Goal: Obtain resource: Download file/media

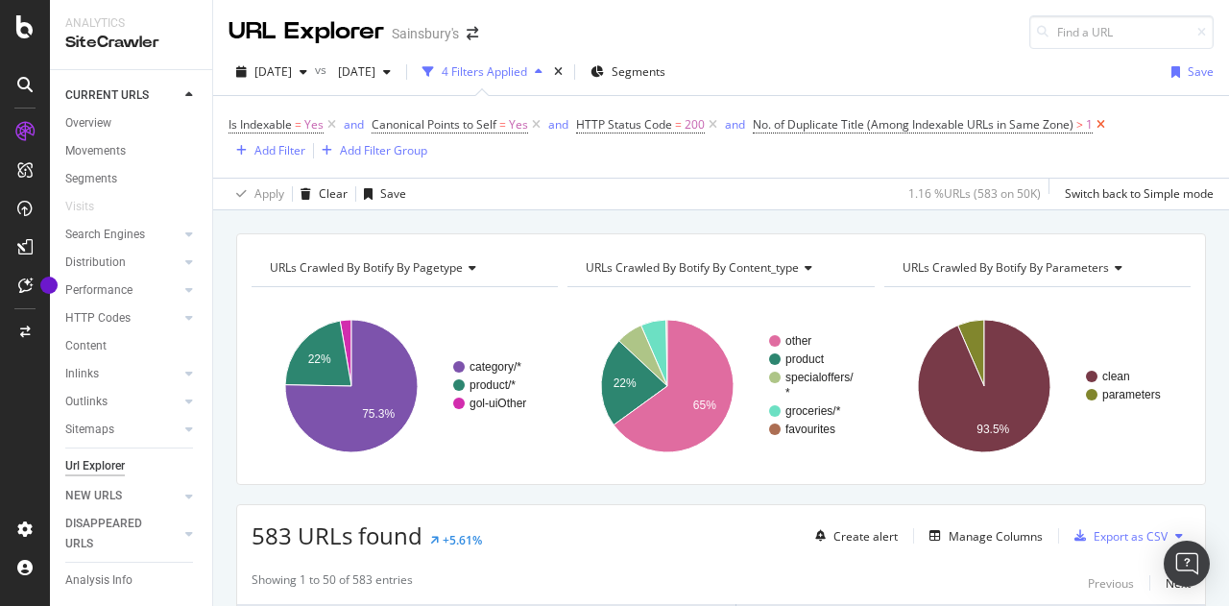
click at [1104, 122] on icon at bounding box center [1100, 124] width 16 height 19
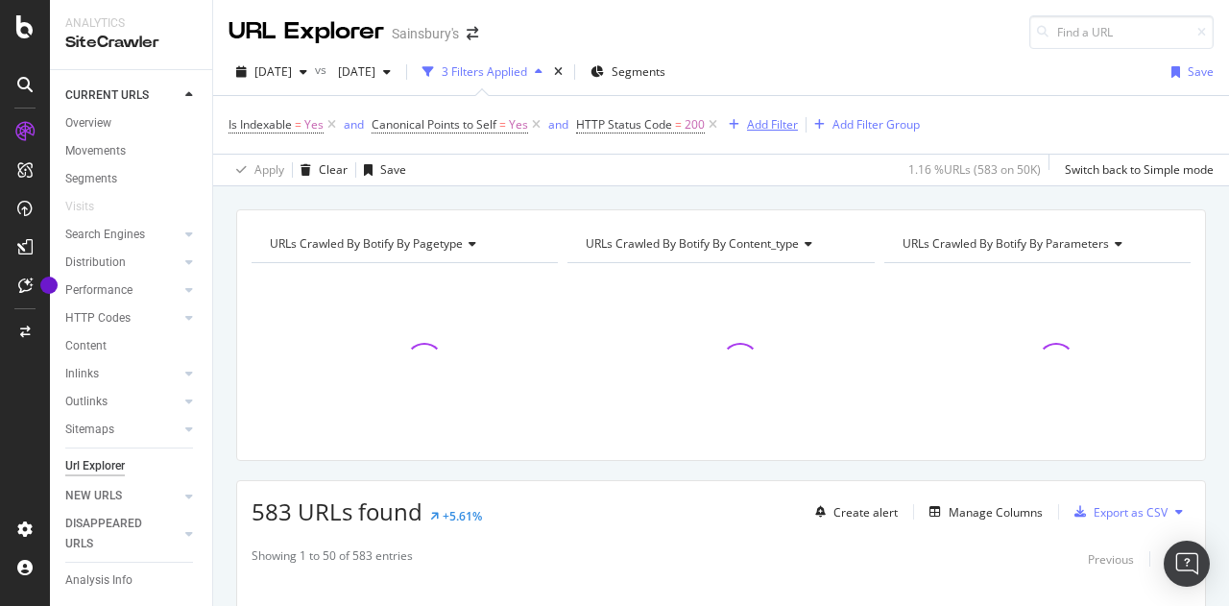
click at [770, 120] on div "Add Filter" at bounding box center [772, 124] width 51 height 16
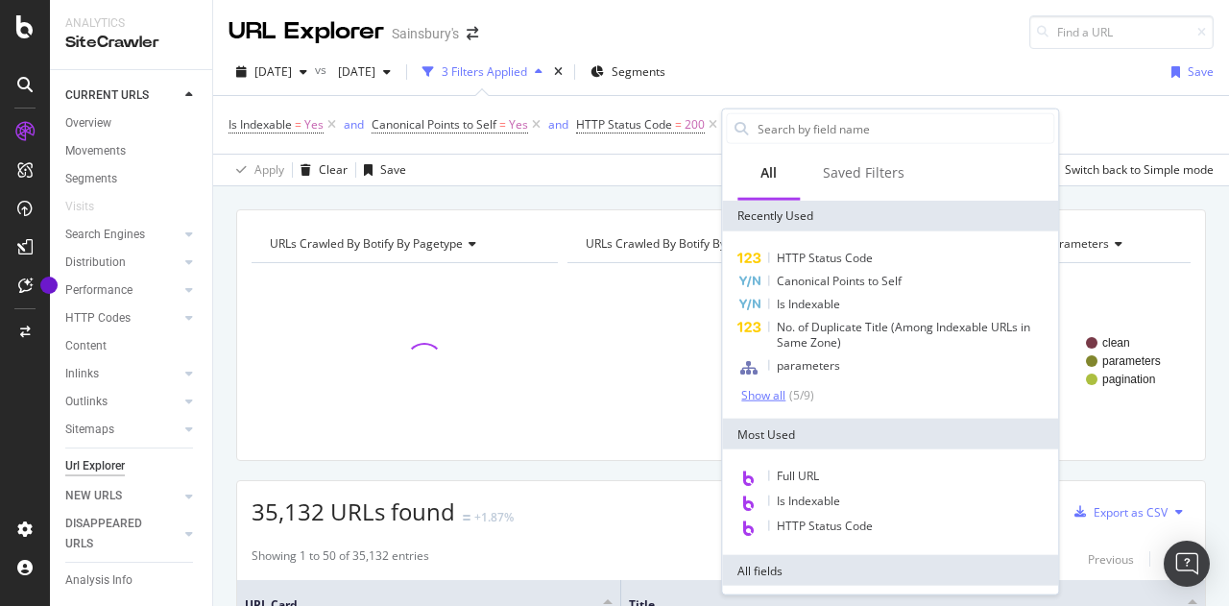
click at [757, 397] on div "Show all" at bounding box center [763, 394] width 44 height 13
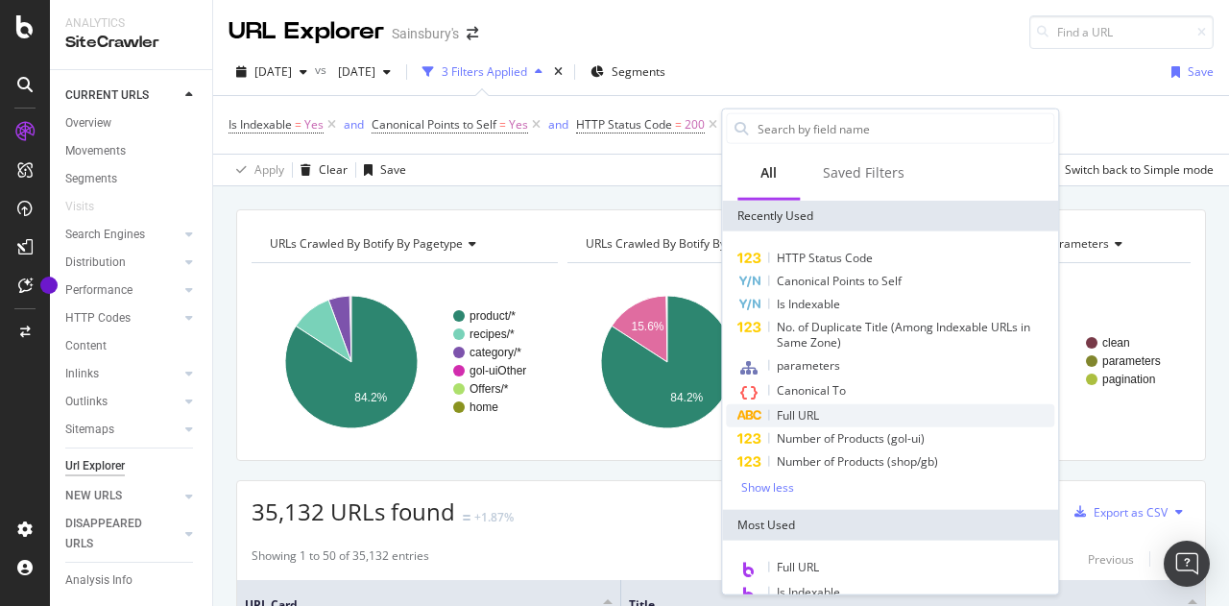
click at [818, 408] on span "Full URL" at bounding box center [798, 415] width 42 height 16
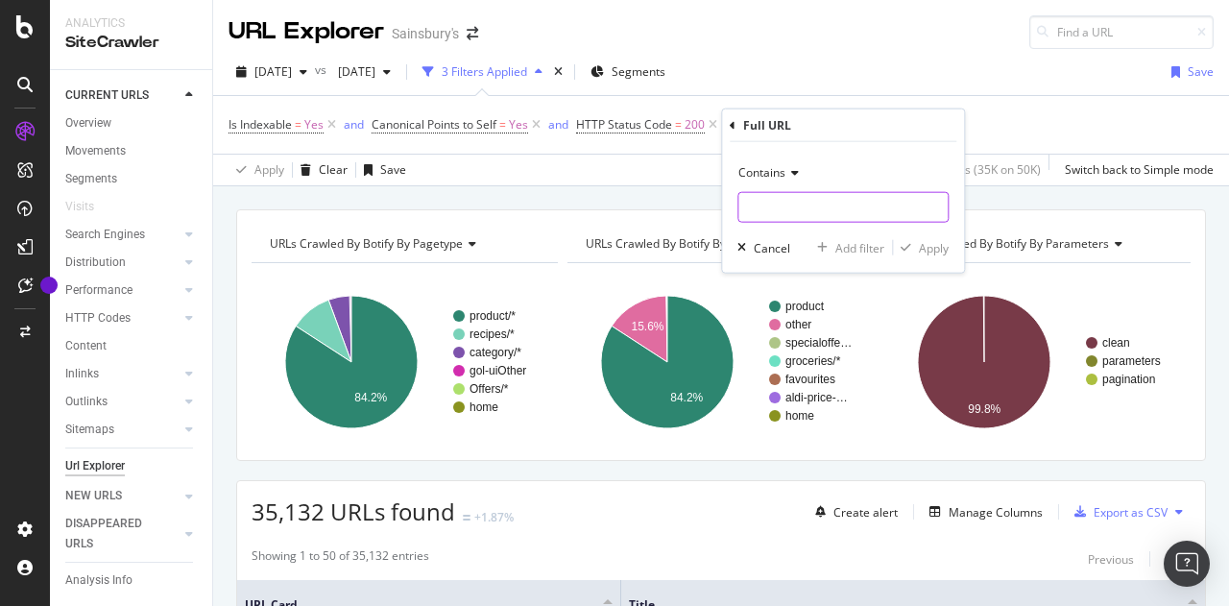
click at [772, 208] on input "text" at bounding box center [842, 207] width 209 height 31
paste input "/shop/"
type input "/shop/"
click at [926, 248] on div "Apply" at bounding box center [934, 247] width 30 height 16
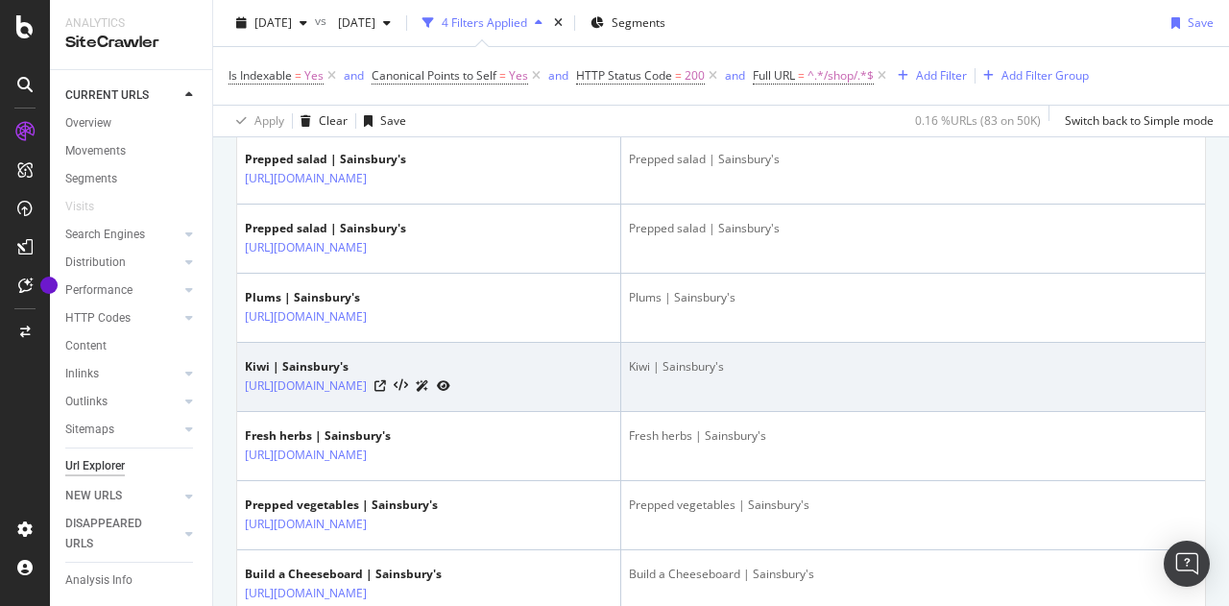
scroll to position [1056, 0]
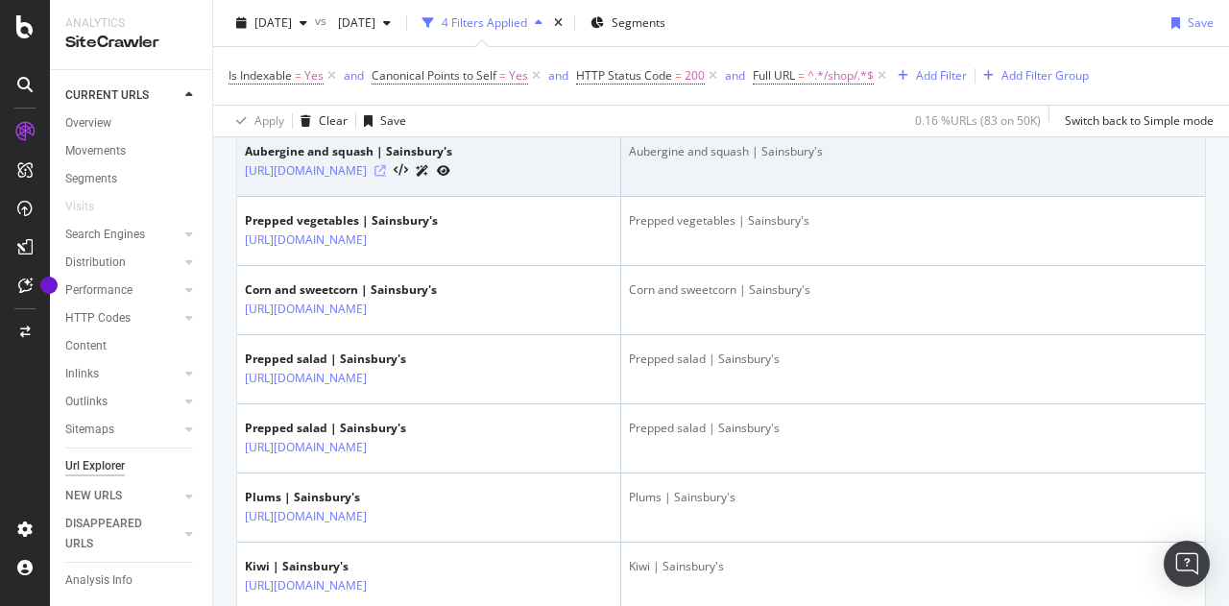
click at [386, 177] on icon at bounding box center [380, 171] width 12 height 12
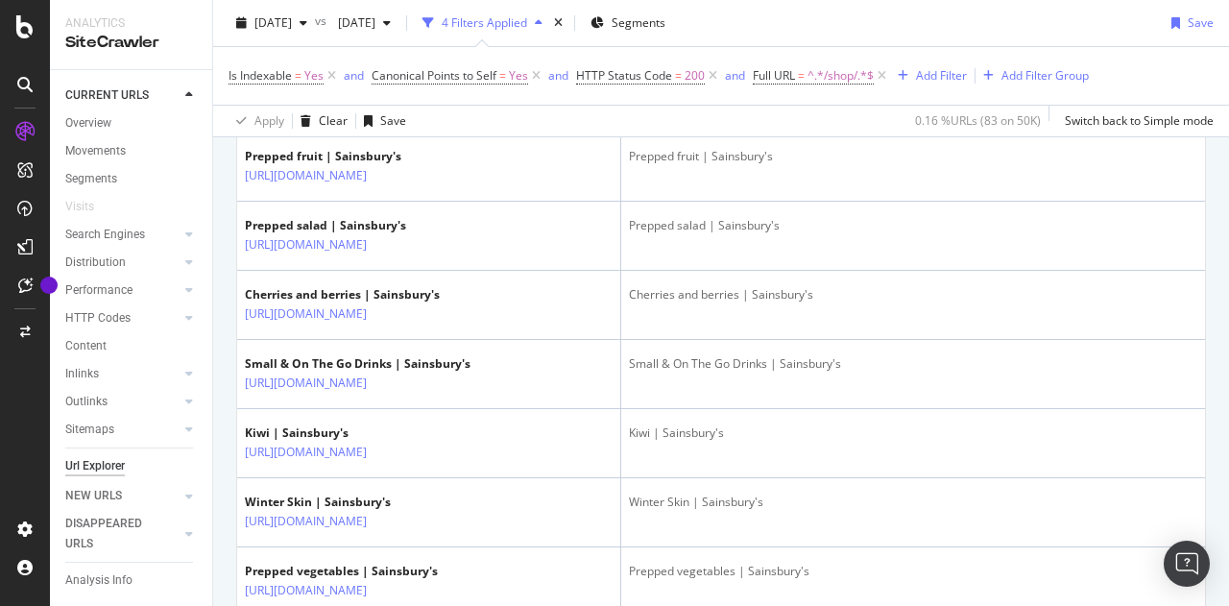
scroll to position [2976, 0]
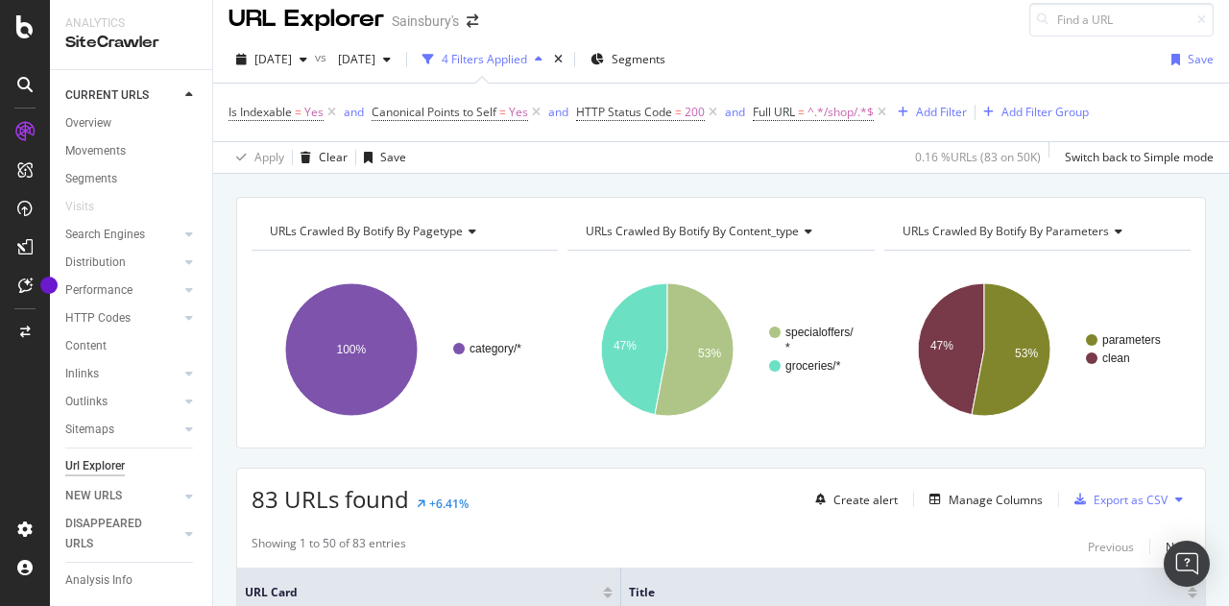
scroll to position [0, 0]
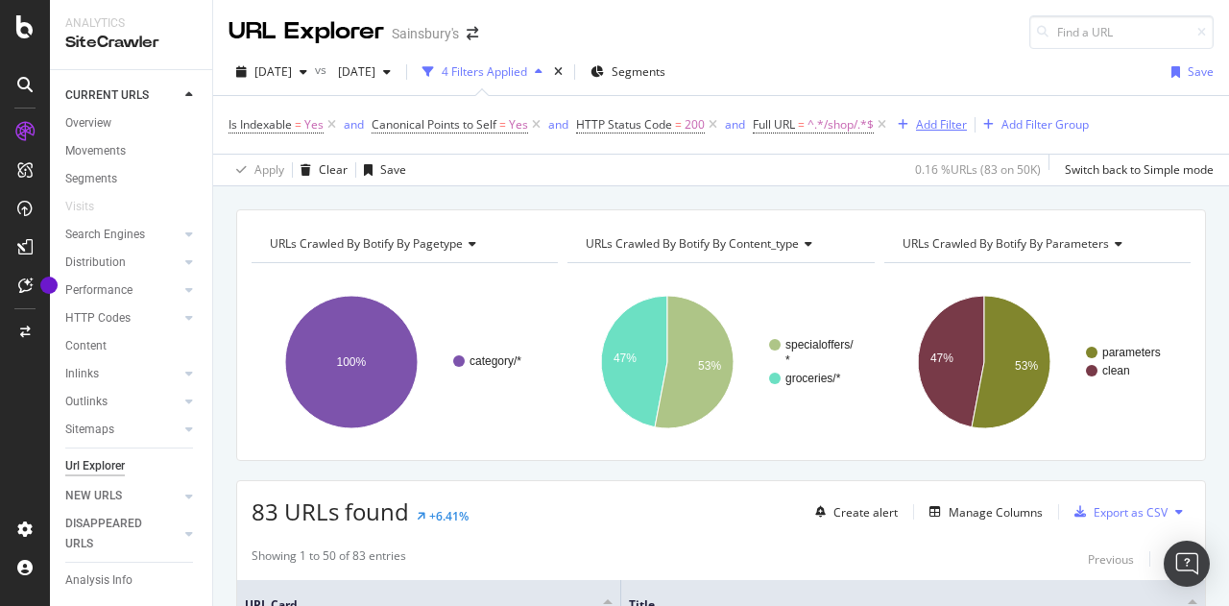
click at [941, 128] on div "Add Filter" at bounding box center [941, 124] width 51 height 16
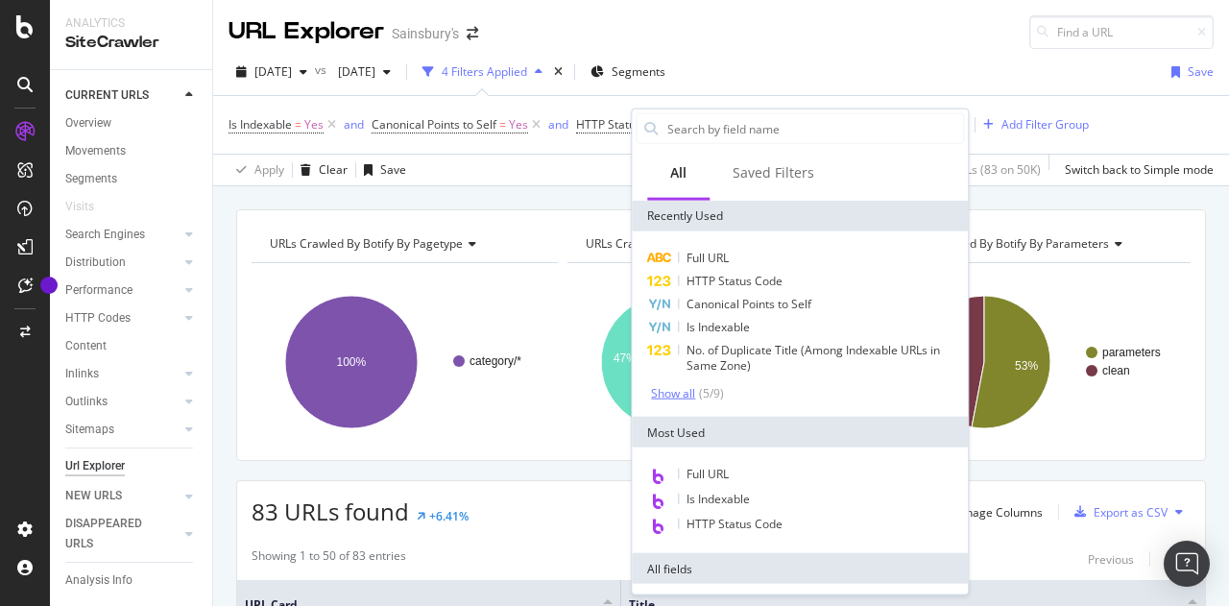
click at [665, 393] on div "Show all" at bounding box center [673, 392] width 44 height 13
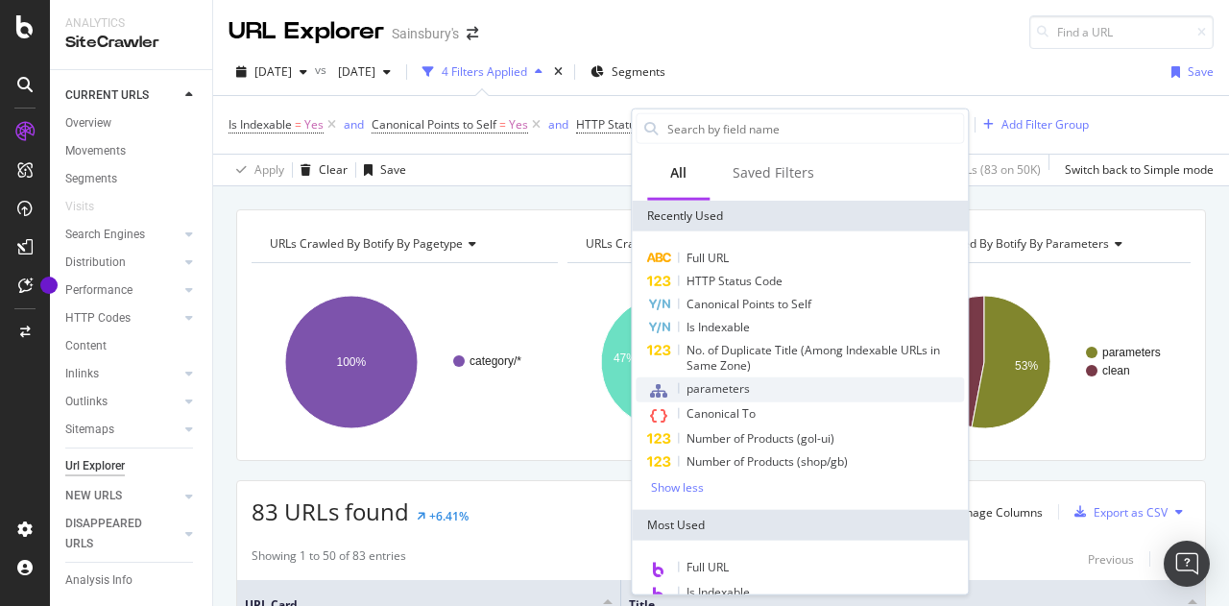
click at [730, 387] on span "parameters" at bounding box center [717, 388] width 63 height 16
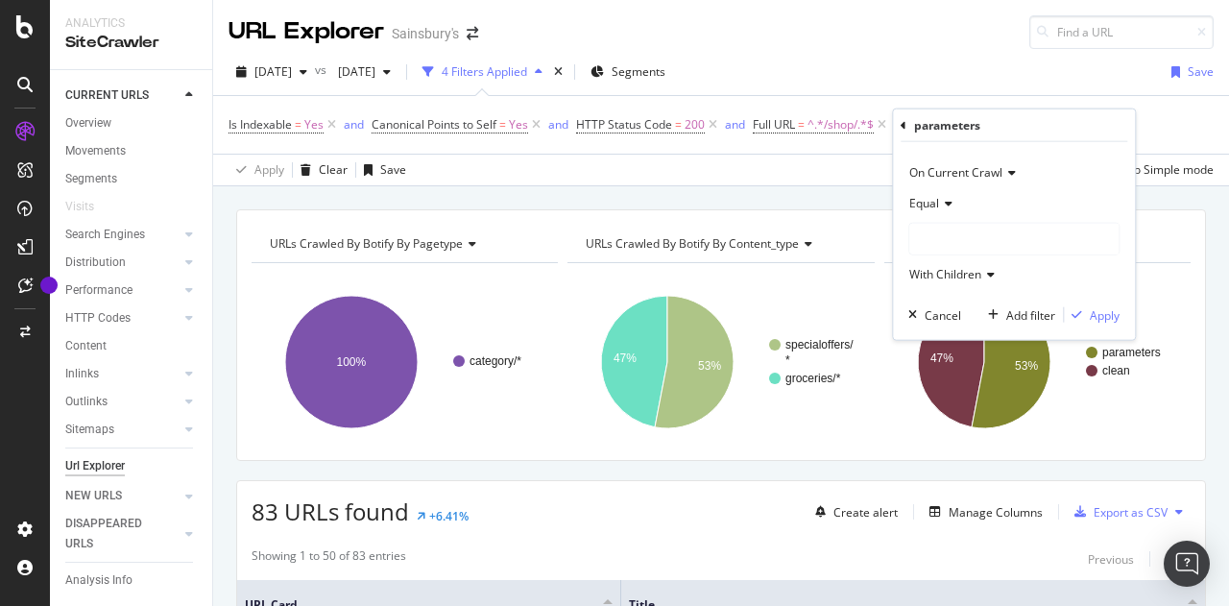
click at [931, 245] on div at bounding box center [1013, 239] width 209 height 31
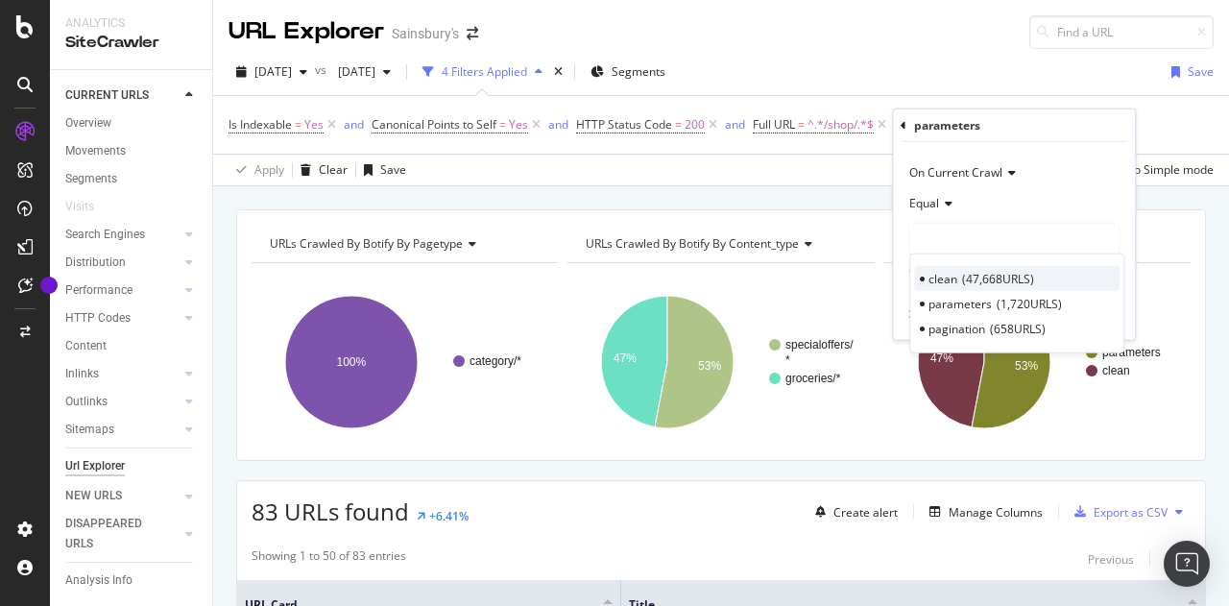
click at [965, 275] on span "47,668 URLS" at bounding box center [998, 278] width 72 height 16
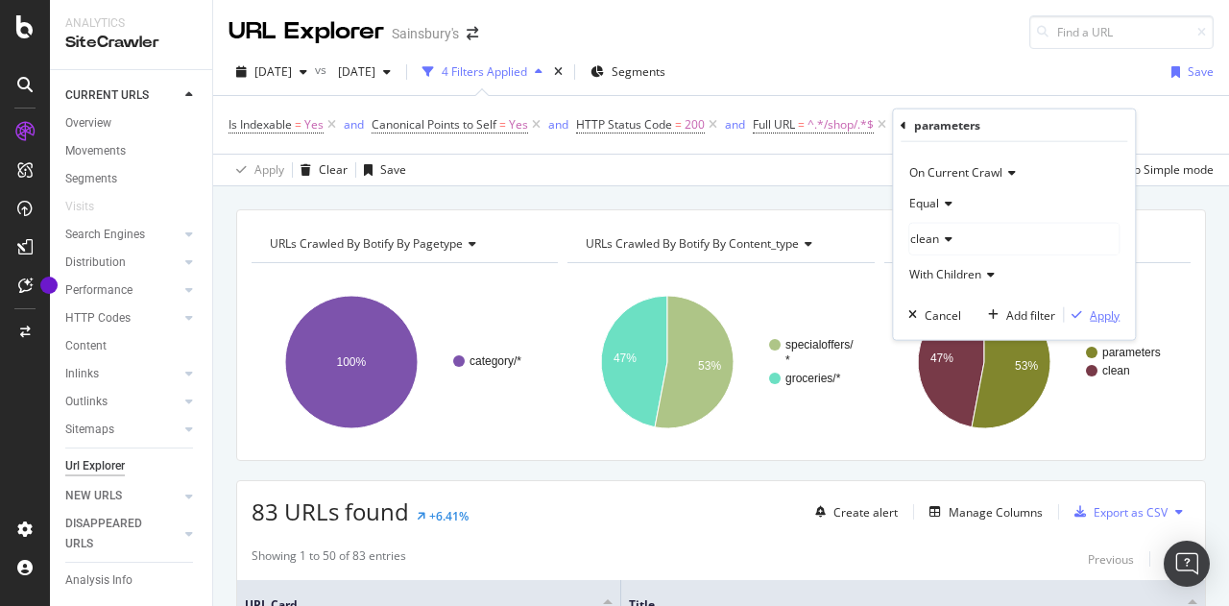
click at [1102, 307] on div "Apply" at bounding box center [1104, 314] width 30 height 16
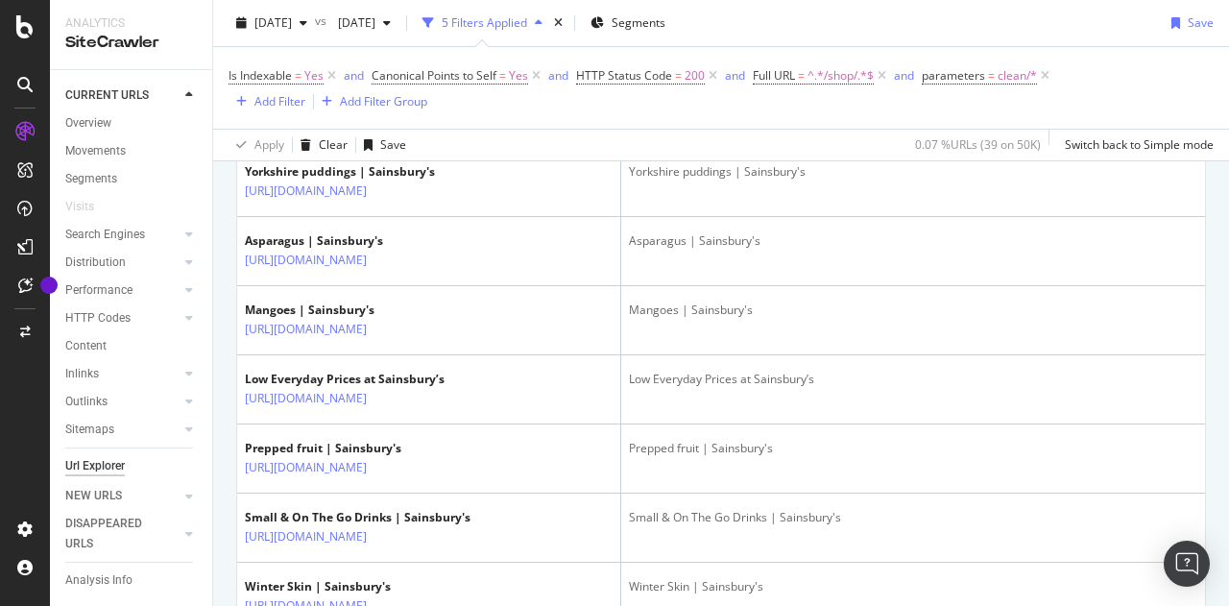
scroll to position [2592, 0]
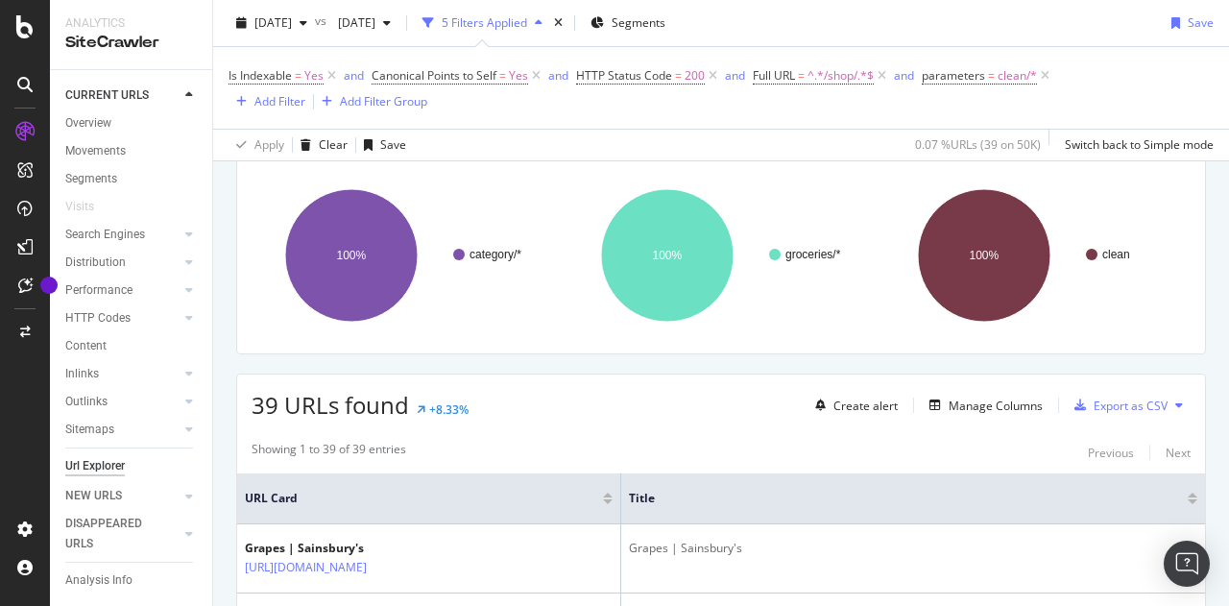
scroll to position [0, 0]
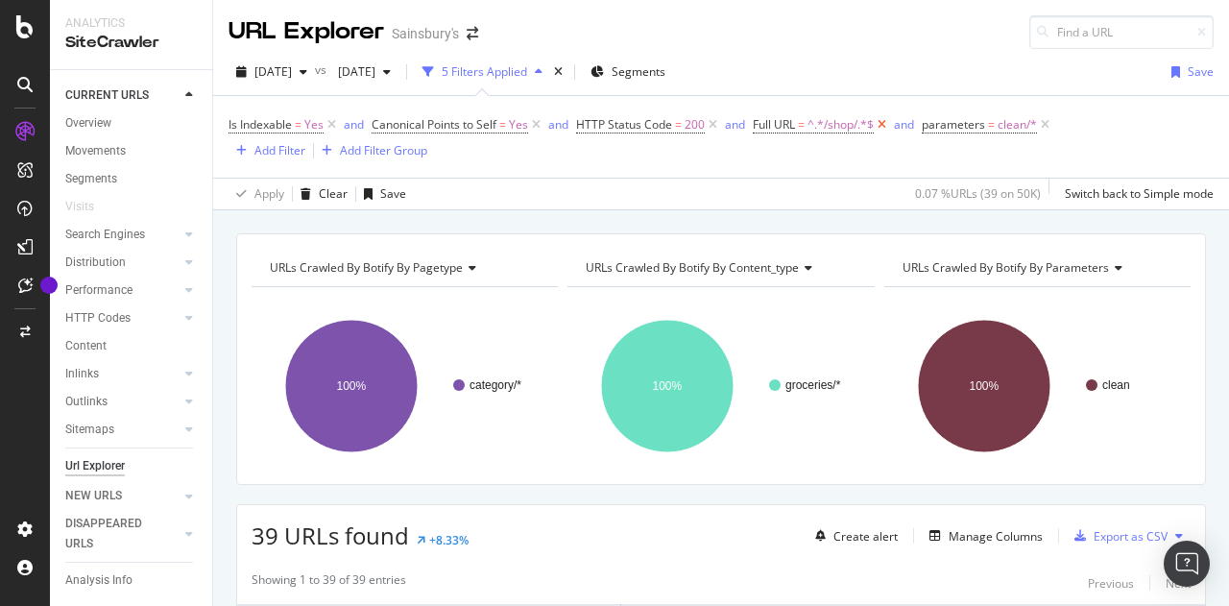
click at [883, 122] on icon at bounding box center [882, 124] width 16 height 19
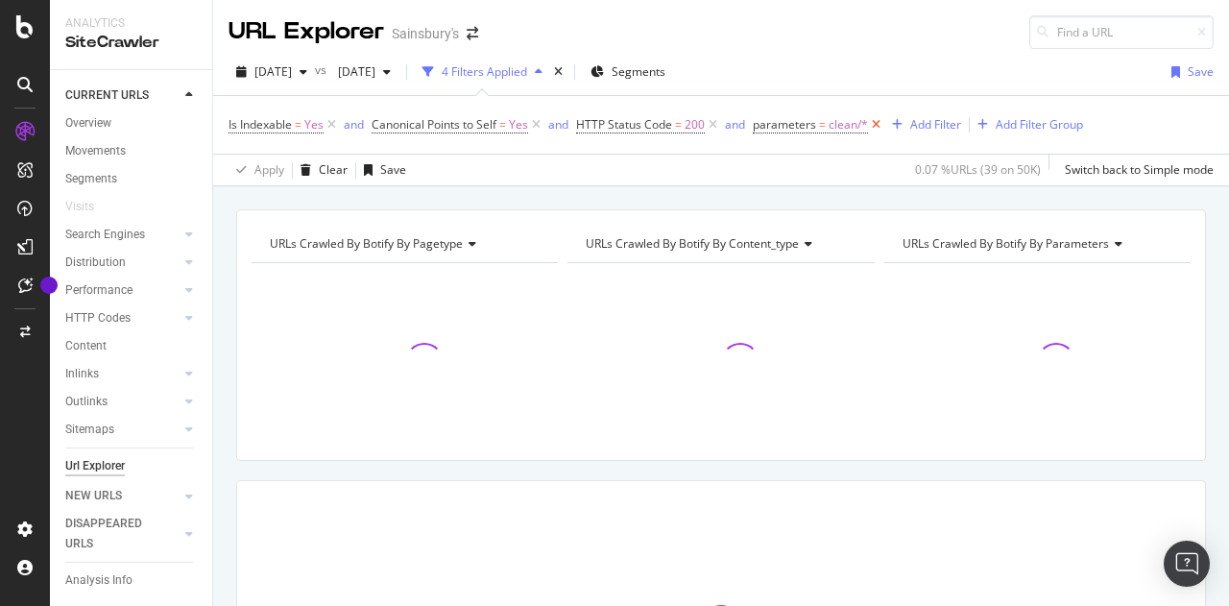
click at [876, 122] on icon at bounding box center [876, 124] width 16 height 19
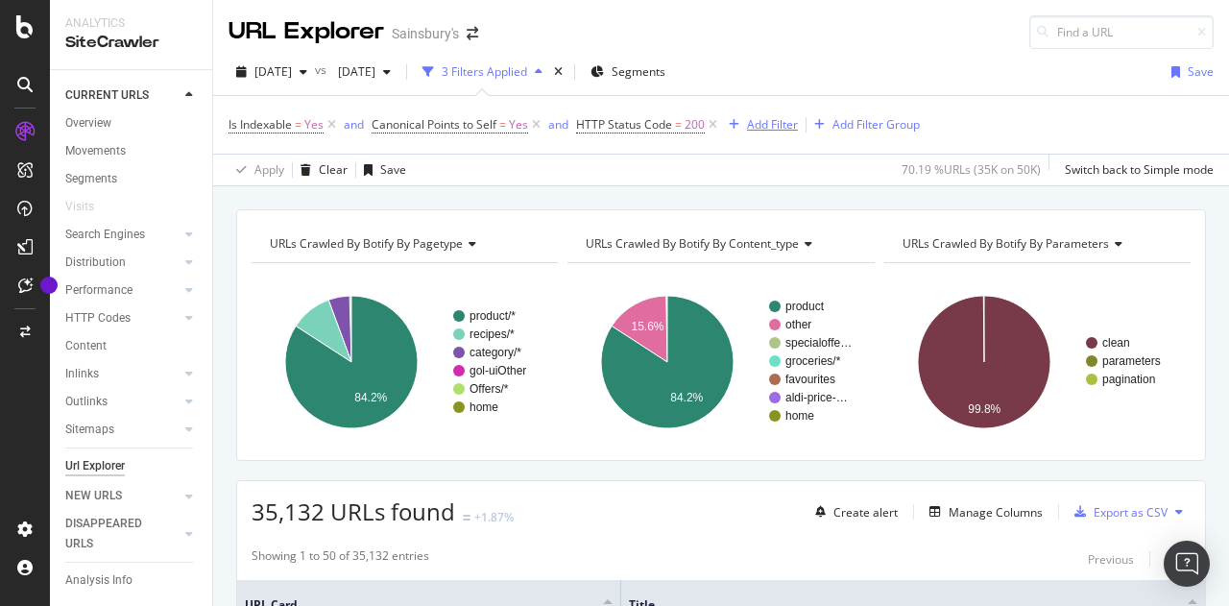
click at [777, 125] on div "Add Filter" at bounding box center [772, 124] width 51 height 16
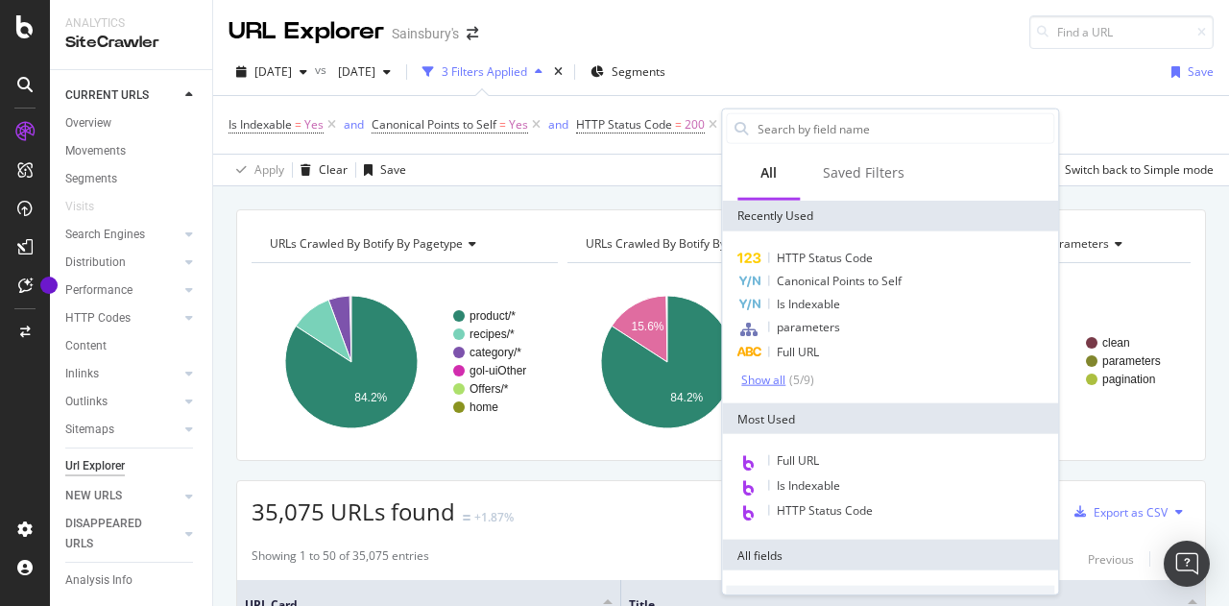
click at [762, 381] on div "Show all" at bounding box center [763, 378] width 44 height 13
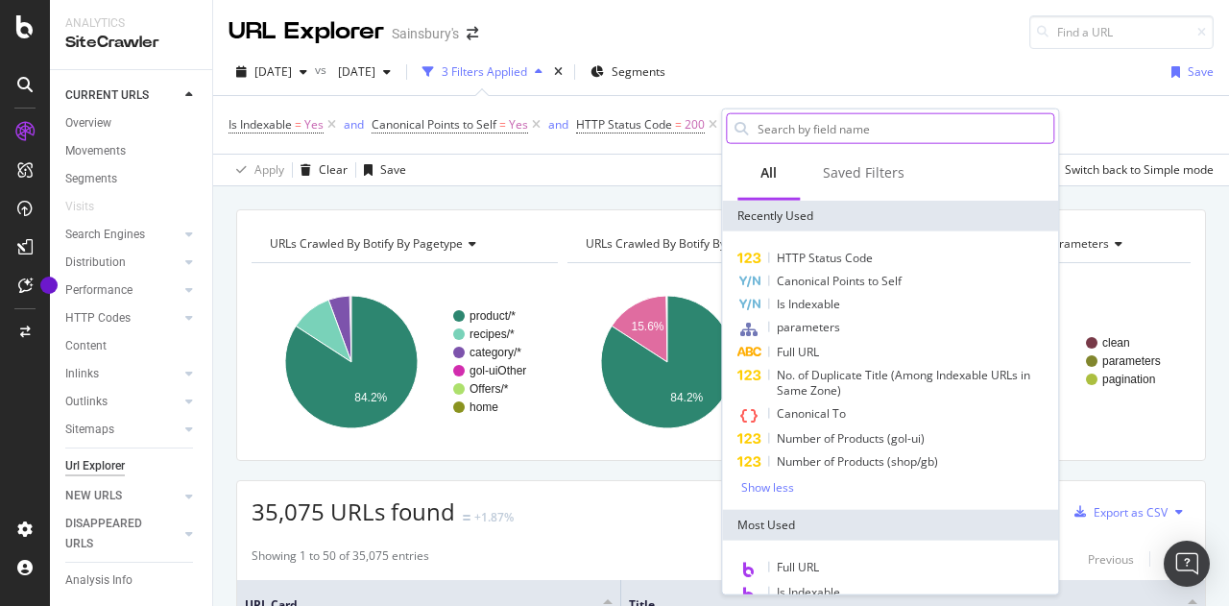
click at [814, 128] on input "text" at bounding box center [904, 128] width 298 height 29
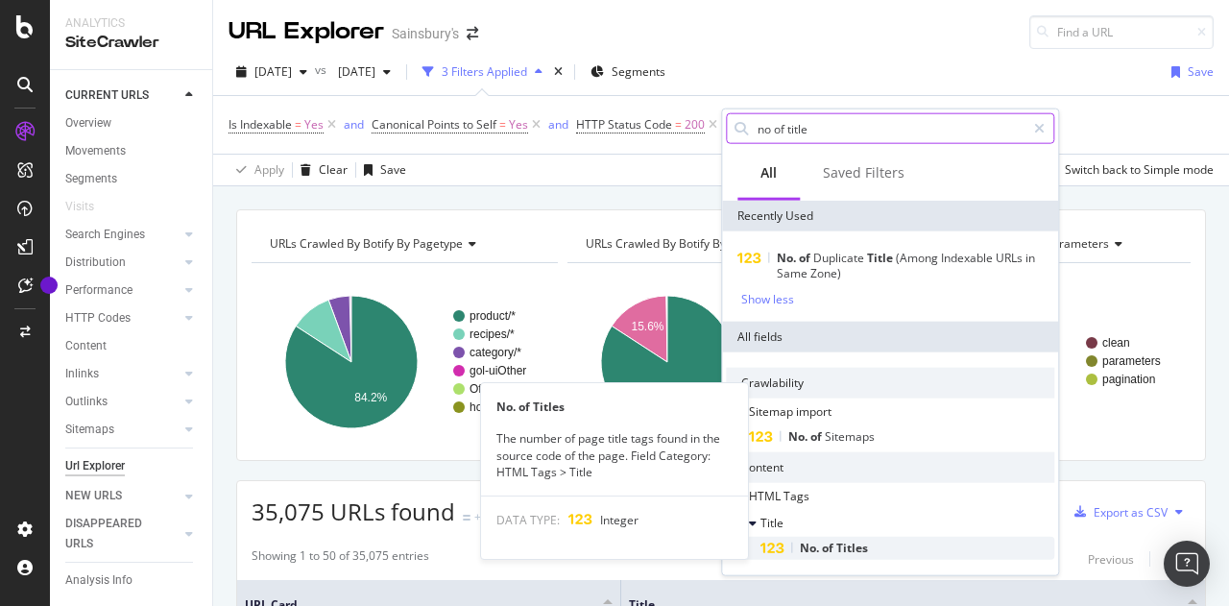
type input "no of title"
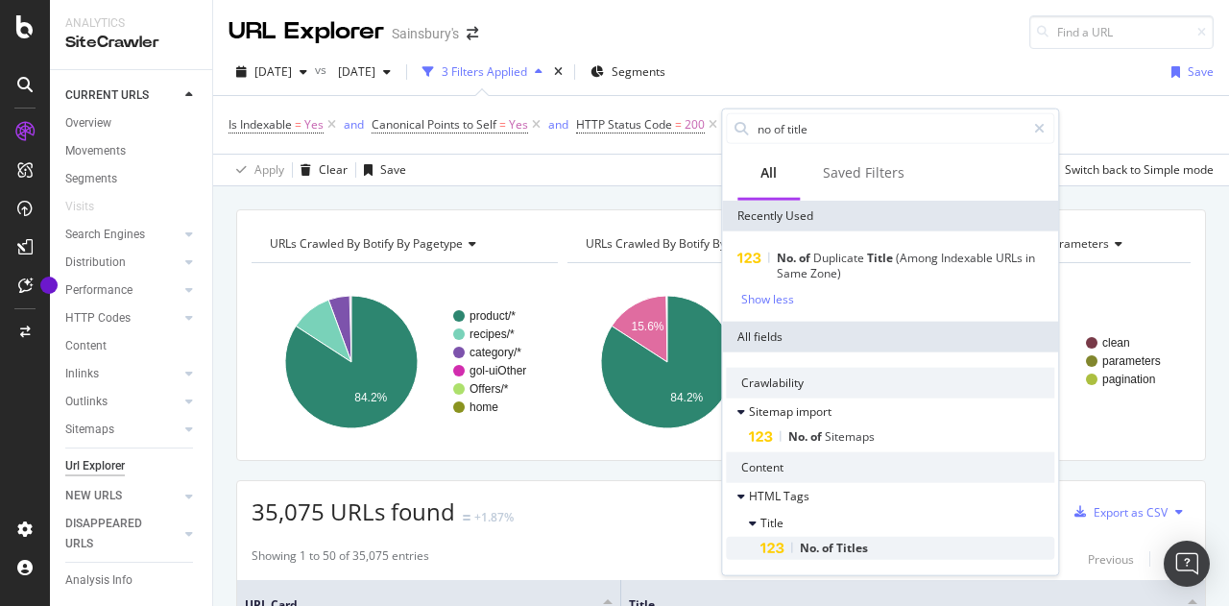
click at [804, 551] on span "No." at bounding box center [811, 547] width 22 height 16
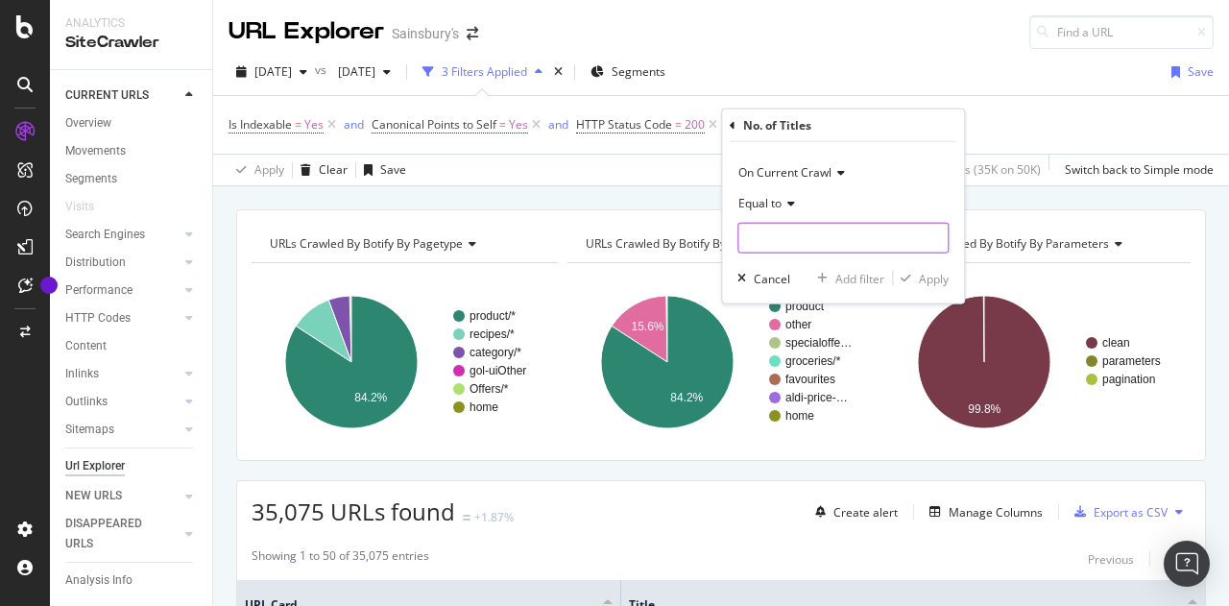
click at [764, 243] on input "number" at bounding box center [842, 238] width 211 height 31
type input "0"
click at [931, 273] on div "Apply" at bounding box center [934, 278] width 30 height 16
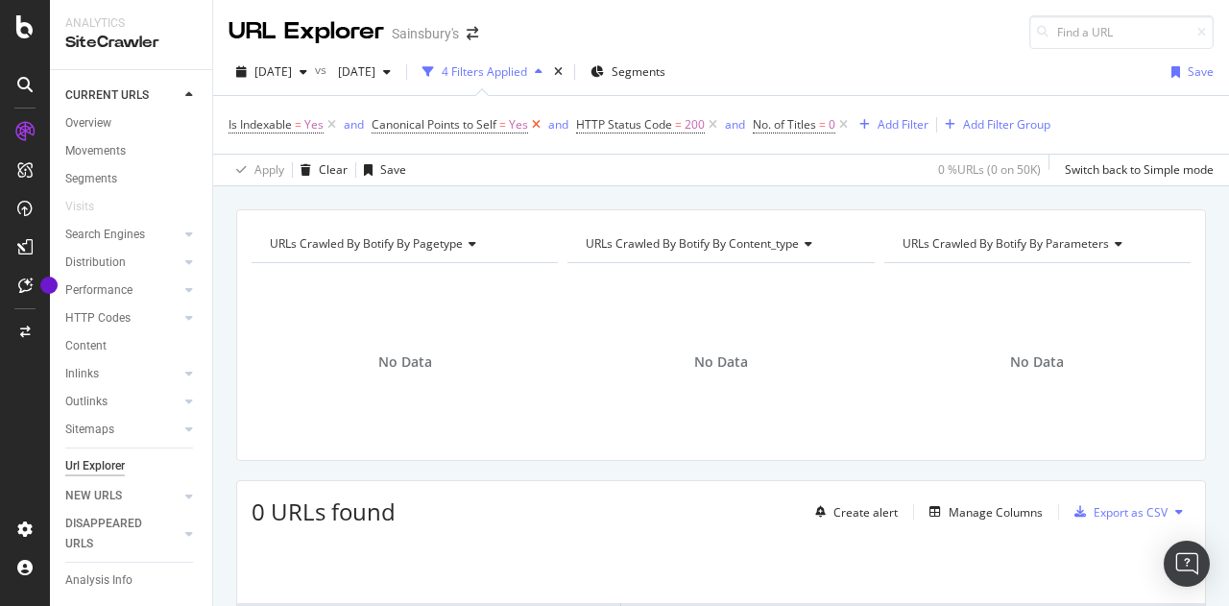
click at [538, 122] on icon at bounding box center [536, 124] width 16 height 19
click at [509, 126] on icon at bounding box center [508, 124] width 16 height 19
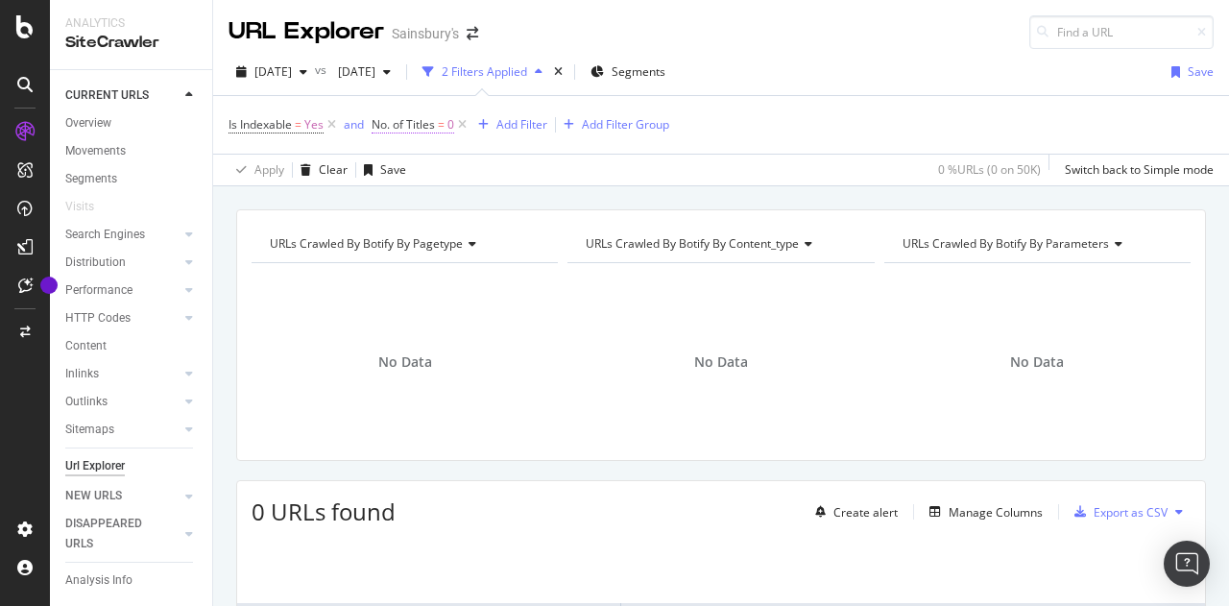
click at [418, 118] on span "No. of Titles" at bounding box center [402, 124] width 63 height 16
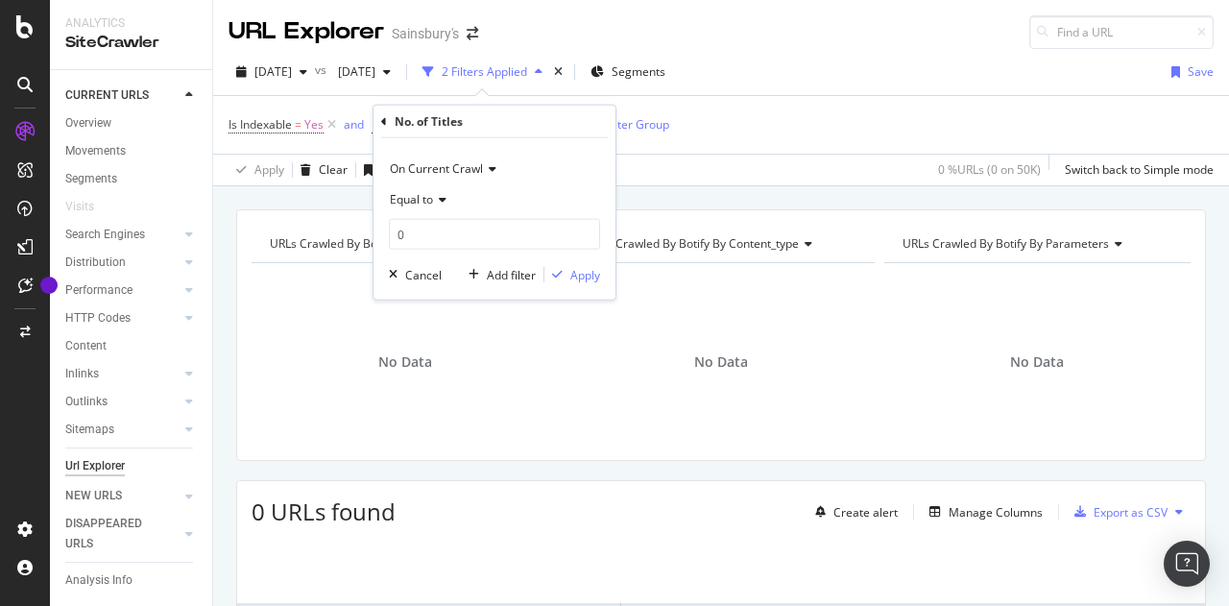
drag, startPoint x: 795, startPoint y: 123, endPoint x: 584, endPoint y: 118, distance: 211.2
click at [795, 123] on div "Is Indexable = Yes and No. of Titles = 0 Add Filter Add Filter Group" at bounding box center [720, 125] width 985 height 58
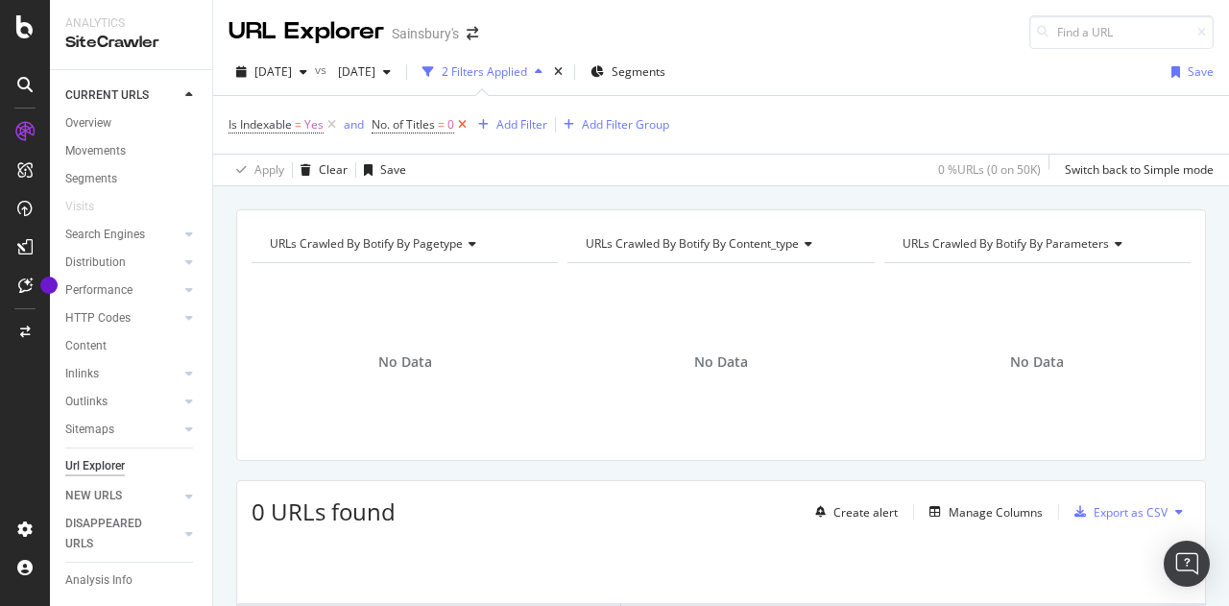
click at [461, 122] on icon at bounding box center [462, 124] width 16 height 19
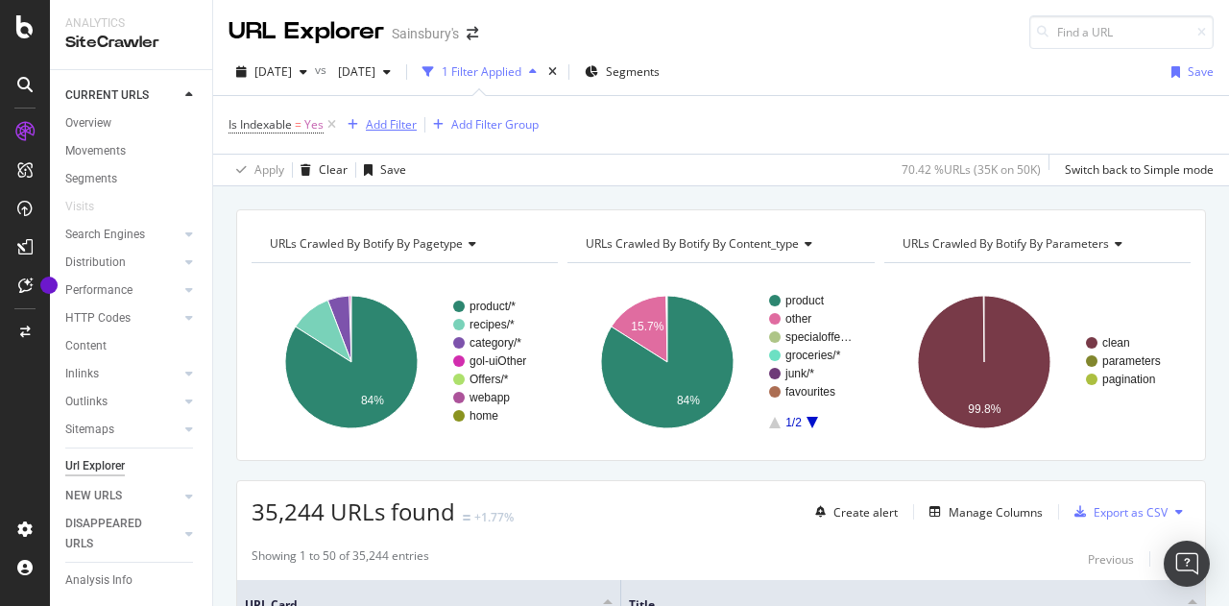
click at [395, 128] on div "Add Filter" at bounding box center [391, 124] width 51 height 16
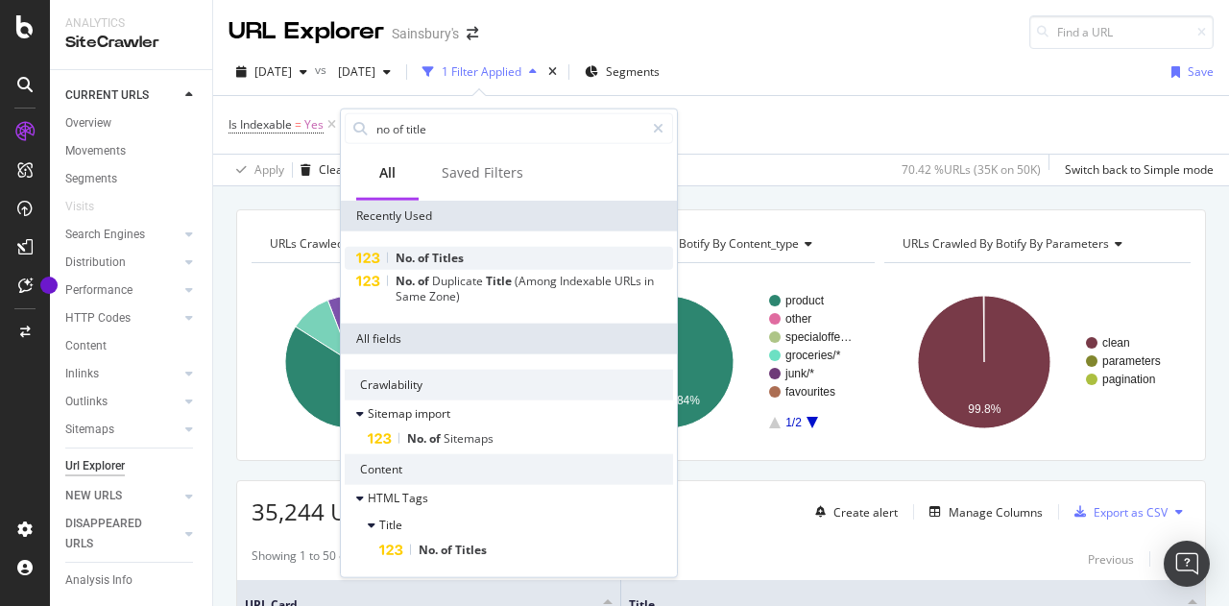
click at [459, 258] on span "Titles" at bounding box center [448, 258] width 32 height 16
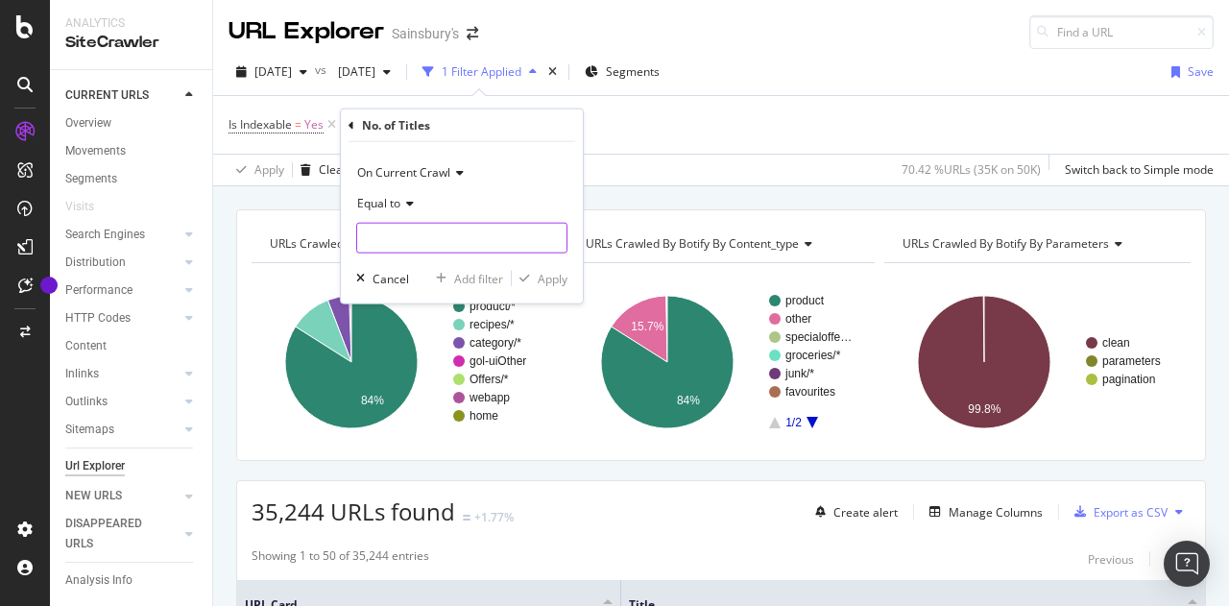
click at [412, 235] on input "number" at bounding box center [461, 238] width 211 height 31
type input "0"
click at [548, 275] on div "Apply" at bounding box center [553, 278] width 30 height 16
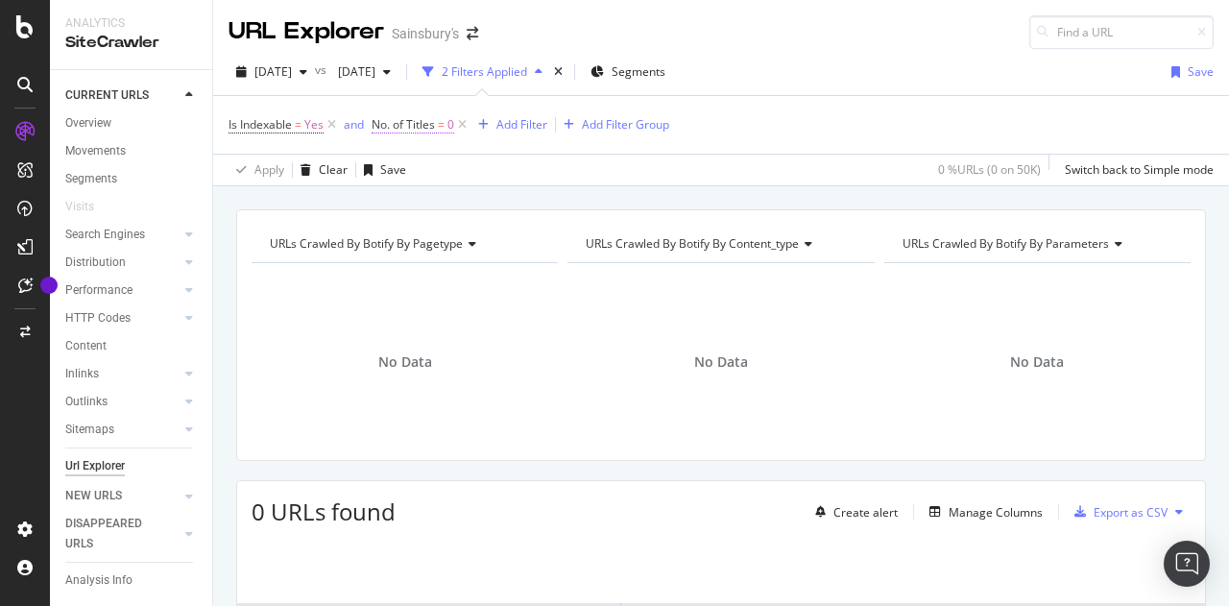
click at [428, 128] on span "No. of Titles" at bounding box center [402, 124] width 63 height 16
click at [687, 164] on div "Apply Clear Save 0 % URLs ( 0 on 50K ) Switch back to Simple mode" at bounding box center [721, 170] width 1016 height 32
click at [459, 124] on icon at bounding box center [462, 124] width 16 height 19
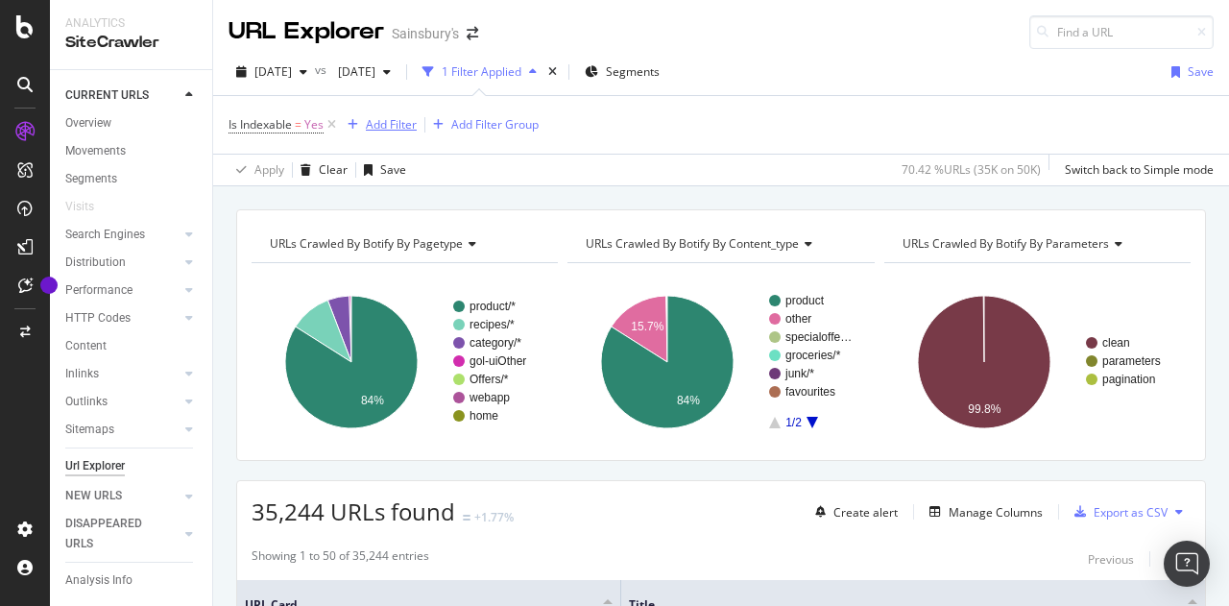
click at [388, 122] on div "Add Filter" at bounding box center [391, 124] width 51 height 16
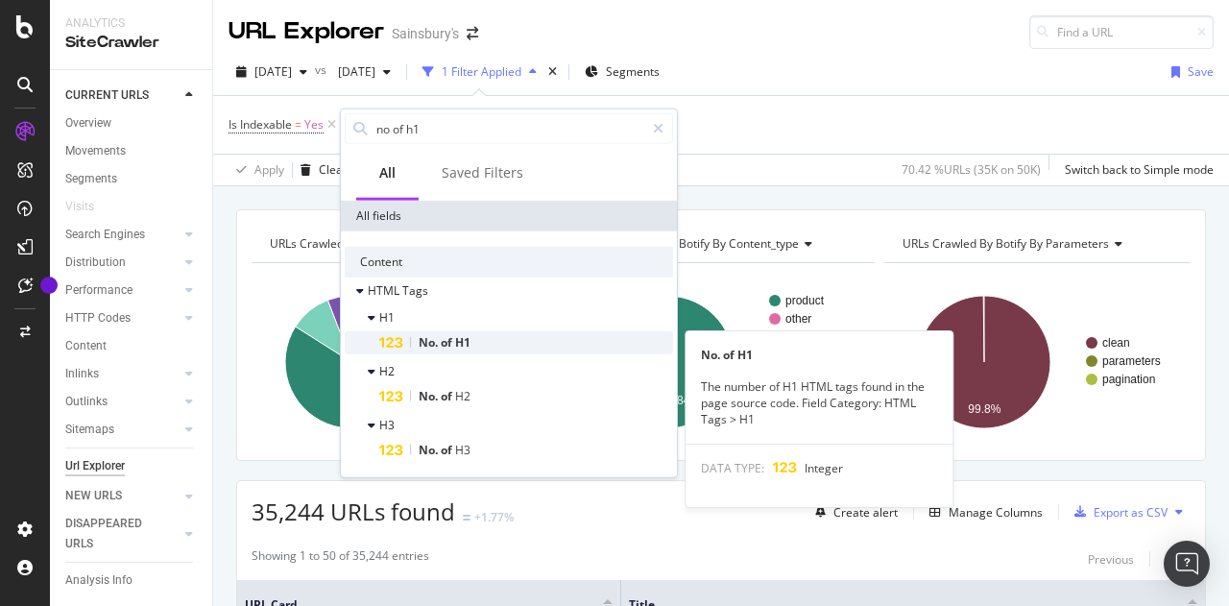
type input "no of h1"
click at [436, 351] on div "No. of H1" at bounding box center [526, 342] width 294 height 23
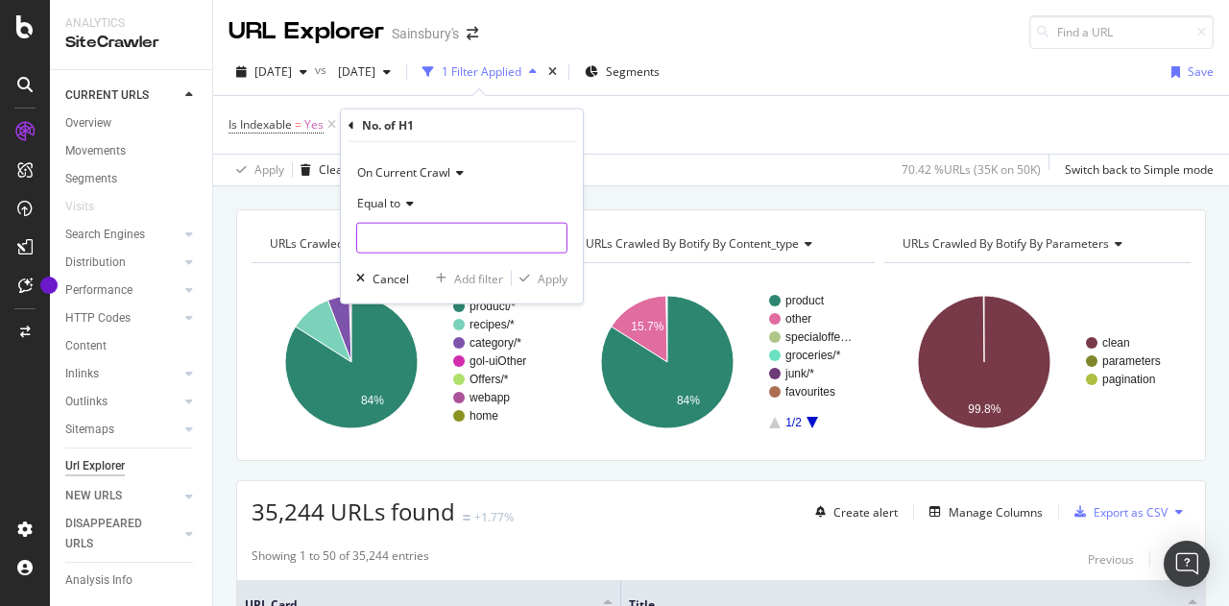
click at [439, 251] on input "number" at bounding box center [461, 238] width 211 height 31
type input "0"
click at [557, 274] on div "Apply" at bounding box center [553, 278] width 30 height 16
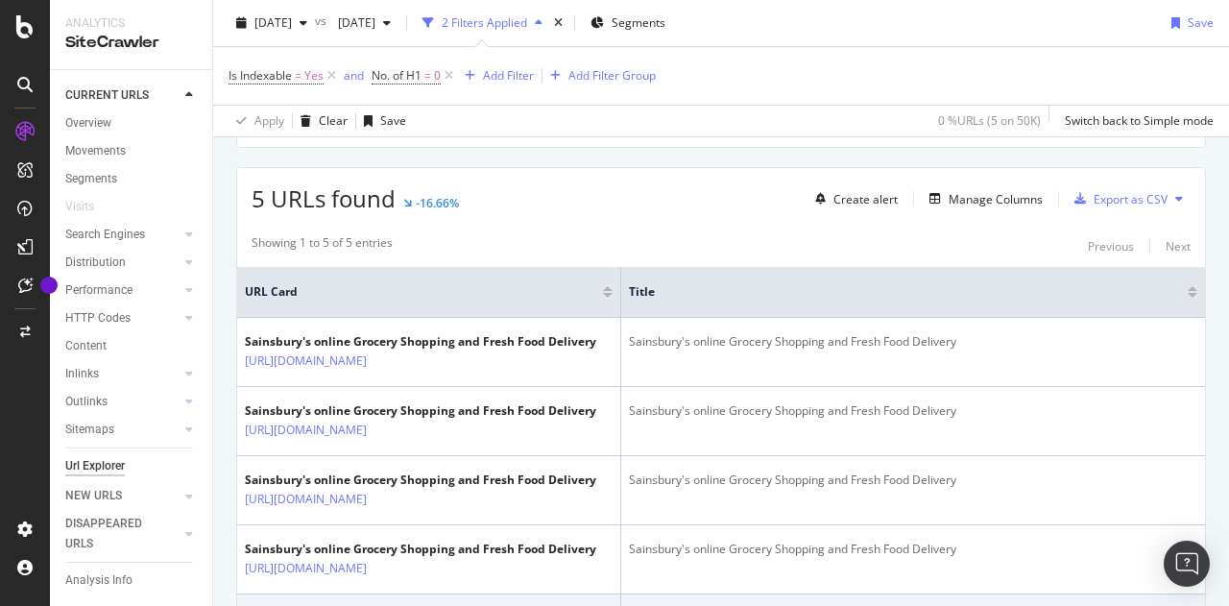
scroll to position [288, 0]
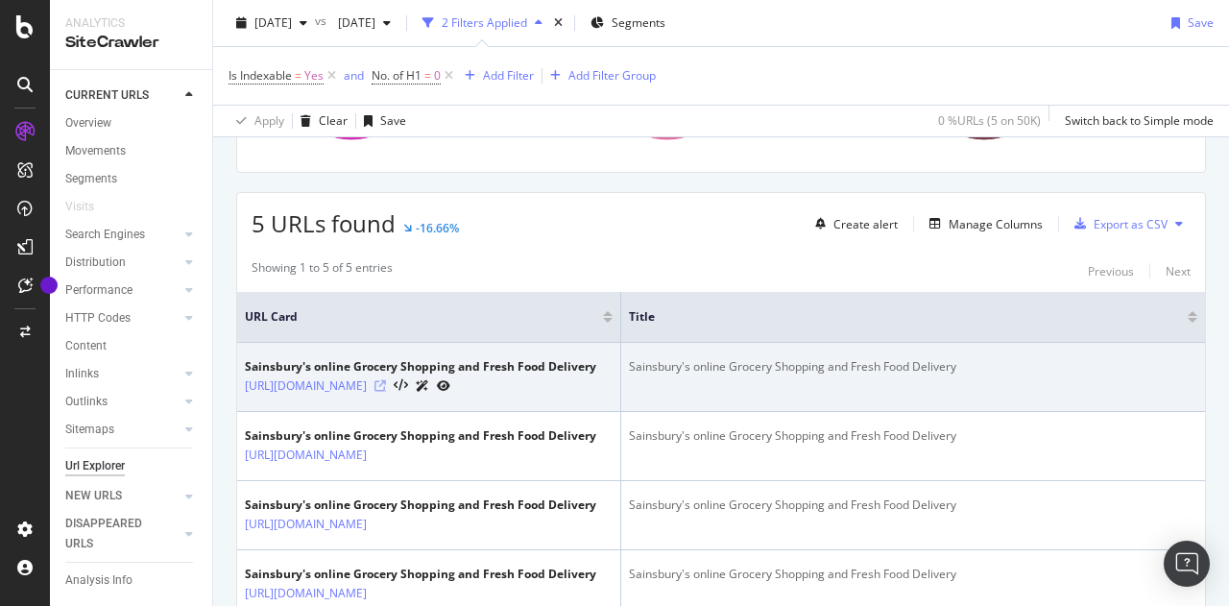
click at [386, 387] on icon at bounding box center [380, 386] width 12 height 12
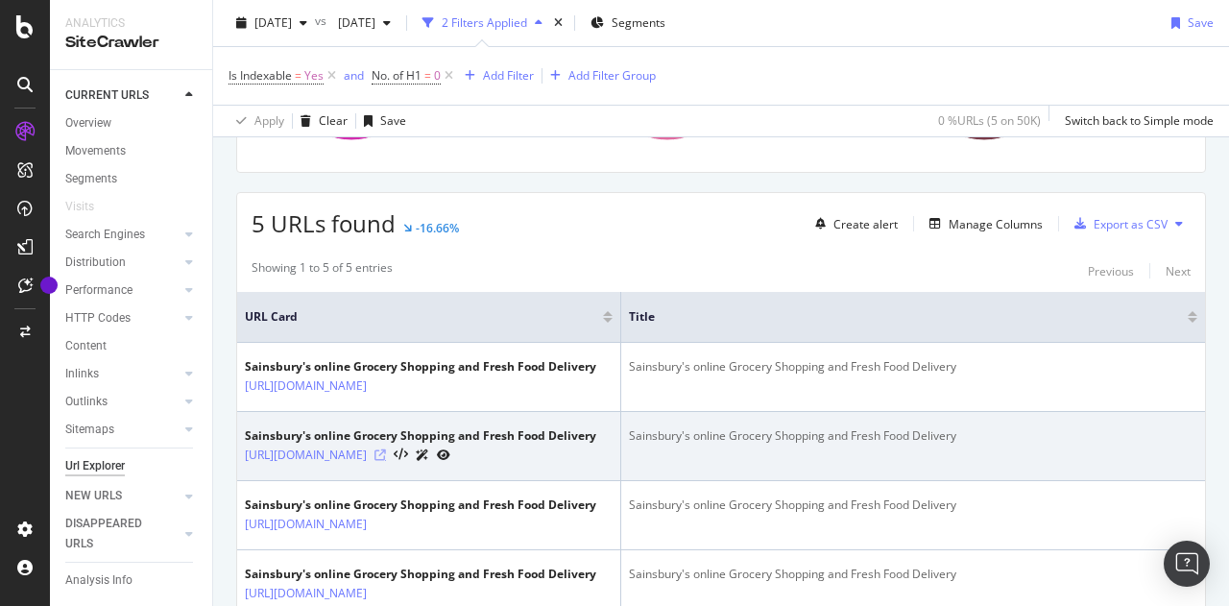
click at [386, 461] on icon at bounding box center [380, 455] width 12 height 12
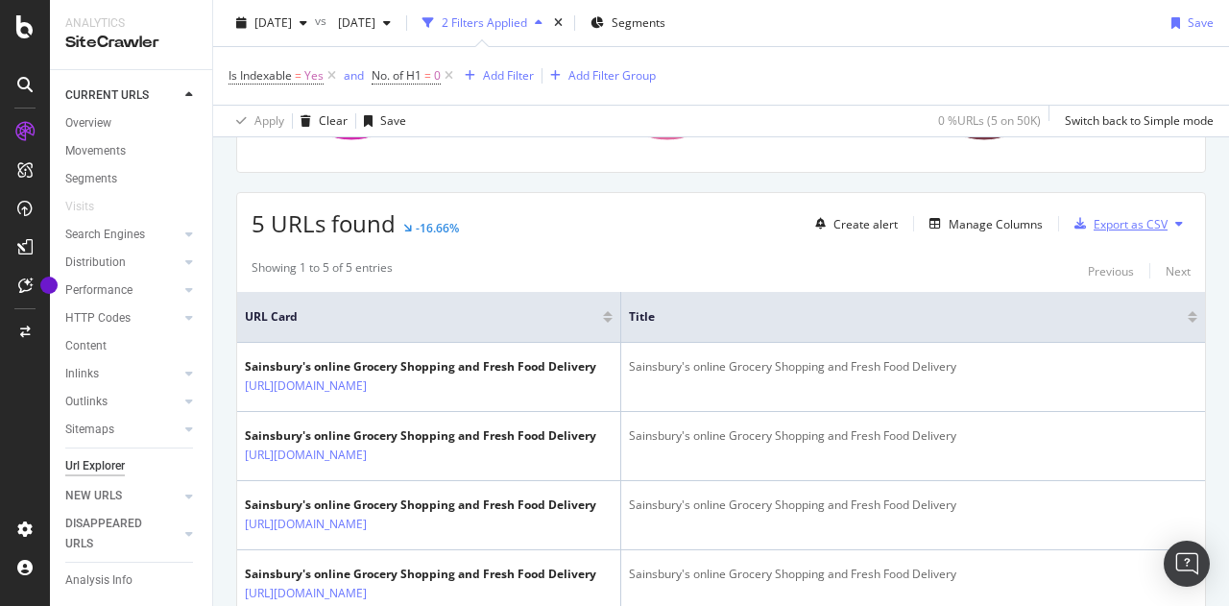
click at [1088, 210] on div "Export as CSV" at bounding box center [1116, 223] width 101 height 29
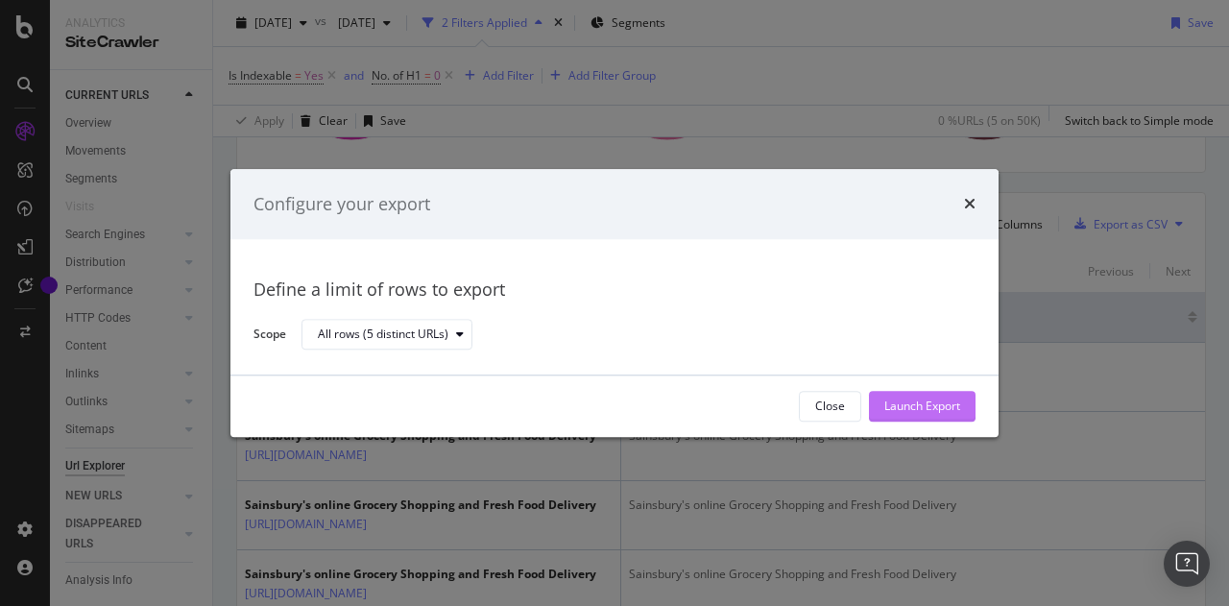
click at [925, 408] on div "Launch Export" at bounding box center [922, 406] width 76 height 16
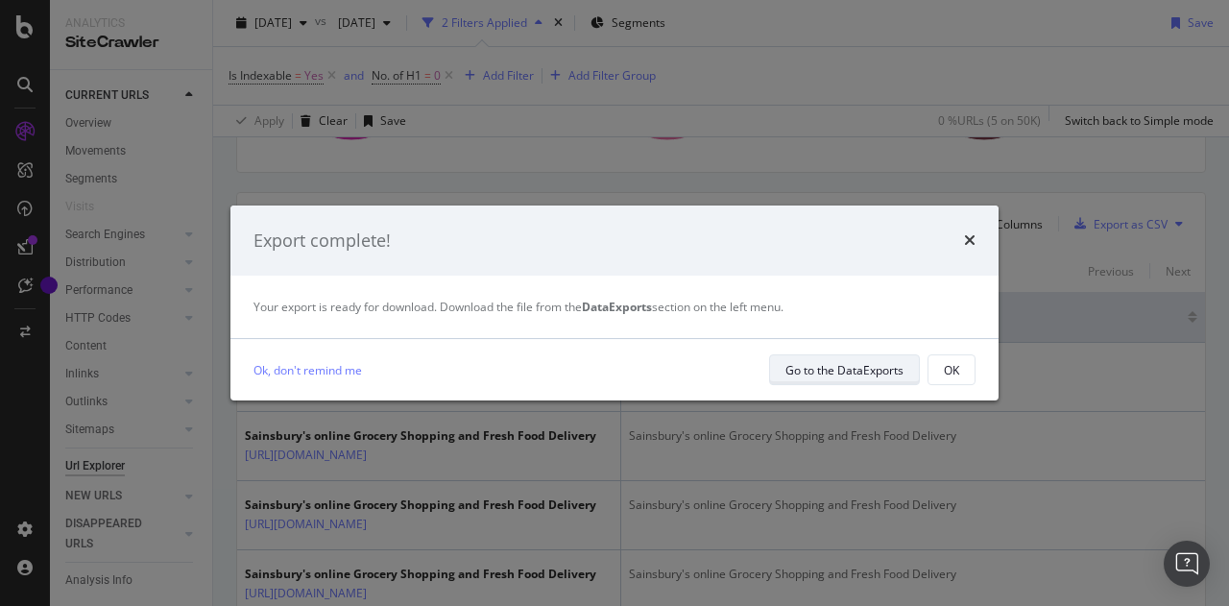
click at [811, 375] on div "Go to the DataExports" at bounding box center [844, 370] width 118 height 16
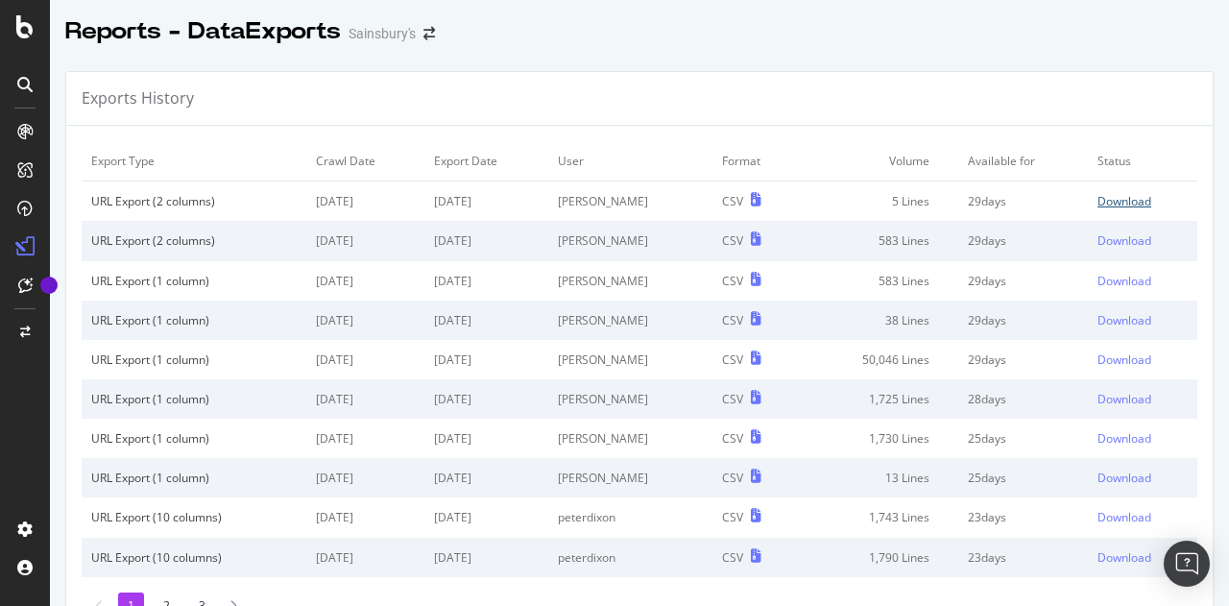
click at [1097, 198] on div "Download" at bounding box center [1124, 201] width 54 height 16
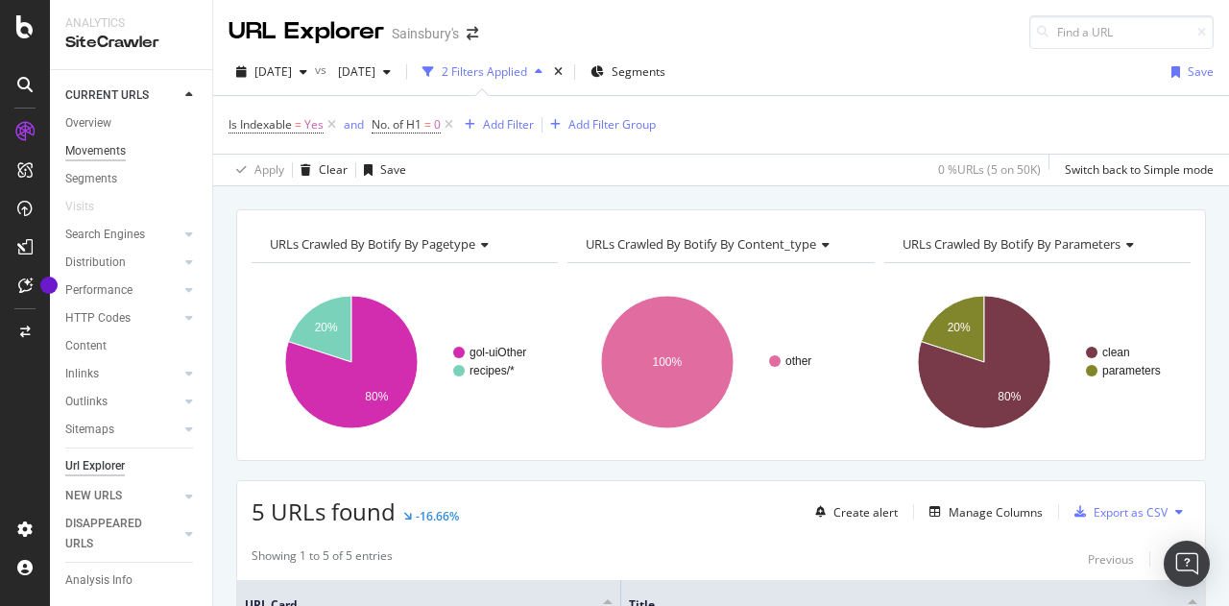
click at [98, 145] on div "Movements" at bounding box center [95, 151] width 60 height 20
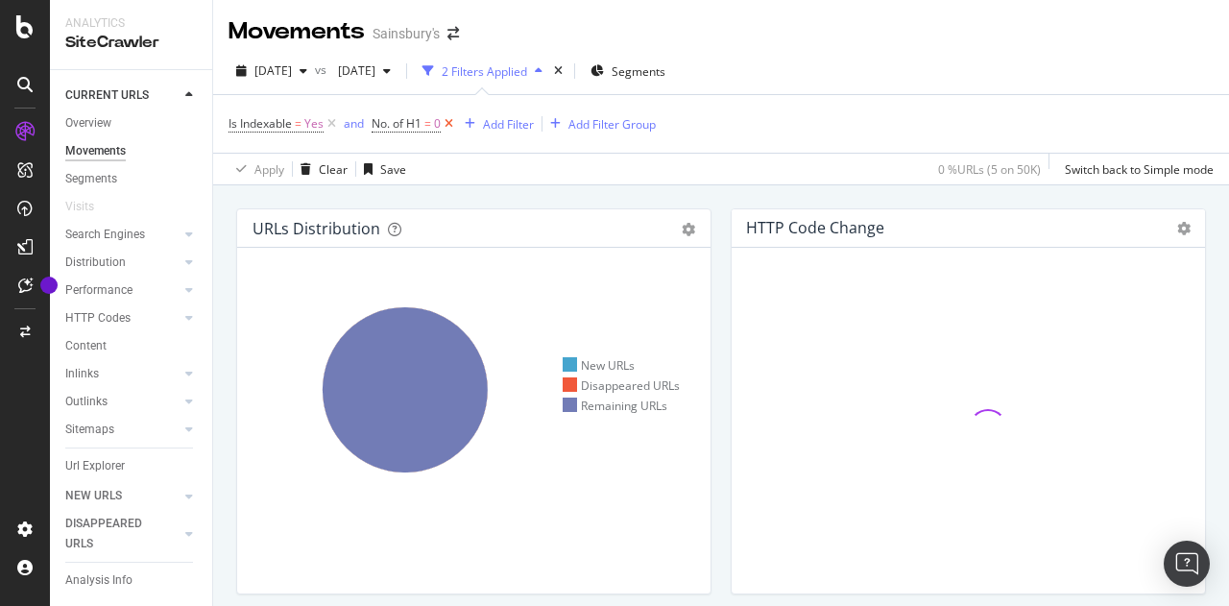
click at [452, 119] on icon at bounding box center [449, 123] width 16 height 19
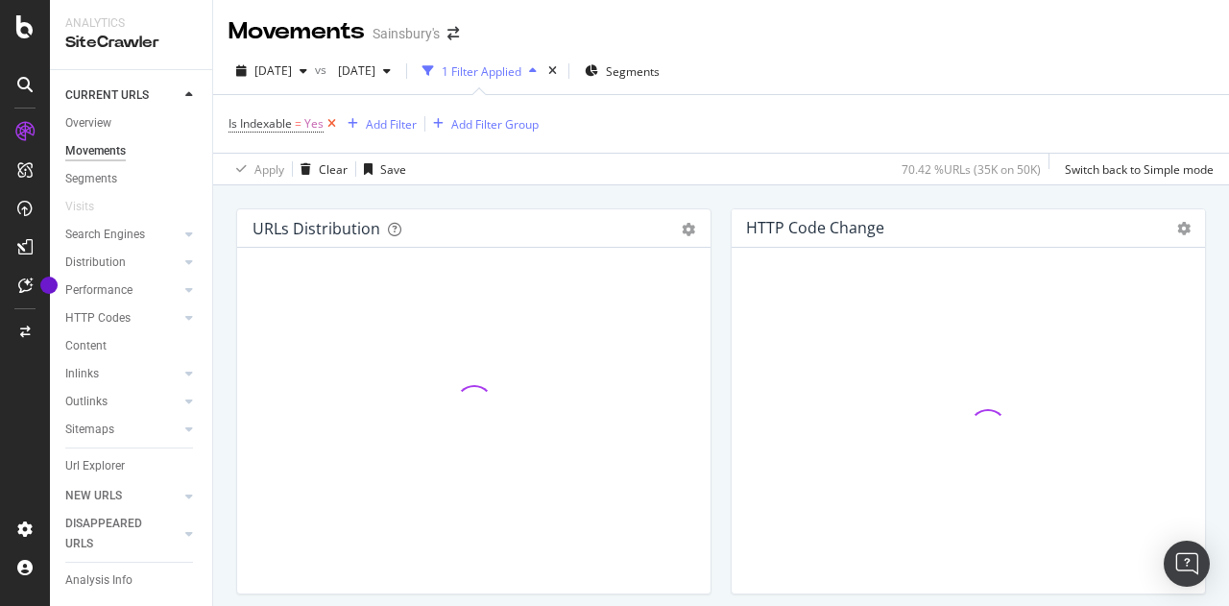
click at [332, 124] on icon at bounding box center [331, 123] width 16 height 19
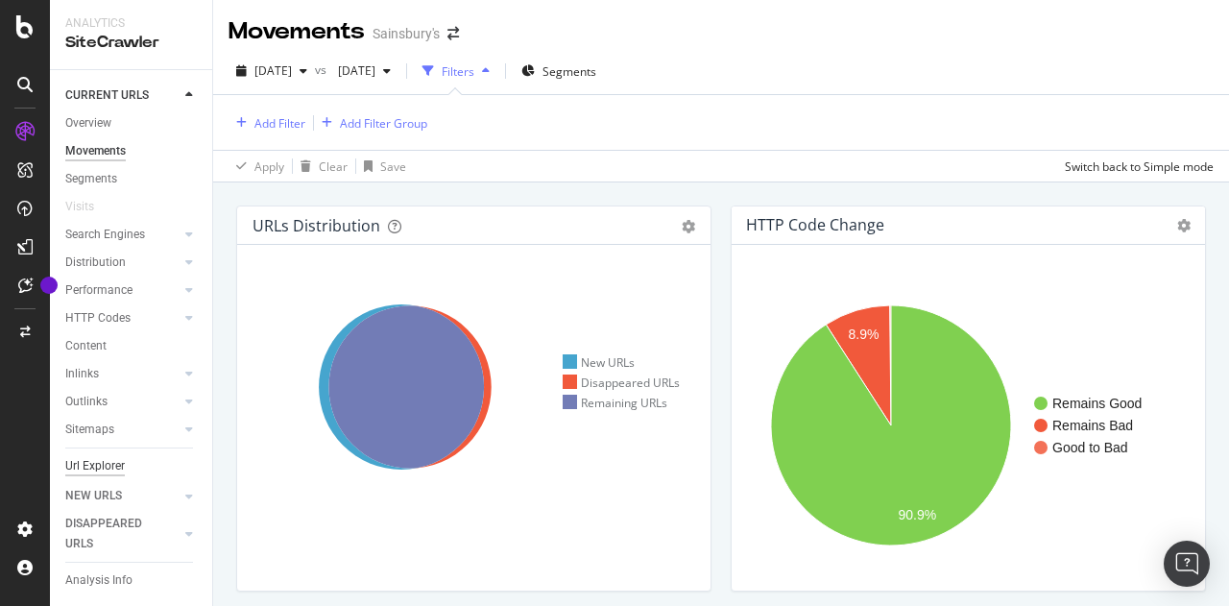
click at [89, 464] on div "Url Explorer" at bounding box center [95, 466] width 60 height 20
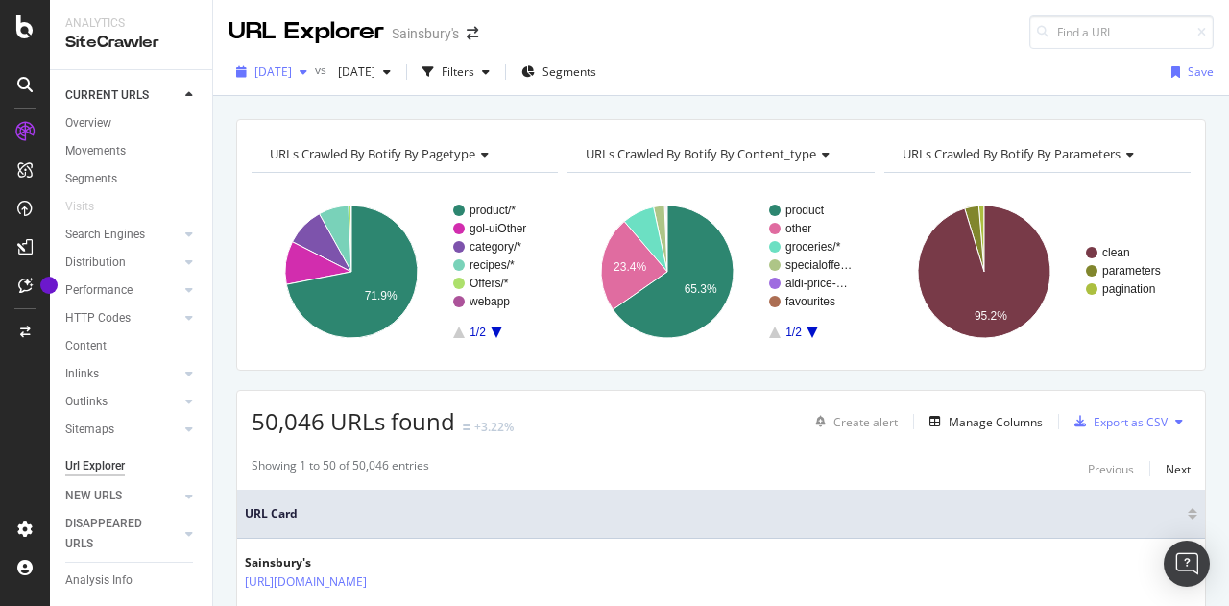
click at [292, 70] on span "[DATE]" at bounding box center [272, 71] width 37 height 16
click at [796, 60] on div "2025 Oct. 6th vs 2025 Sep. 22nd Filters Segments Save" at bounding box center [721, 76] width 1016 height 38
click at [442, 72] on div "button" at bounding box center [428, 72] width 27 height 27
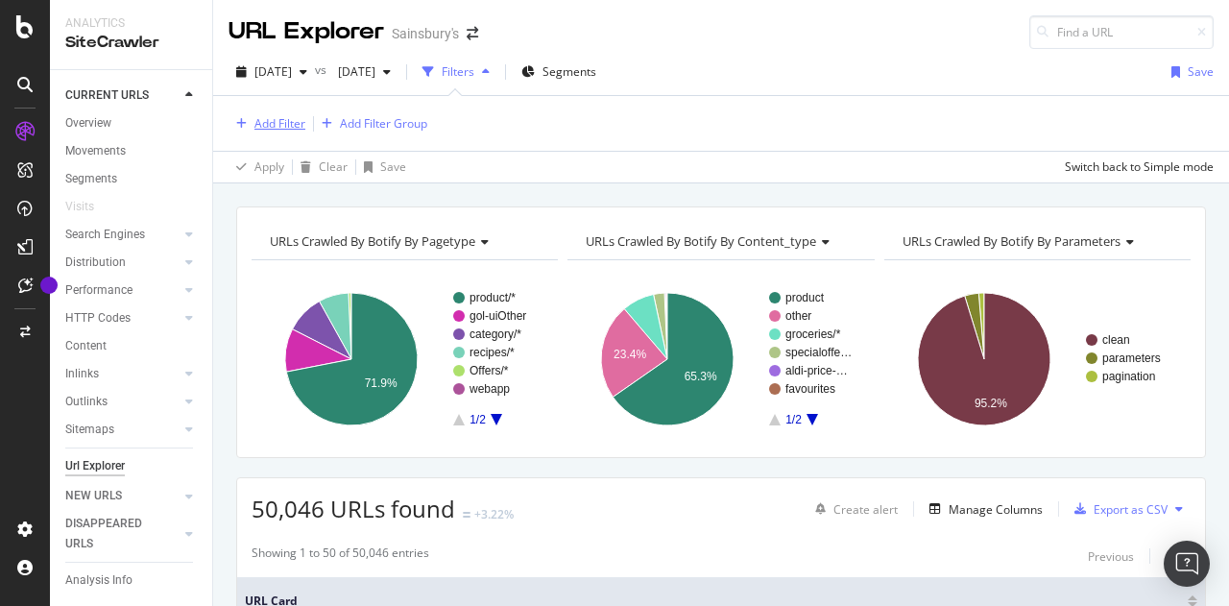
click at [278, 123] on div "Add Filter" at bounding box center [279, 123] width 51 height 16
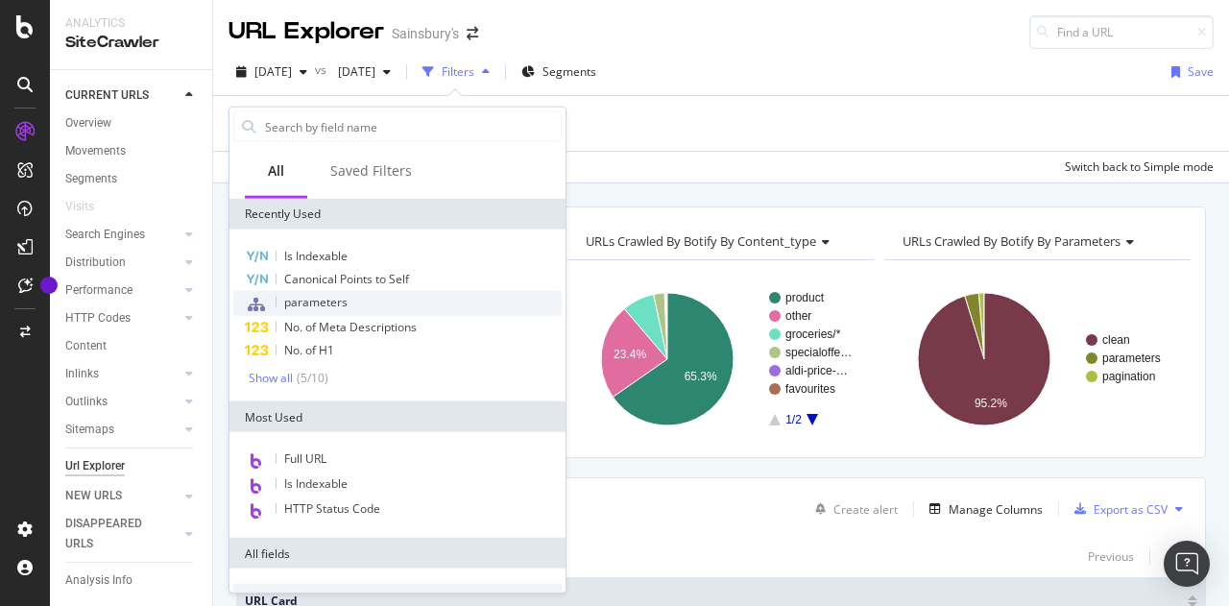
click at [330, 308] on span "parameters" at bounding box center [315, 302] width 63 height 16
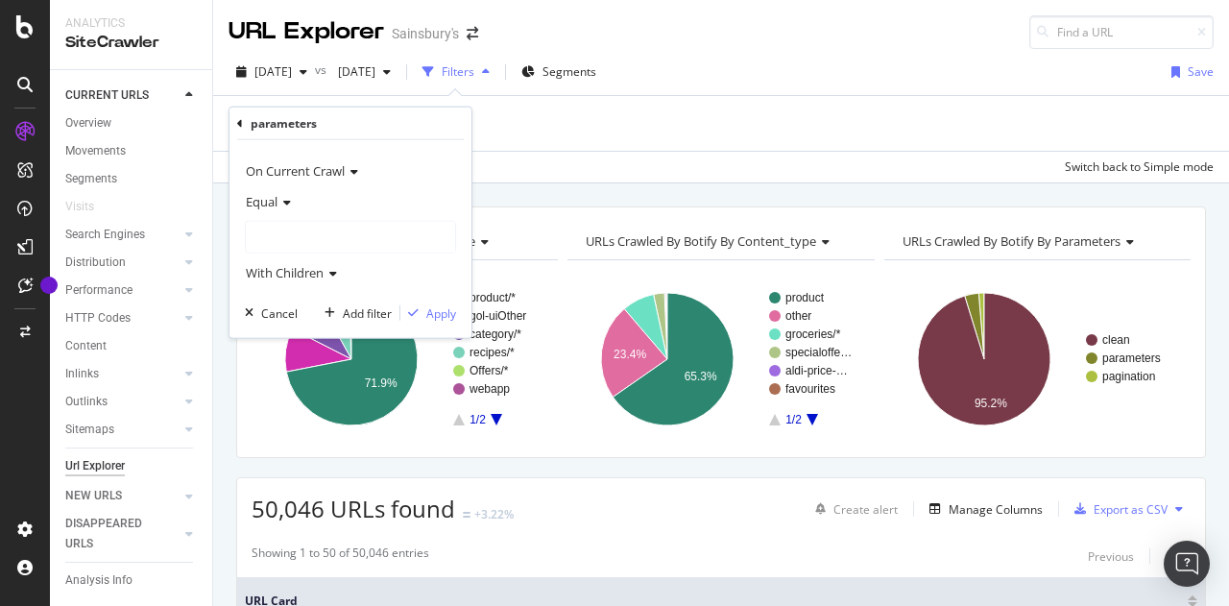
click at [274, 229] on div at bounding box center [350, 237] width 209 height 31
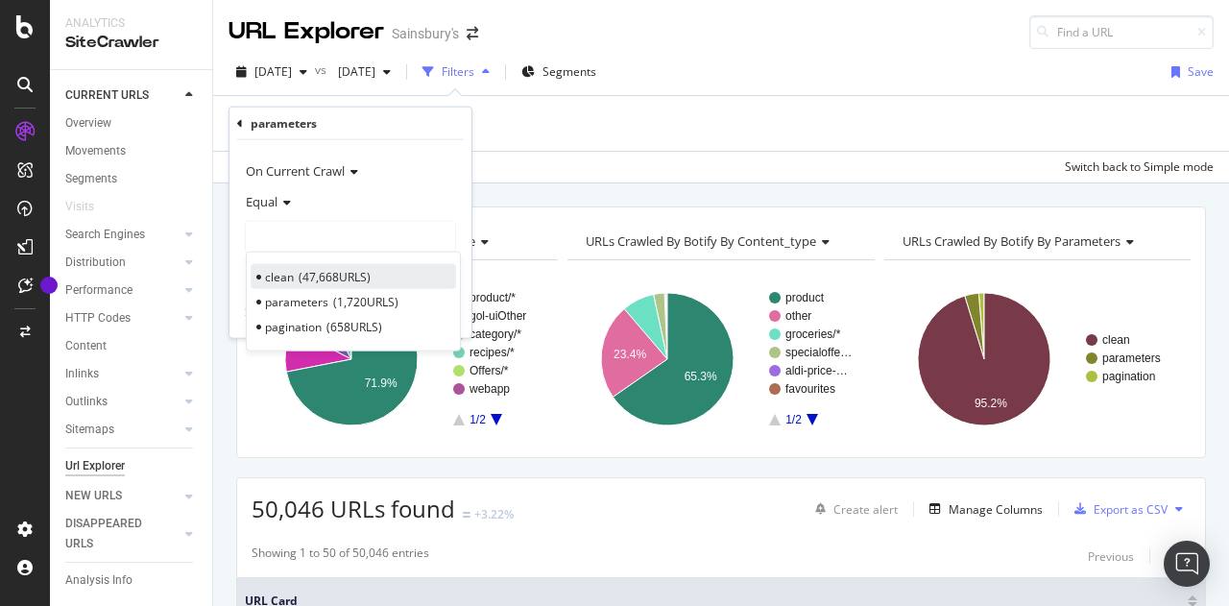
click at [294, 285] on div "clean 47,668 URLS" at bounding box center [353, 276] width 205 height 25
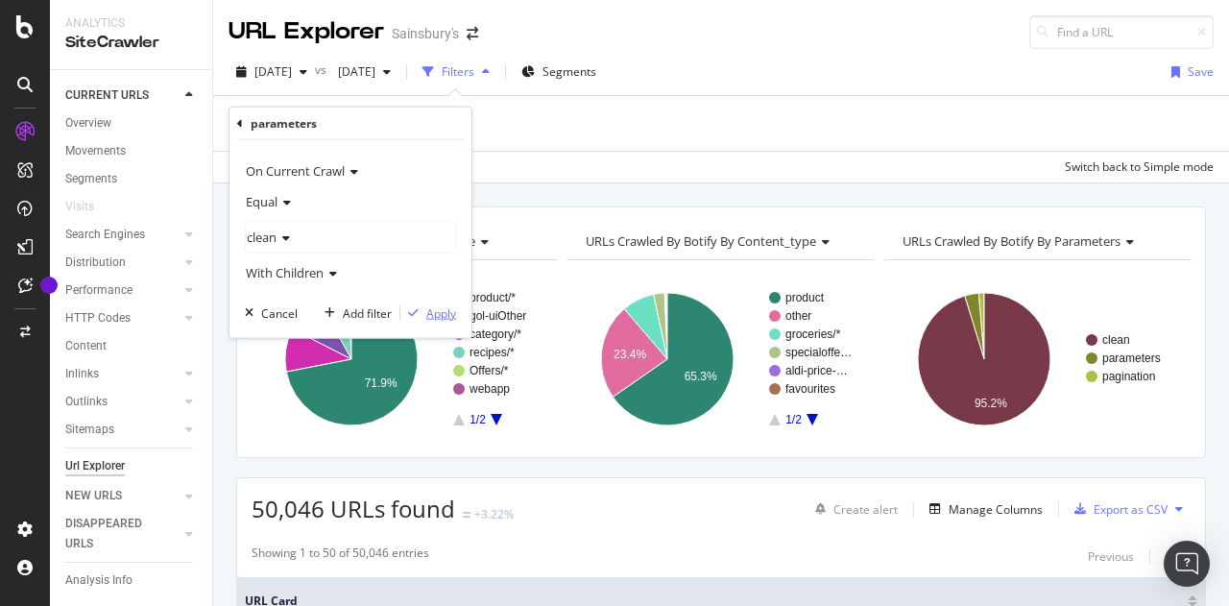
click at [442, 312] on div "Apply" at bounding box center [441, 312] width 30 height 16
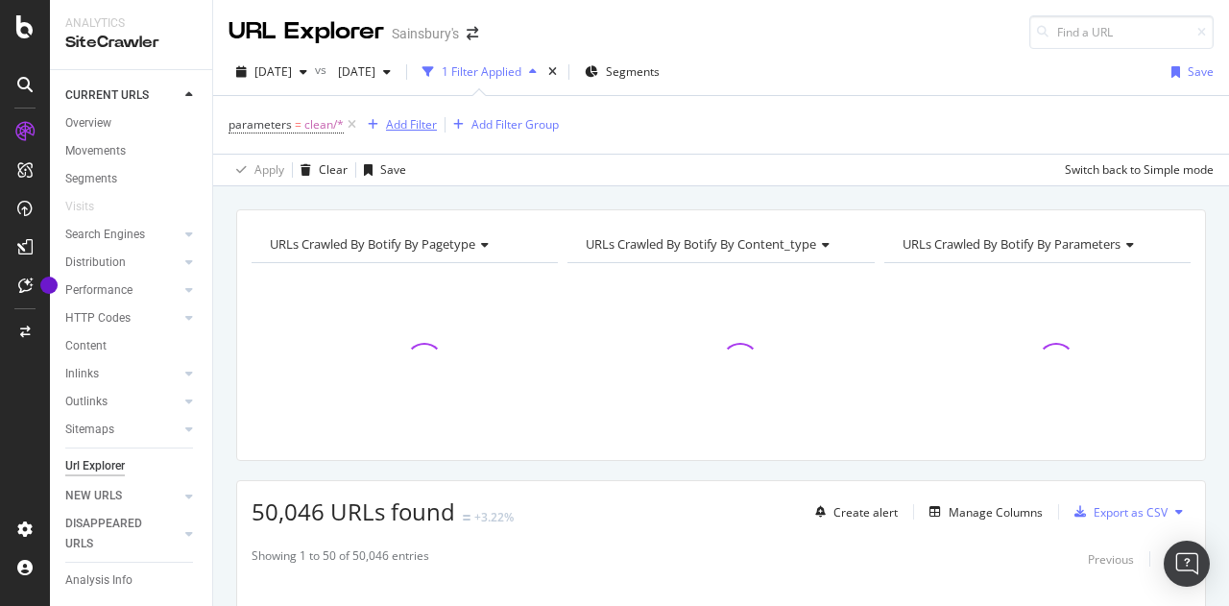
click at [409, 125] on div "Add Filter" at bounding box center [411, 124] width 51 height 16
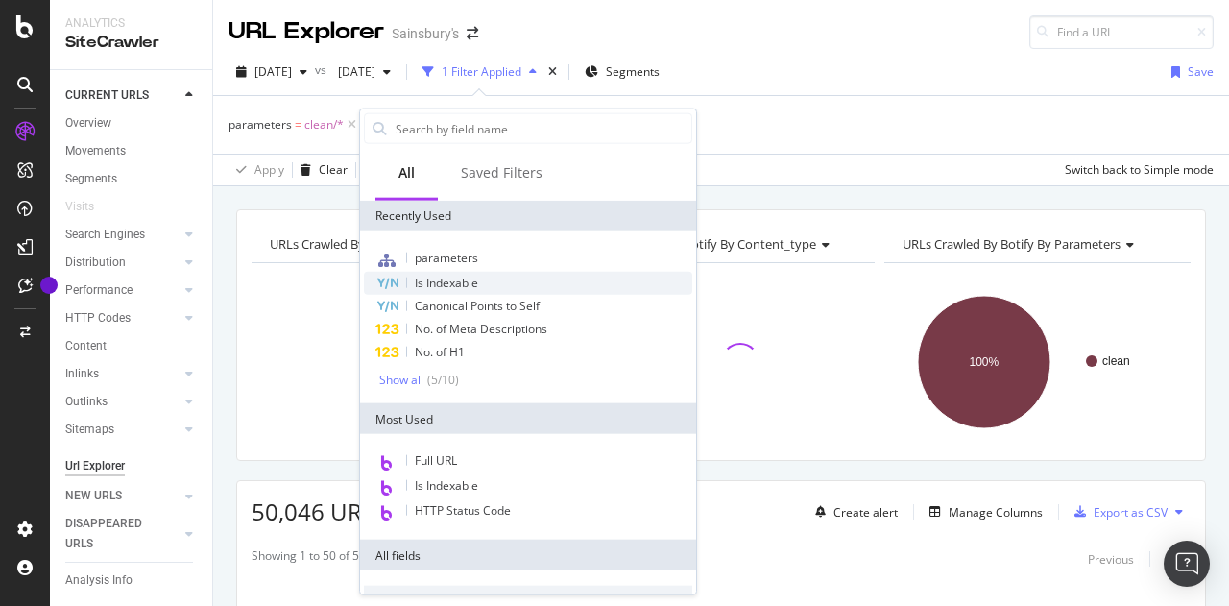
click at [454, 279] on span "Is Indexable" at bounding box center [446, 283] width 63 height 16
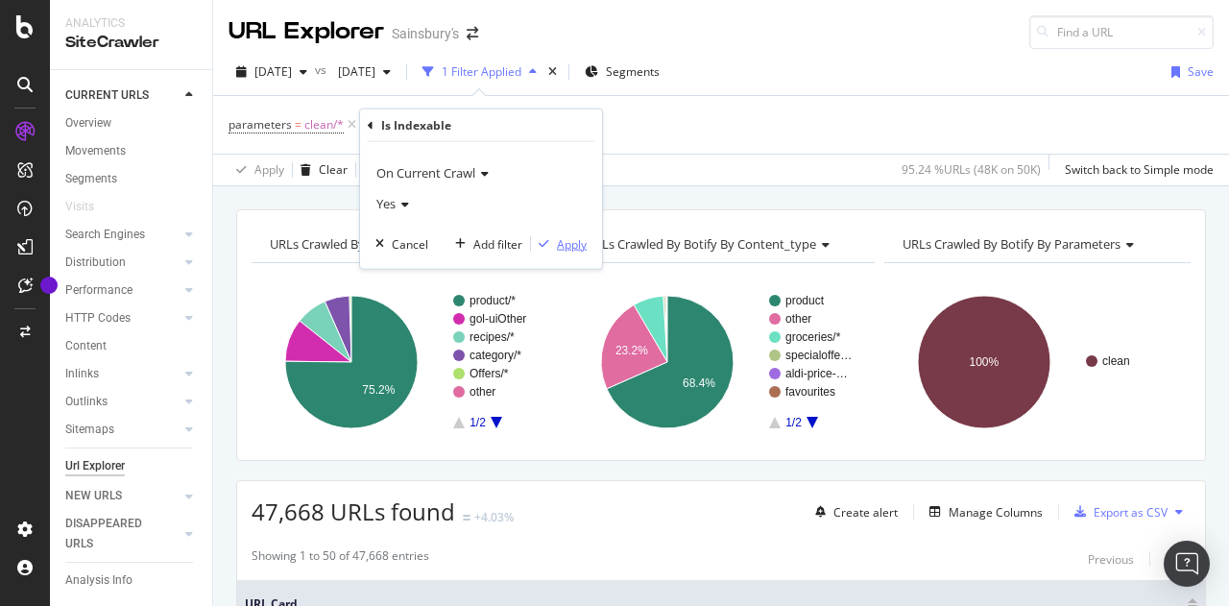
click at [565, 241] on div "Apply" at bounding box center [572, 243] width 30 height 16
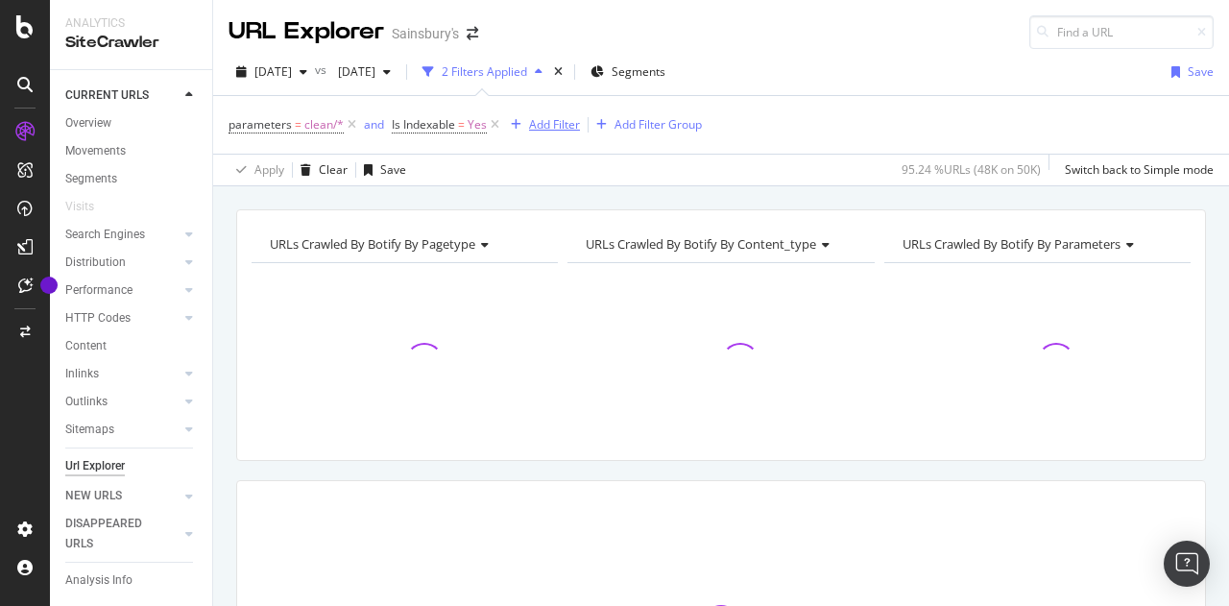
click at [529, 127] on div "Add Filter" at bounding box center [554, 124] width 51 height 16
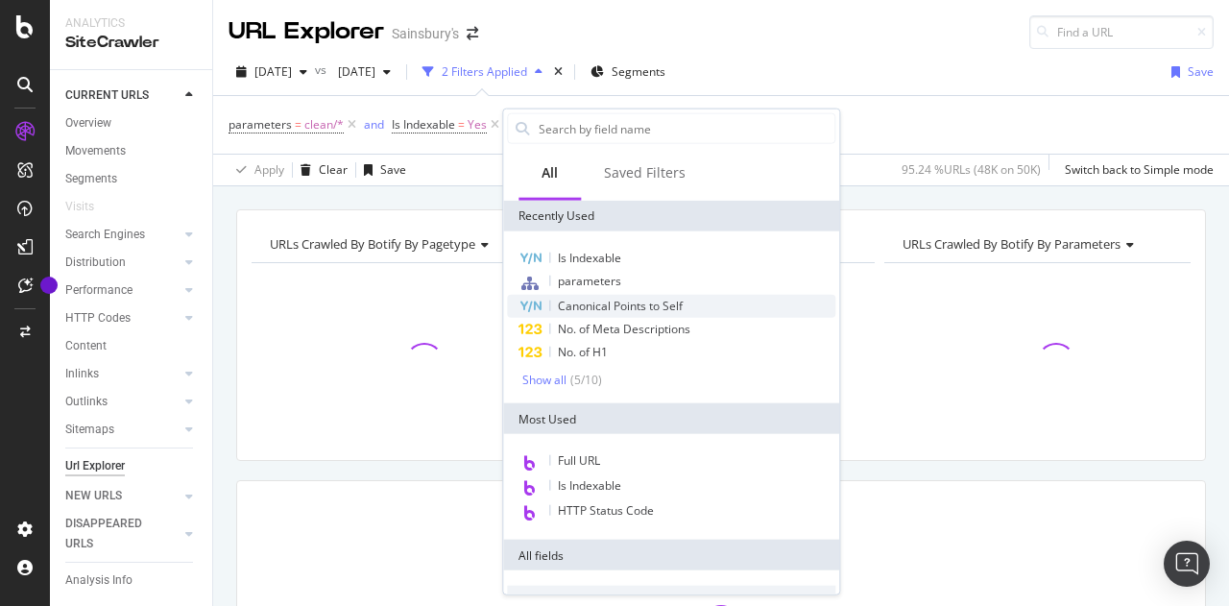
click at [599, 300] on span "Canonical Points to Self" at bounding box center [620, 306] width 125 height 16
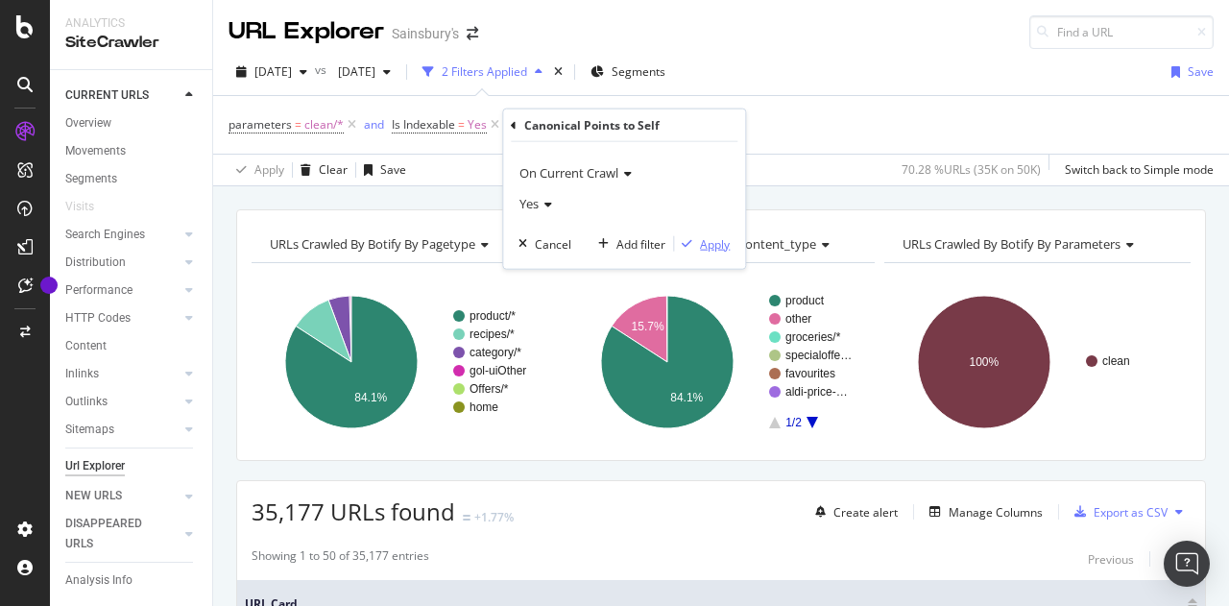
click at [708, 243] on div "Apply" at bounding box center [715, 243] width 30 height 16
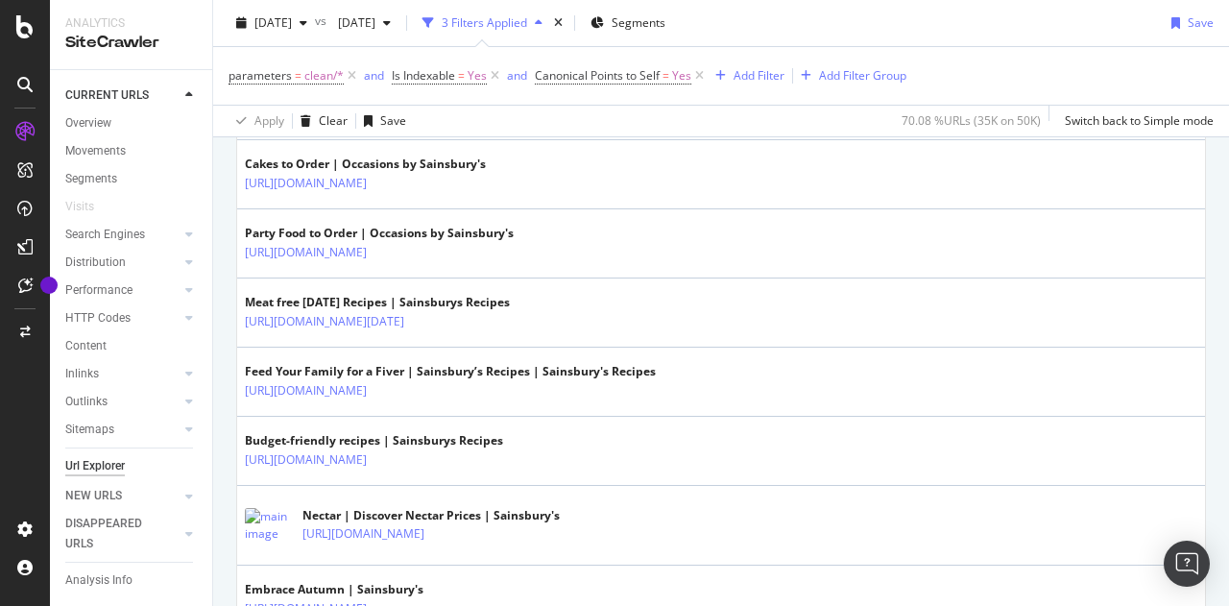
scroll to position [864, 0]
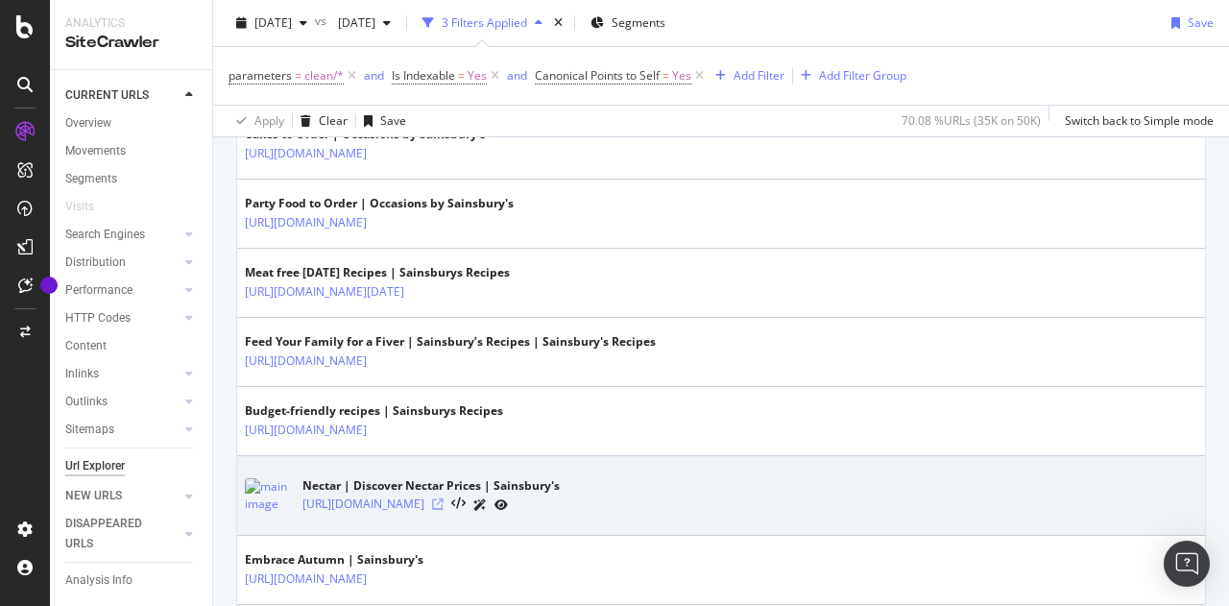
click at [443, 502] on icon at bounding box center [438, 504] width 12 height 12
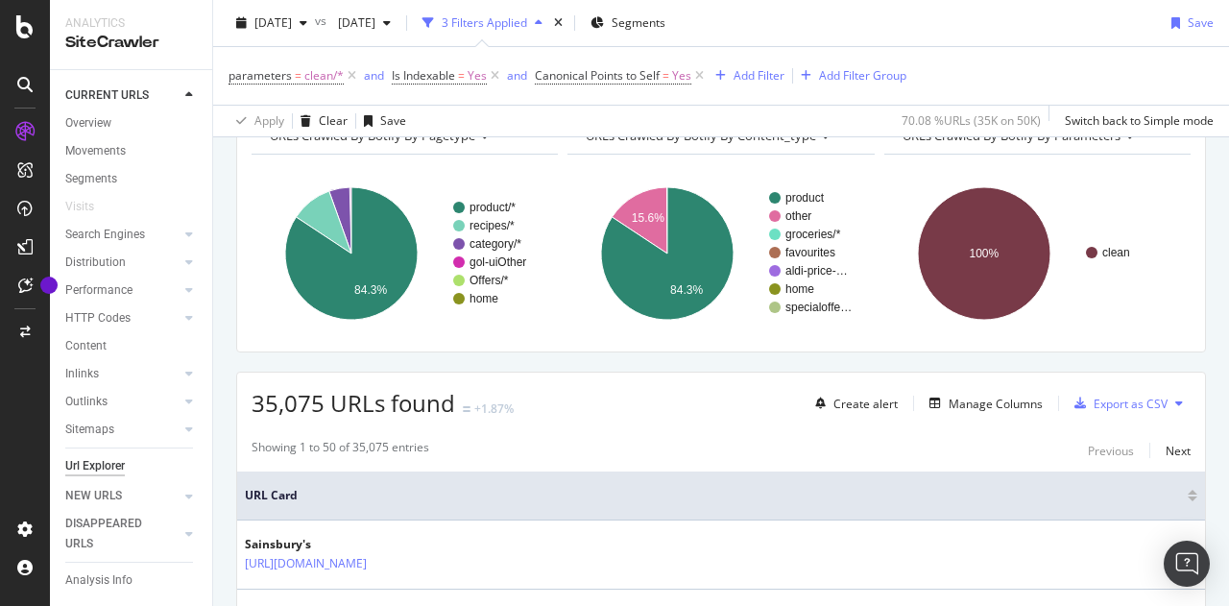
scroll to position [96, 0]
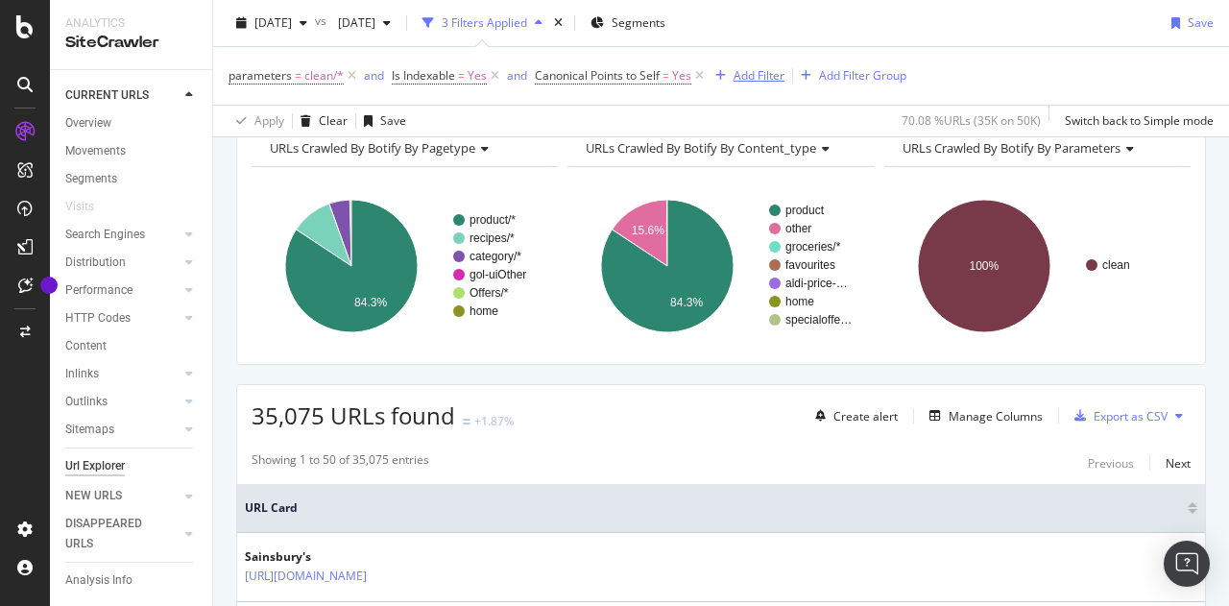
click at [752, 72] on div "Add Filter" at bounding box center [758, 75] width 51 height 16
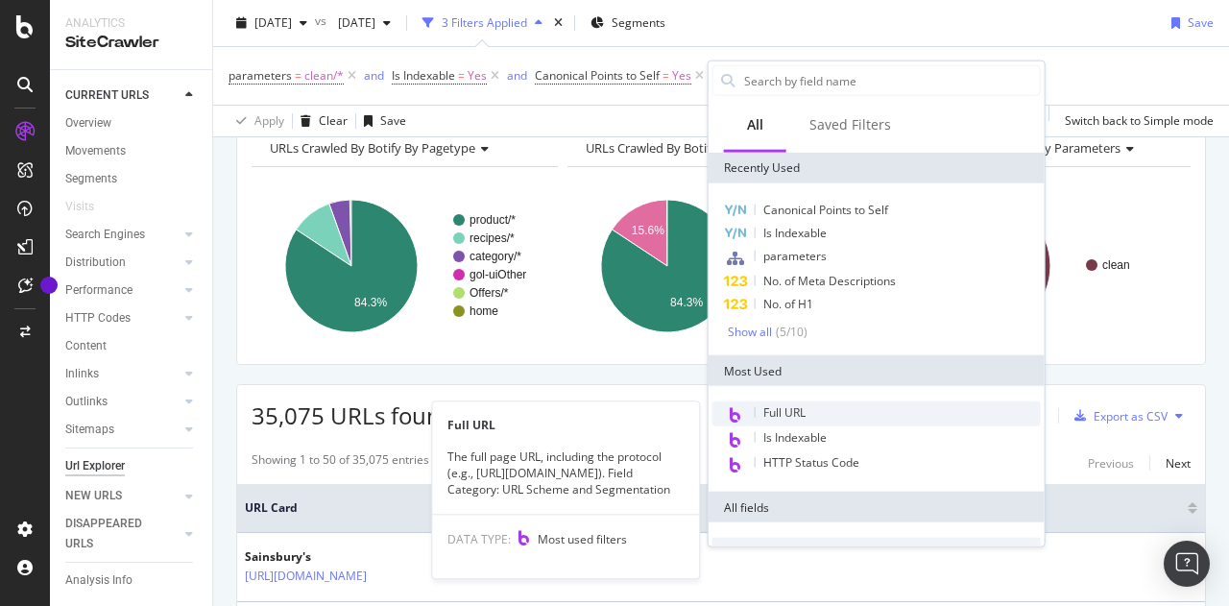
click at [824, 408] on div "Full URL" at bounding box center [876, 413] width 328 height 25
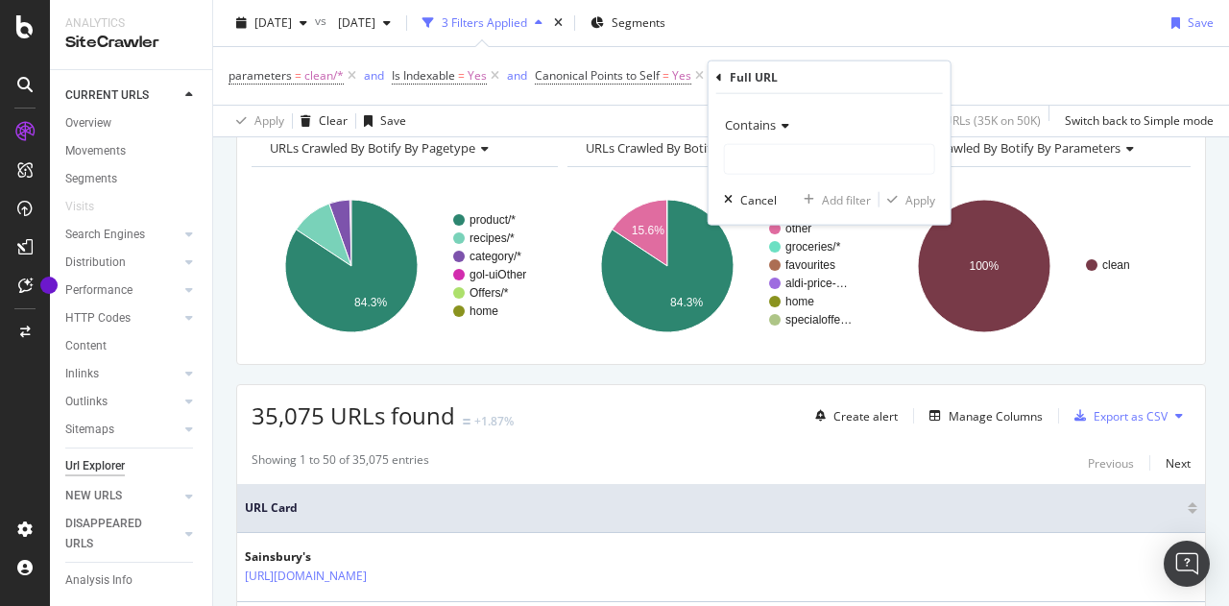
click at [746, 121] on span "Contains" at bounding box center [750, 124] width 51 height 17
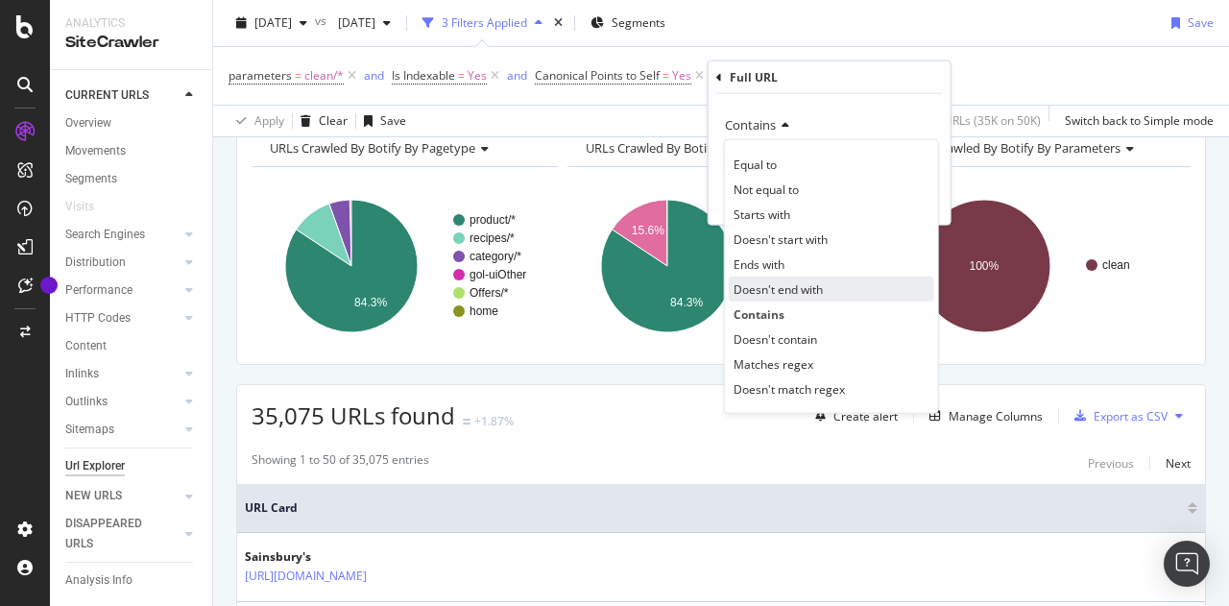
click at [778, 285] on span "Doesn't end with" at bounding box center [777, 288] width 89 height 16
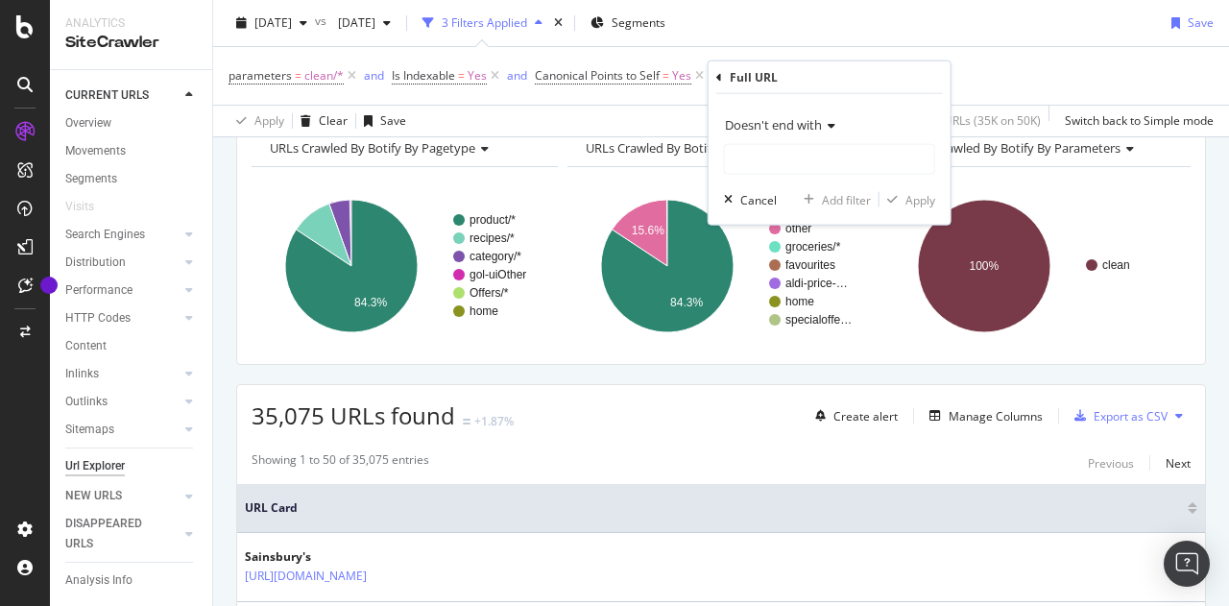
click at [760, 122] on span "Doesn't end with" at bounding box center [773, 124] width 97 height 17
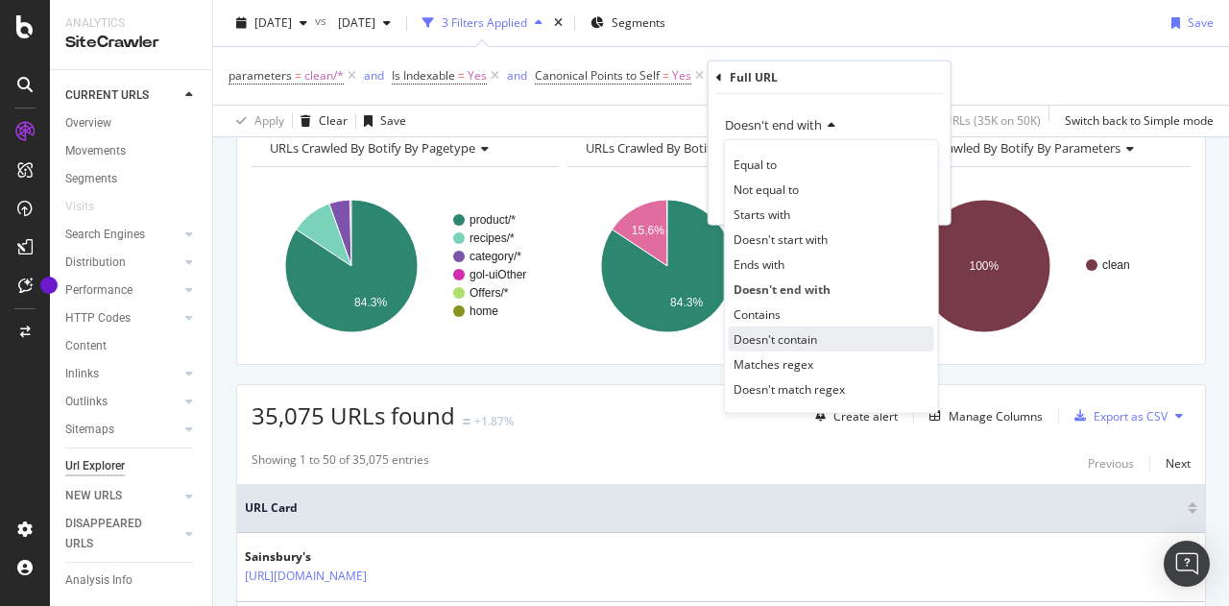
click at [778, 335] on span "Doesn't contain" at bounding box center [775, 338] width 84 height 16
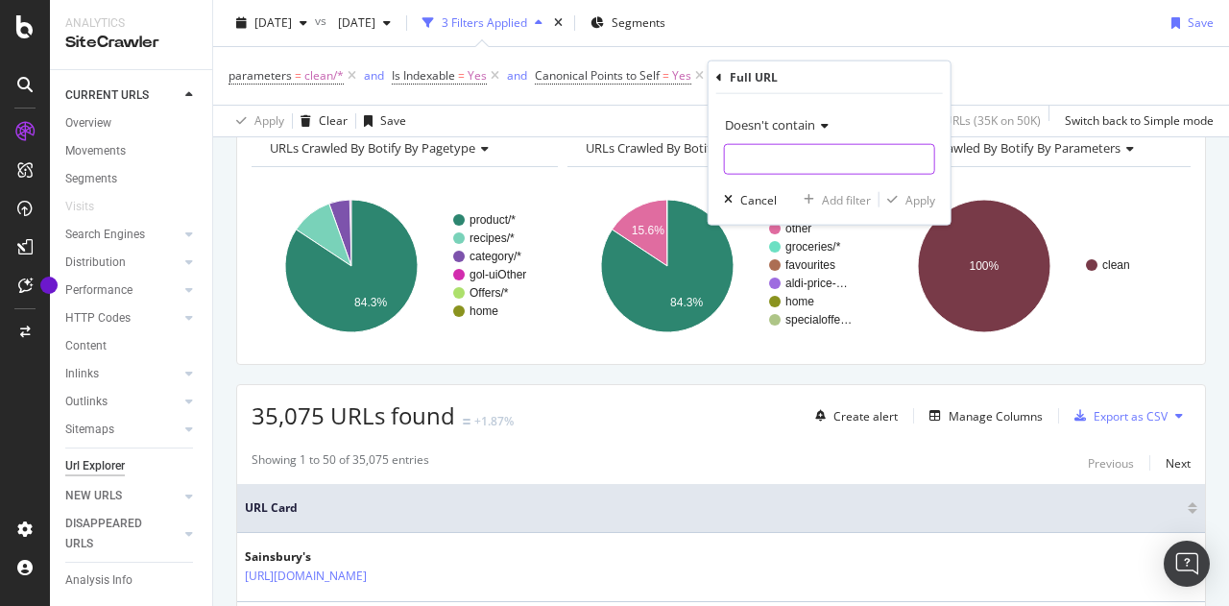
click at [754, 170] on input "text" at bounding box center [829, 159] width 209 height 31
type input "/product/"
click at [912, 198] on div "Apply" at bounding box center [920, 199] width 30 height 16
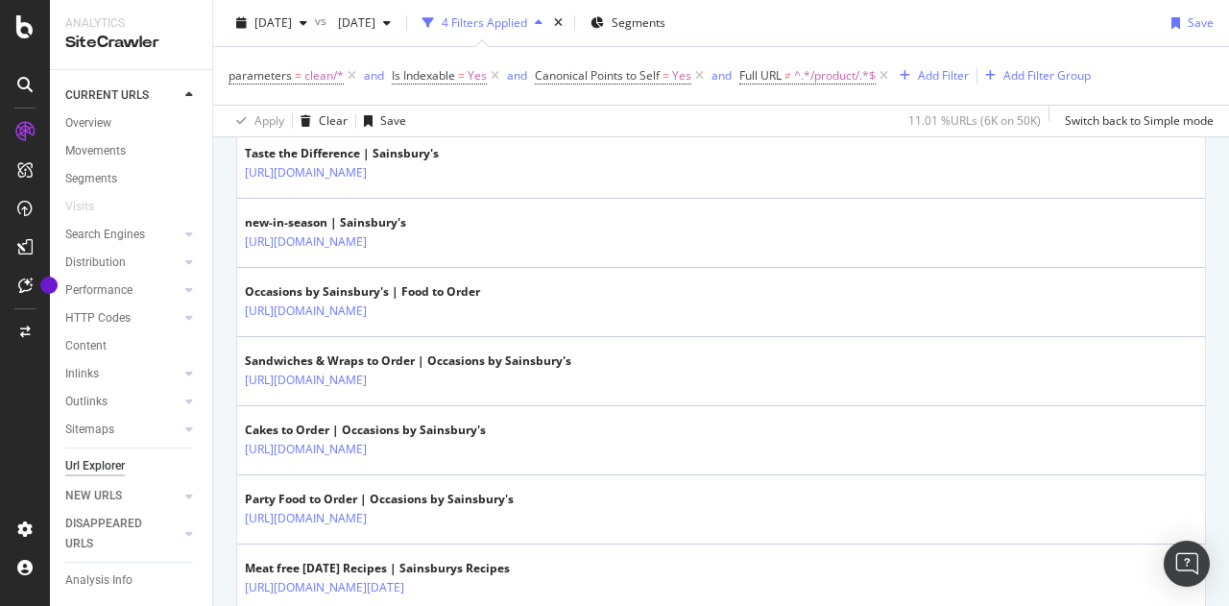
scroll to position [672, 0]
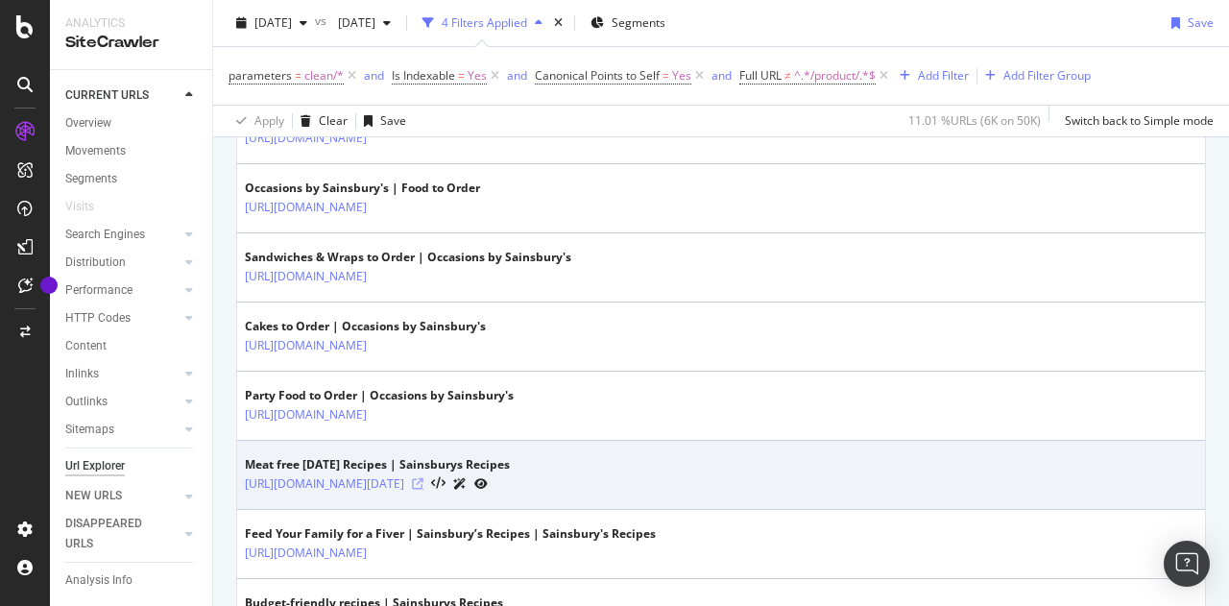
click at [423, 478] on icon at bounding box center [418, 484] width 12 height 12
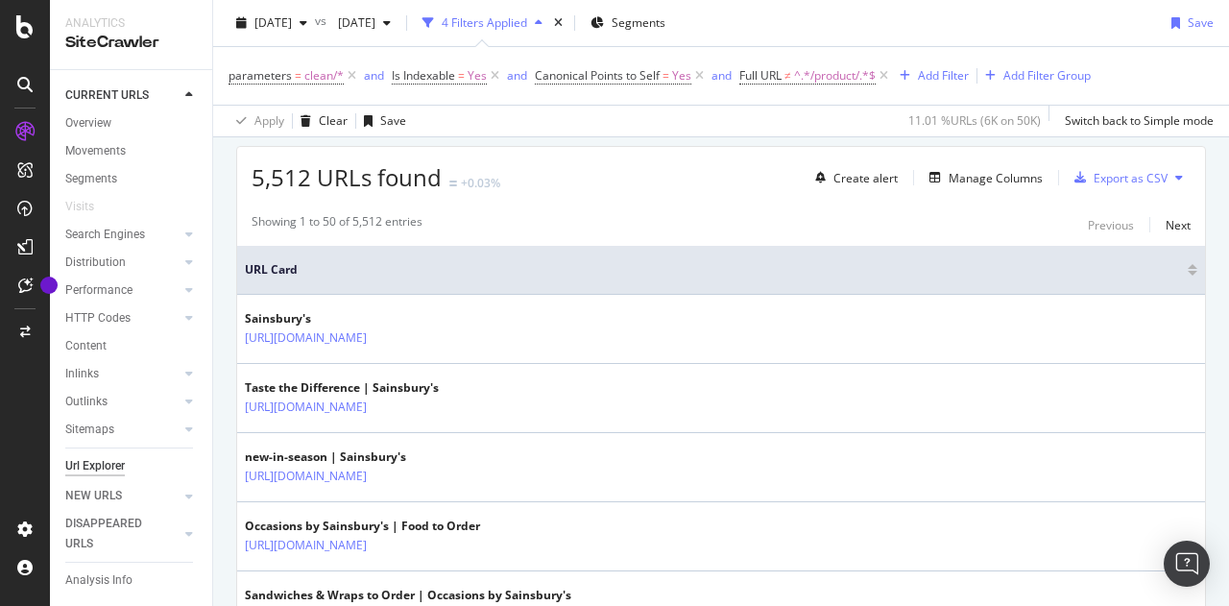
scroll to position [96, 0]
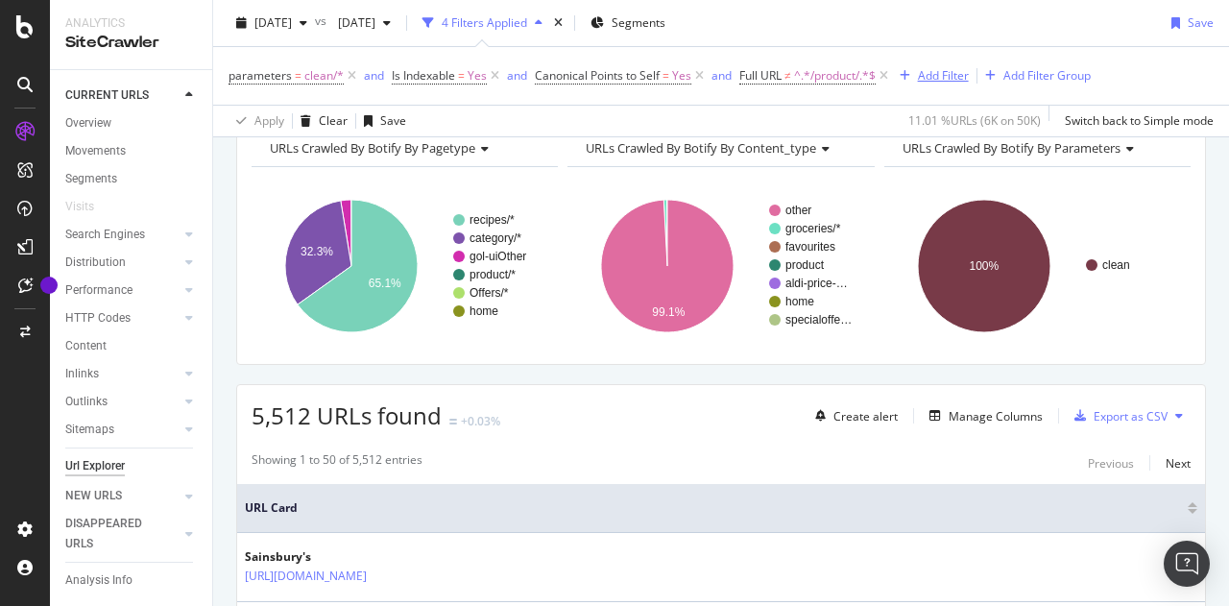
click at [941, 74] on div "Add Filter" at bounding box center [943, 75] width 51 height 16
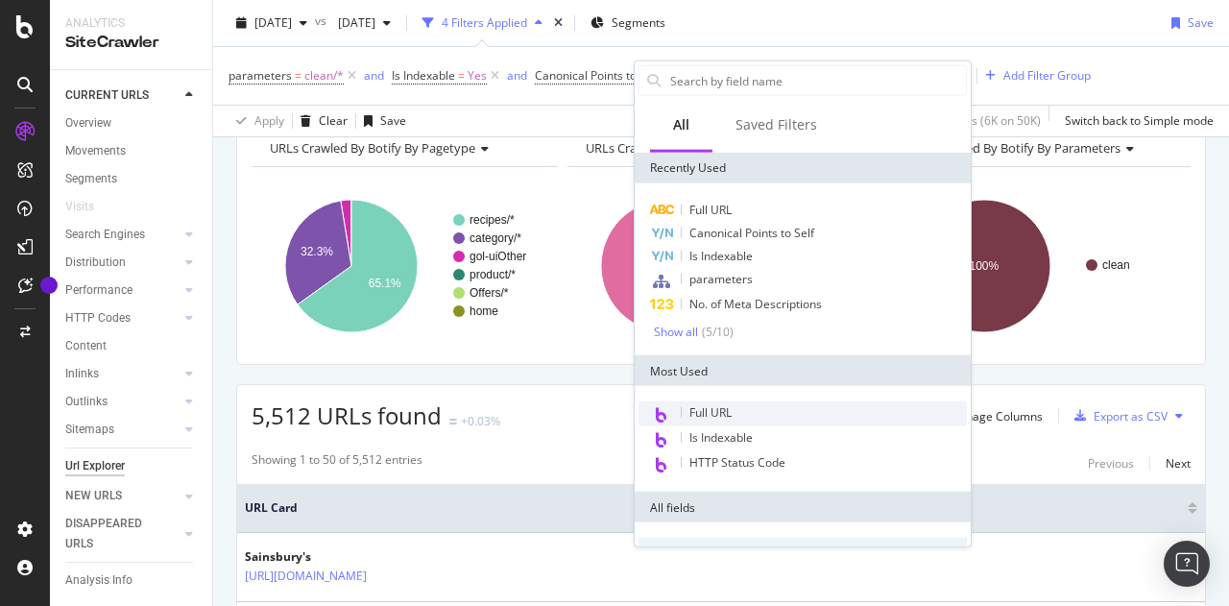
click at [731, 404] on span "Full URL" at bounding box center [710, 412] width 42 height 16
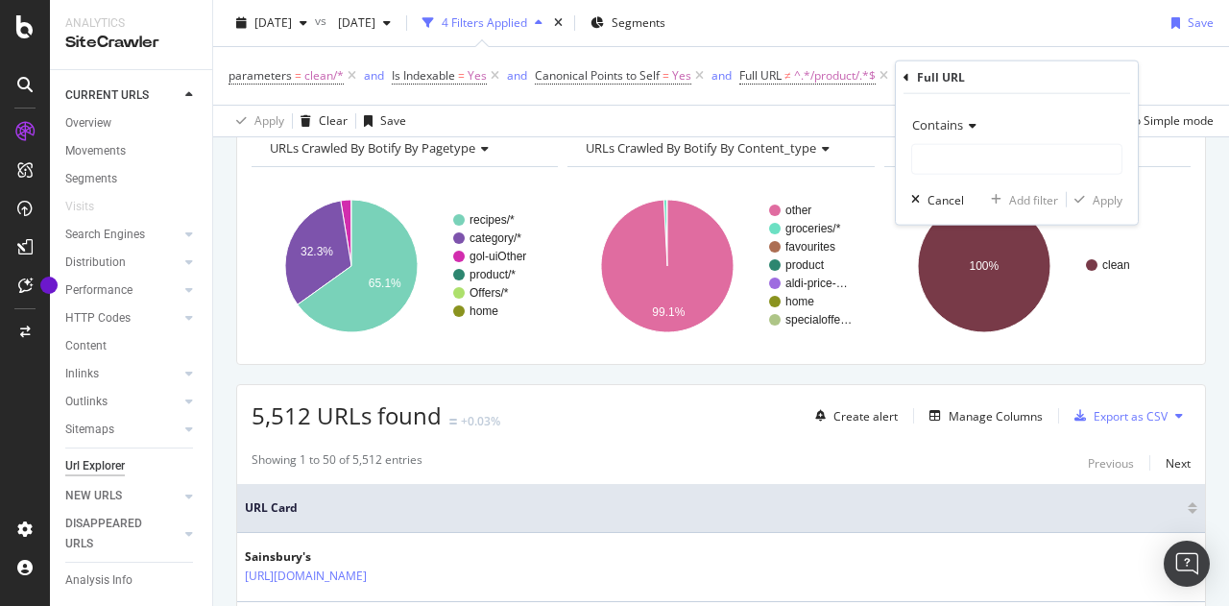
click at [940, 121] on span "Contains" at bounding box center [937, 124] width 51 height 17
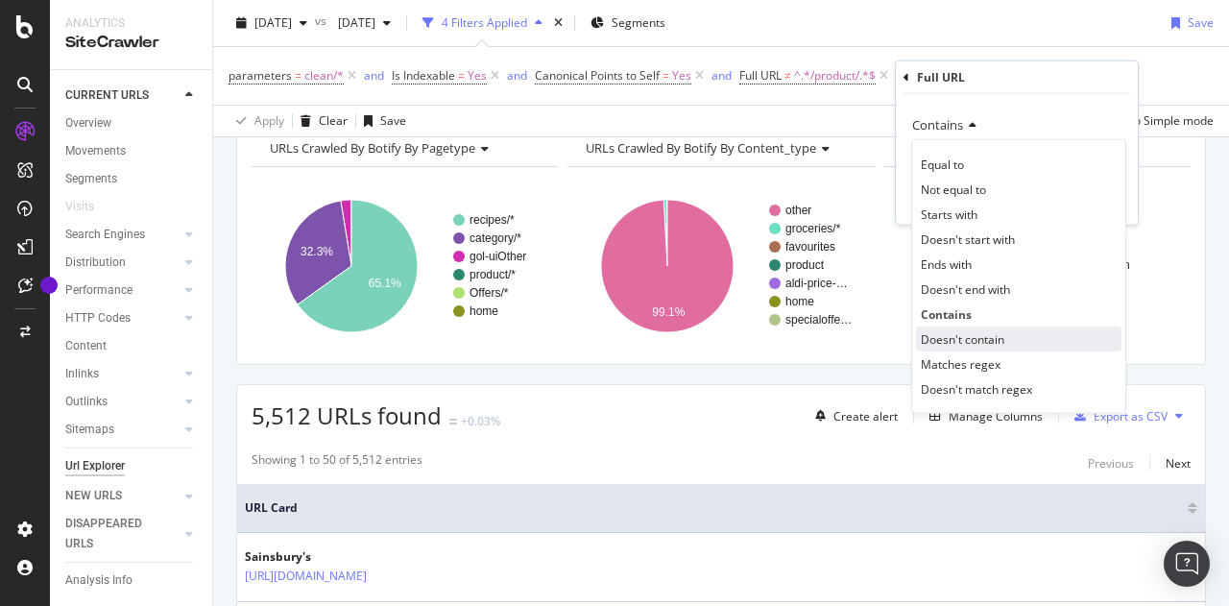
click at [958, 341] on span "Doesn't contain" at bounding box center [963, 338] width 84 height 16
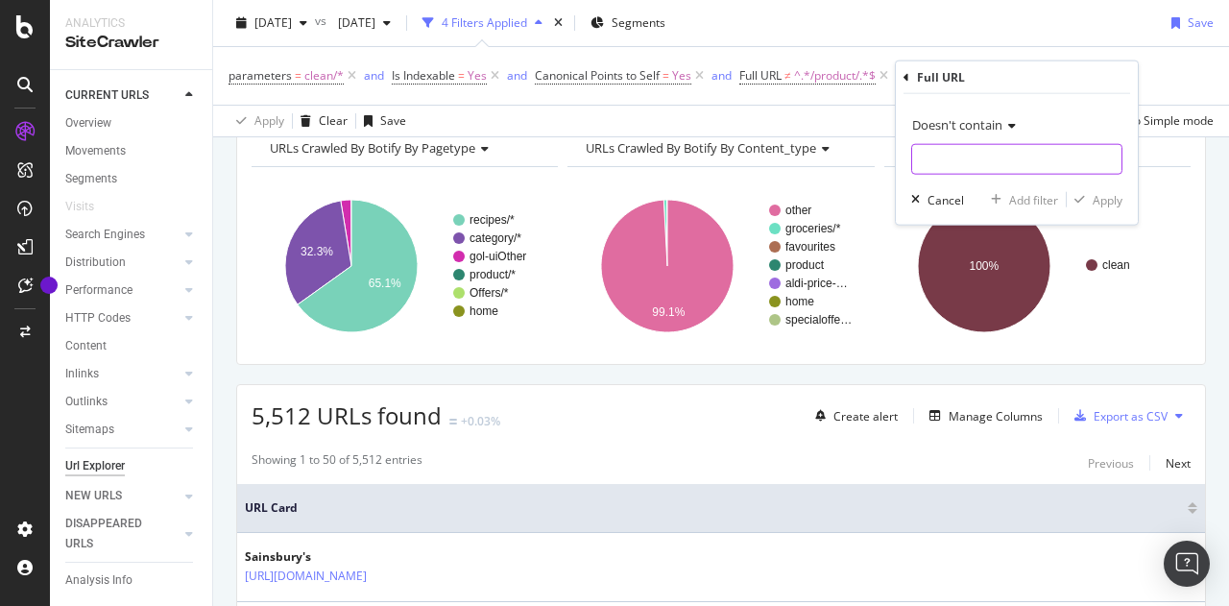
click at [944, 155] on input "text" at bounding box center [1016, 159] width 209 height 31
paste input "/recipes/"
type input "/recipes/"
click at [1112, 199] on div "Apply" at bounding box center [1107, 199] width 30 height 16
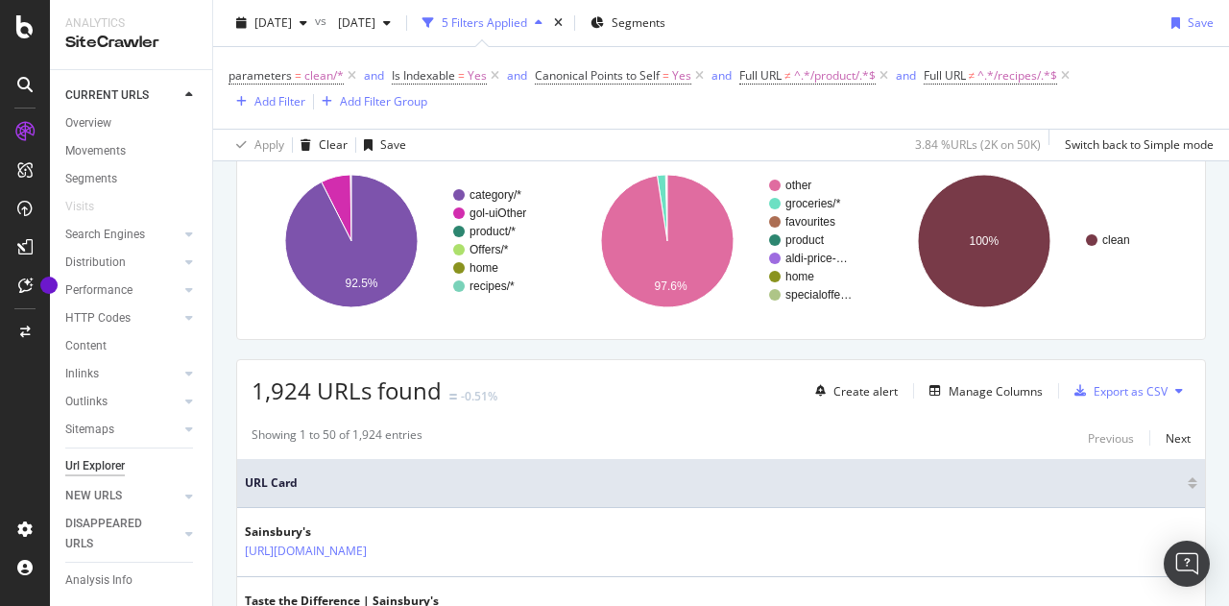
scroll to position [119, 0]
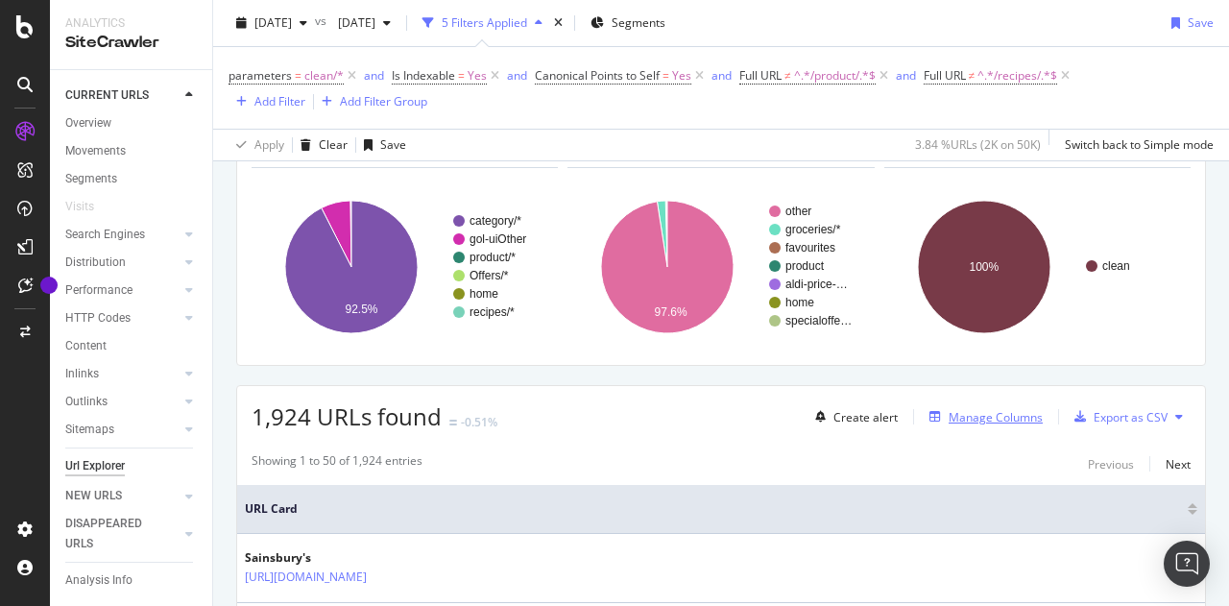
click at [958, 410] on div "Manage Columns" at bounding box center [995, 417] width 94 height 16
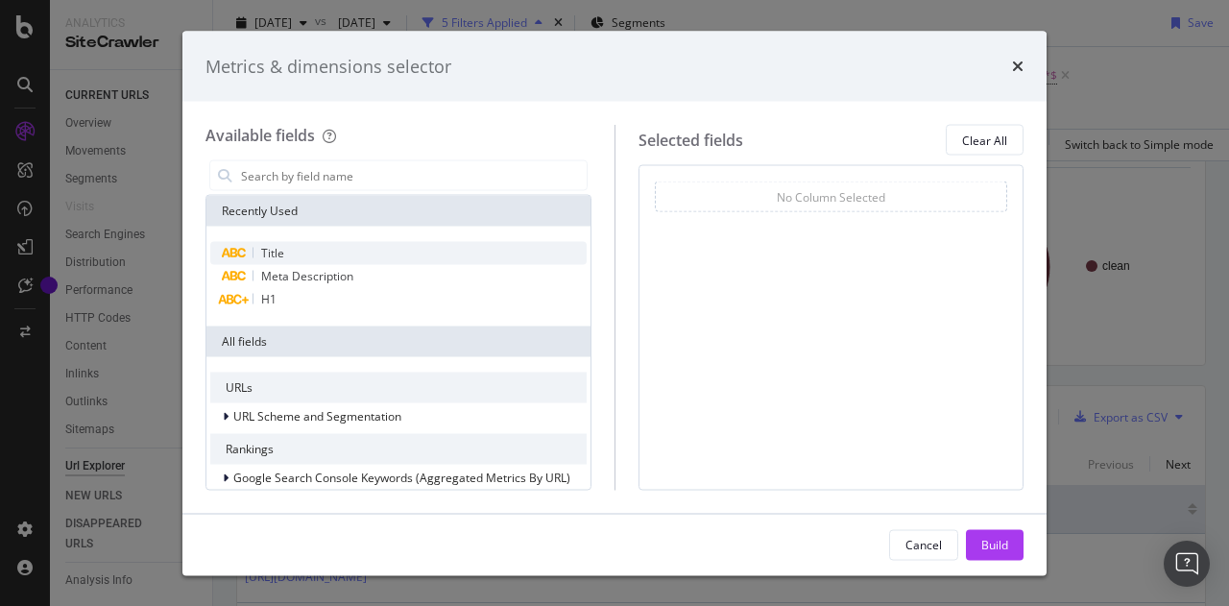
click at [330, 257] on div "Title" at bounding box center [398, 253] width 376 height 23
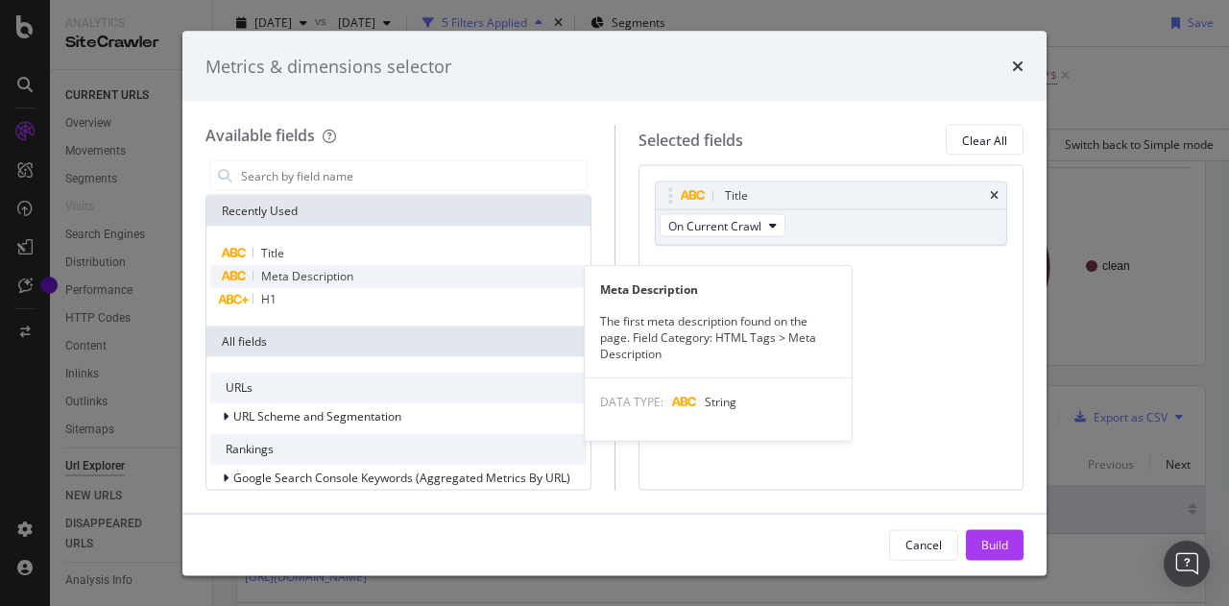
click at [330, 278] on span "Meta Description" at bounding box center [307, 276] width 92 height 16
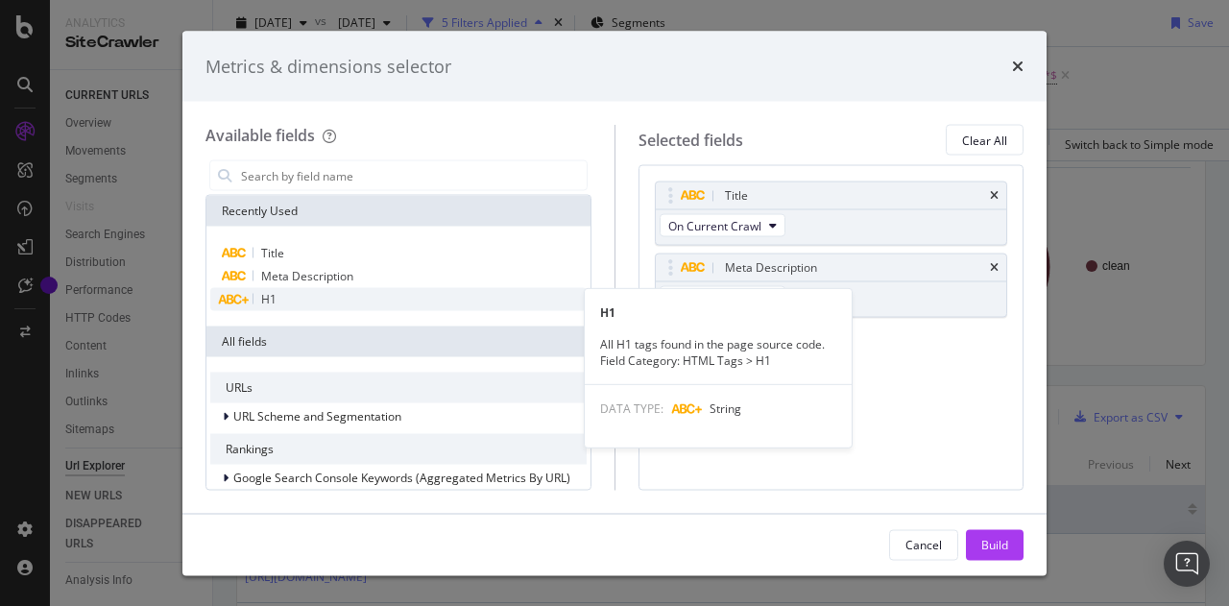
click at [321, 297] on div "H1" at bounding box center [398, 299] width 376 height 23
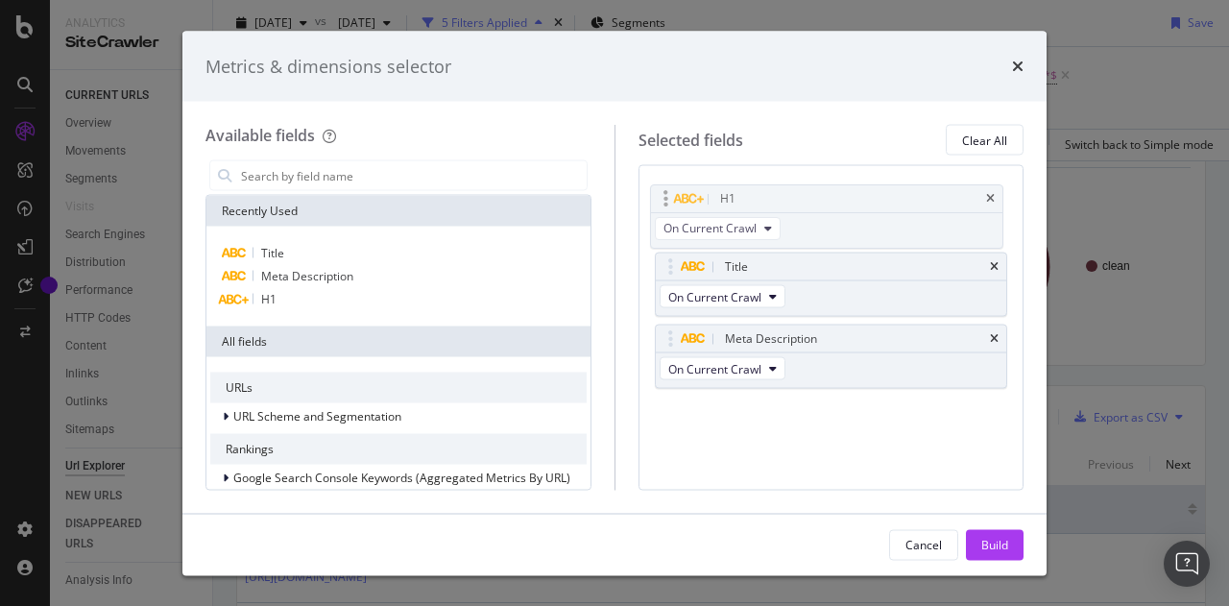
drag, startPoint x: 824, startPoint y: 340, endPoint x: 821, endPoint y: 202, distance: 138.3
click at [821, 202] on body "Analytics SiteCrawler CURRENT URLS Overview Movements Segments Visits Search En…" at bounding box center [614, 303] width 1229 height 606
click at [995, 543] on div "Build" at bounding box center [994, 544] width 27 height 16
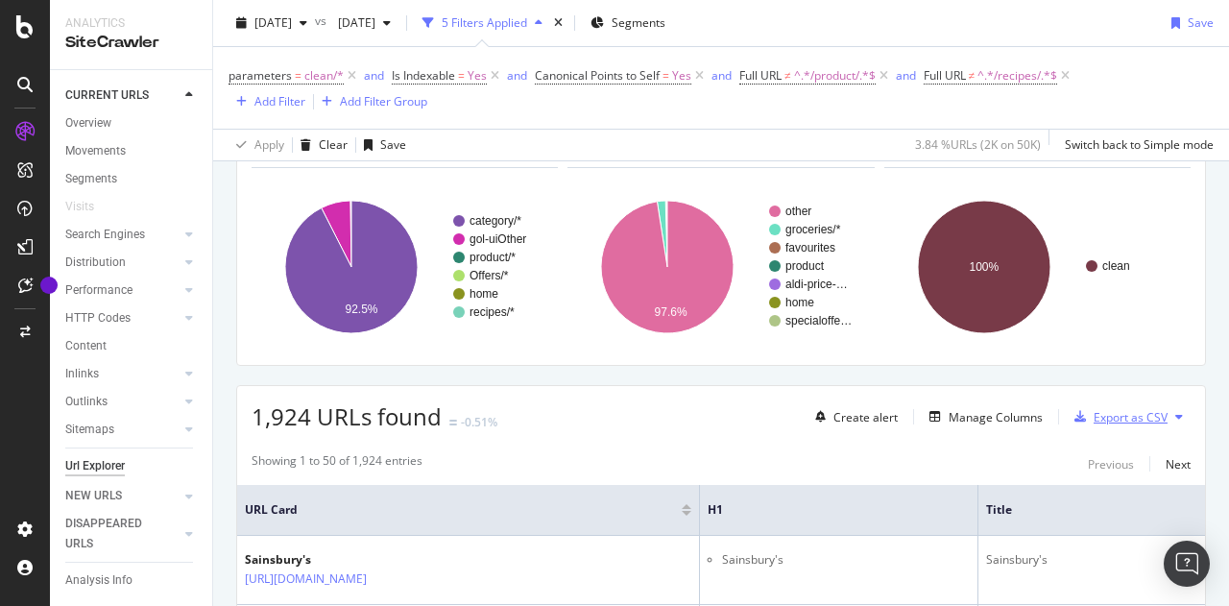
click at [1103, 412] on div "Export as CSV" at bounding box center [1130, 417] width 74 height 16
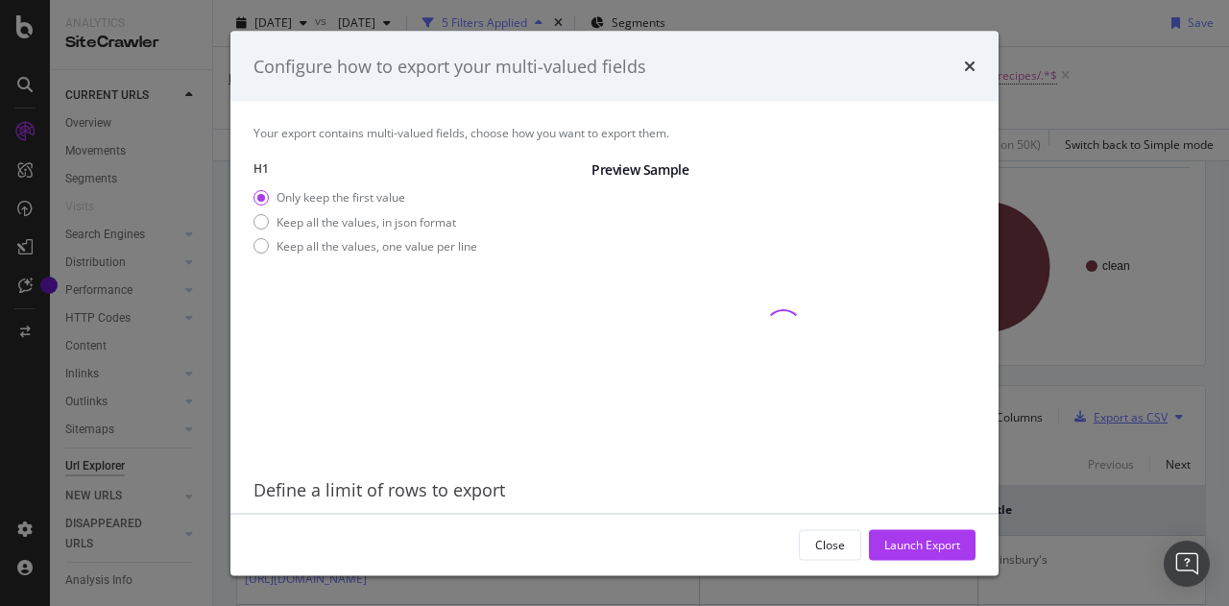
scroll to position [61, 0]
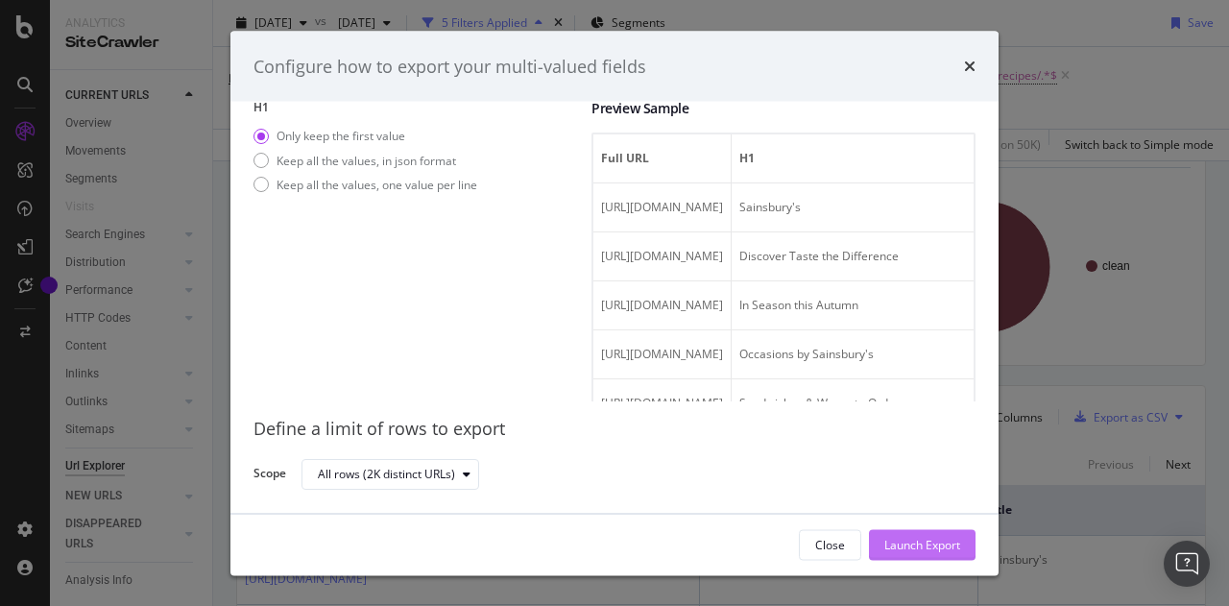
click at [908, 540] on div "Launch Export" at bounding box center [922, 544] width 76 height 16
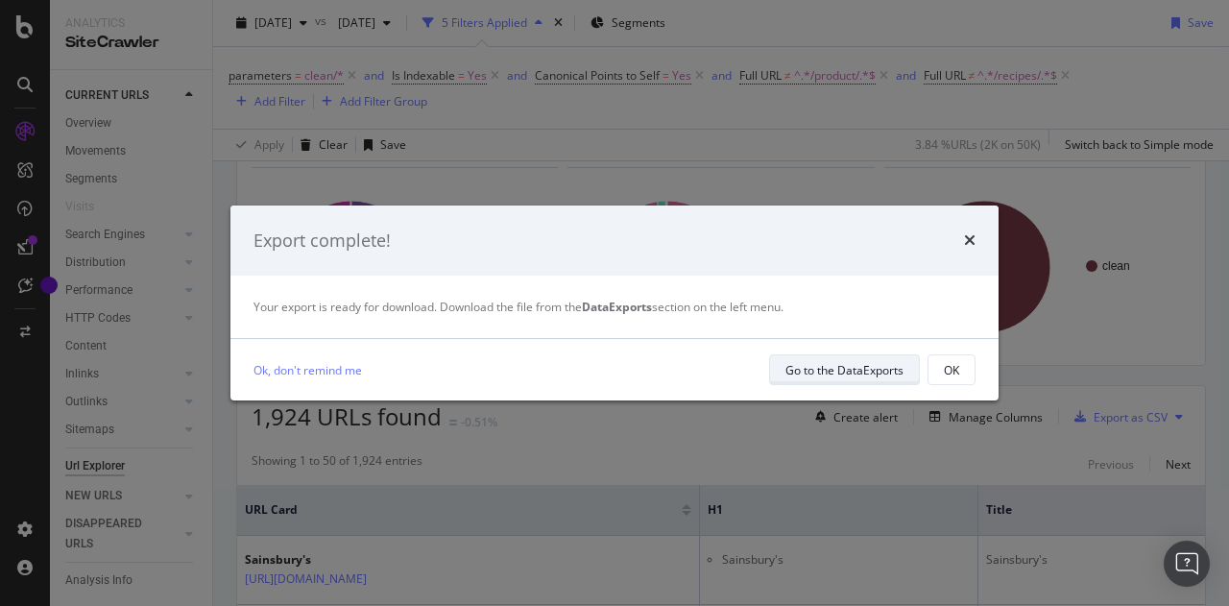
click at [802, 366] on div "Go to the DataExports" at bounding box center [844, 370] width 118 height 16
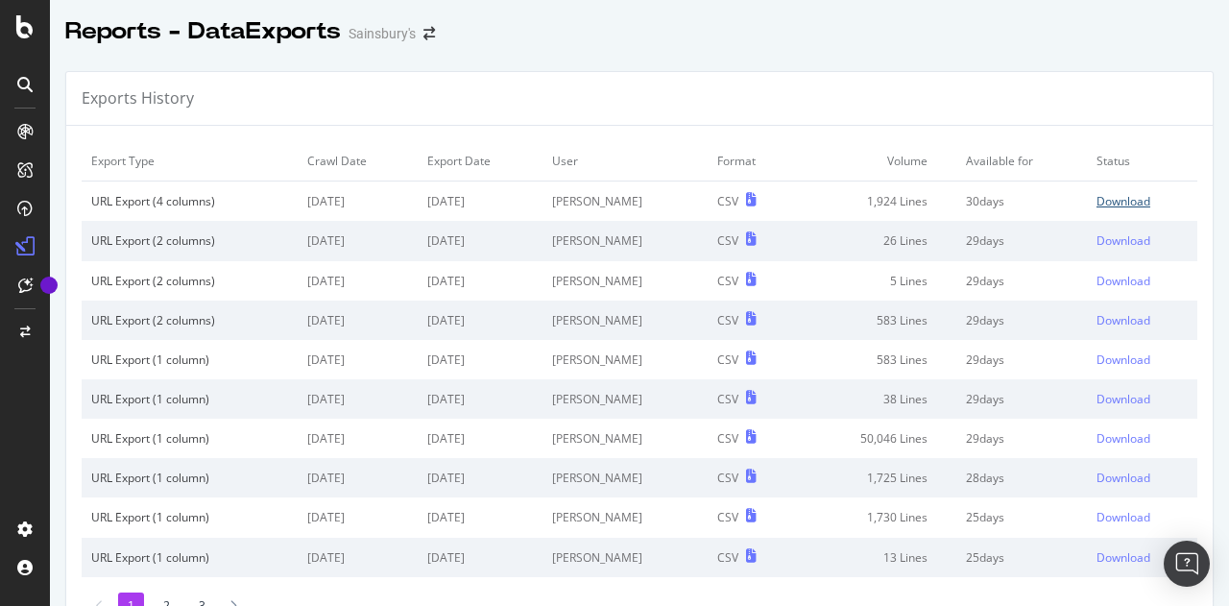
click at [1109, 200] on div "Download" at bounding box center [1123, 201] width 54 height 16
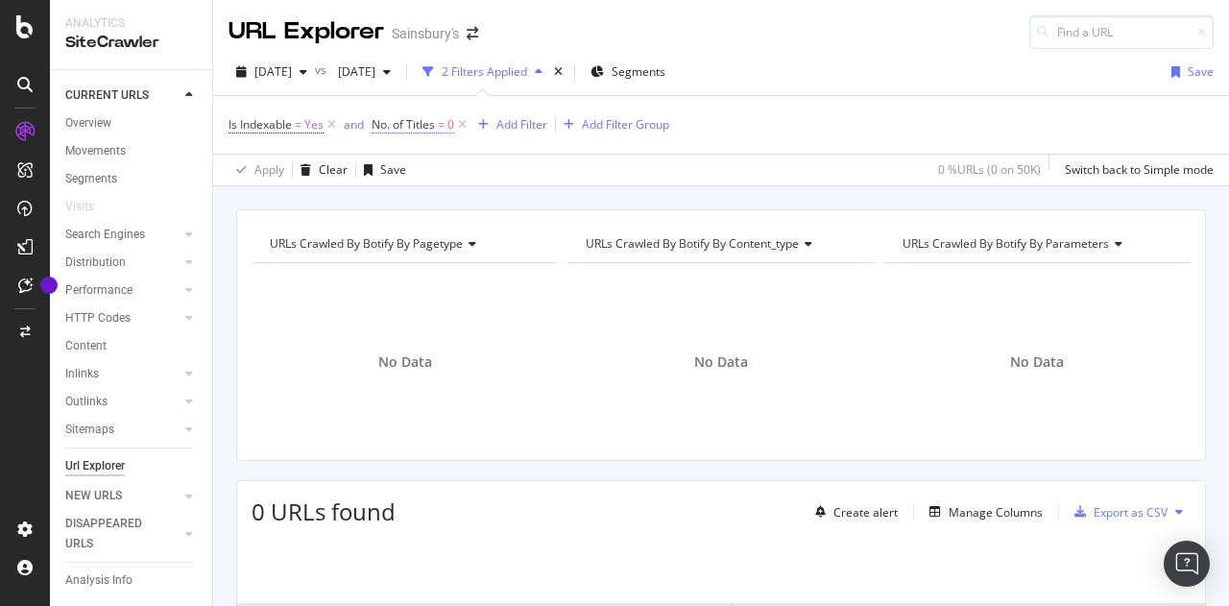
click at [406, 120] on span "No. of Titles" at bounding box center [402, 124] width 63 height 16
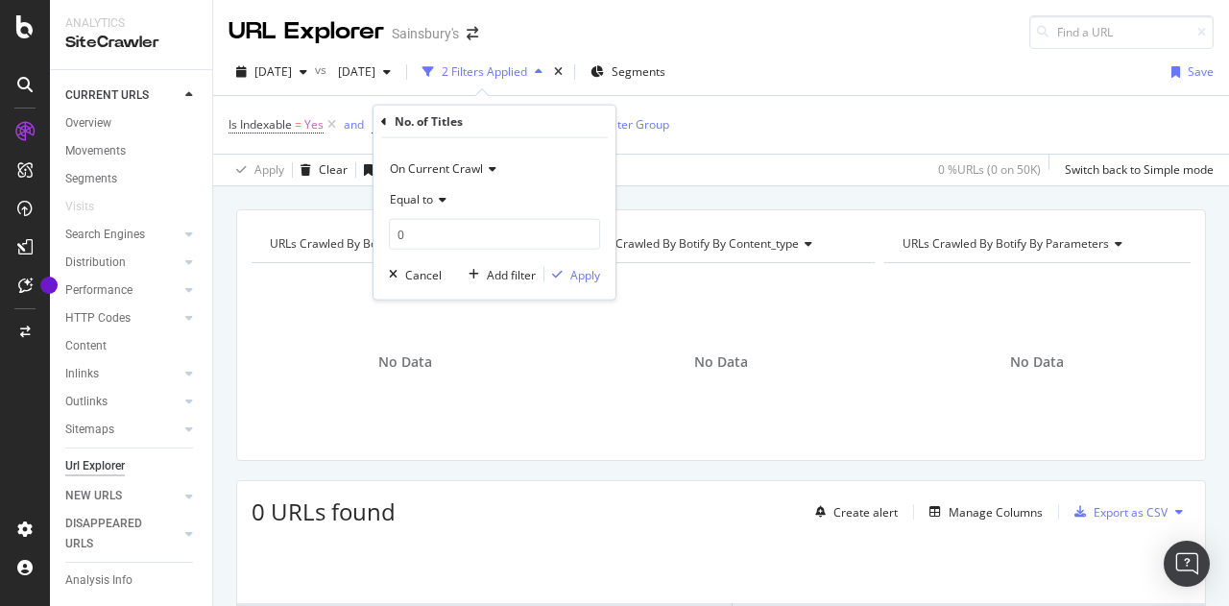
click at [691, 171] on div "Apply Clear Save 0 % URLs ( 0 on 50K ) Switch back to Simple mode" at bounding box center [721, 170] width 1016 height 32
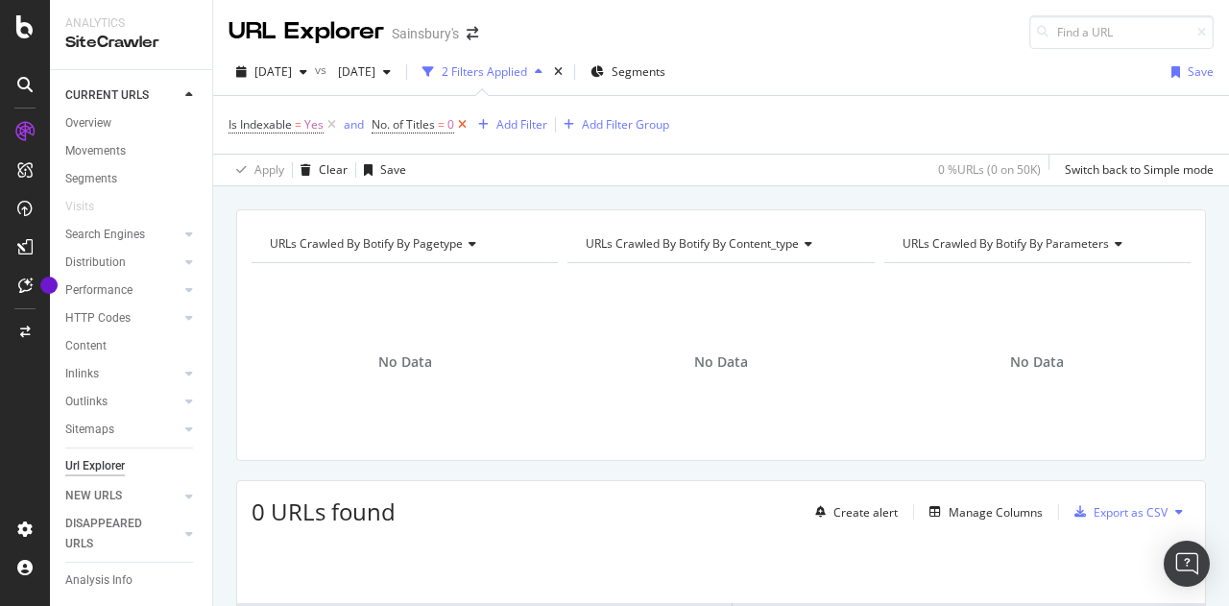
click at [467, 124] on icon at bounding box center [462, 124] width 16 height 19
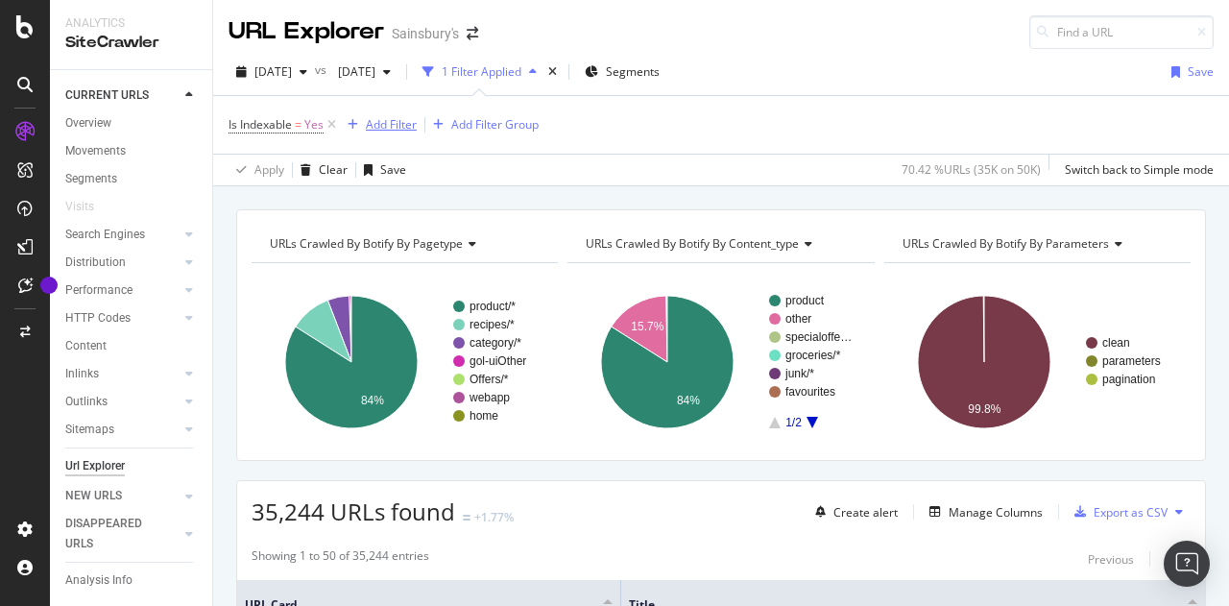
click at [407, 125] on div "Add Filter" at bounding box center [391, 124] width 51 height 16
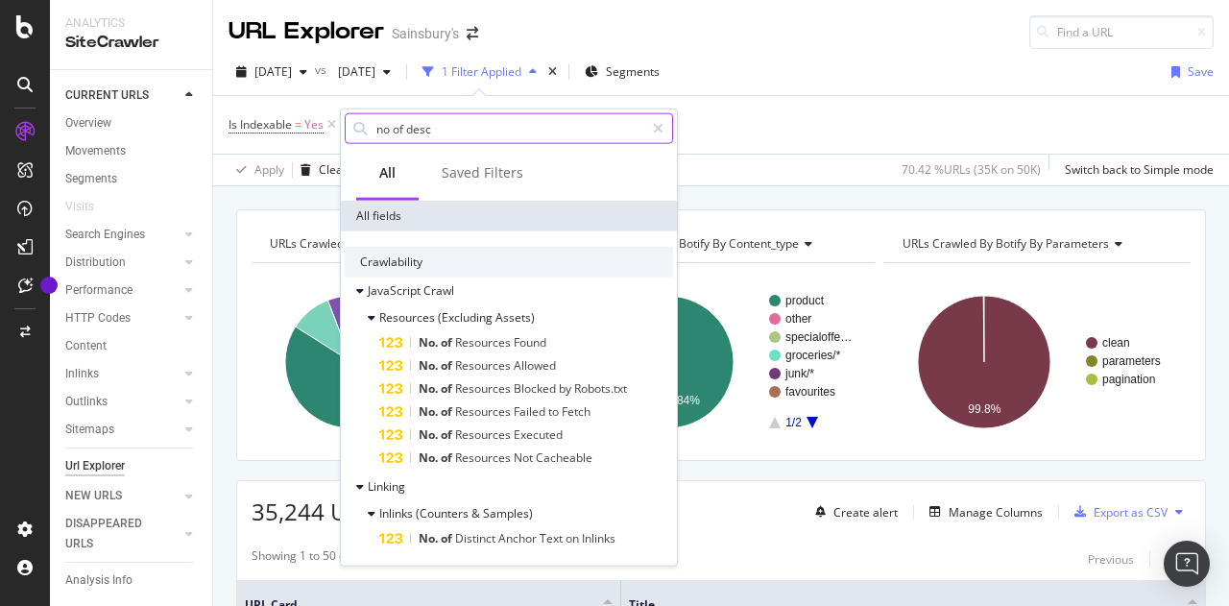
click at [387, 124] on input "no of desc" at bounding box center [509, 128] width 270 height 29
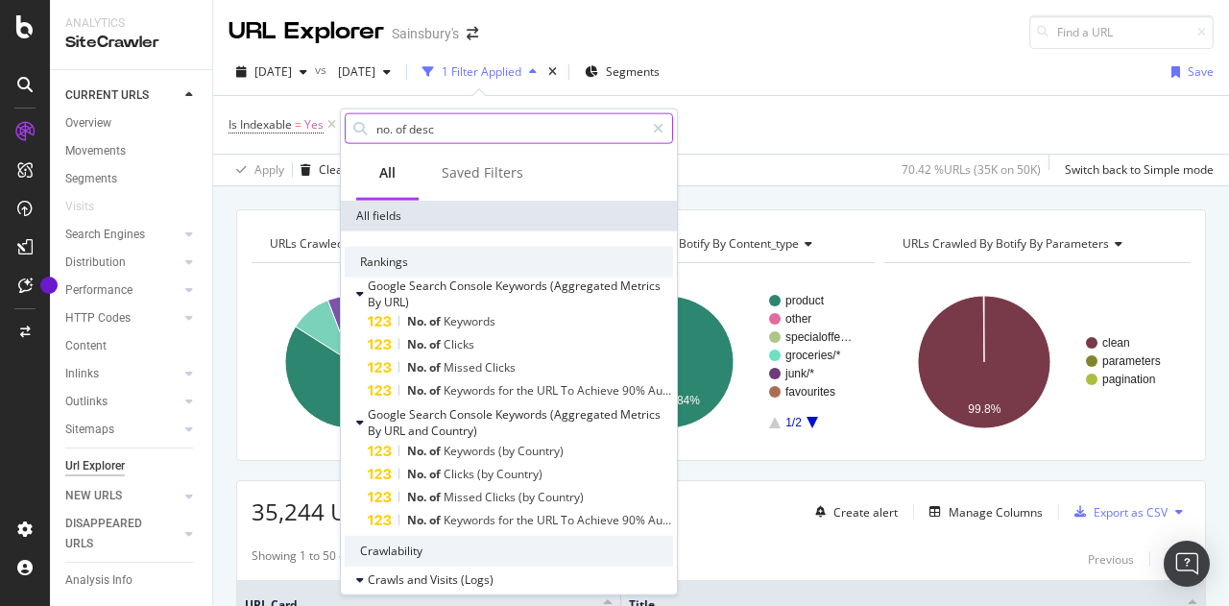
click at [487, 119] on input "no. of desc" at bounding box center [509, 128] width 270 height 29
click at [442, 135] on input "no. of desc" at bounding box center [509, 128] width 270 height 29
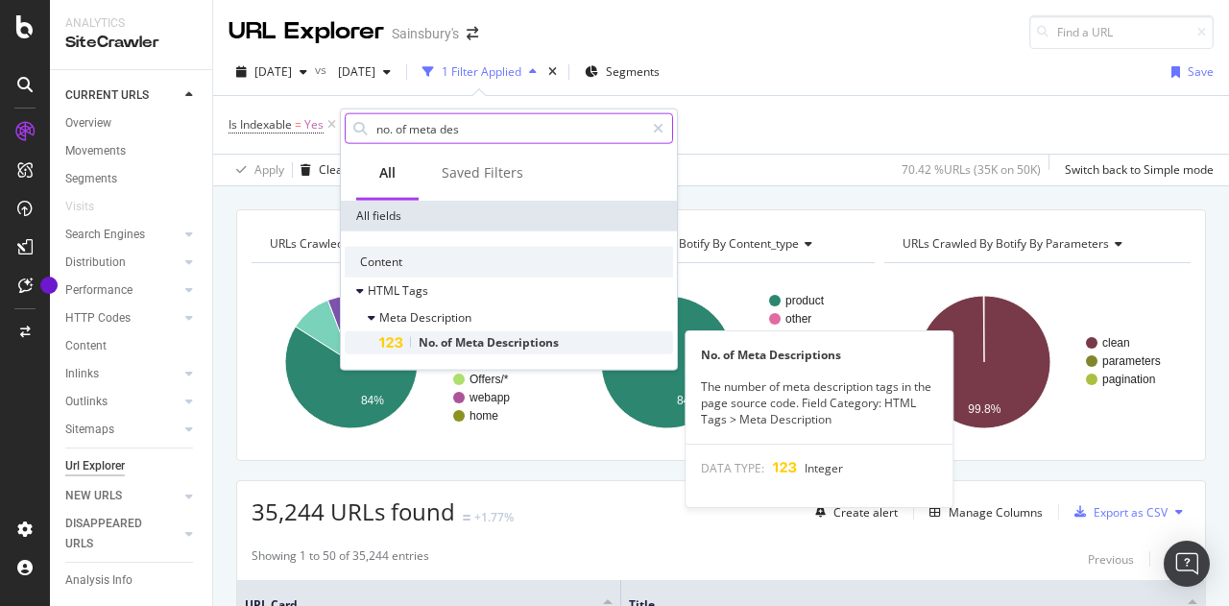
type input "no. of meta des"
click at [479, 331] on div "No. of Meta Descriptions" at bounding box center [526, 342] width 294 height 23
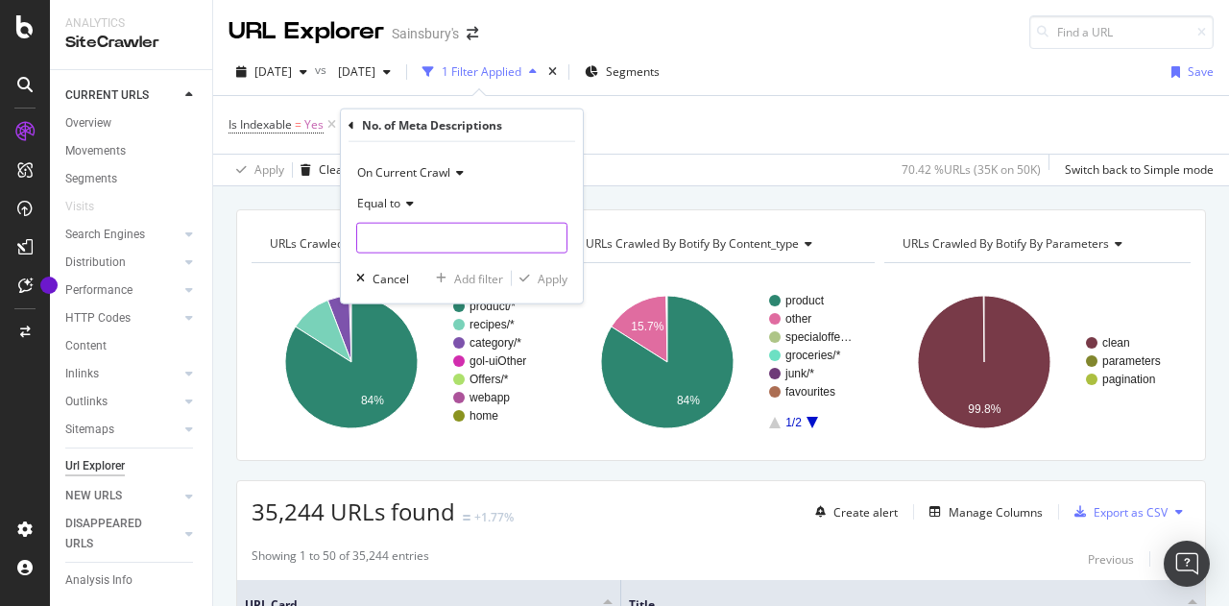
click at [412, 235] on input "number" at bounding box center [461, 238] width 211 height 31
type input "0"
click at [555, 277] on div "Apply" at bounding box center [553, 278] width 30 height 16
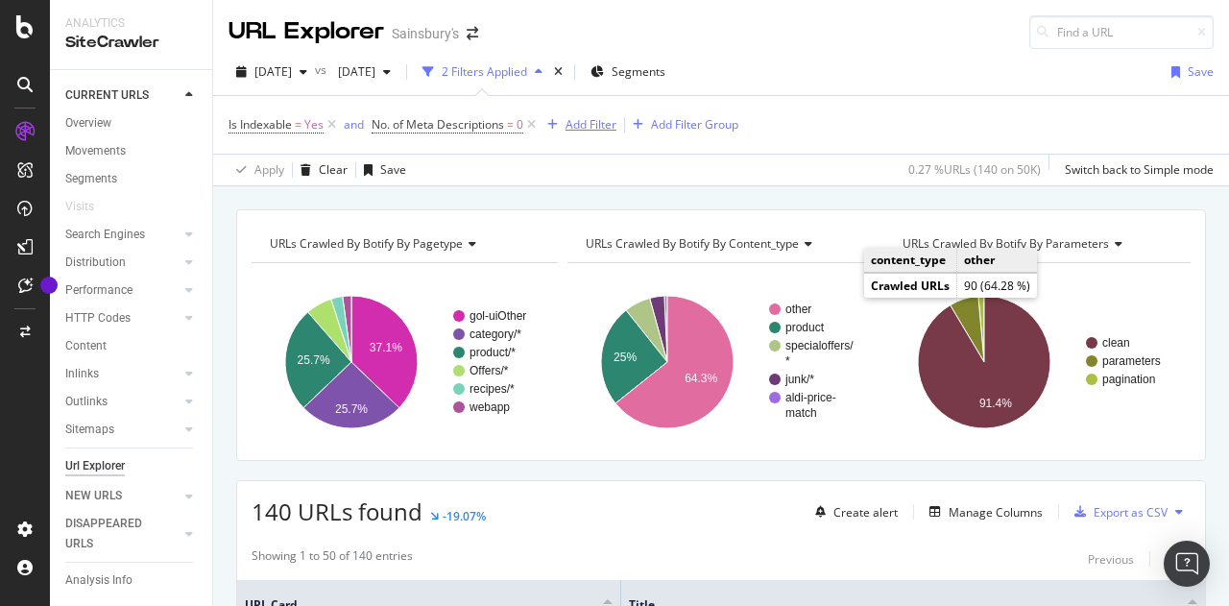
click at [596, 126] on div "Add Filter" at bounding box center [590, 124] width 51 height 16
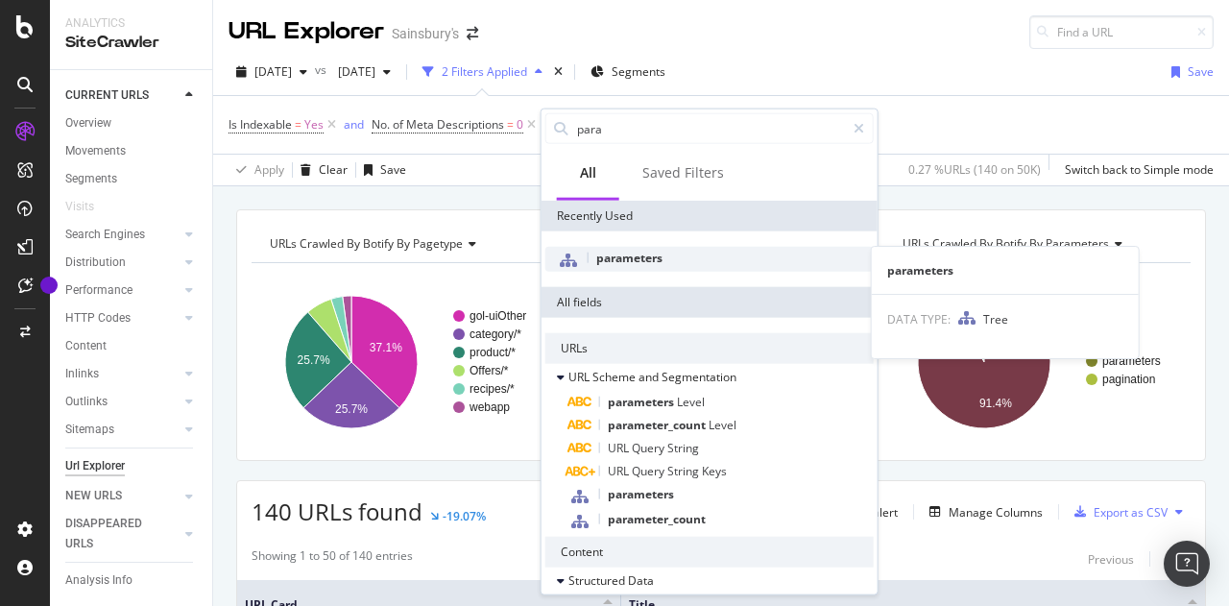
type input "para"
click at [629, 259] on span "parameters" at bounding box center [629, 258] width 66 height 16
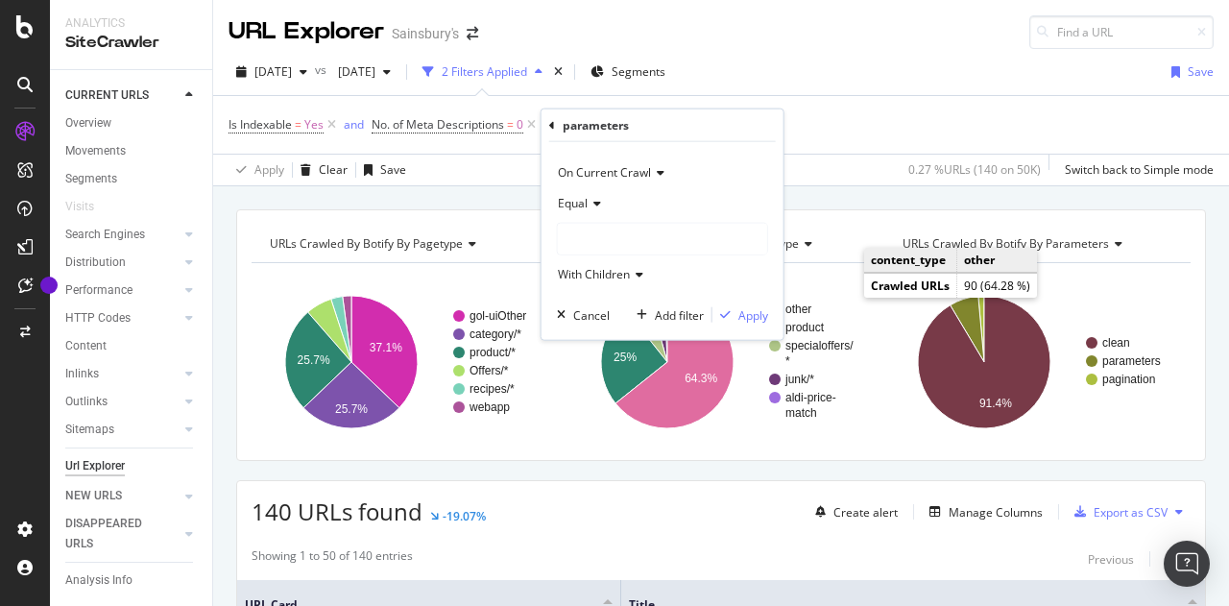
click at [578, 230] on div at bounding box center [662, 239] width 209 height 31
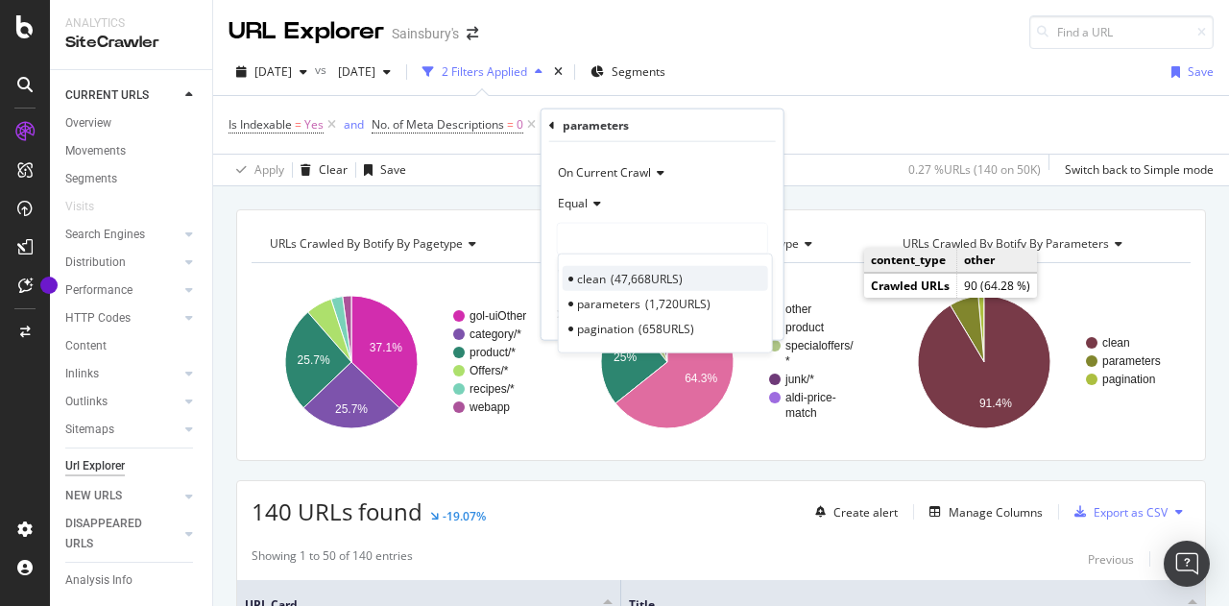
click at [605, 276] on div "clean 47,668 URLS" at bounding box center [664, 278] width 205 height 25
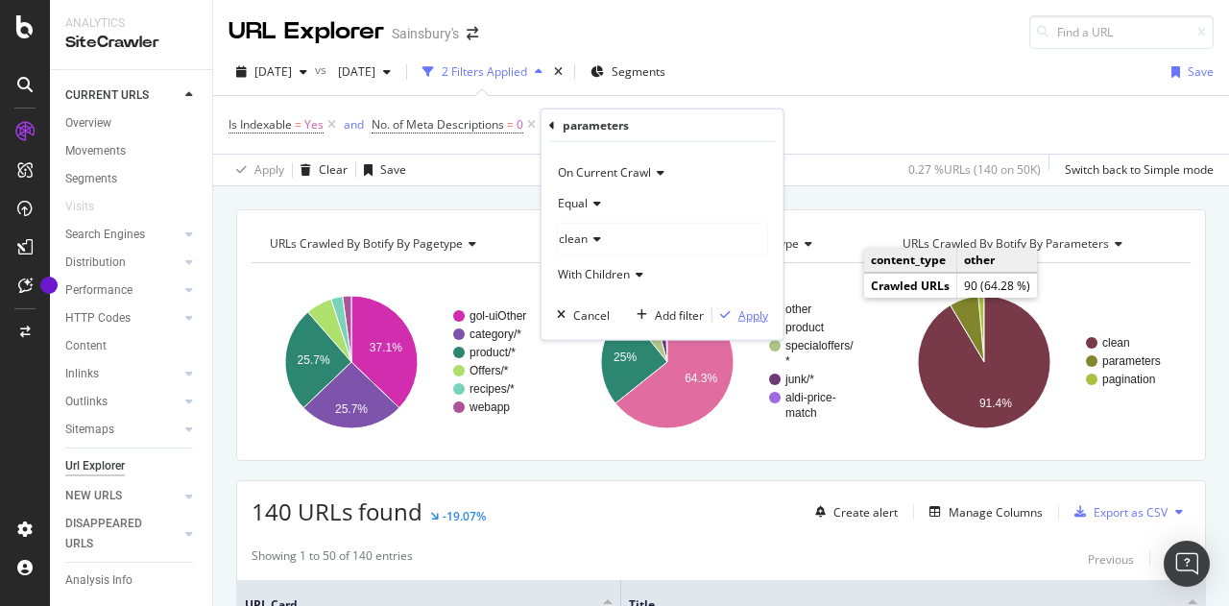
click at [762, 306] on div "Apply" at bounding box center [753, 314] width 30 height 16
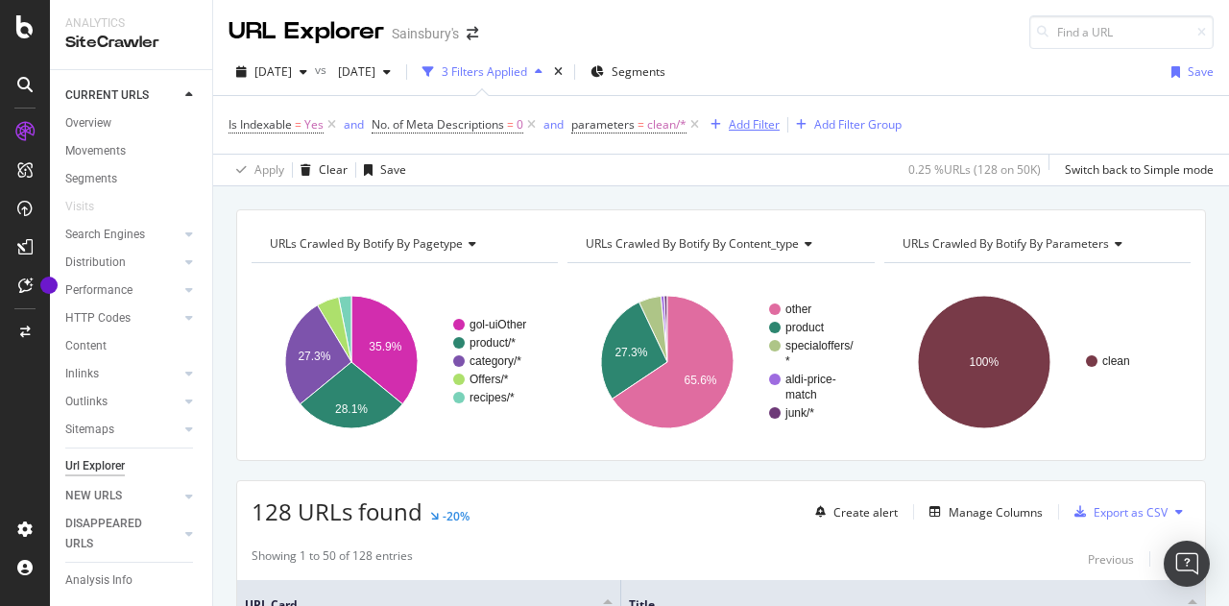
click at [739, 124] on div "Add Filter" at bounding box center [754, 124] width 51 height 16
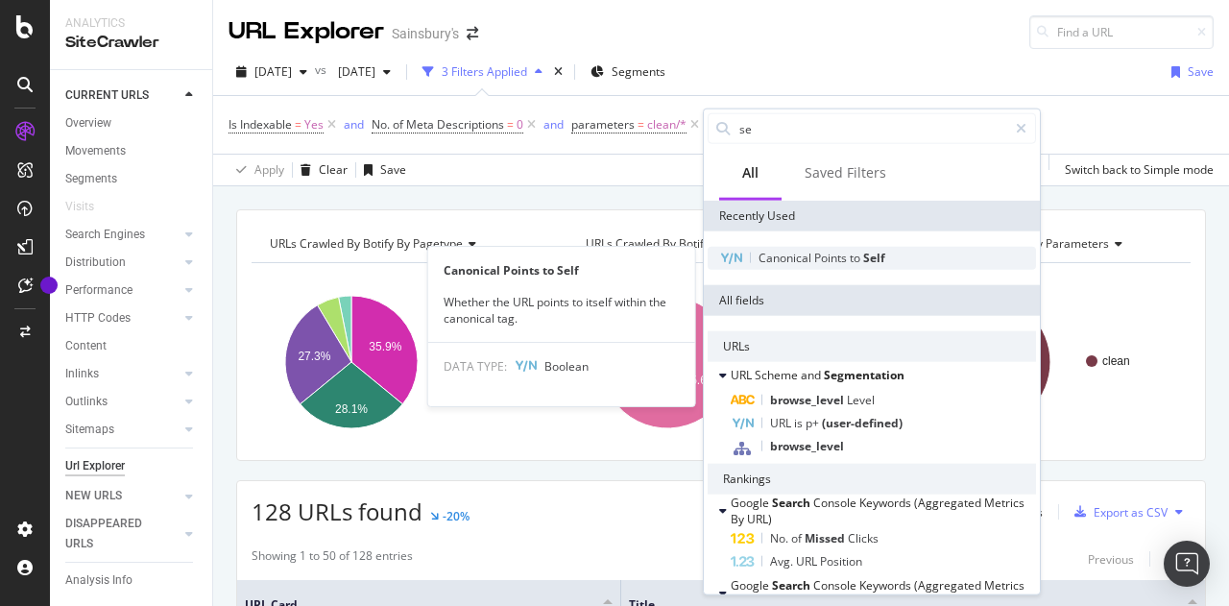
type input "se"
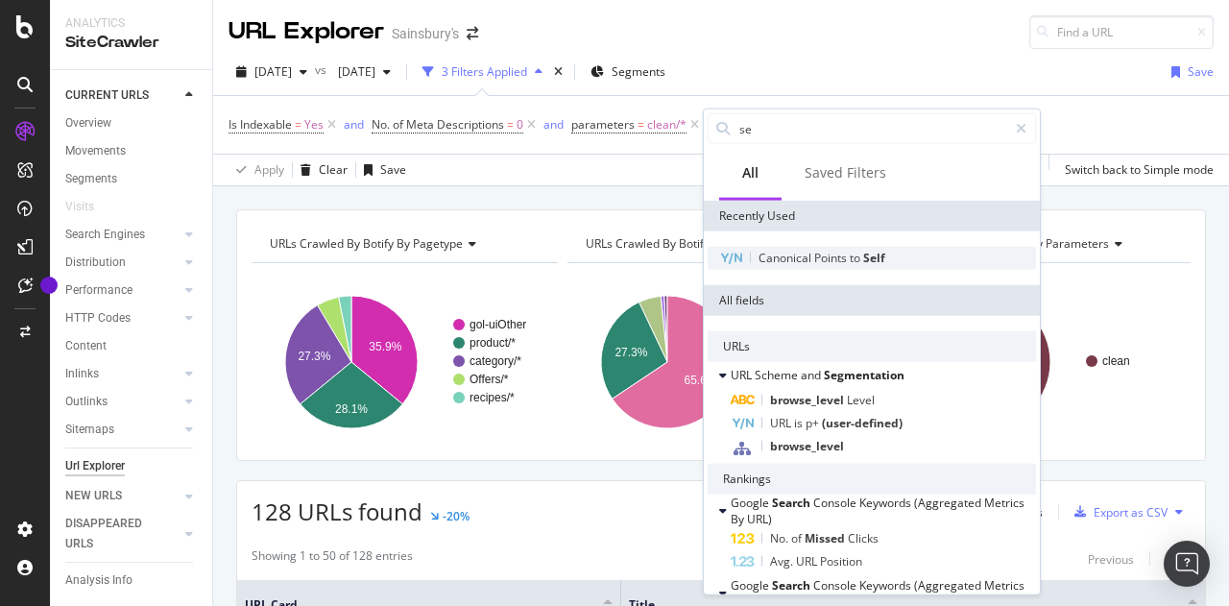
click at [792, 251] on span "Canonical" at bounding box center [786, 258] width 56 height 16
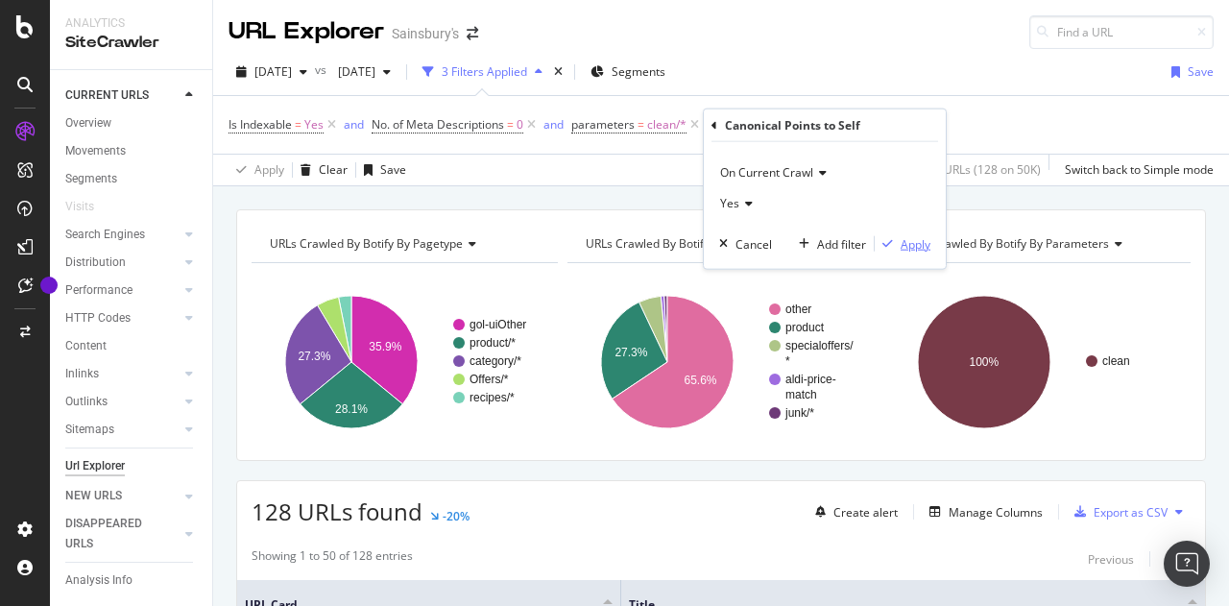
click at [920, 242] on div "Apply" at bounding box center [915, 243] width 30 height 16
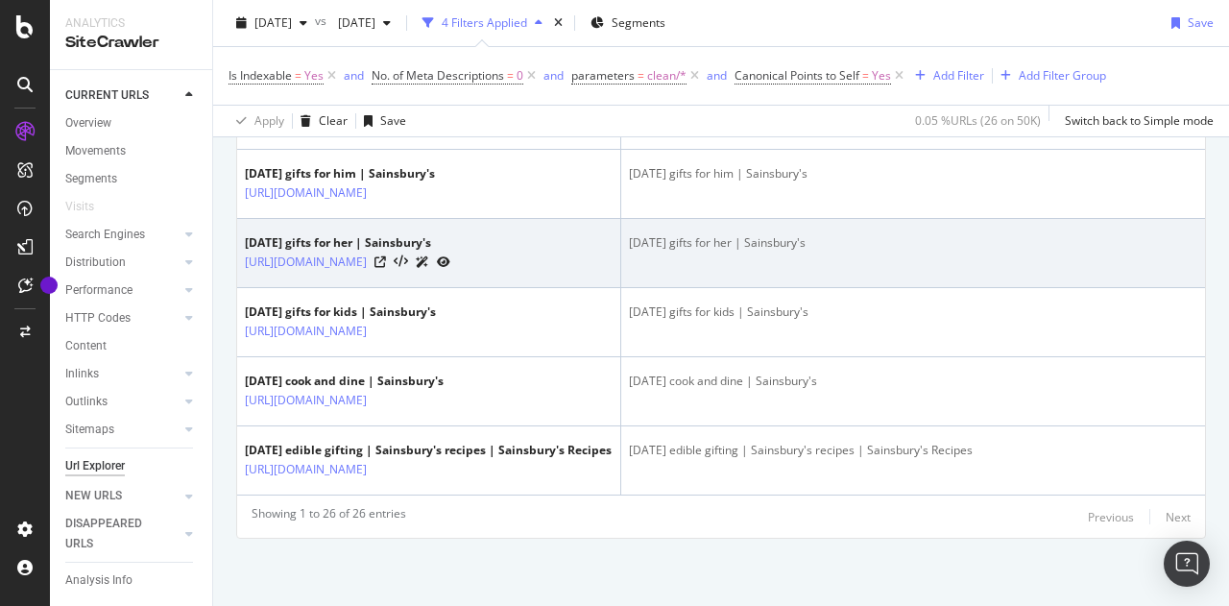
scroll to position [2393, 0]
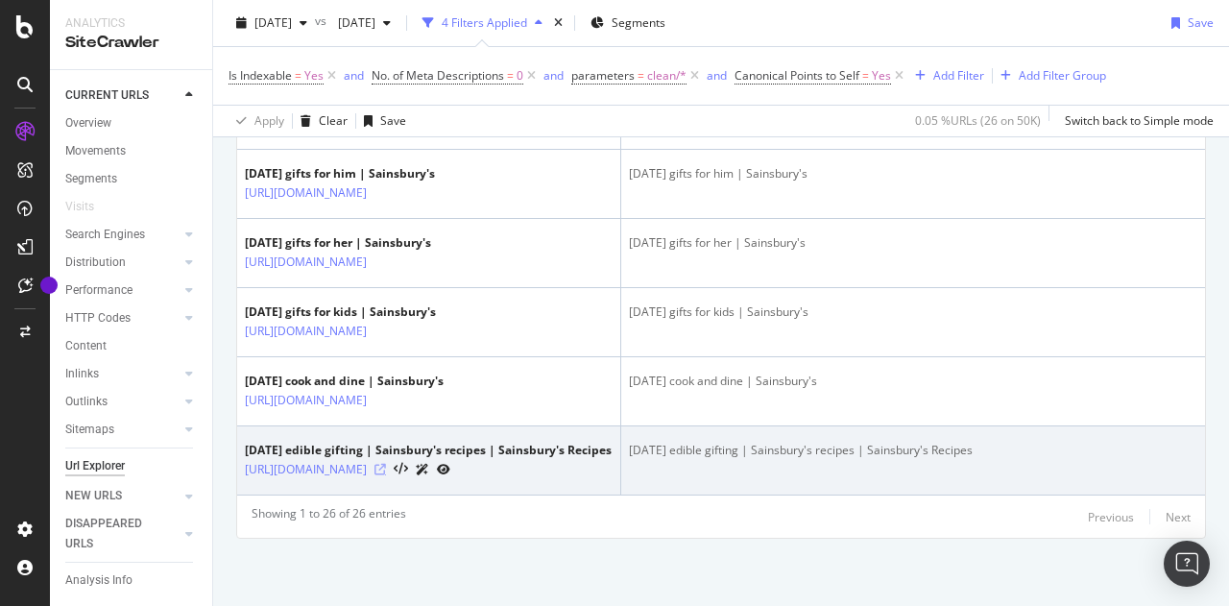
click at [386, 464] on icon at bounding box center [380, 470] width 12 height 12
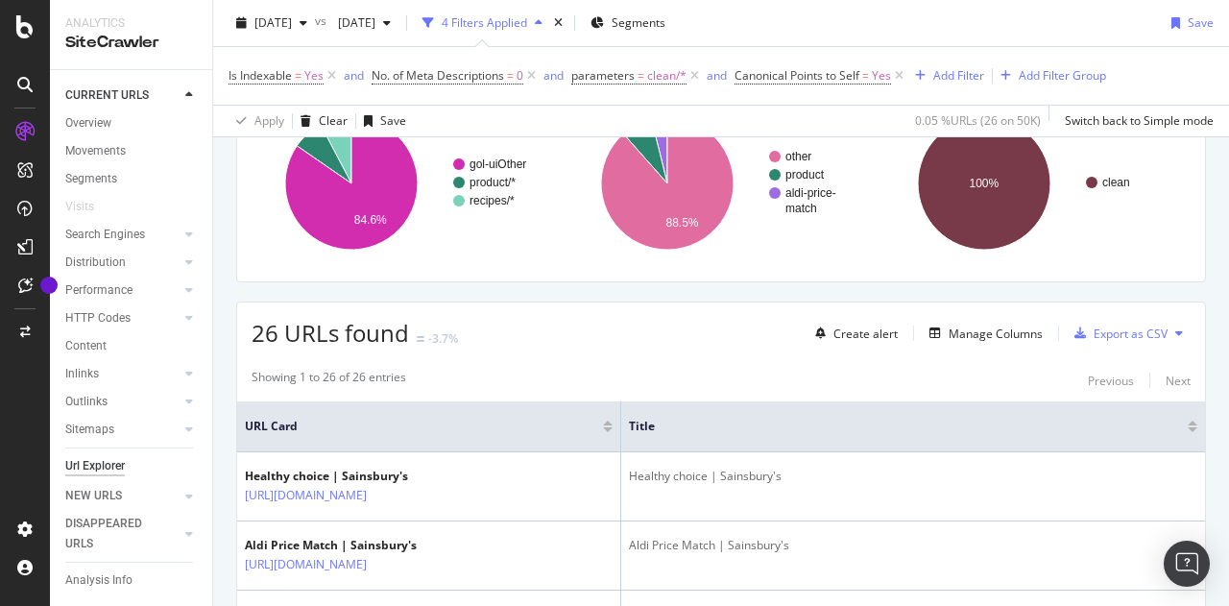
scroll to position [0, 0]
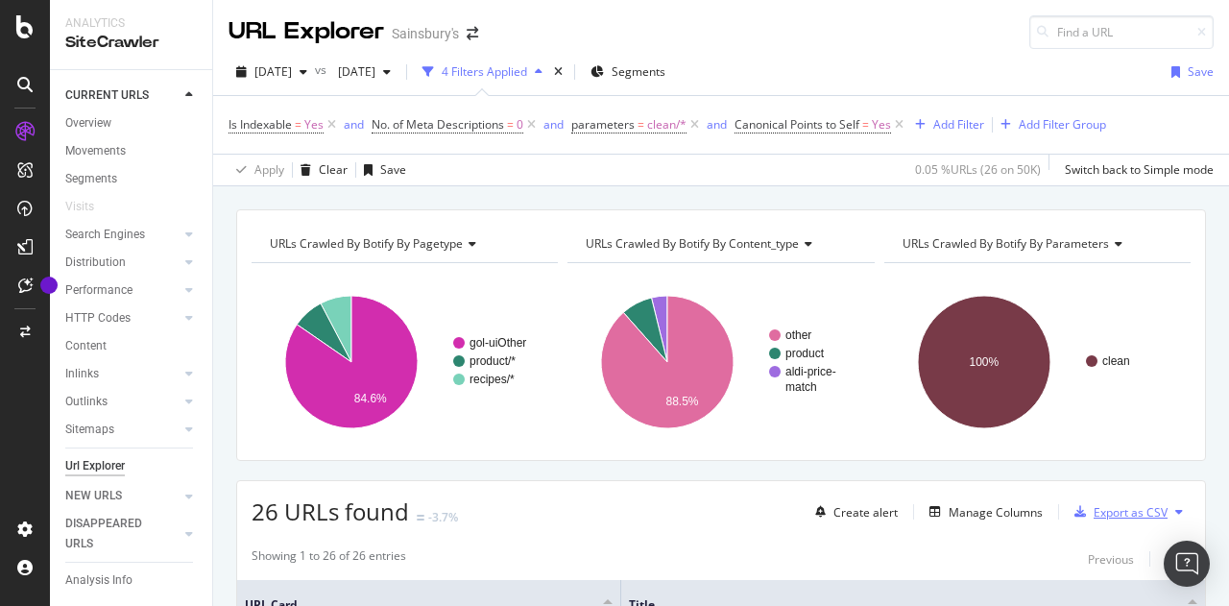
click at [1119, 508] on div "Export as CSV" at bounding box center [1130, 512] width 74 height 16
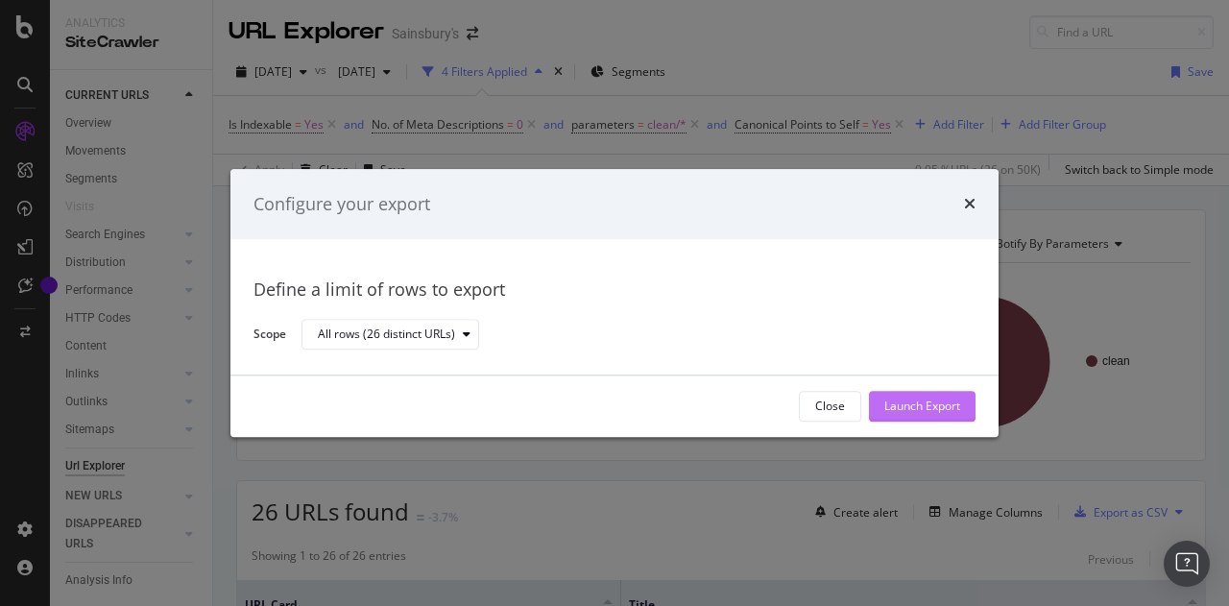
click at [929, 403] on div "Launch Export" at bounding box center [922, 406] width 76 height 16
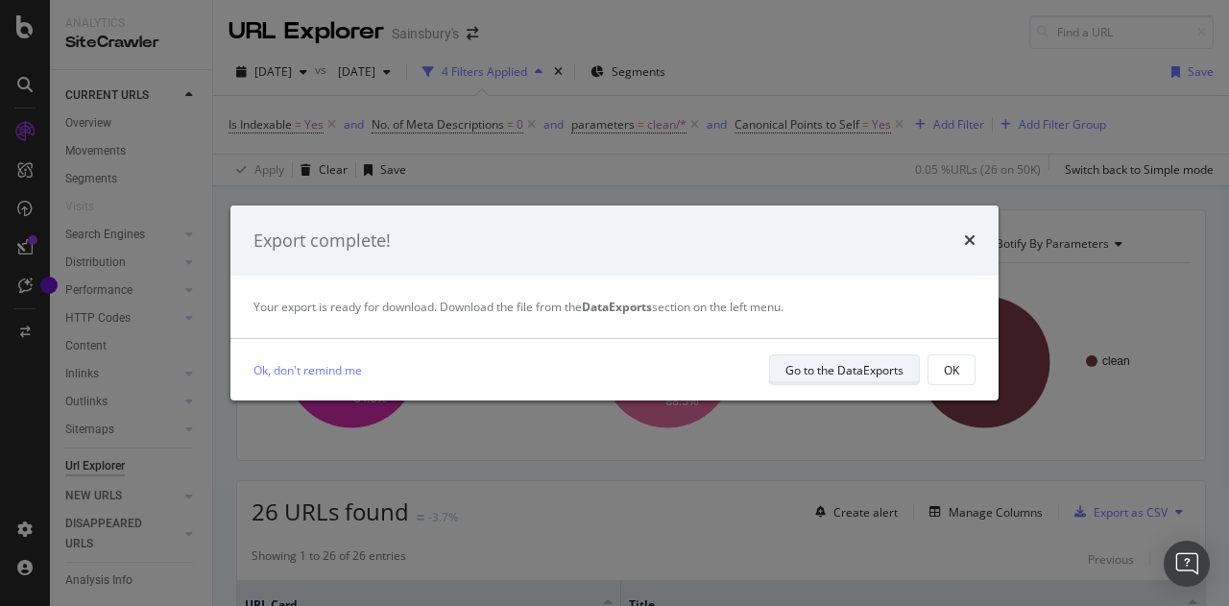
click at [874, 368] on div "Go to the DataExports" at bounding box center [844, 370] width 118 height 16
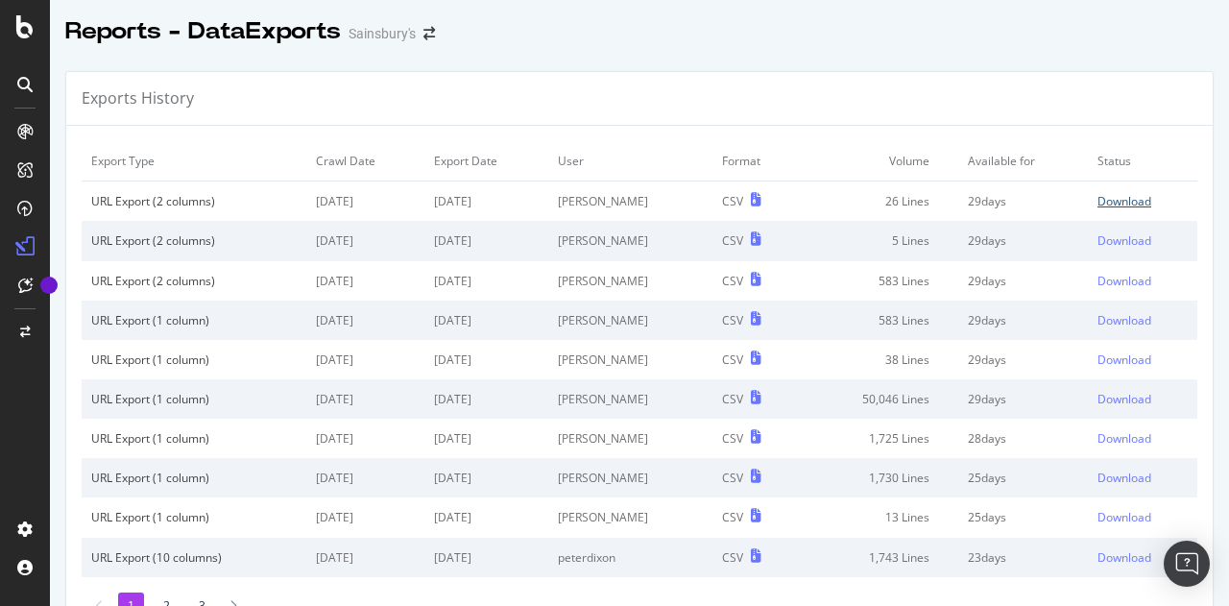
click at [1097, 198] on div "Download" at bounding box center [1124, 201] width 54 height 16
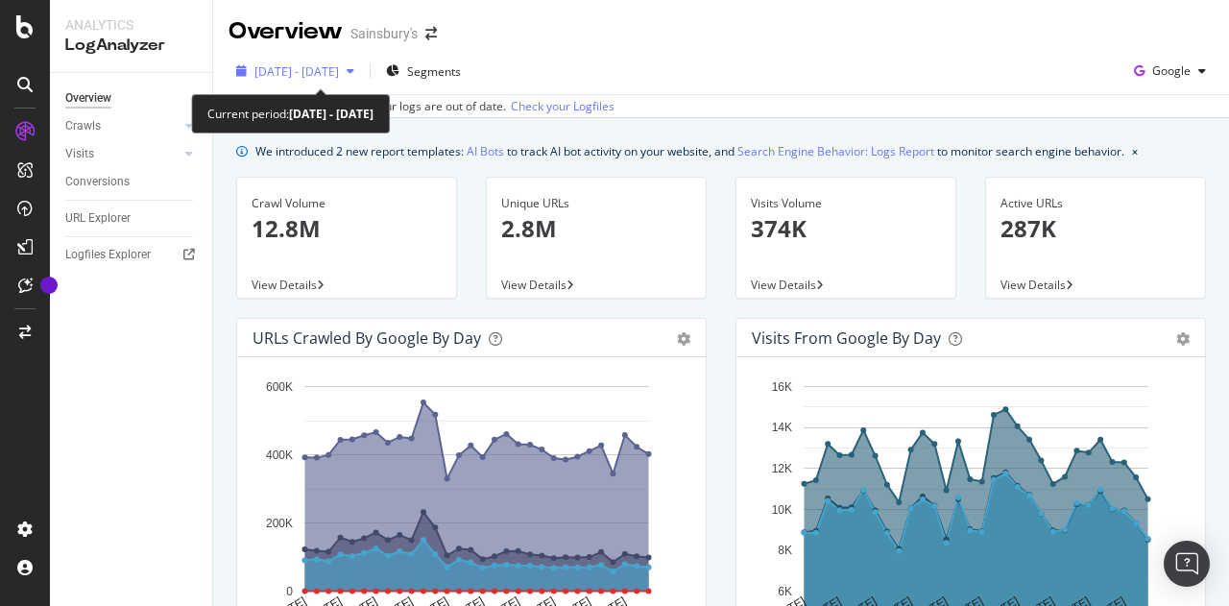
click at [339, 74] on span "[DATE] - [DATE]" at bounding box center [296, 71] width 84 height 16
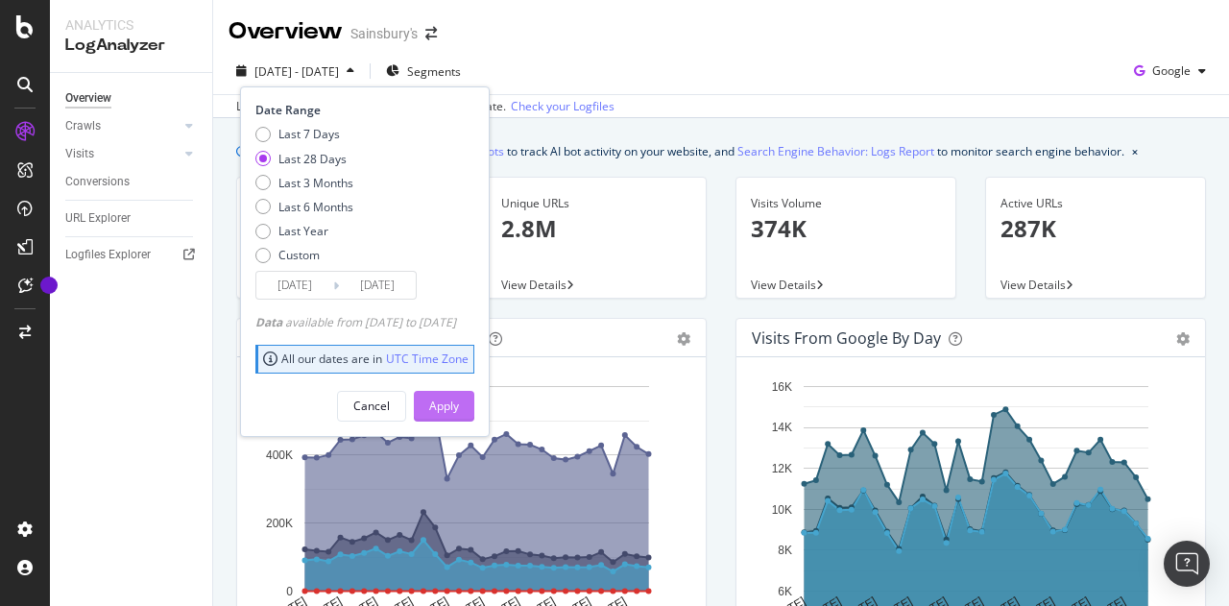
click at [459, 401] on div "Apply" at bounding box center [444, 405] width 30 height 16
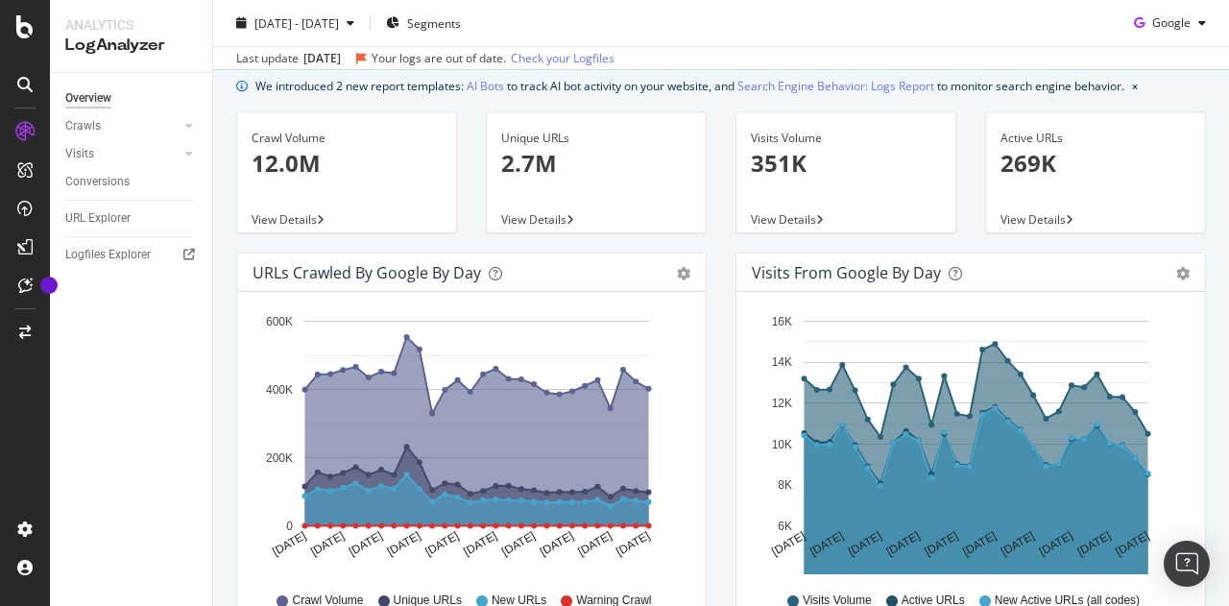
scroll to position [96, 0]
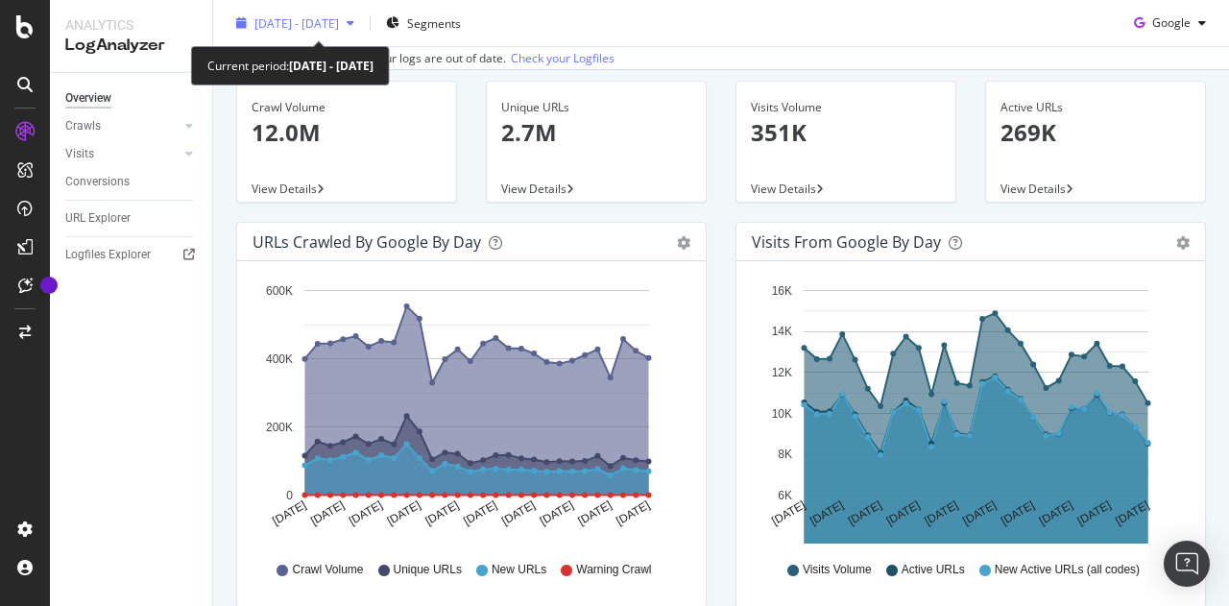
click at [317, 23] on span "2025 Aug. 4th - Aug. 31st" at bounding box center [296, 22] width 84 height 16
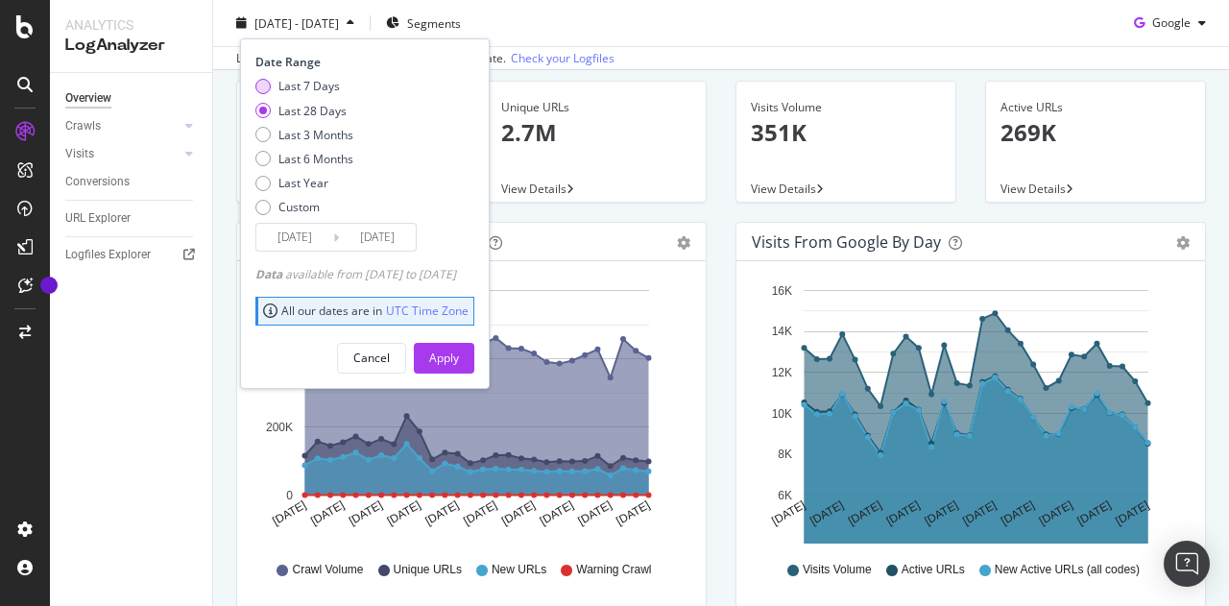
click at [301, 84] on div "Last 7 Days" at bounding box center [308, 86] width 61 height 16
type input "2025/08/25"
click at [459, 360] on div "Apply" at bounding box center [444, 357] width 30 height 16
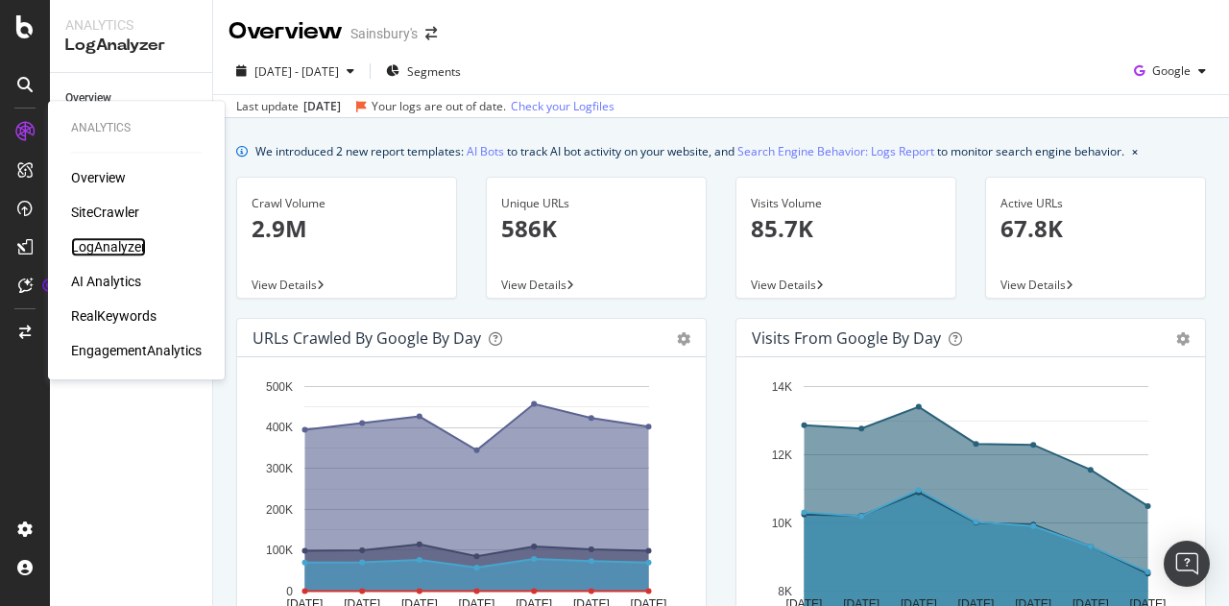
click at [122, 250] on div "LogAnalyzer" at bounding box center [108, 246] width 75 height 19
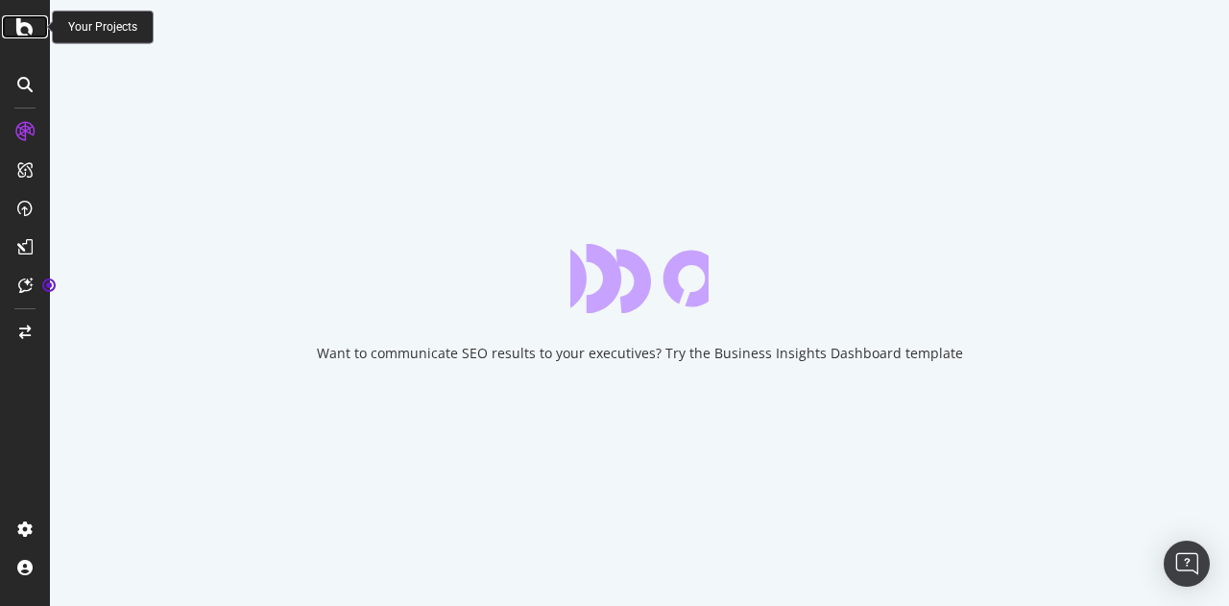
click at [21, 26] on icon at bounding box center [24, 26] width 17 height 23
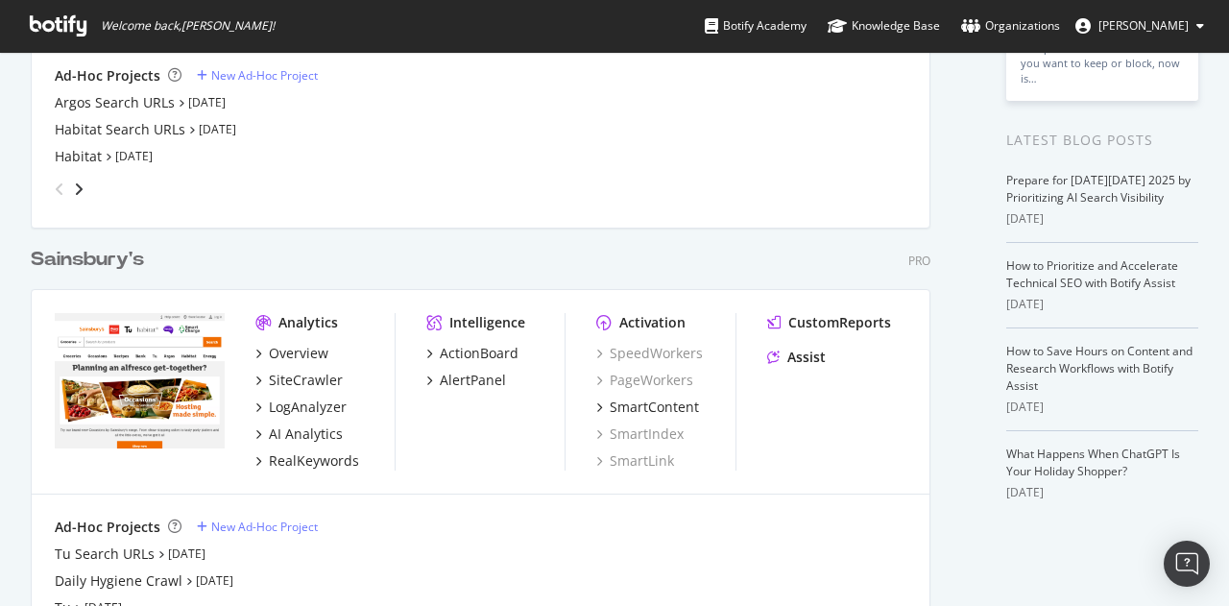
scroll to position [384, 0]
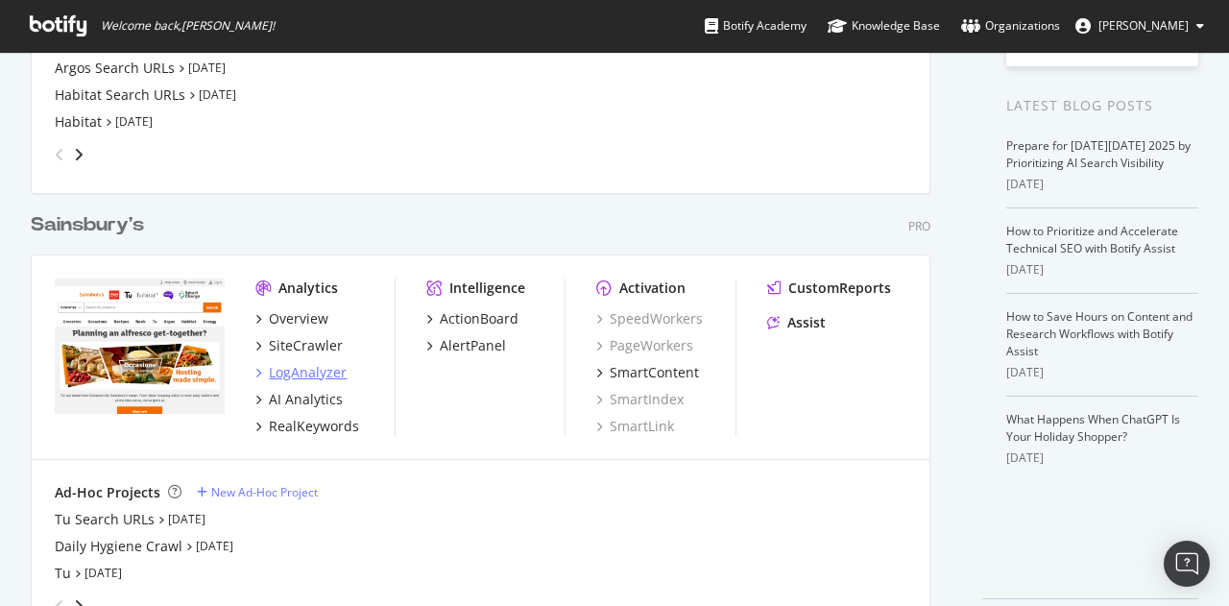
click at [307, 371] on div "LogAnalyzer" at bounding box center [308, 372] width 78 height 19
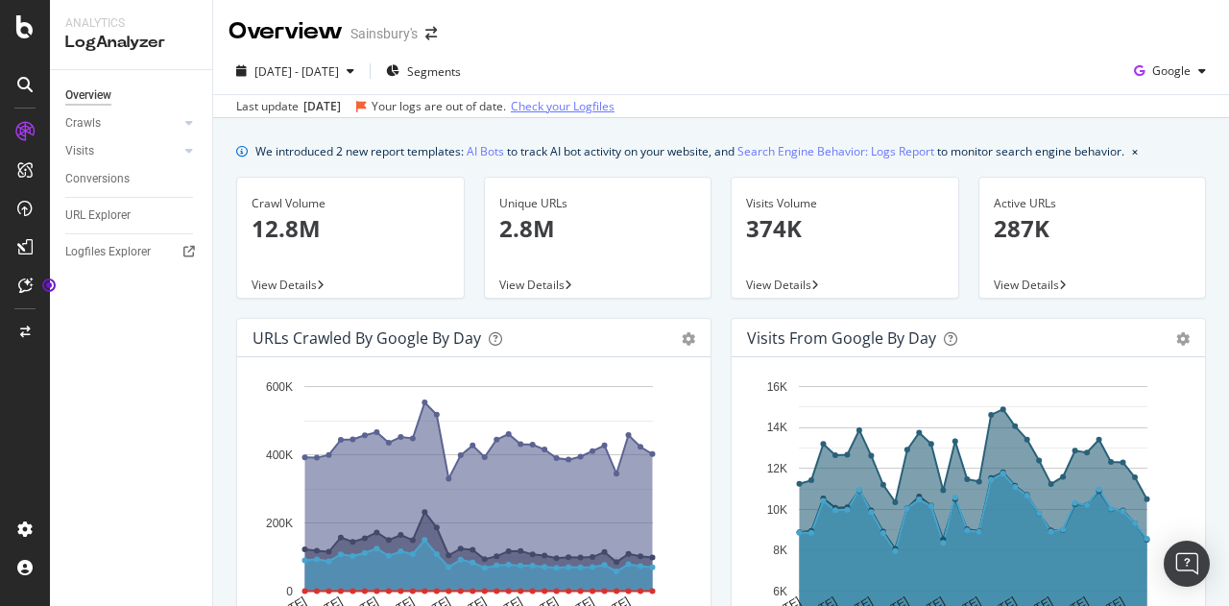
click at [614, 107] on link "Check your Logfiles" at bounding box center [563, 106] width 104 height 17
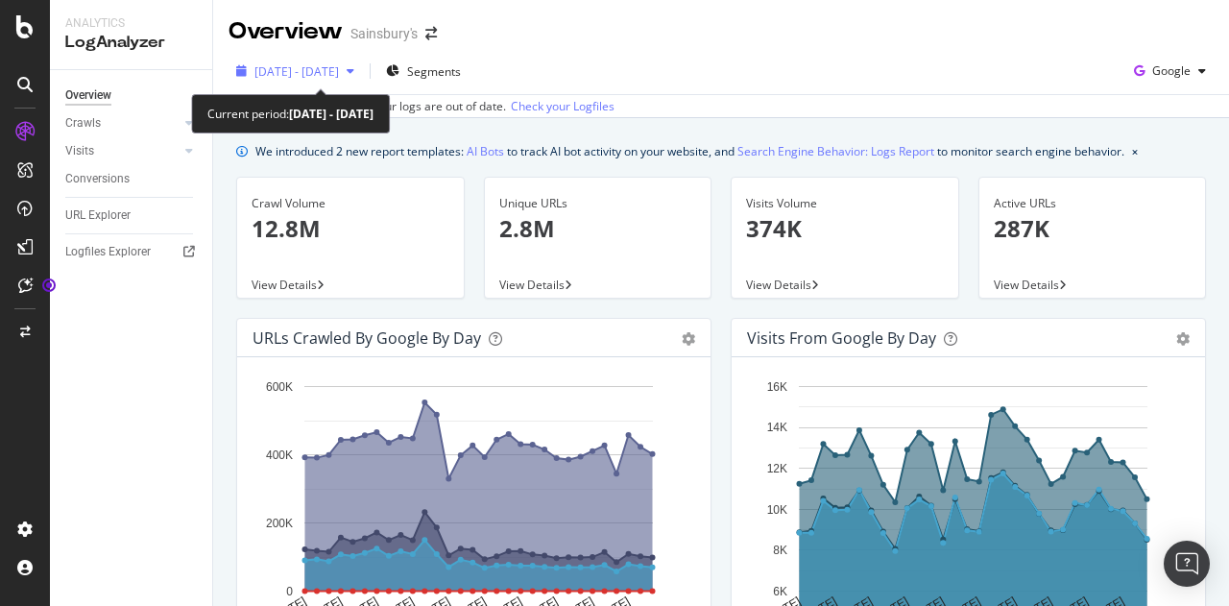
click at [339, 72] on span "2025 Aug. 2nd - Aug. 31st" at bounding box center [296, 71] width 84 height 16
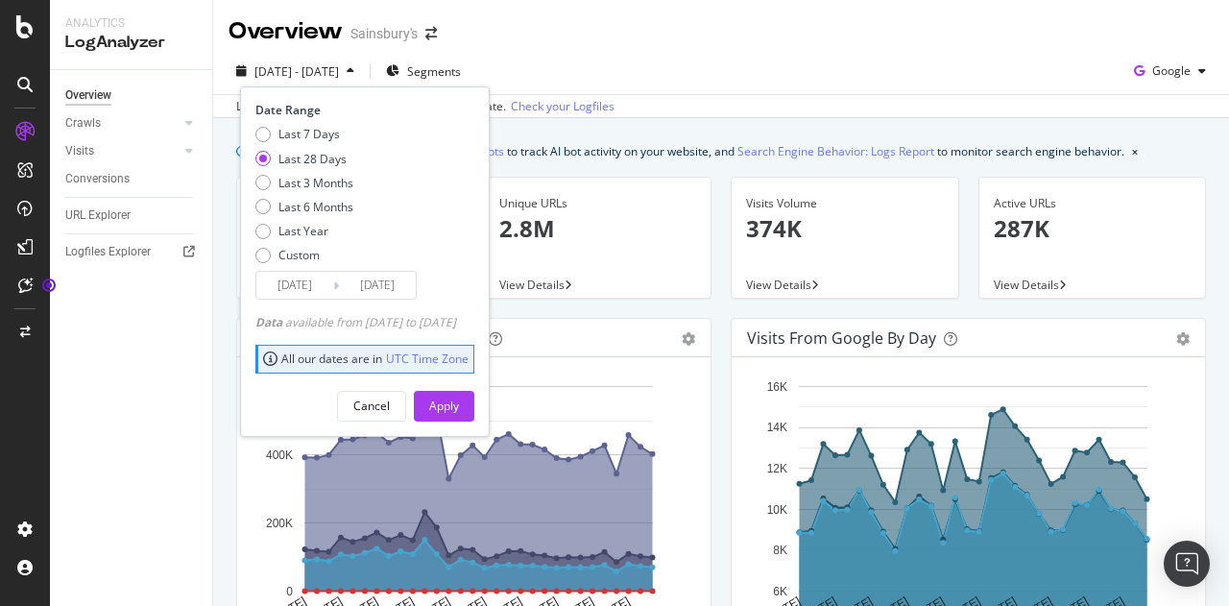
click at [641, 62] on div "2025 Aug. 2nd - Aug. 31st Segments Date Range Last 7 Days Last 28 Days Last 3 M…" at bounding box center [721, 75] width 1016 height 38
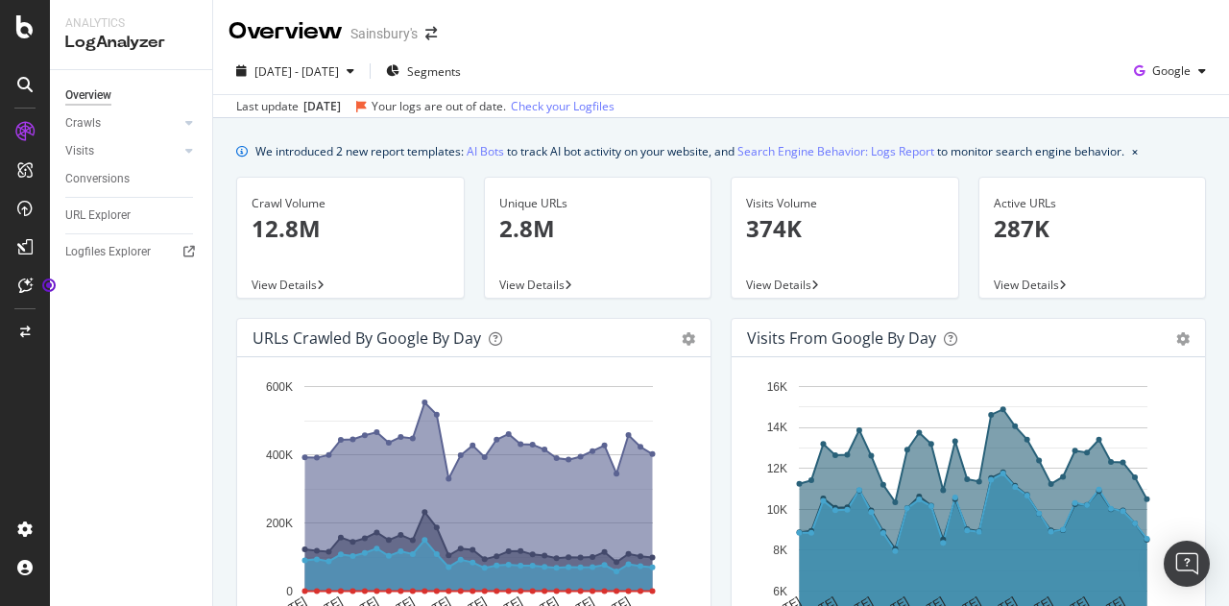
click at [630, 49] on div "2025 Aug. 2nd - Aug. 31st Segments Google Last update Sep. 01, 2025 Your logs a…" at bounding box center [721, 83] width 1016 height 70
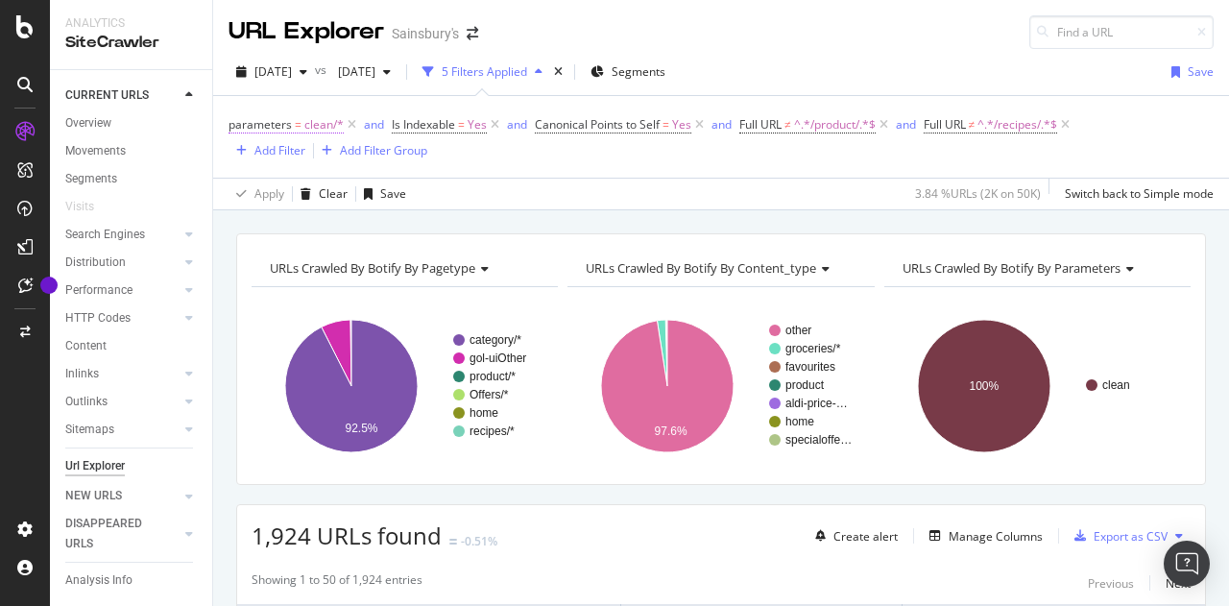
click at [320, 124] on span "clean/*" at bounding box center [323, 124] width 39 height 27
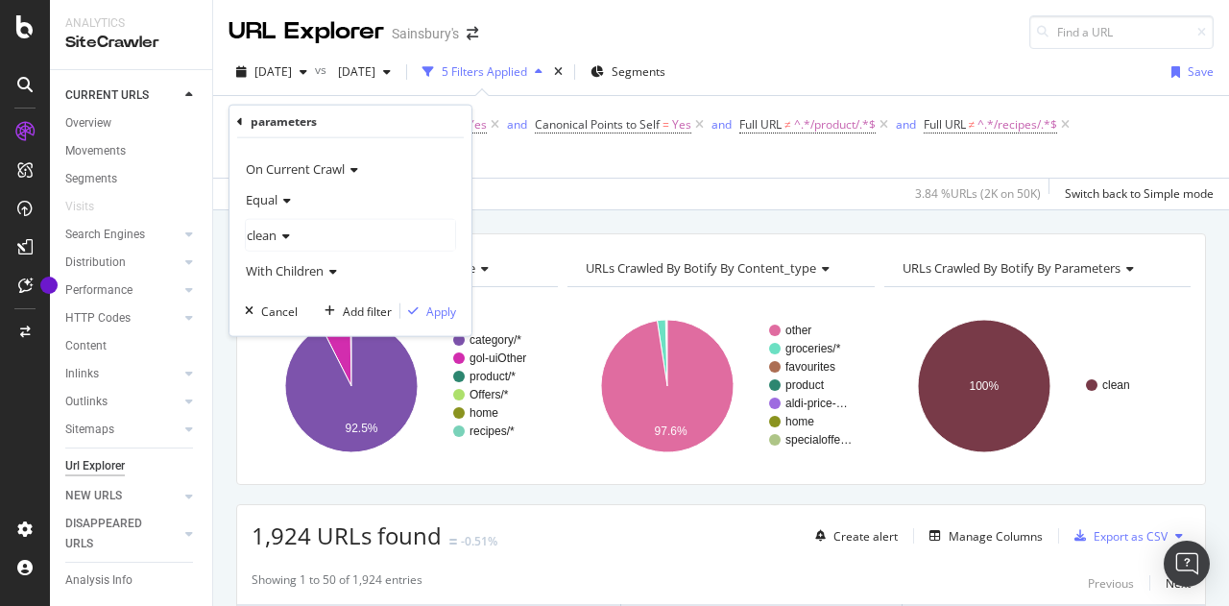
click at [529, 214] on div "URLs Crawled By Botify By pagetype Chart (by Value) Table Expand Export as CSV …" at bounding box center [721, 233] width 1016 height 46
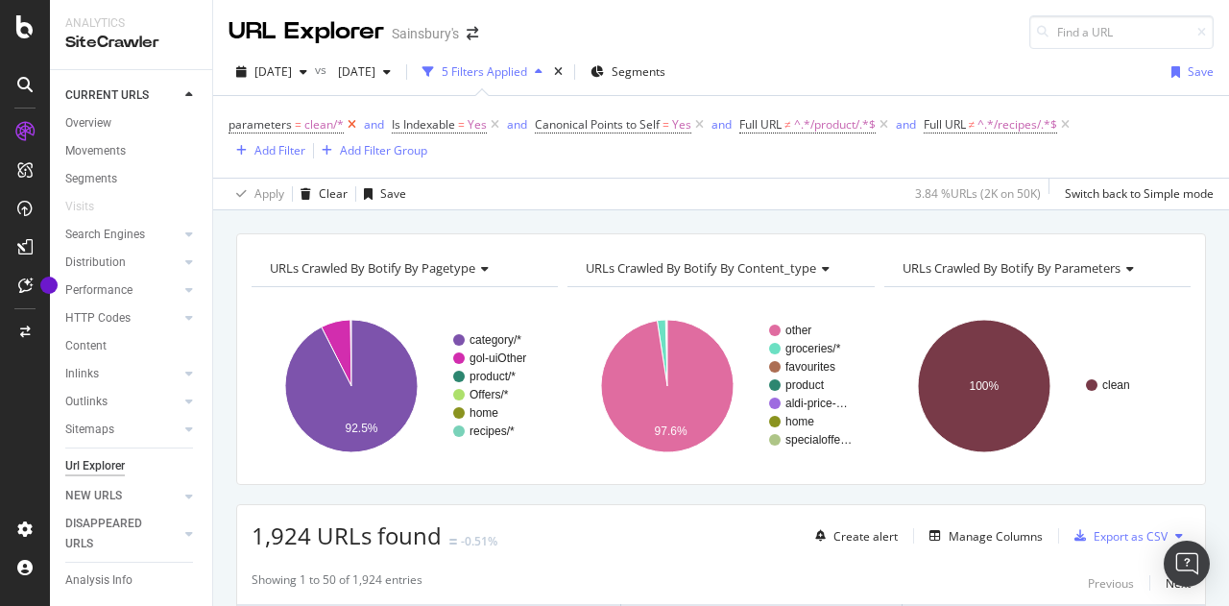
click at [354, 122] on icon at bounding box center [352, 124] width 16 height 19
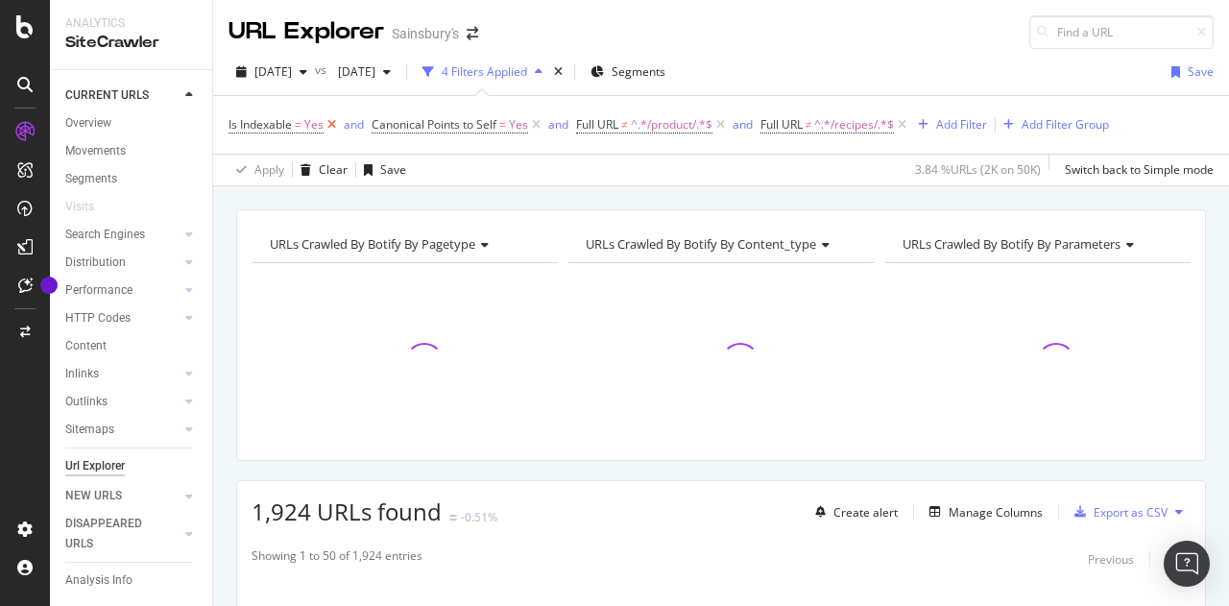
click at [331, 122] on icon at bounding box center [331, 124] width 16 height 19
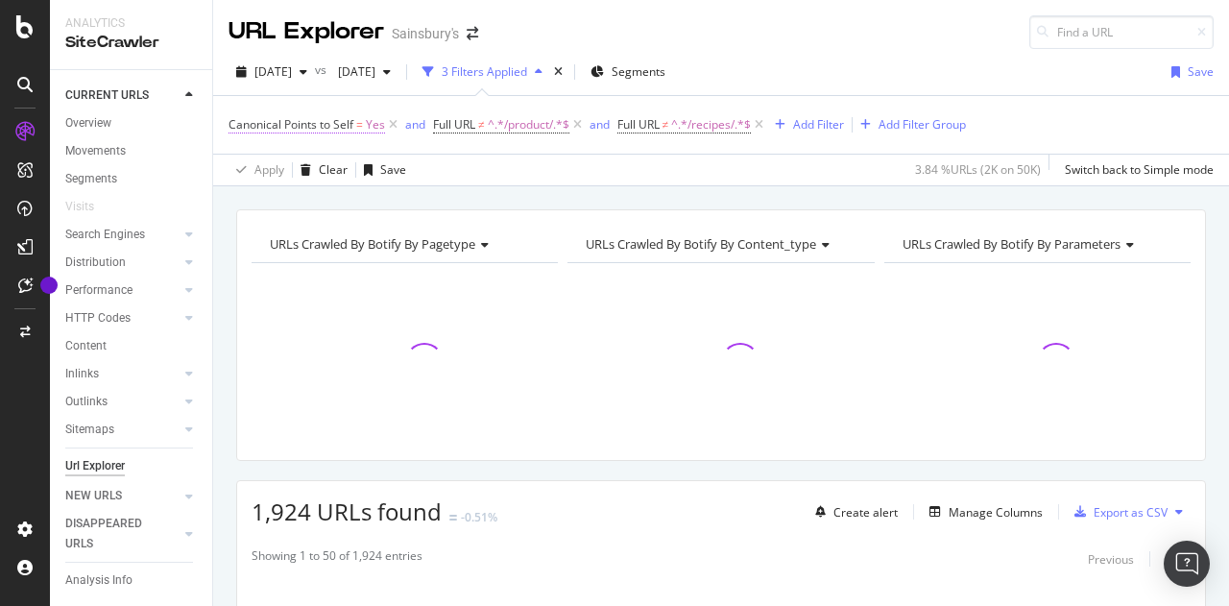
click at [353, 122] on span "Canonical Points to Self" at bounding box center [290, 124] width 125 height 16
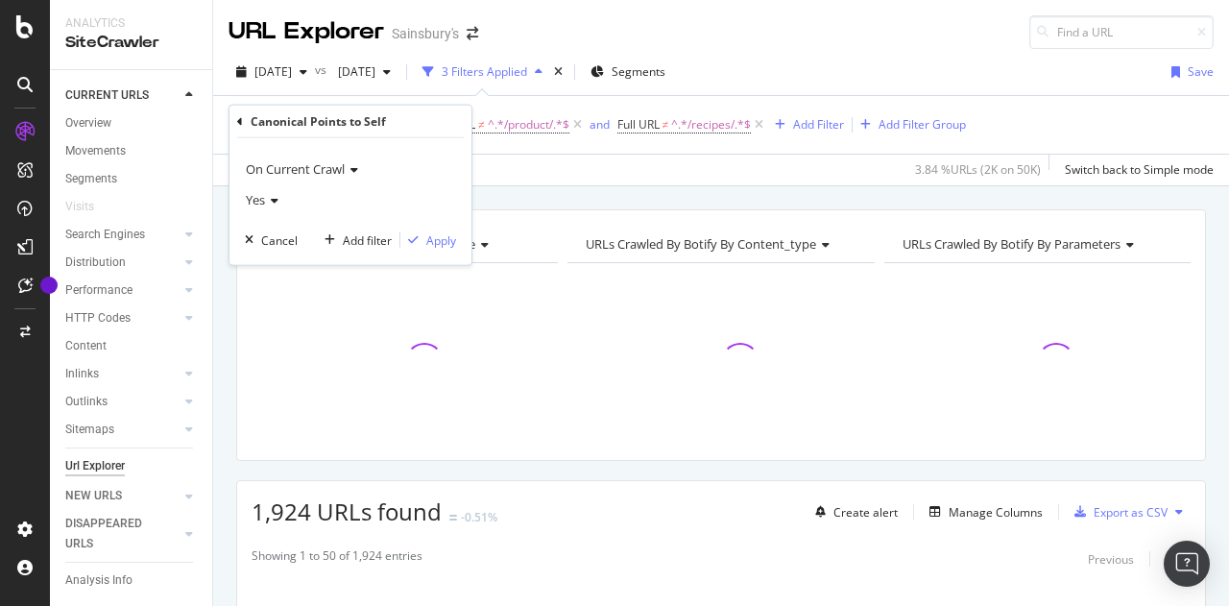
click at [279, 199] on div "Yes" at bounding box center [350, 199] width 211 height 31
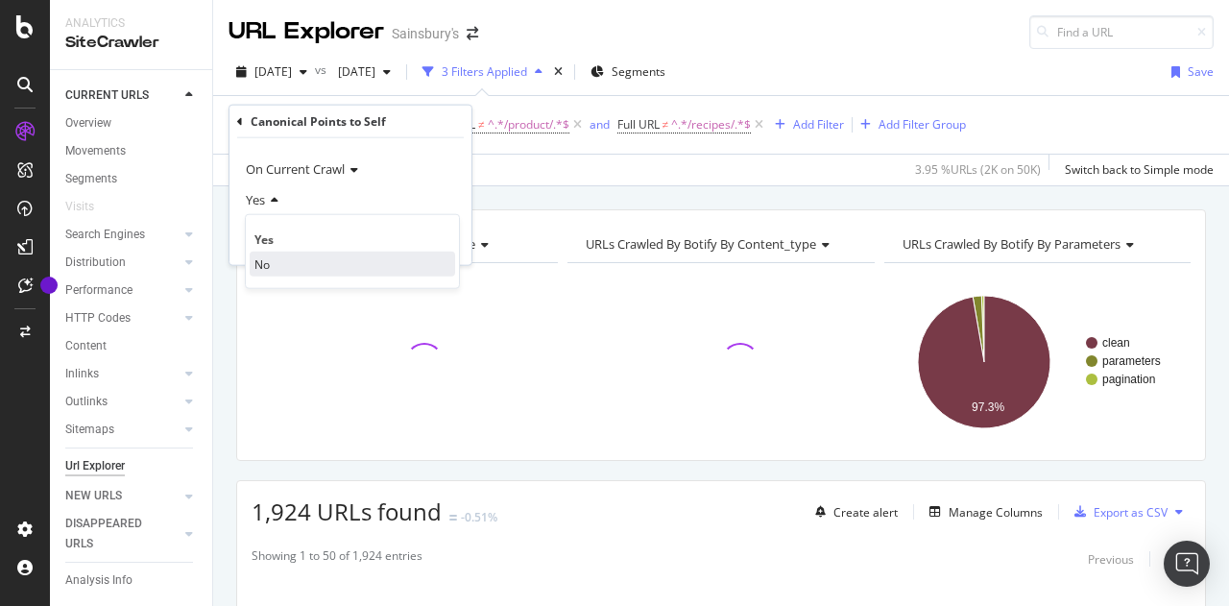
click at [261, 258] on span "No" at bounding box center [261, 263] width 15 height 16
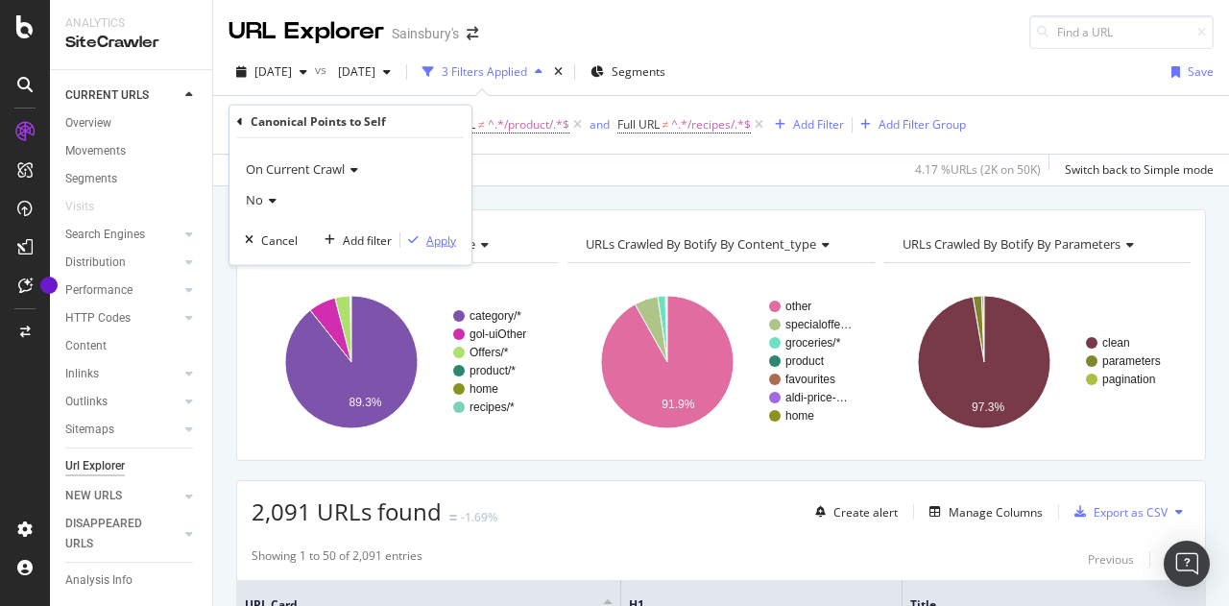
click at [430, 242] on div "Apply" at bounding box center [441, 239] width 30 height 16
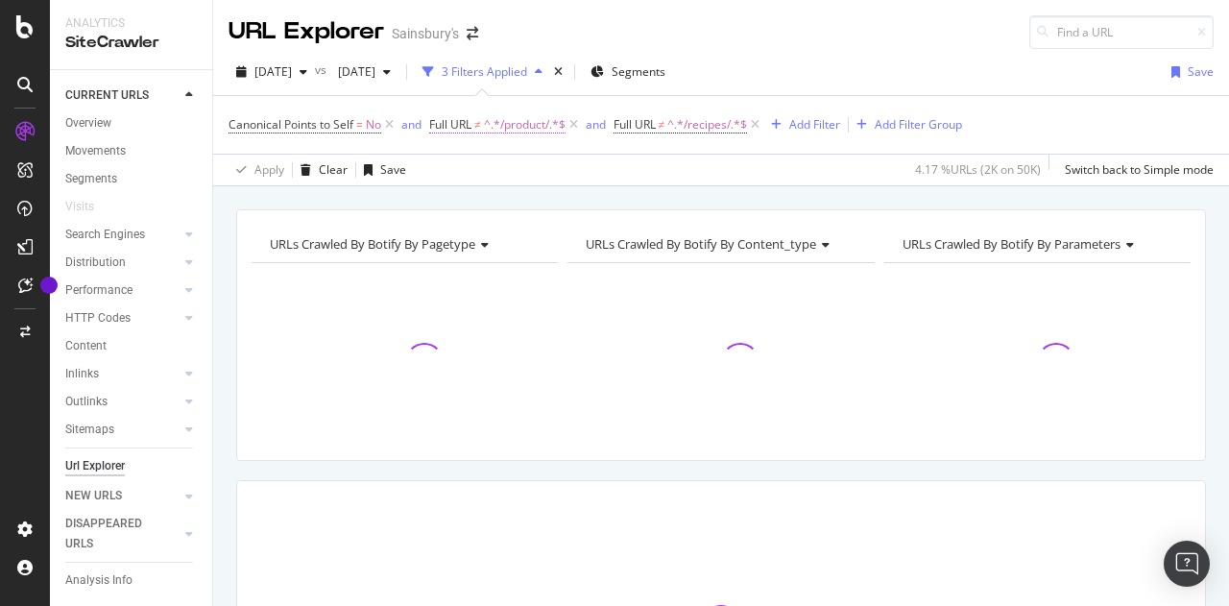
click at [530, 116] on span "^.*/product/.*$" at bounding box center [525, 124] width 82 height 27
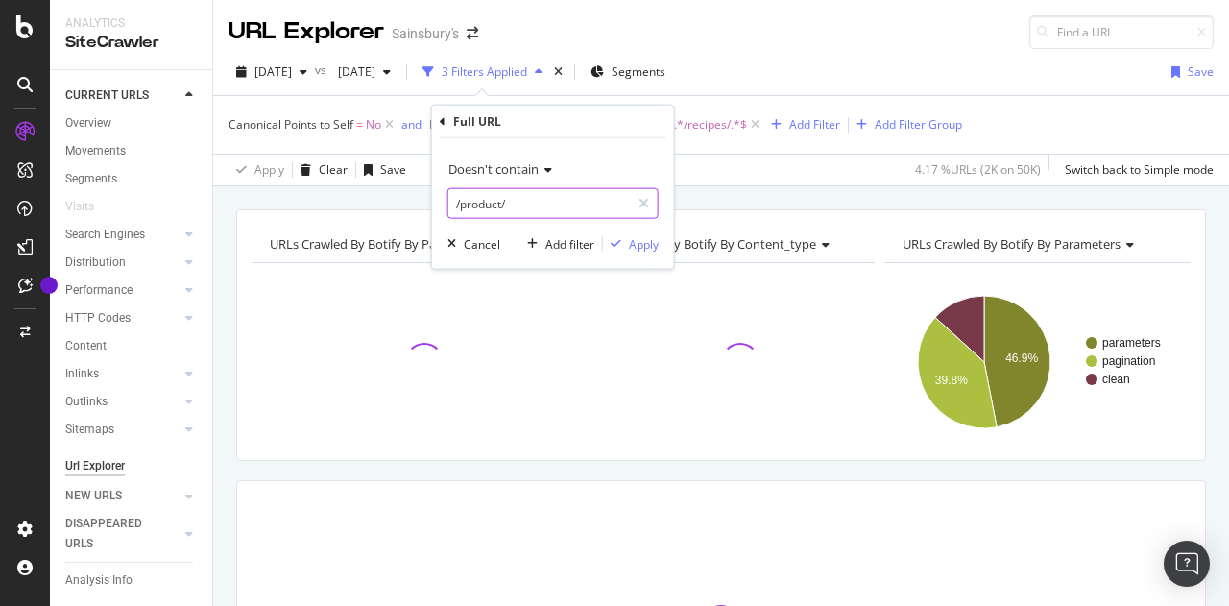
click at [510, 202] on input "/product/" at bounding box center [538, 203] width 181 height 31
click at [515, 202] on input "/product/" at bounding box center [538, 203] width 181 height 31
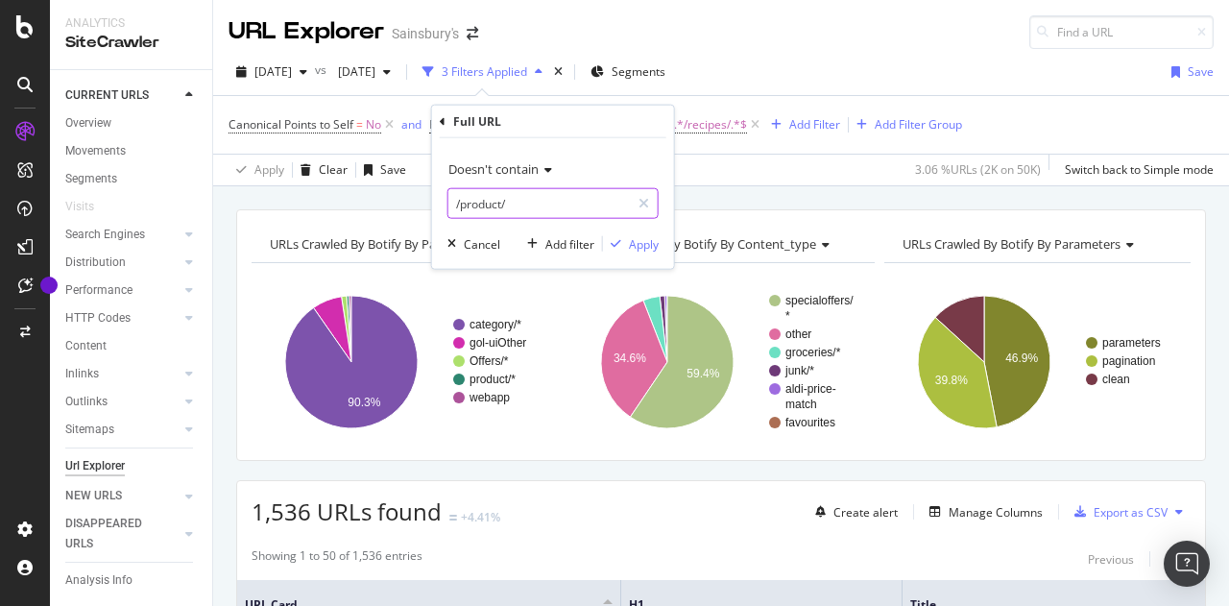
click at [515, 202] on input "/product/" at bounding box center [538, 203] width 181 height 31
type input "page"
click at [651, 240] on div "Apply" at bounding box center [644, 243] width 30 height 16
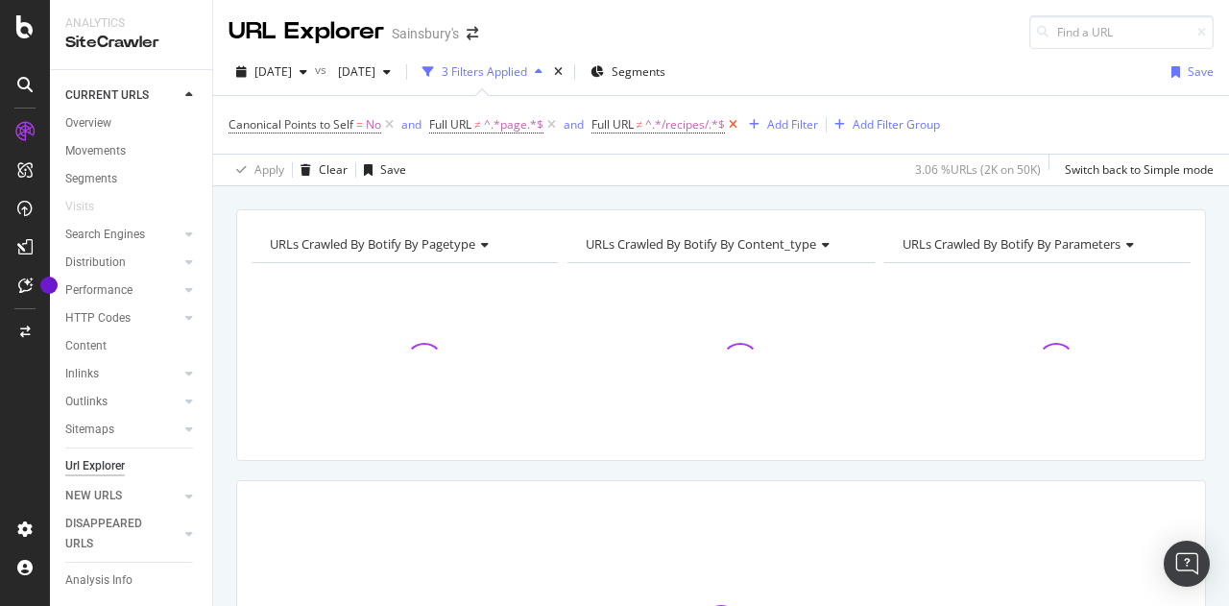
click at [737, 124] on icon at bounding box center [733, 124] width 16 height 19
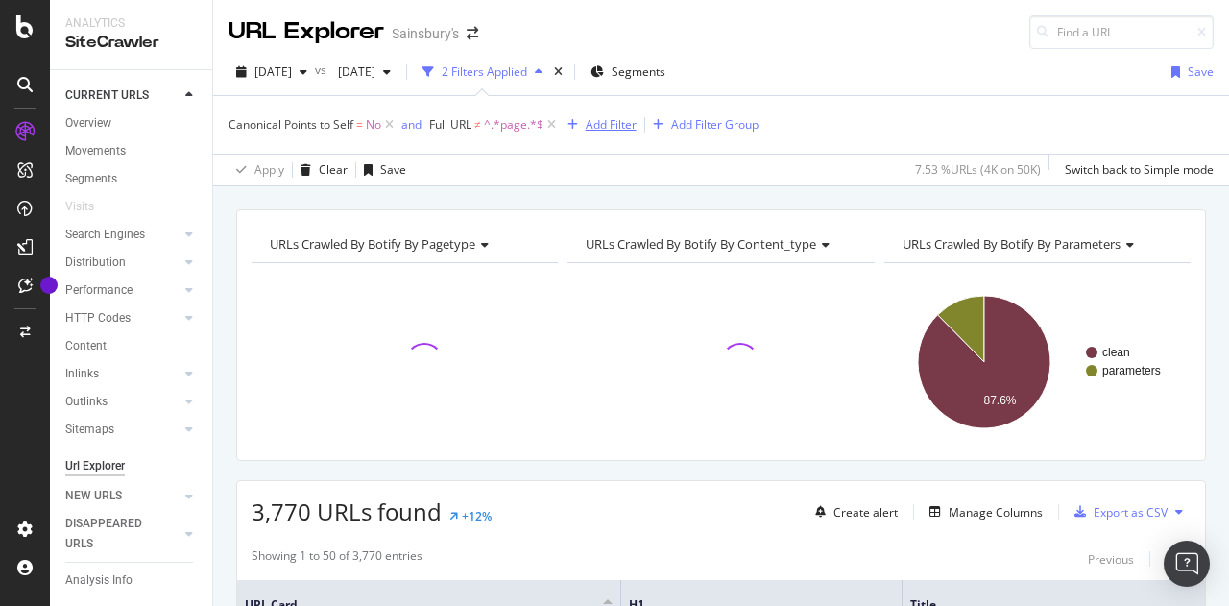
click at [603, 120] on div "Add Filter" at bounding box center [611, 124] width 51 height 16
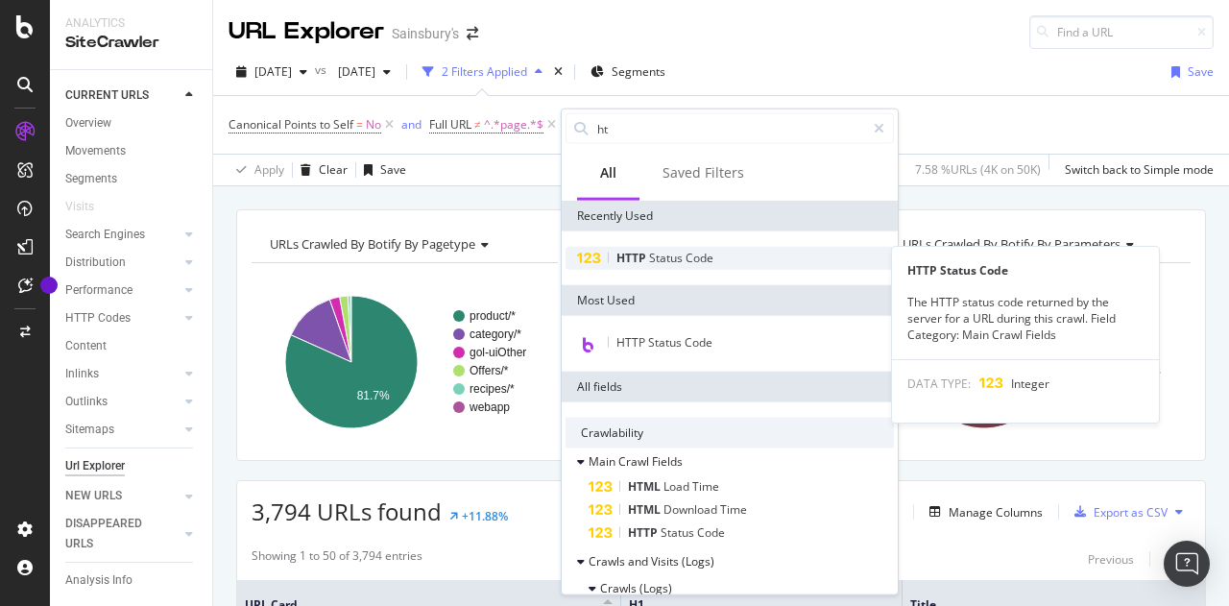
type input "ht"
click at [659, 261] on span "Status" at bounding box center [667, 258] width 36 height 16
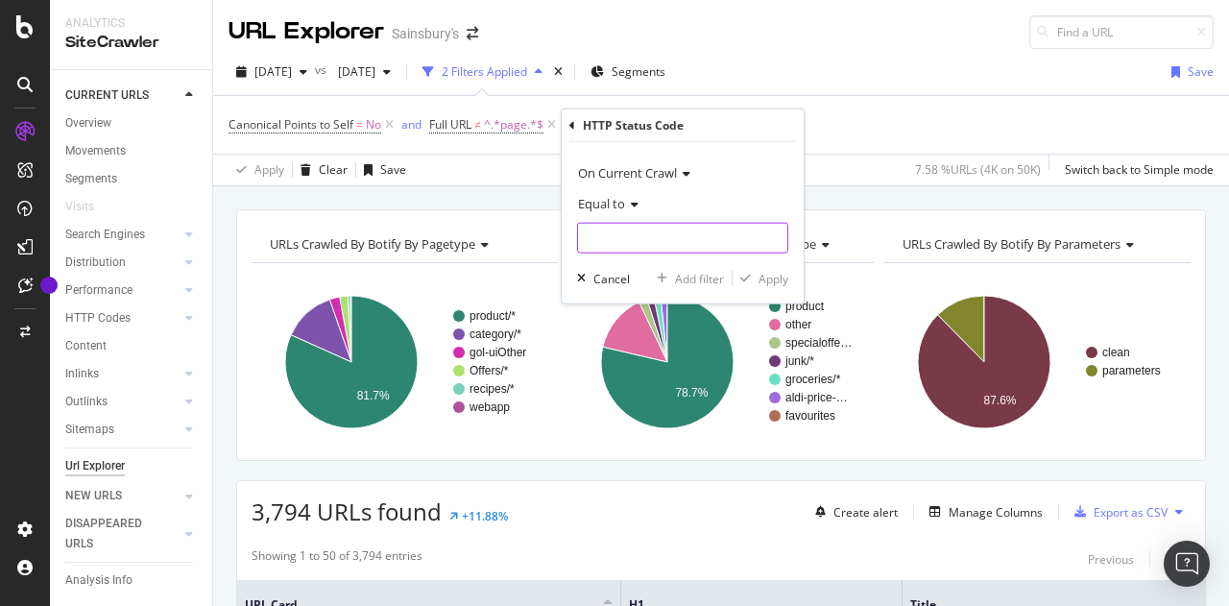
click at [595, 227] on input "number" at bounding box center [682, 238] width 211 height 31
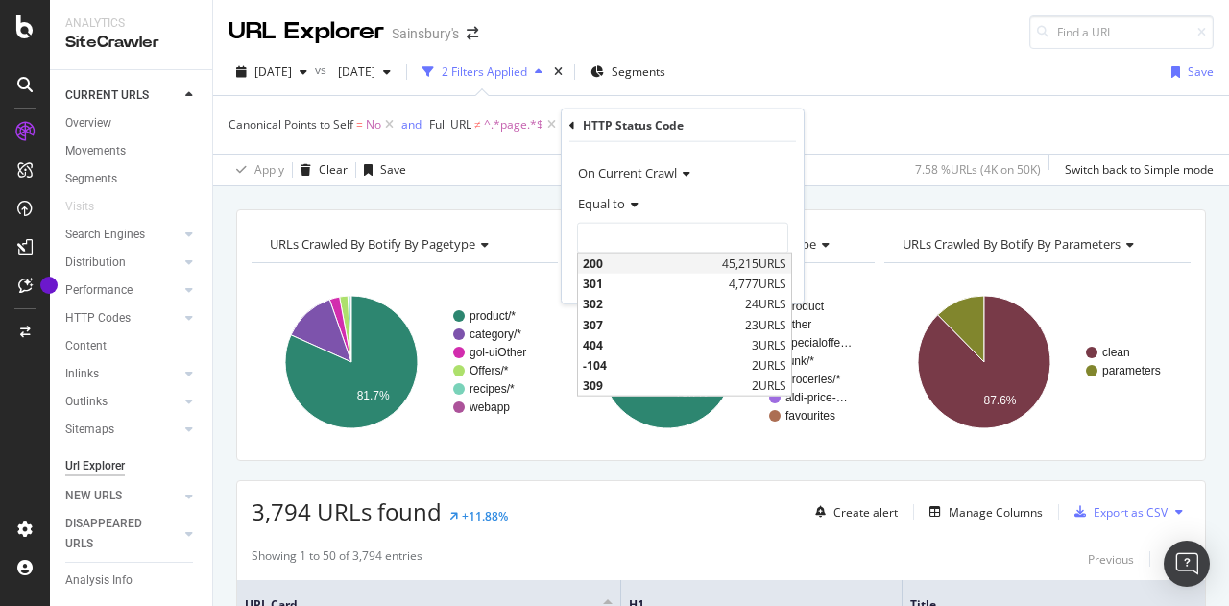
click at [603, 266] on span "200" at bounding box center [650, 263] width 134 height 16
type input "200"
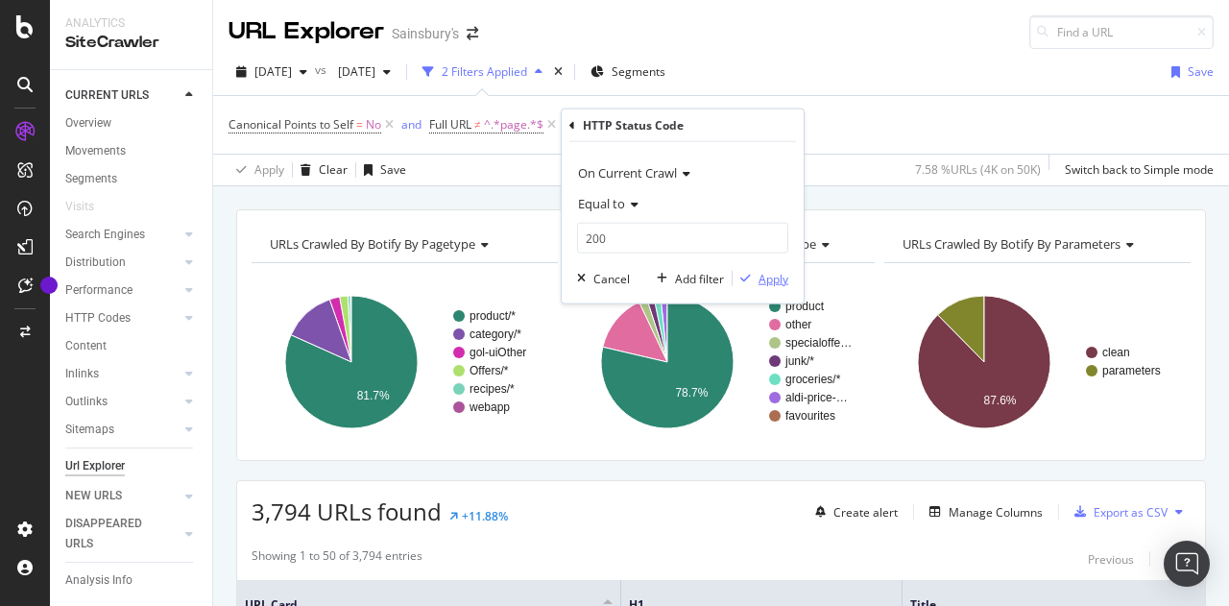
click at [777, 271] on div "Apply" at bounding box center [773, 278] width 30 height 16
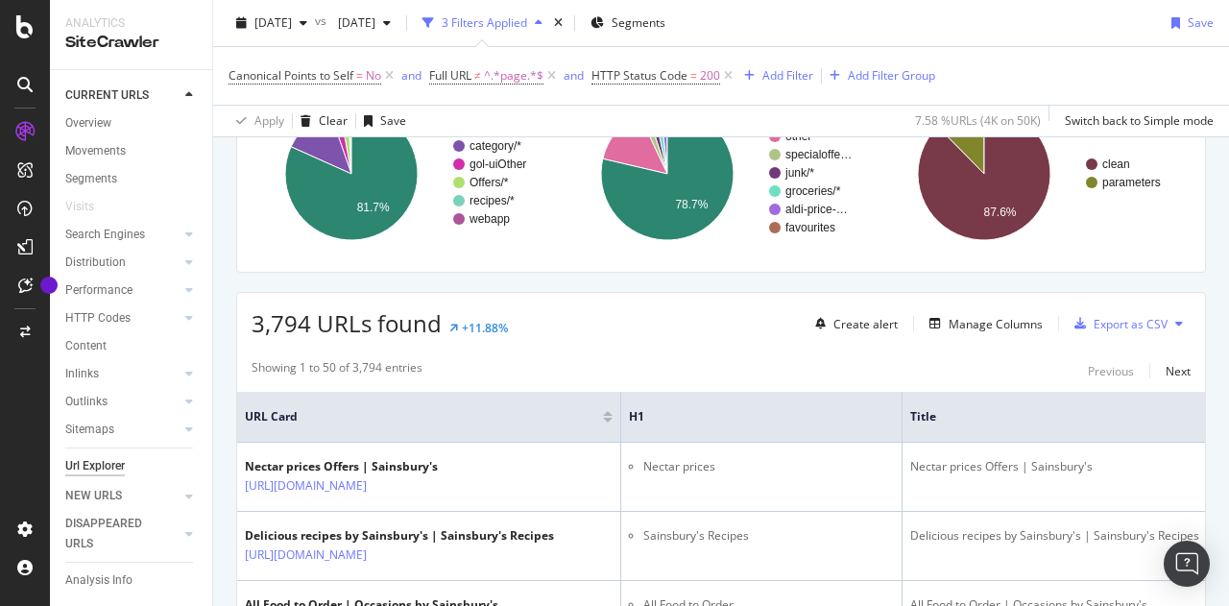
scroll to position [192, 0]
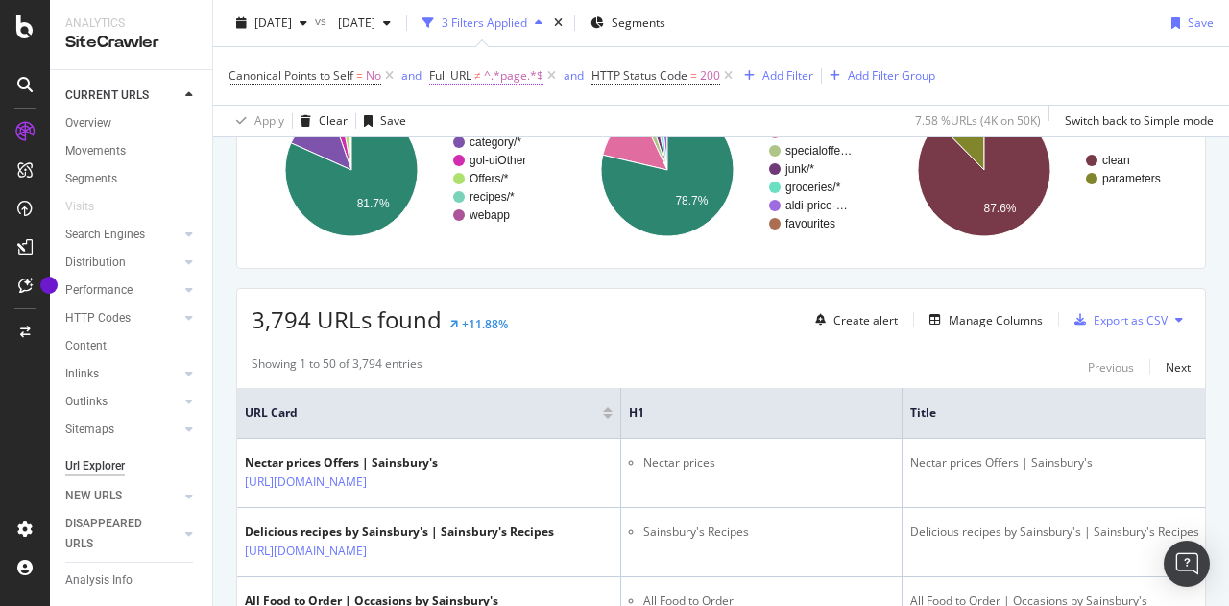
click at [489, 76] on span "^.*page.*$" at bounding box center [514, 75] width 60 height 27
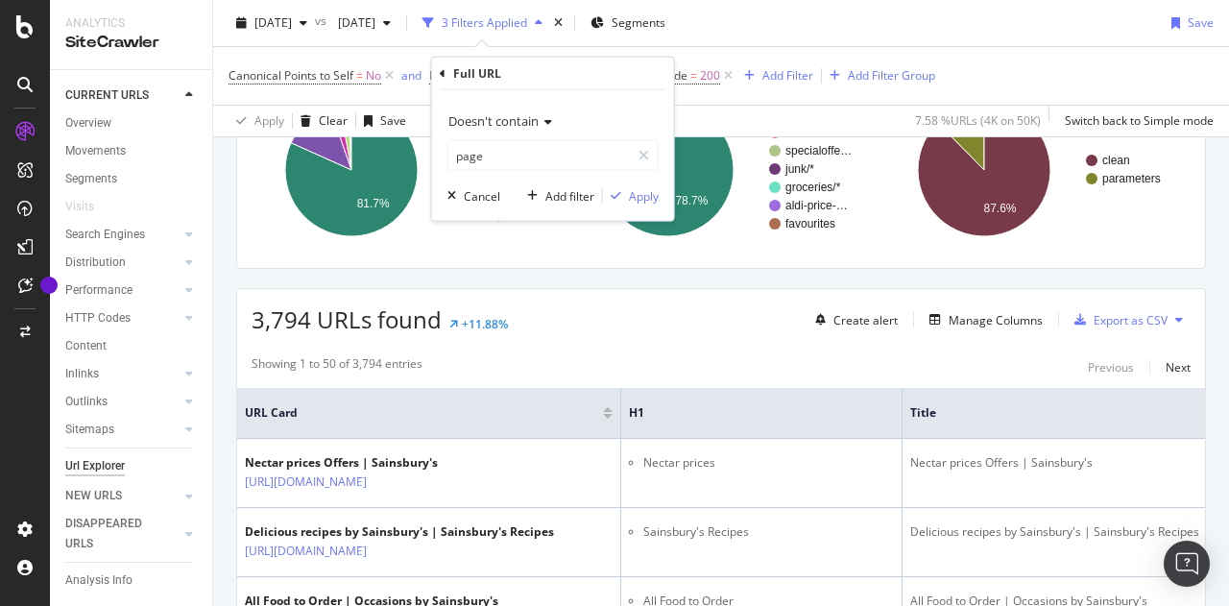
click at [482, 120] on span "Doesn't contain" at bounding box center [493, 120] width 90 height 17
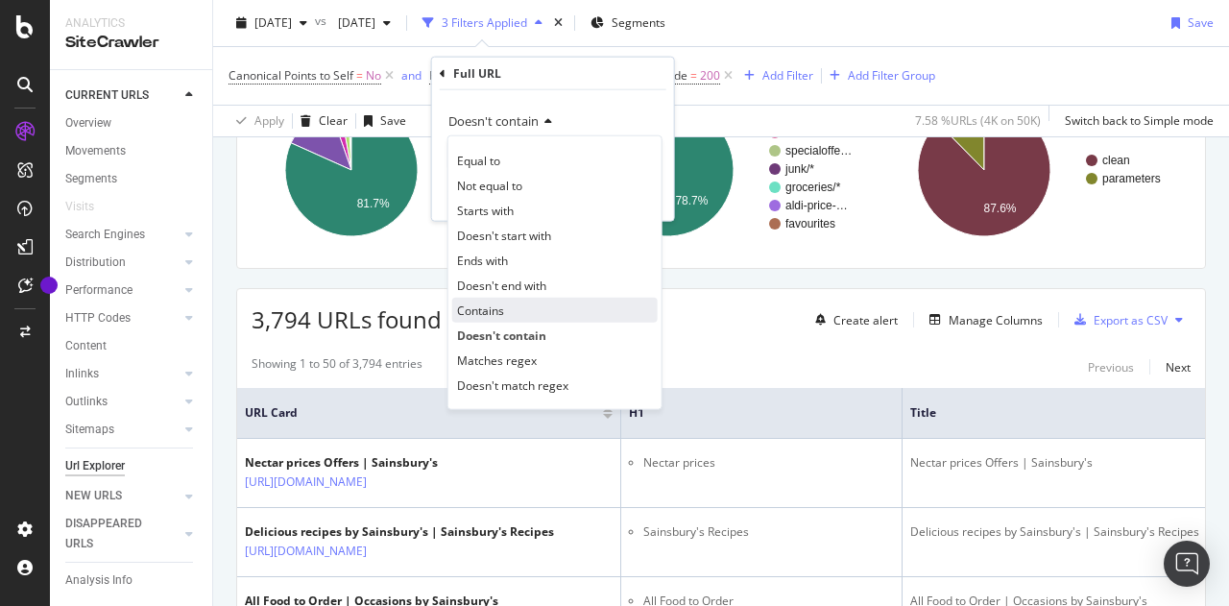
click at [476, 310] on span "Contains" at bounding box center [480, 309] width 47 height 16
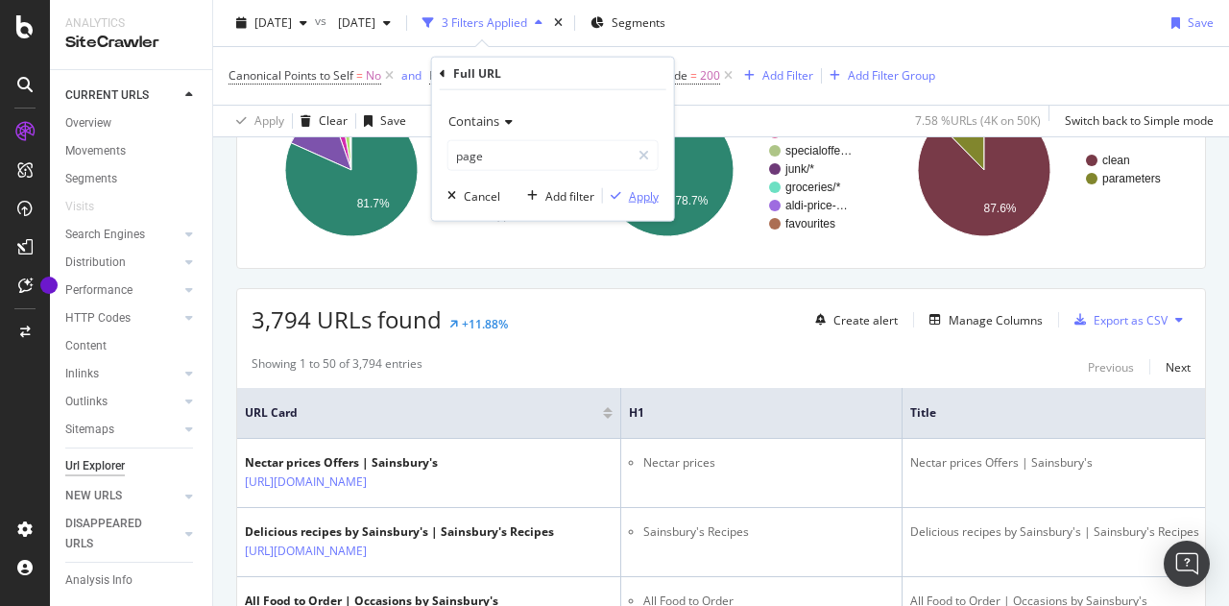
click at [645, 193] on div "Apply" at bounding box center [644, 195] width 30 height 16
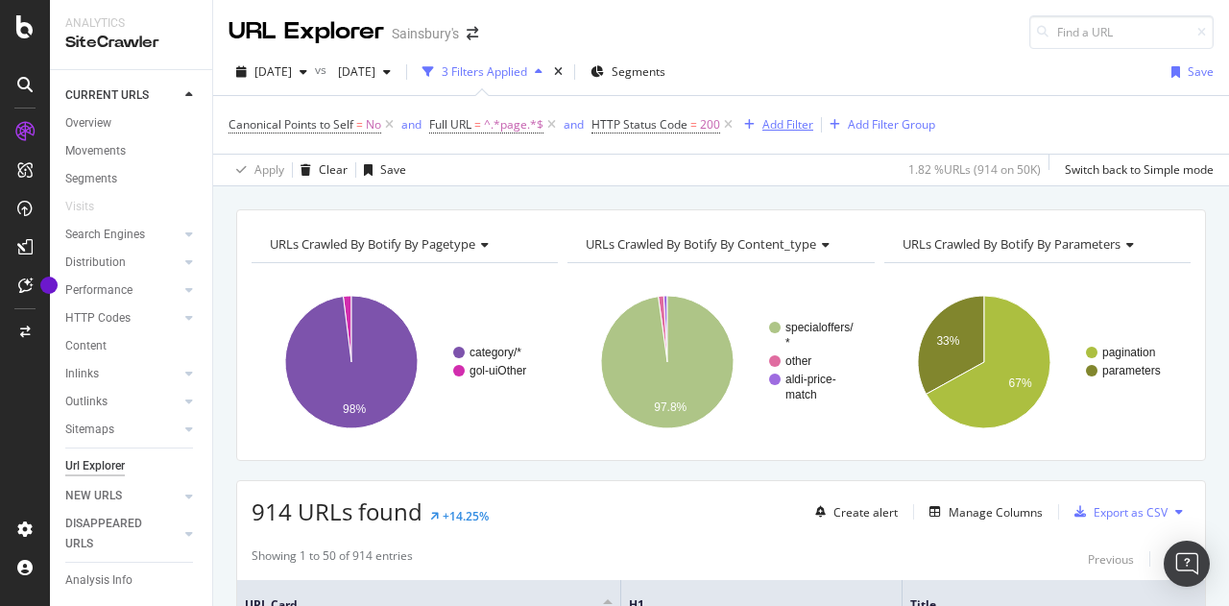
click at [796, 127] on div "Add Filter" at bounding box center [787, 124] width 51 height 16
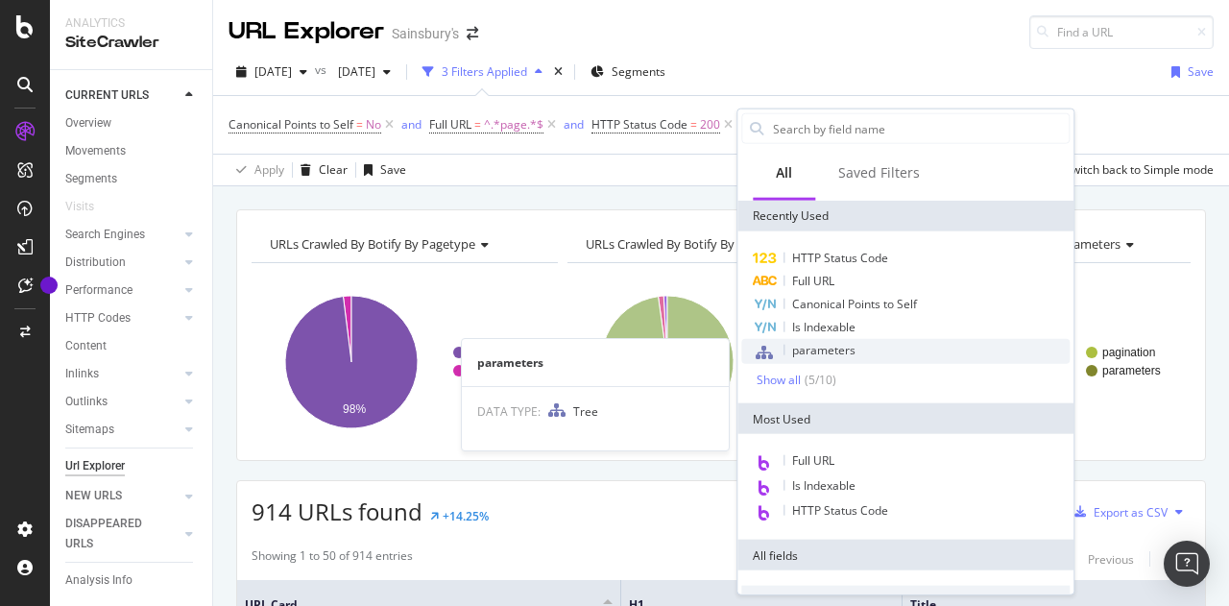
click at [849, 347] on span "parameters" at bounding box center [823, 350] width 63 height 16
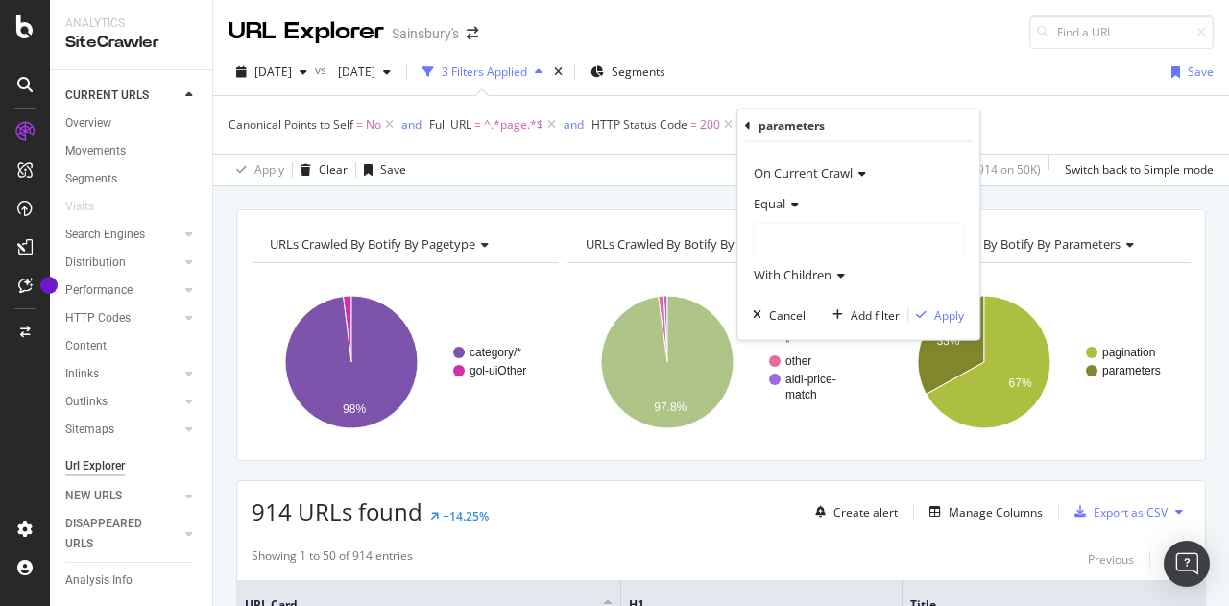
click at [791, 238] on div at bounding box center [858, 239] width 209 height 31
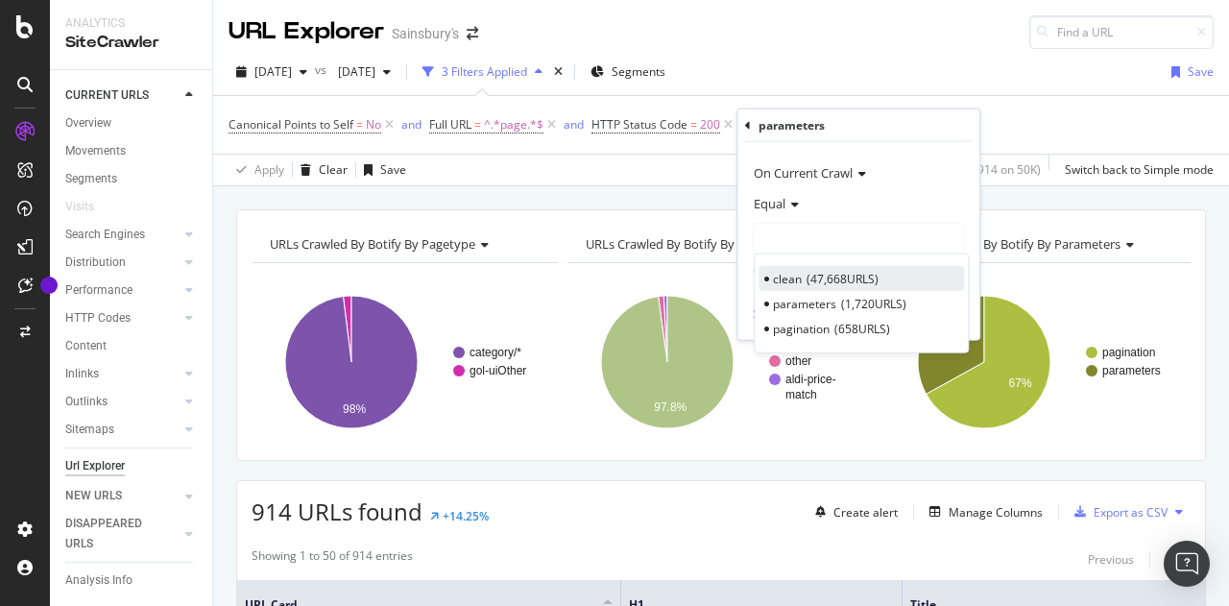
click at [794, 275] on span "clean" at bounding box center [787, 278] width 29 height 16
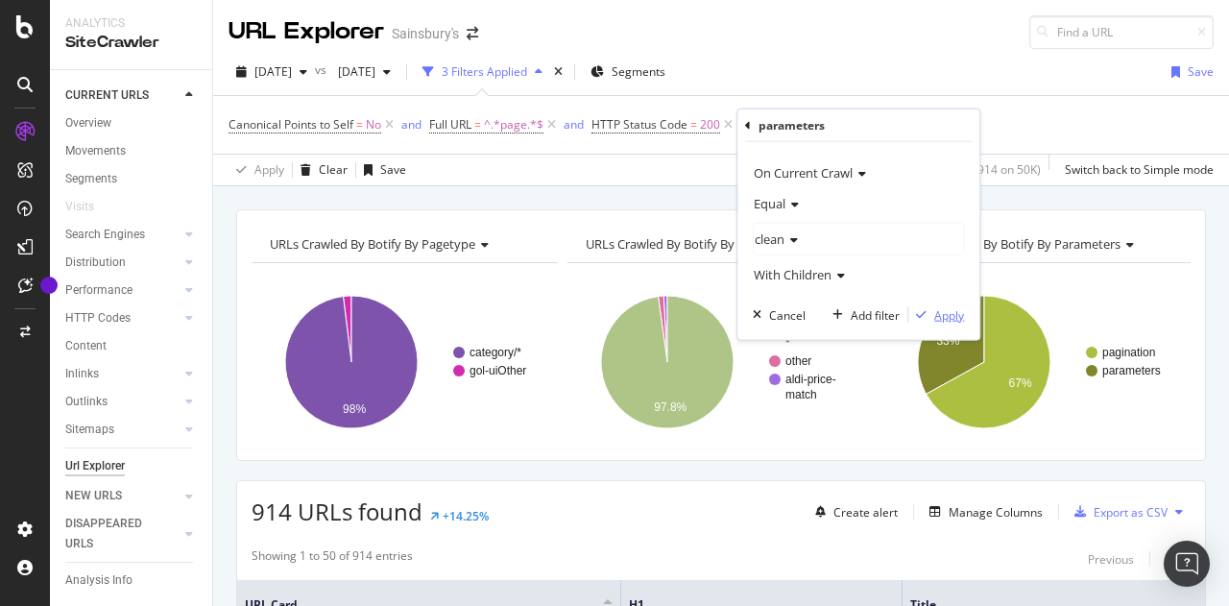
click at [947, 310] on div "Apply" at bounding box center [949, 314] width 30 height 16
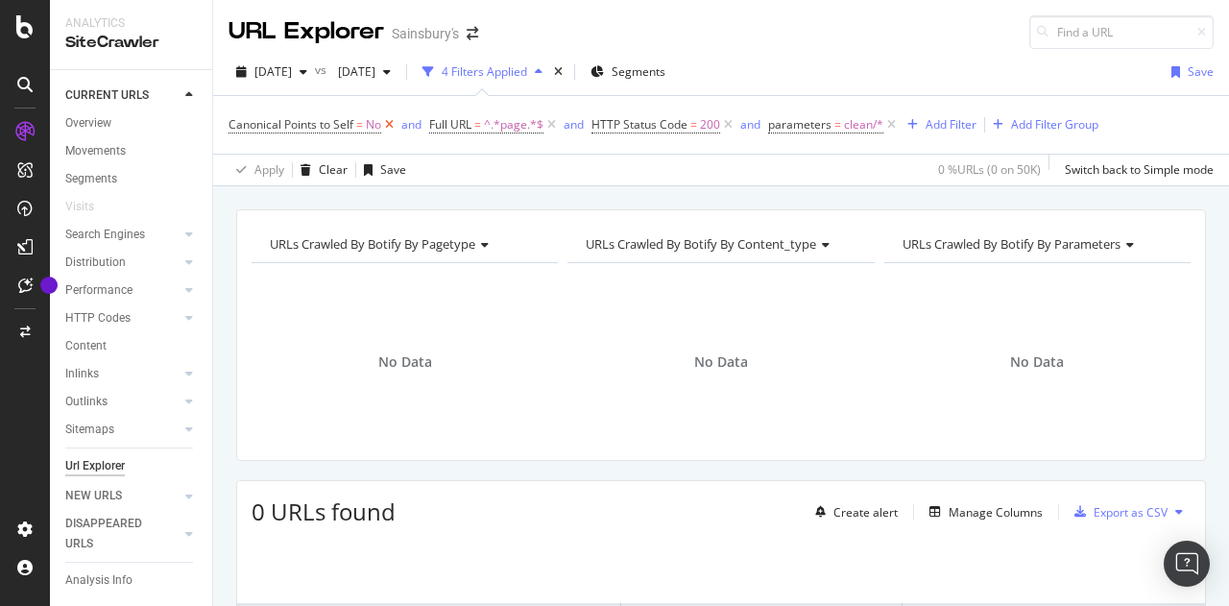
click at [388, 123] on icon at bounding box center [389, 124] width 16 height 19
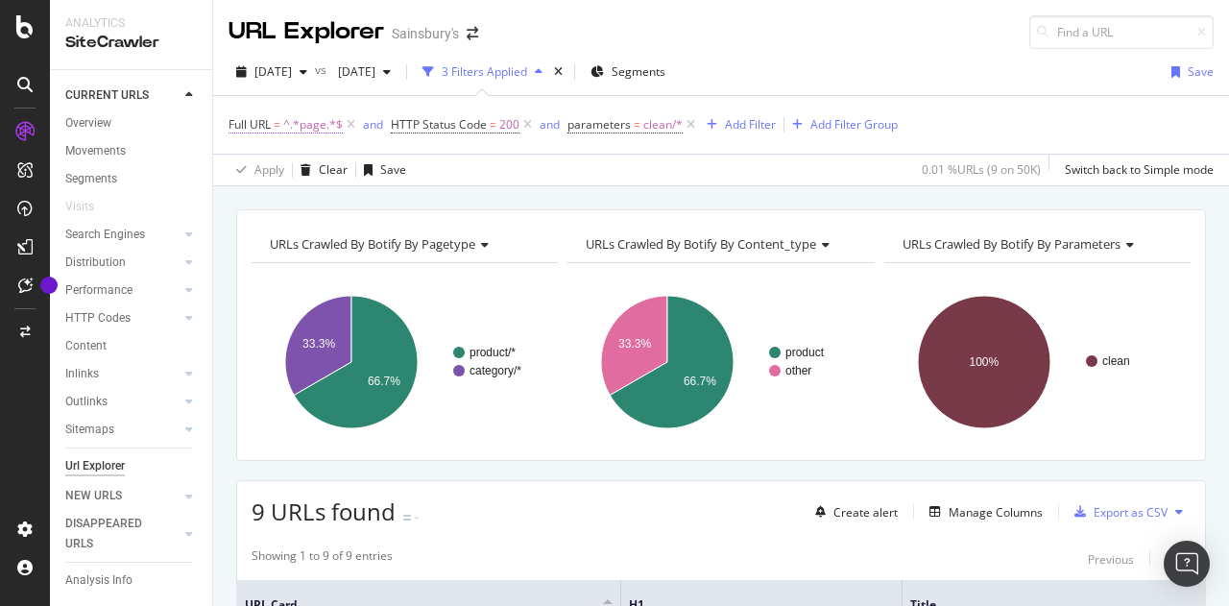
click at [312, 132] on span "^.*page.*$" at bounding box center [313, 124] width 60 height 27
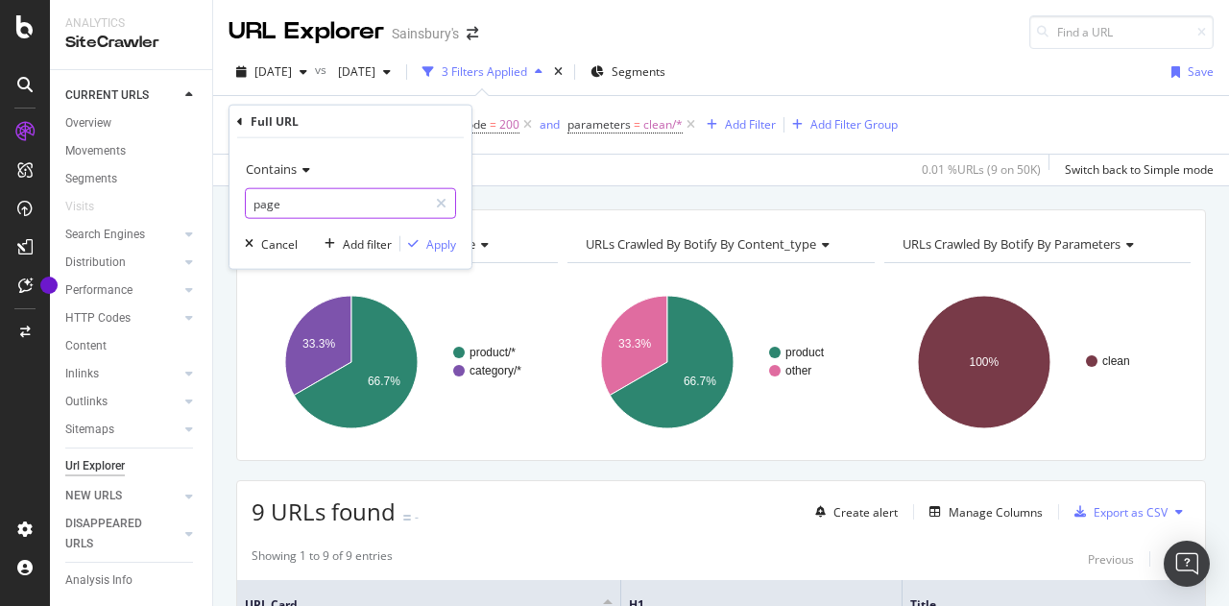
click at [330, 205] on input "page" at bounding box center [336, 203] width 181 height 31
click at [452, 248] on div "Apply" at bounding box center [441, 243] width 30 height 16
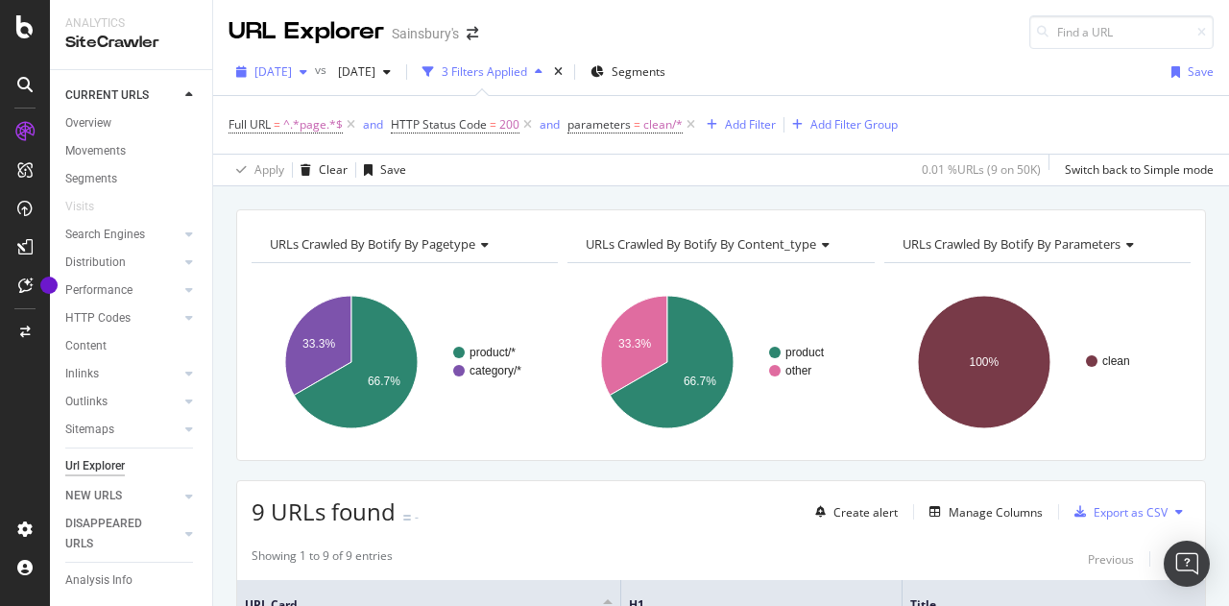
click at [292, 75] on span "2025 Oct. 6th" at bounding box center [272, 71] width 37 height 16
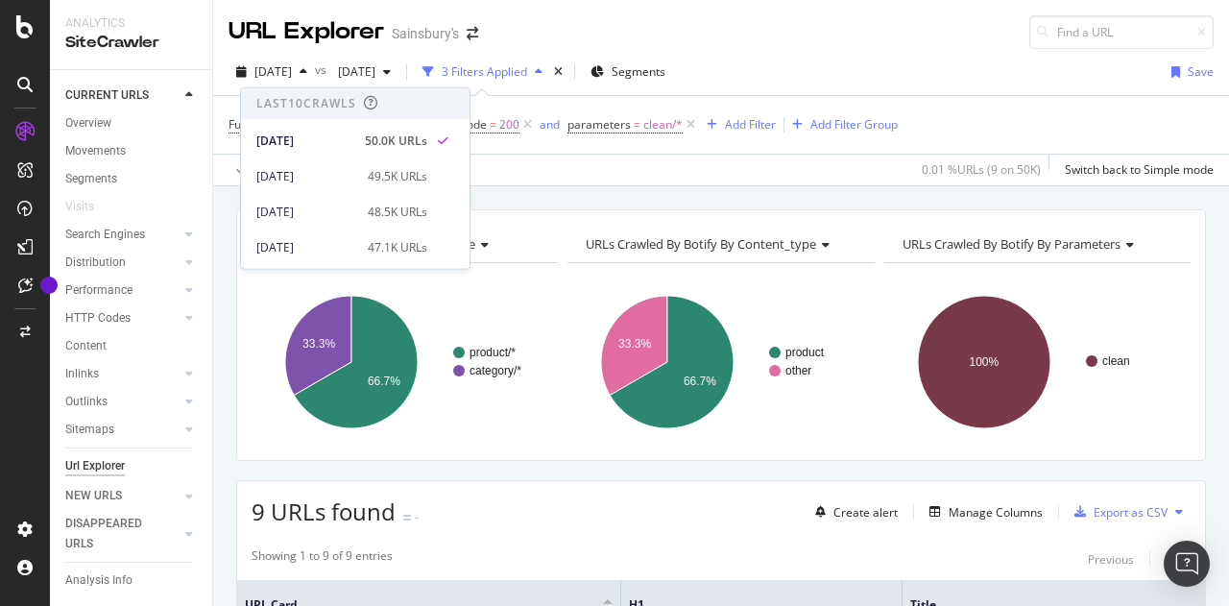
click at [522, 174] on div "Apply Clear Save 0.01 % URLs ( 9 on 50K ) Switch back to Simple mode" at bounding box center [721, 170] width 1016 height 32
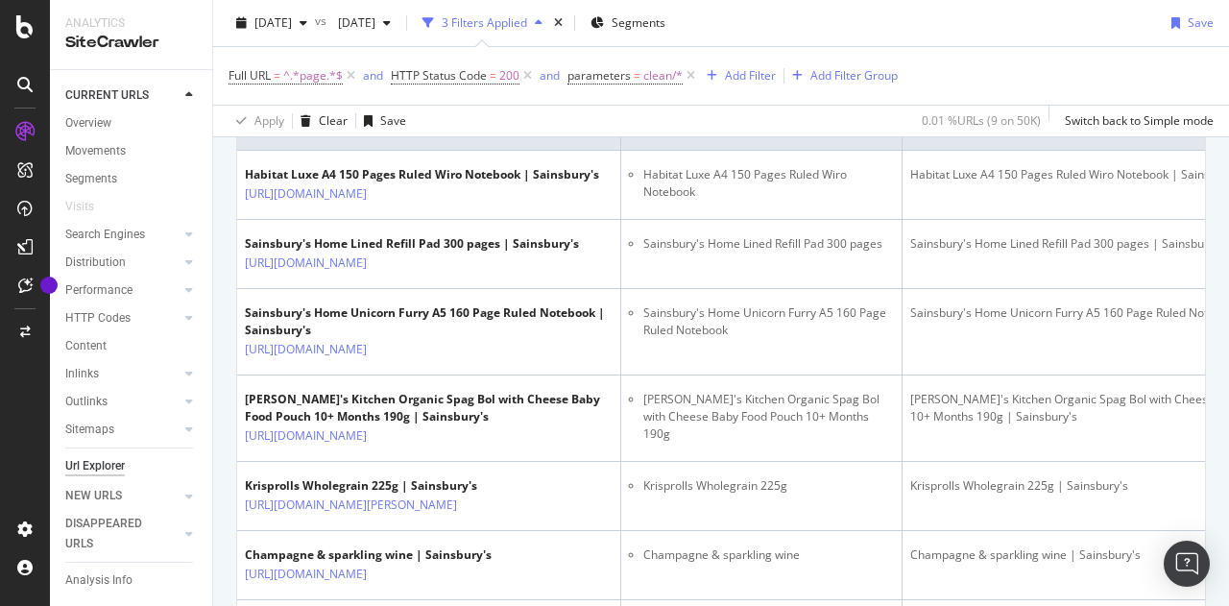
scroll to position [192, 0]
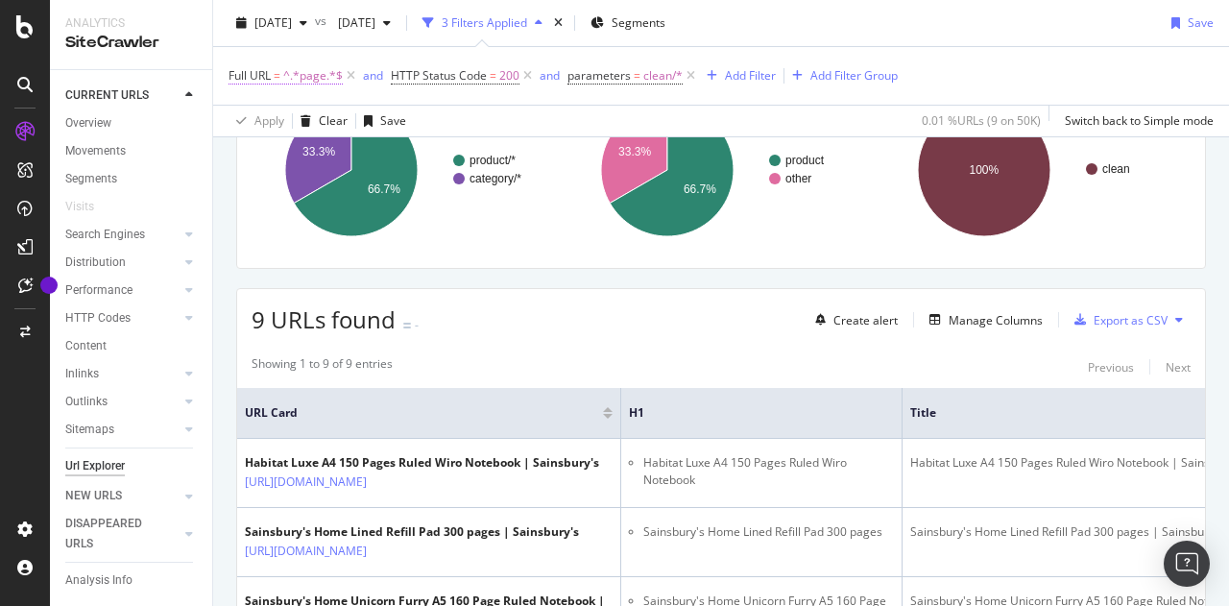
click at [316, 83] on span "^.*page.*$" at bounding box center [313, 75] width 60 height 27
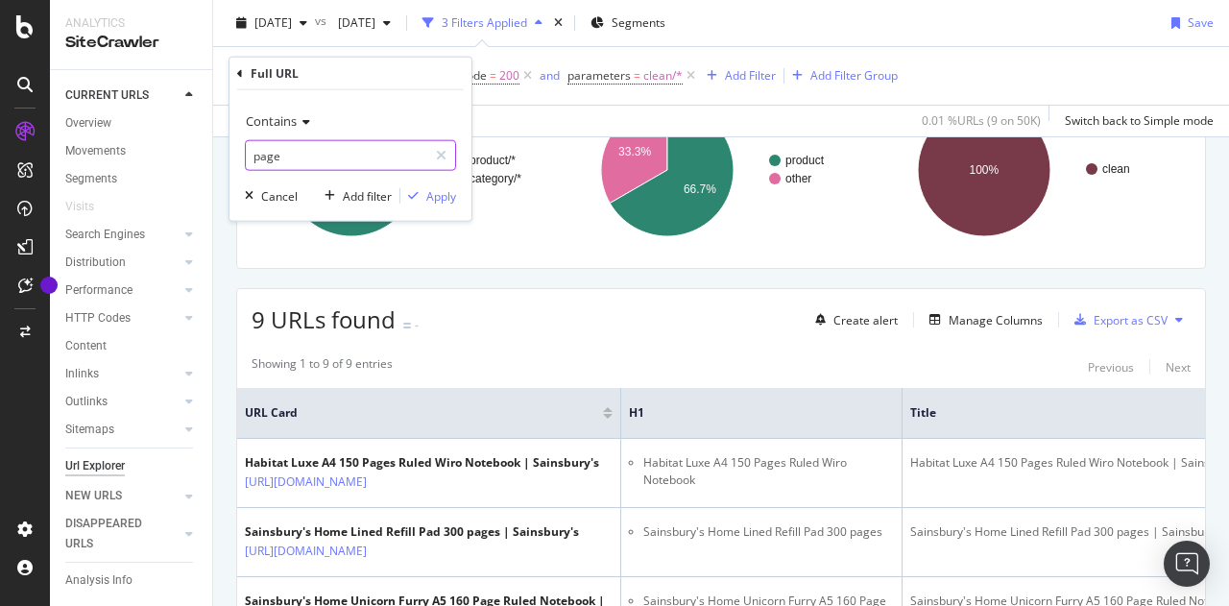
click at [342, 152] on input "page" at bounding box center [336, 155] width 181 height 31
click at [355, 155] on input "page" at bounding box center [336, 155] width 181 height 31
type input "page:"
click at [443, 189] on div "Apply" at bounding box center [441, 195] width 30 height 16
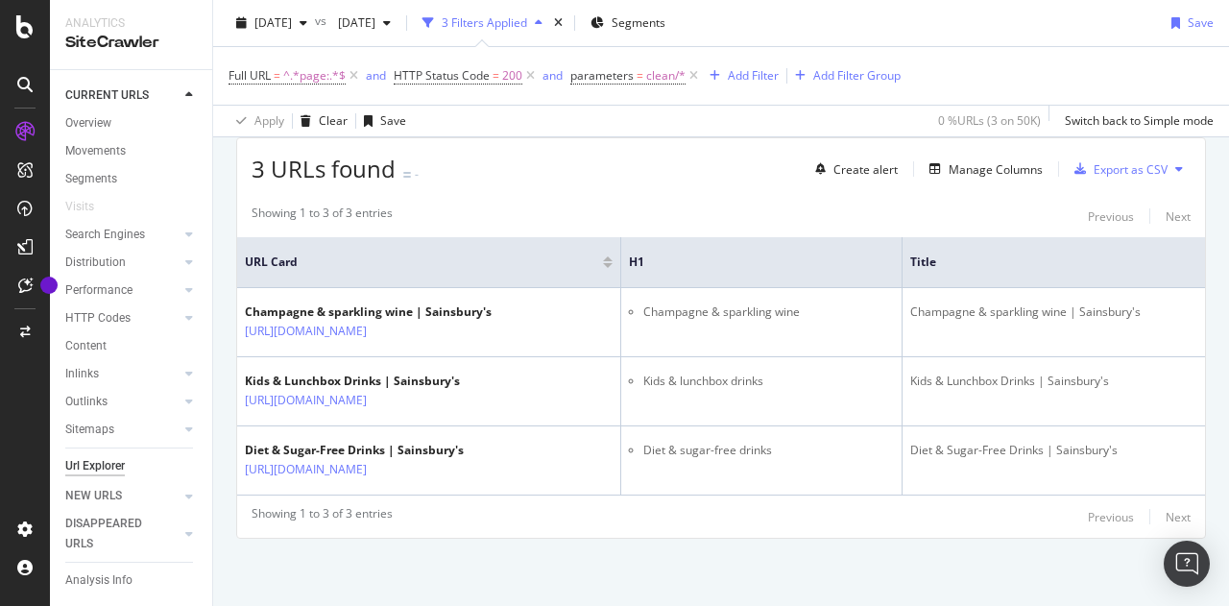
scroll to position [446, 0]
click at [692, 77] on icon at bounding box center [693, 75] width 16 height 19
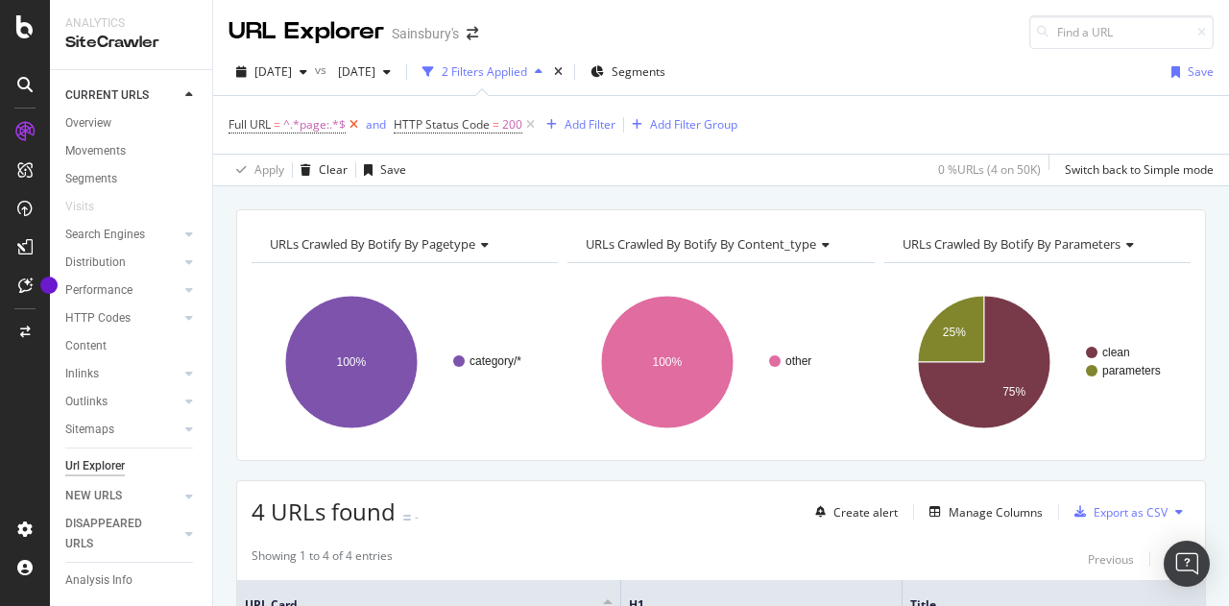
click at [351, 117] on icon at bounding box center [354, 124] width 16 height 19
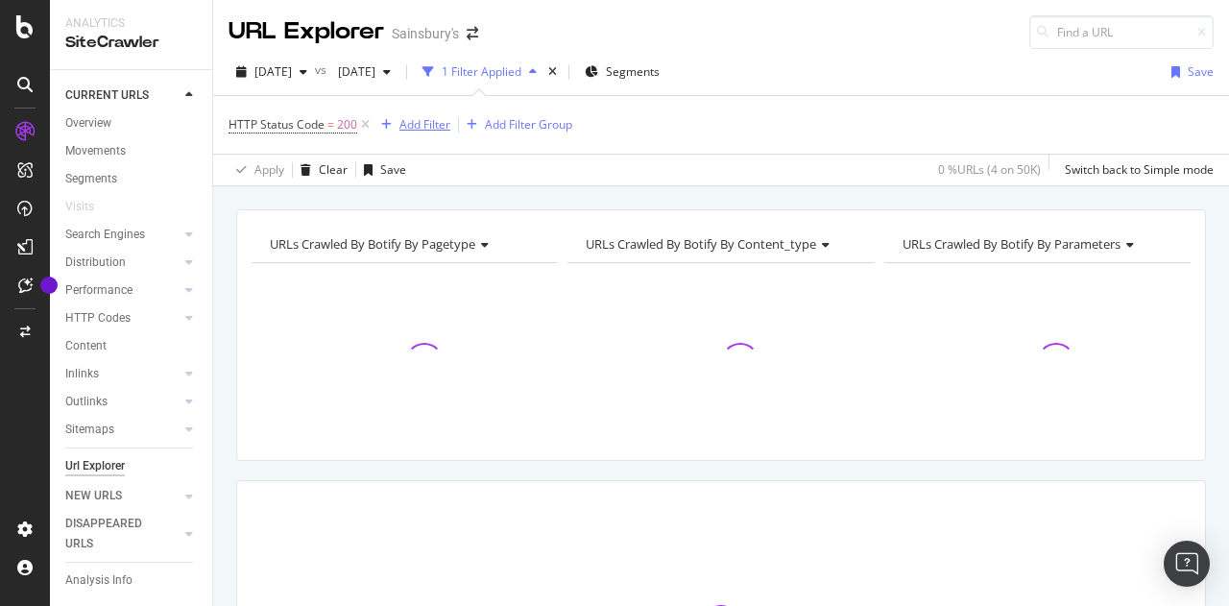
click at [434, 122] on div "Add Filter" at bounding box center [424, 124] width 51 height 16
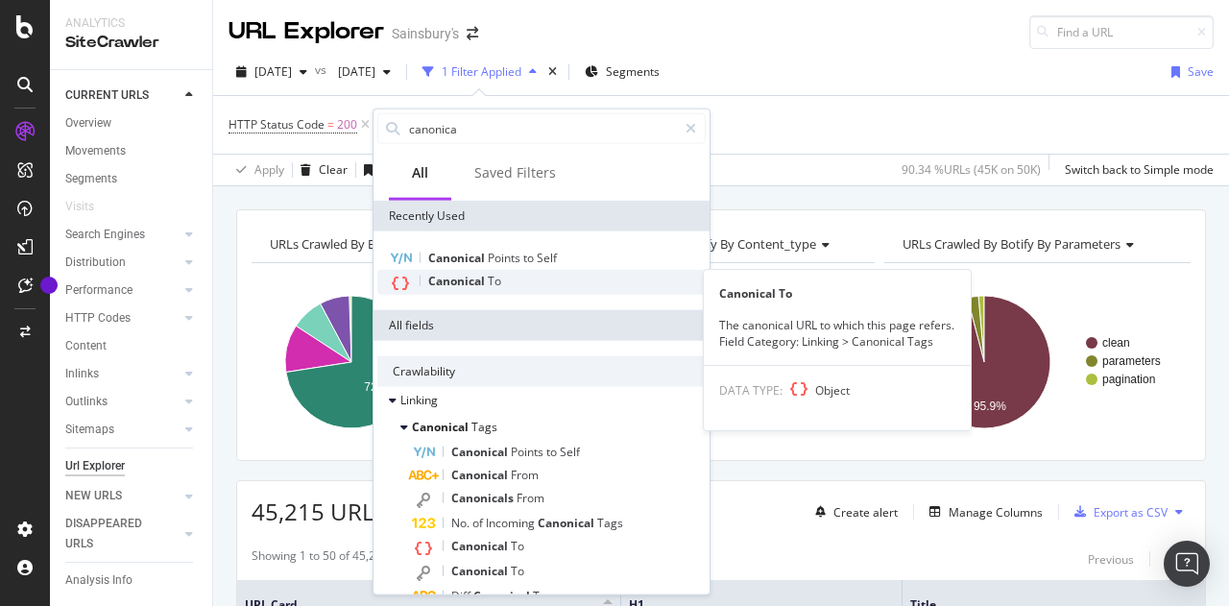
type input "canonica"
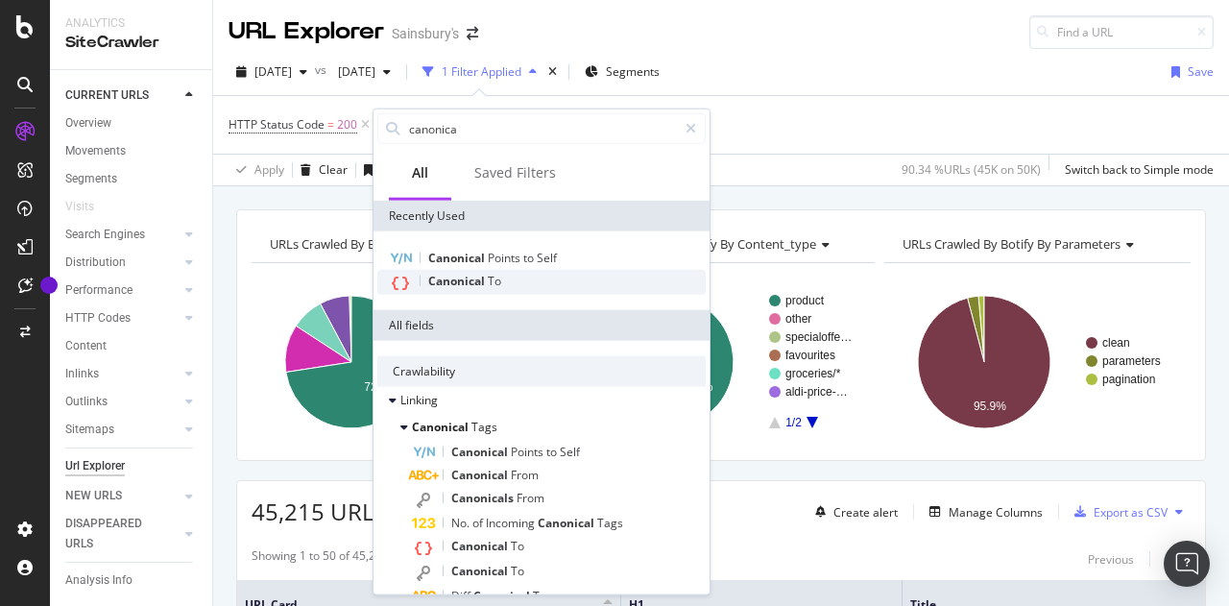
click at [490, 285] on span "To" at bounding box center [494, 281] width 13 height 16
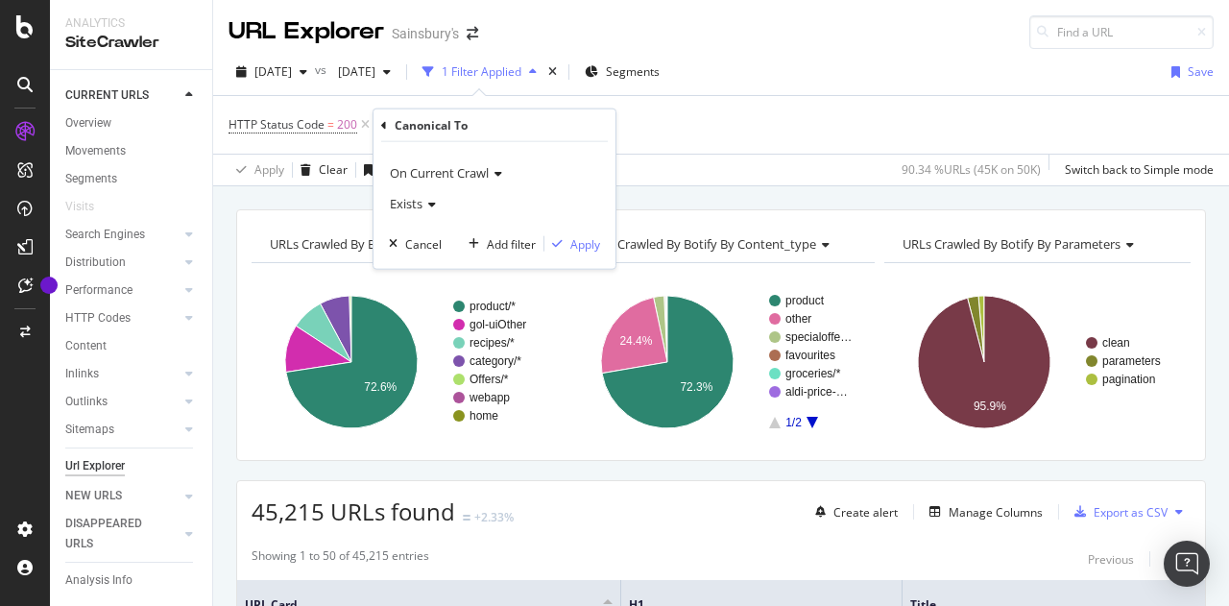
click at [424, 204] on icon at bounding box center [428, 205] width 13 height 12
click at [429, 265] on span "Doesn't exist" at bounding box center [432, 267] width 69 height 16
click at [586, 239] on div "Apply" at bounding box center [585, 243] width 30 height 16
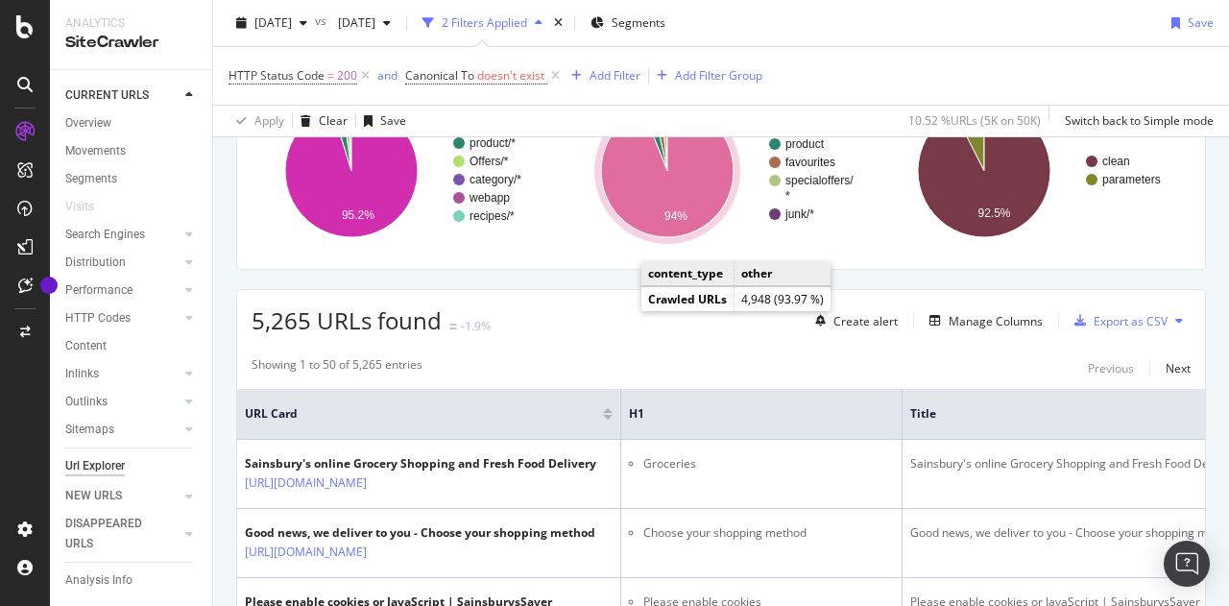
scroll to position [192, 0]
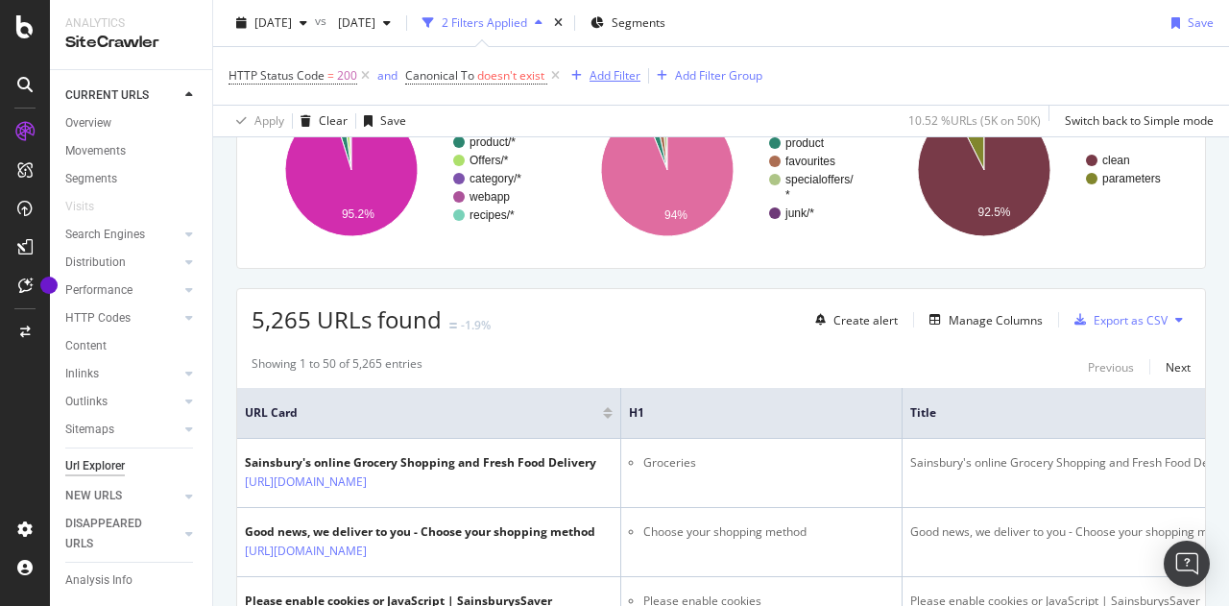
click at [586, 78] on div "button" at bounding box center [576, 76] width 26 height 12
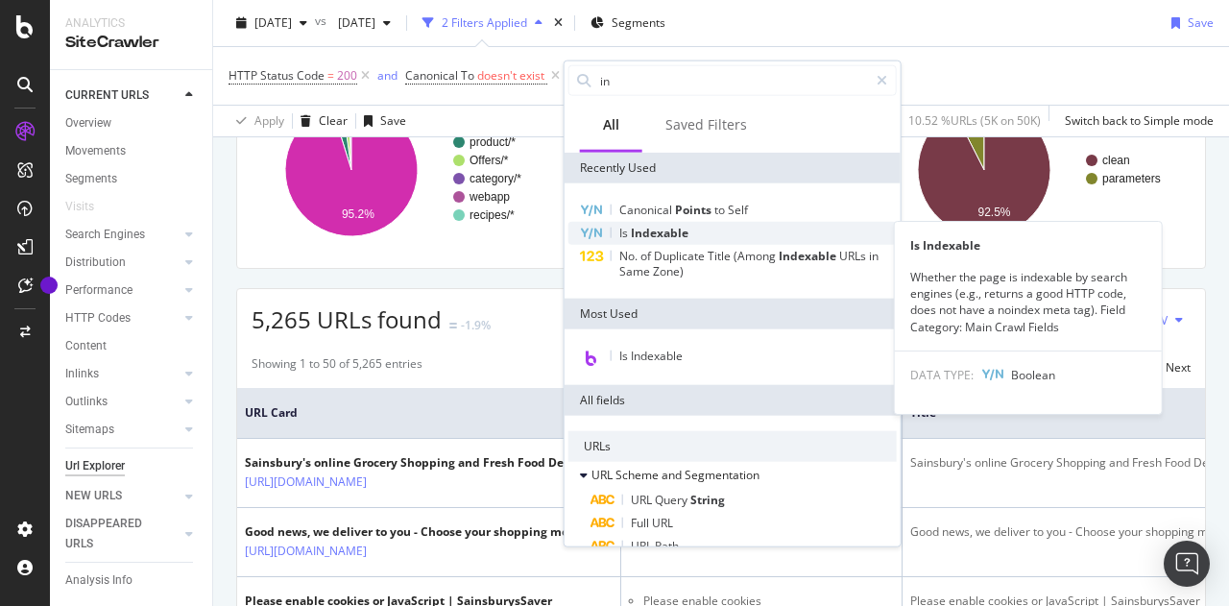
type input "in"
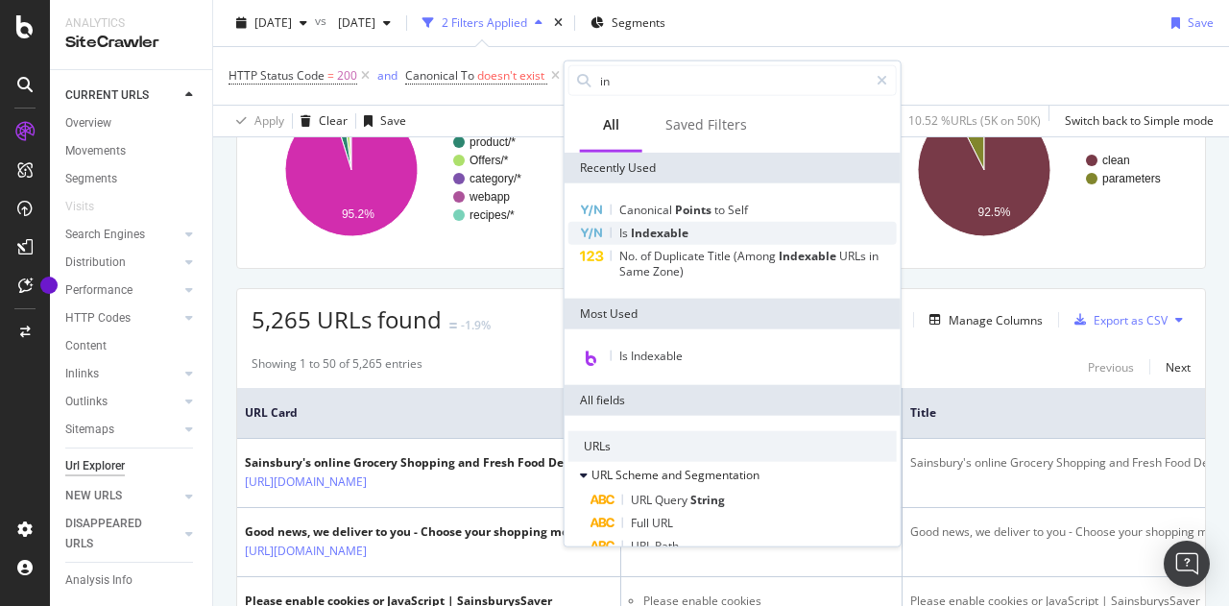
click at [674, 231] on span "Indexable" at bounding box center [660, 233] width 58 height 16
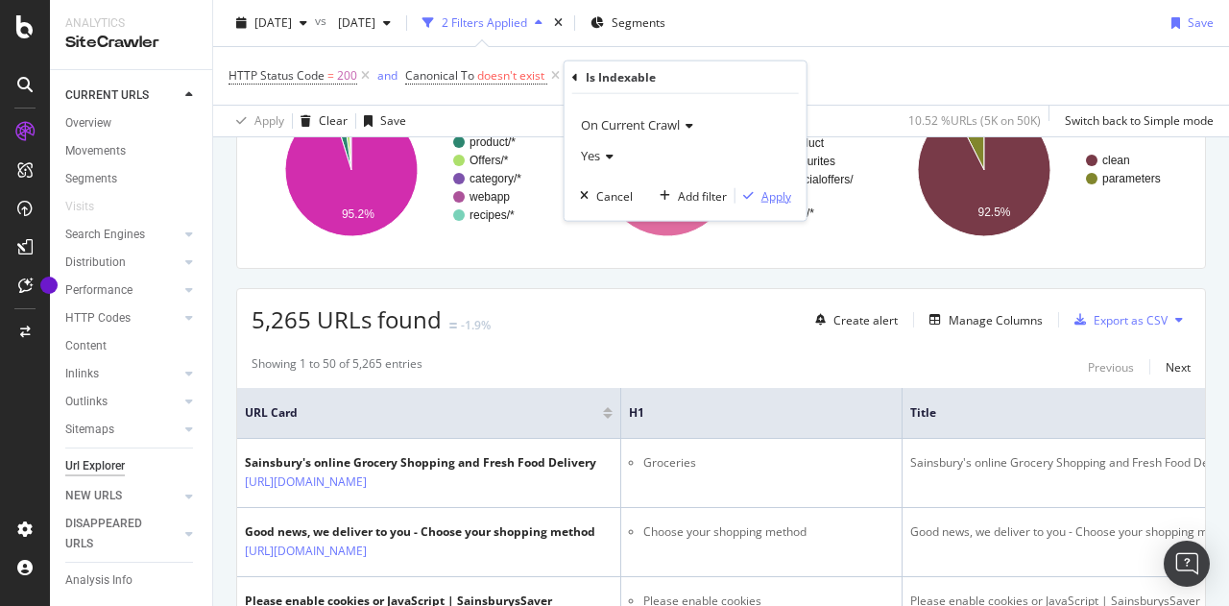
click at [771, 193] on div "Apply" at bounding box center [776, 195] width 30 height 16
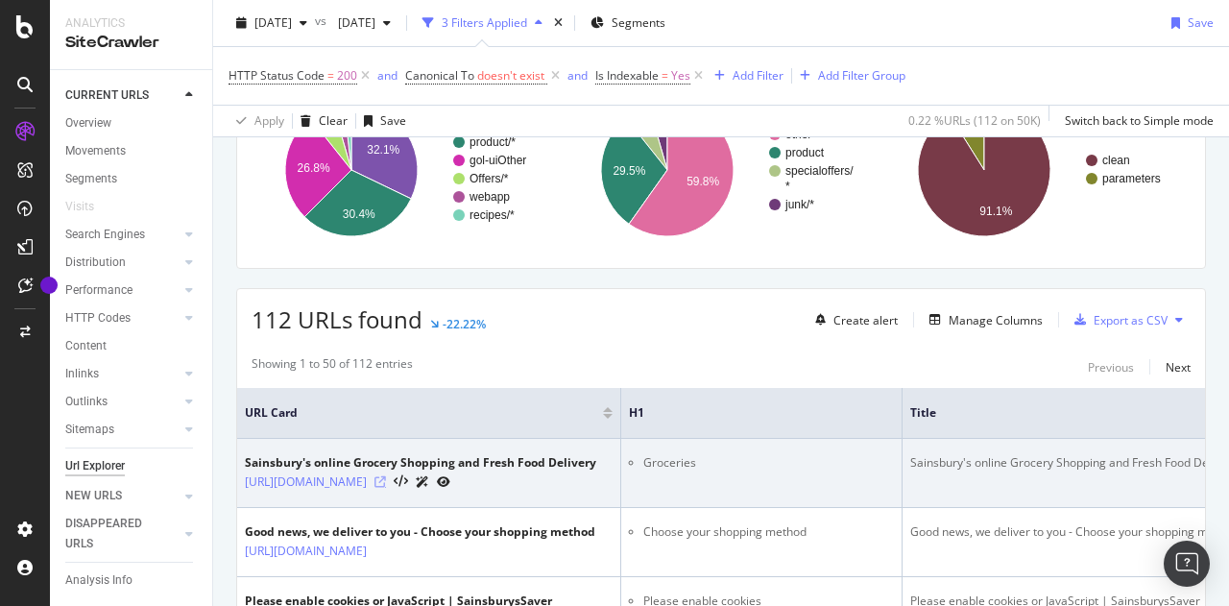
click at [386, 479] on icon at bounding box center [380, 482] width 12 height 12
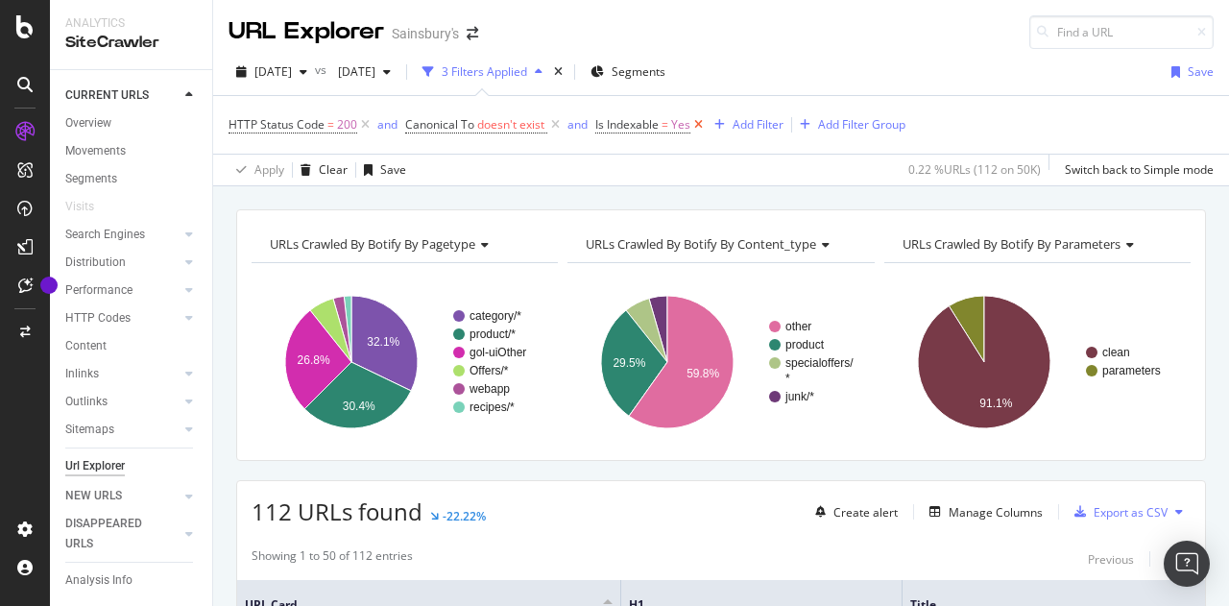
click at [697, 126] on icon at bounding box center [698, 124] width 16 height 19
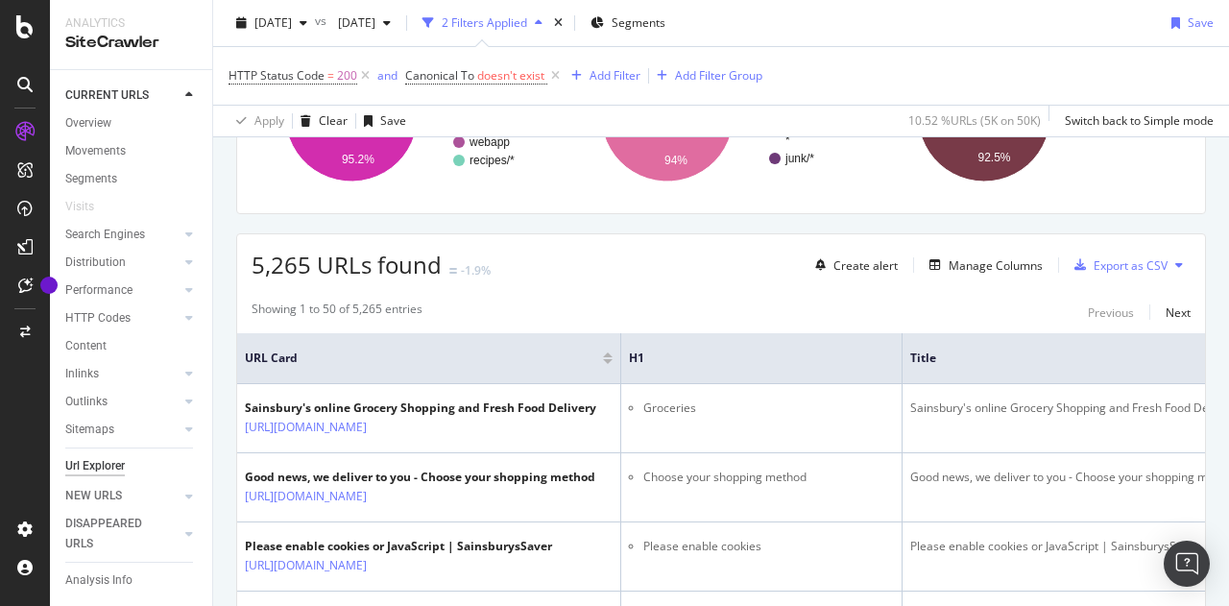
scroll to position [288, 0]
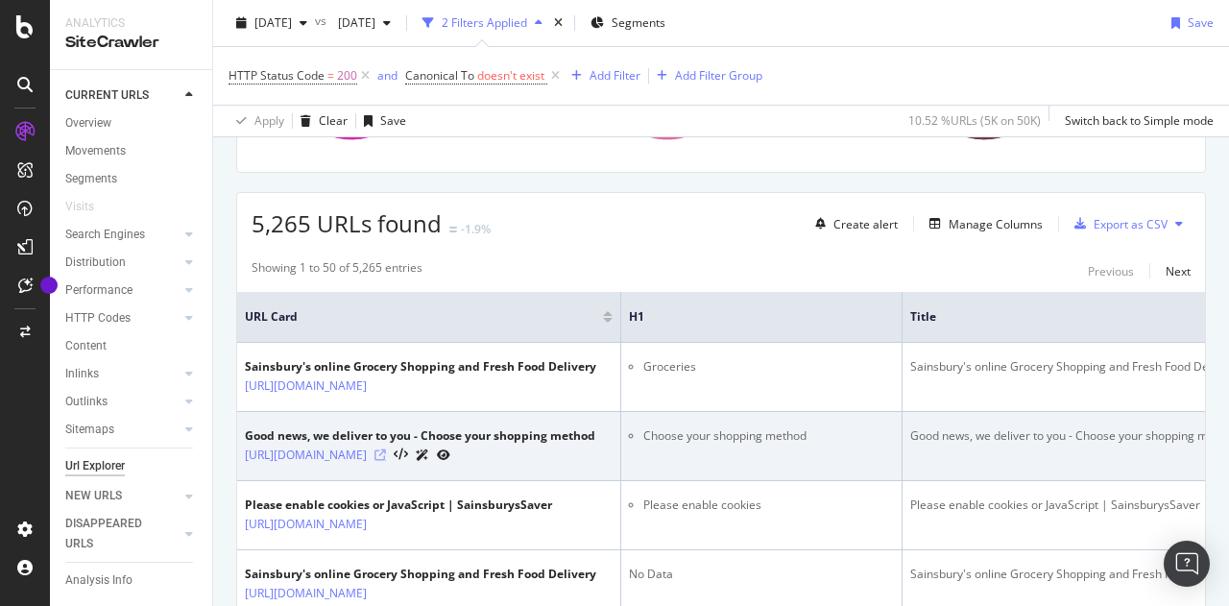
click at [386, 461] on icon at bounding box center [380, 455] width 12 height 12
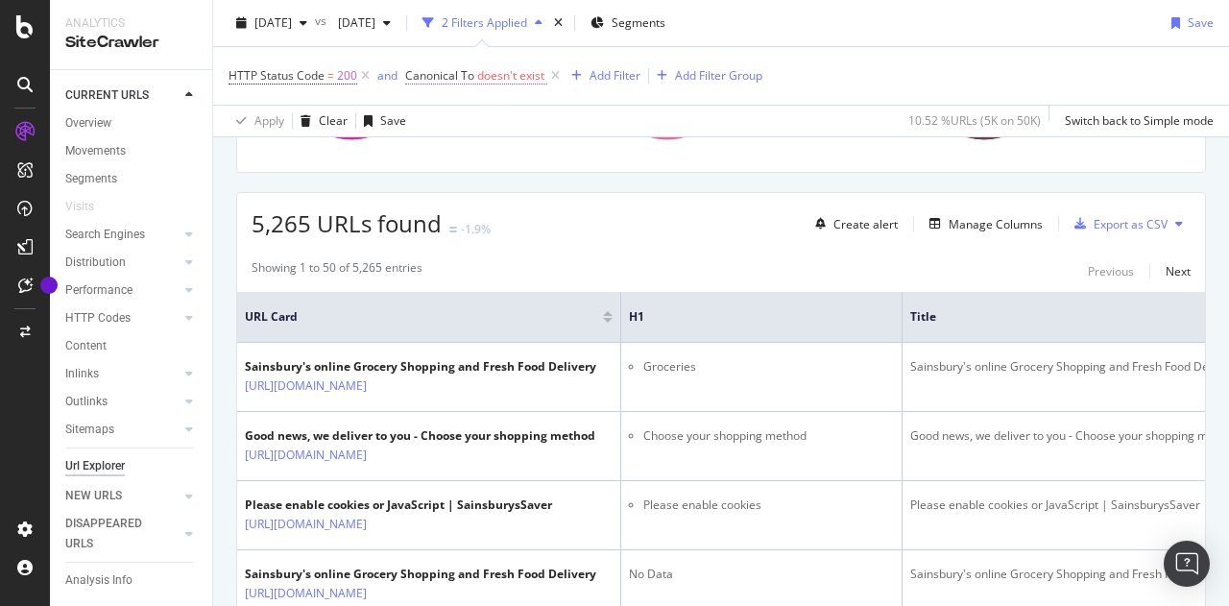
click at [487, 71] on span "doesn't exist" at bounding box center [510, 75] width 67 height 16
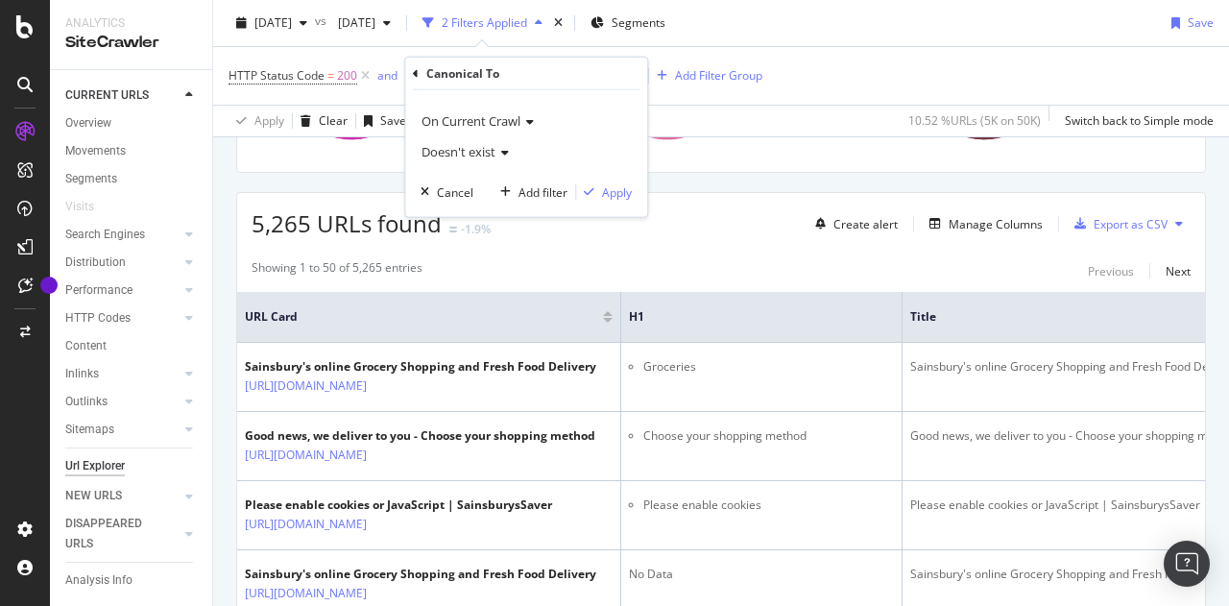
click at [487, 127] on span "On Current Crawl" at bounding box center [470, 120] width 99 height 17
click at [488, 124] on span "On Current Crawl" at bounding box center [470, 120] width 99 height 17
click at [476, 149] on span "Doesn't exist" at bounding box center [458, 151] width 74 height 17
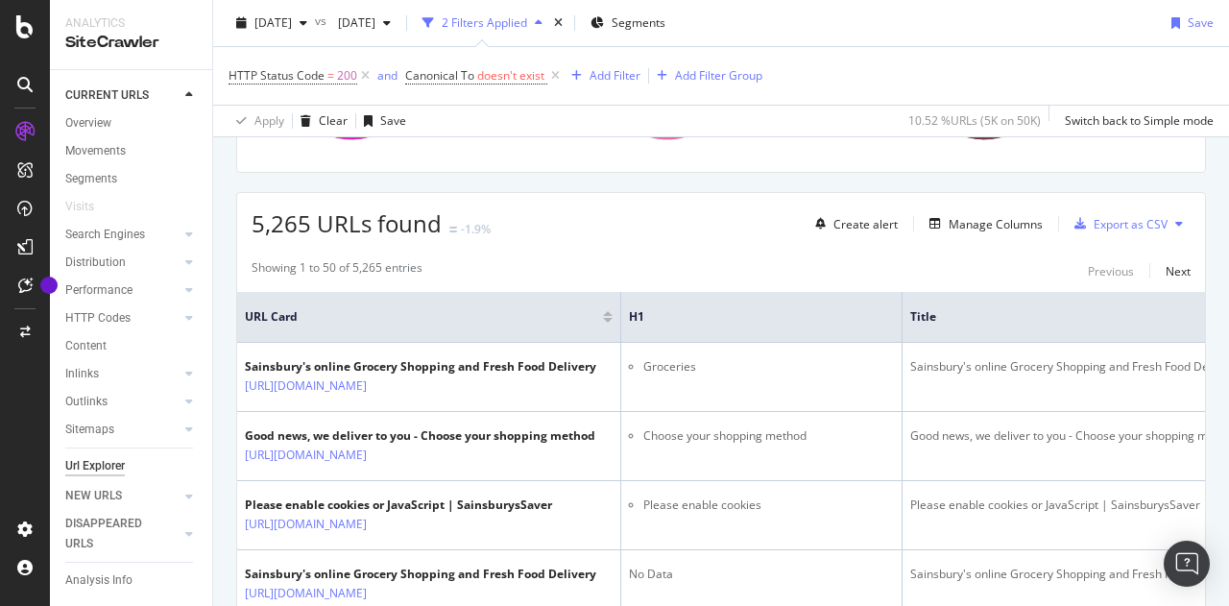
click at [714, 161] on div "URLs Crawled By Botify By pagetype Chart (by Value) Table Expand Export as CSV …" at bounding box center [720, 46] width 969 height 251
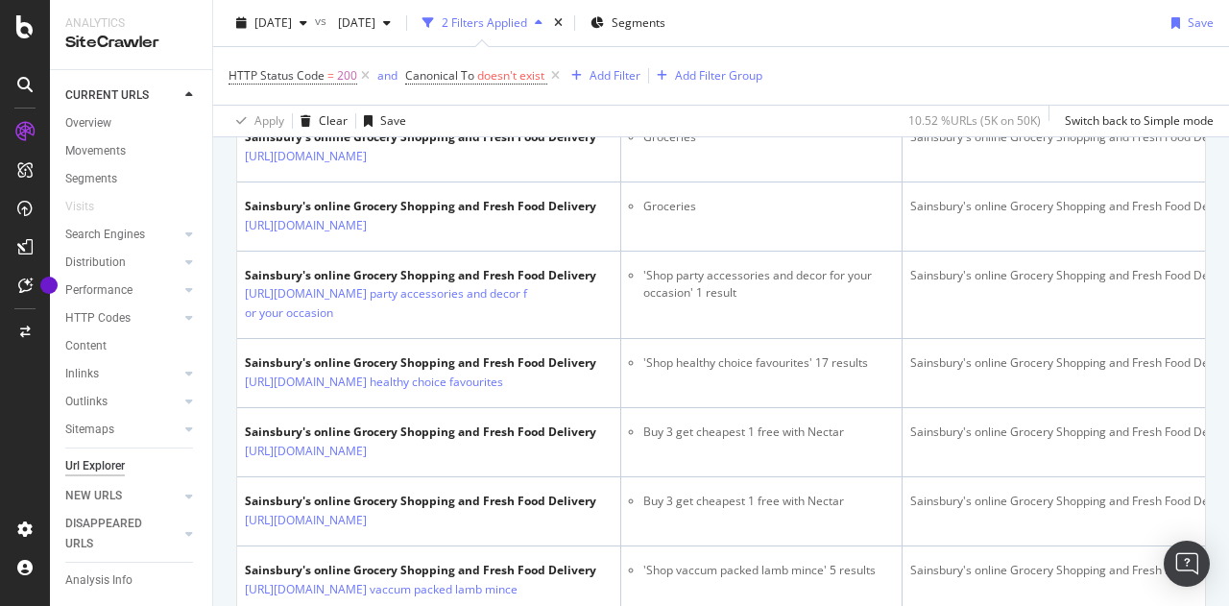
scroll to position [960, 0]
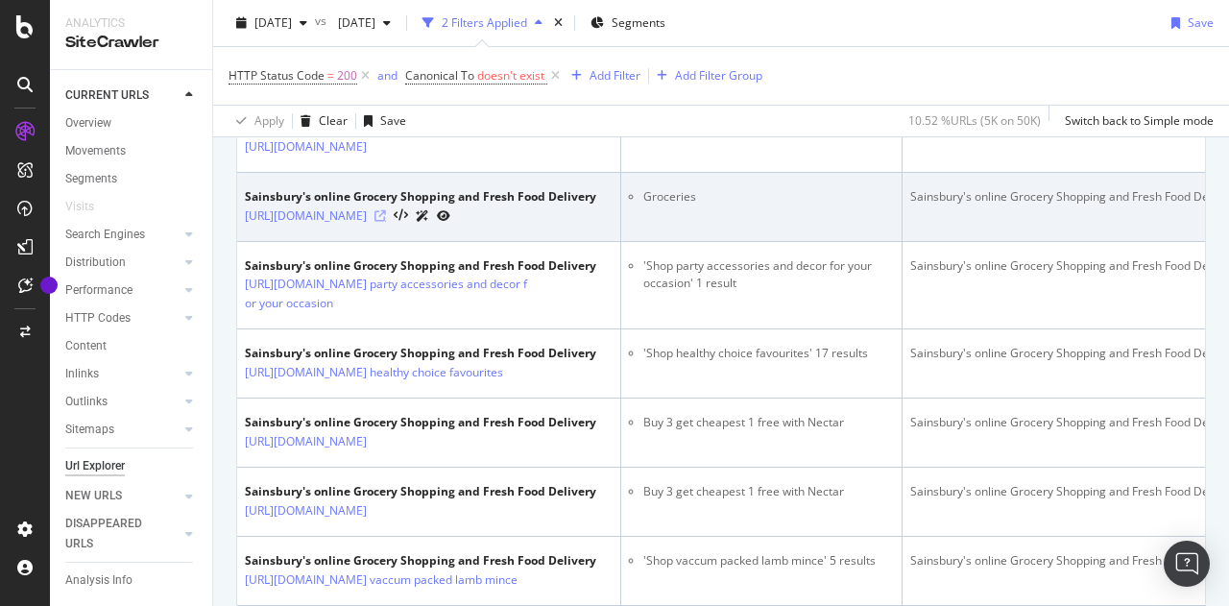
click at [386, 222] on icon at bounding box center [380, 216] width 12 height 12
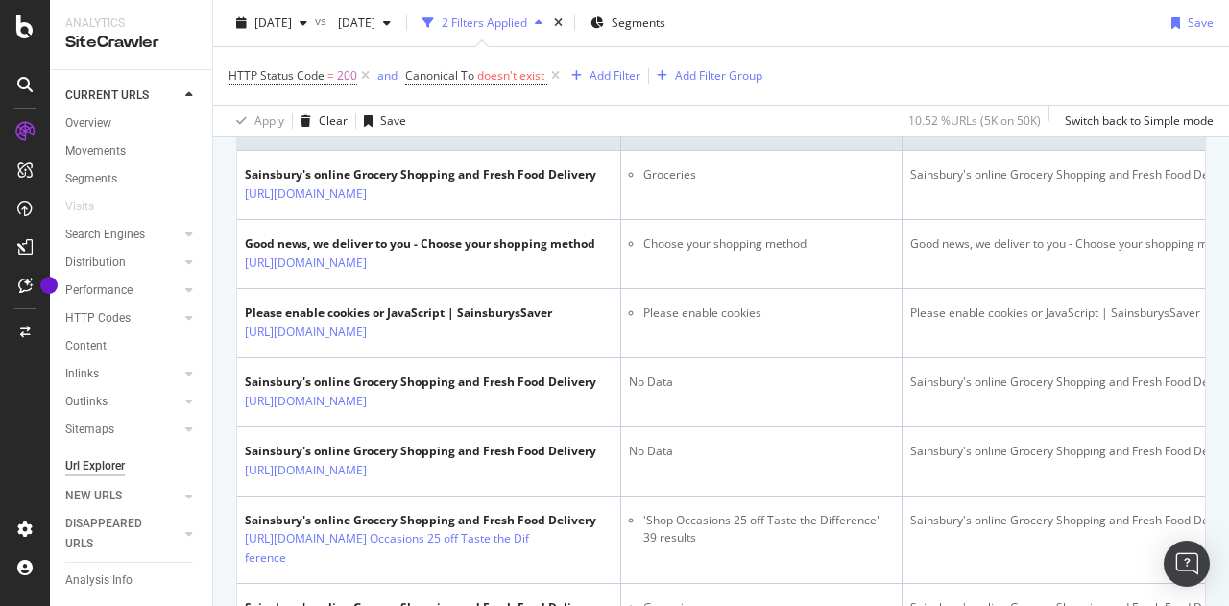
scroll to position [192, 0]
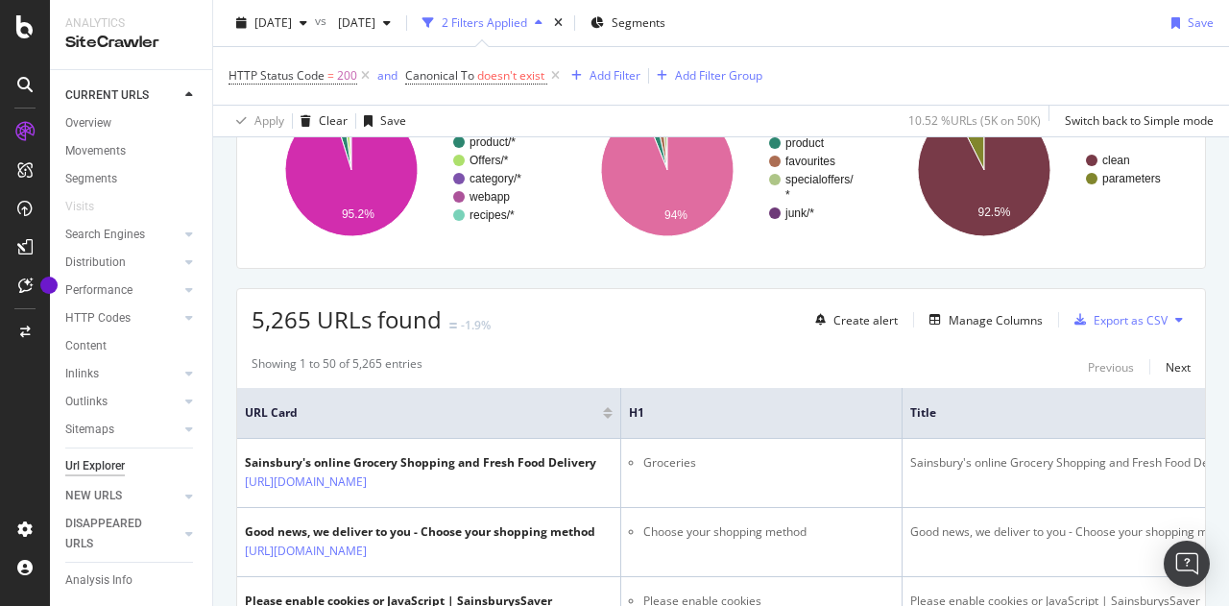
click at [319, 64] on span "HTTP Status Code = 200" at bounding box center [300, 75] width 145 height 27
click at [317, 76] on span "HTTP Status Code" at bounding box center [276, 75] width 96 height 16
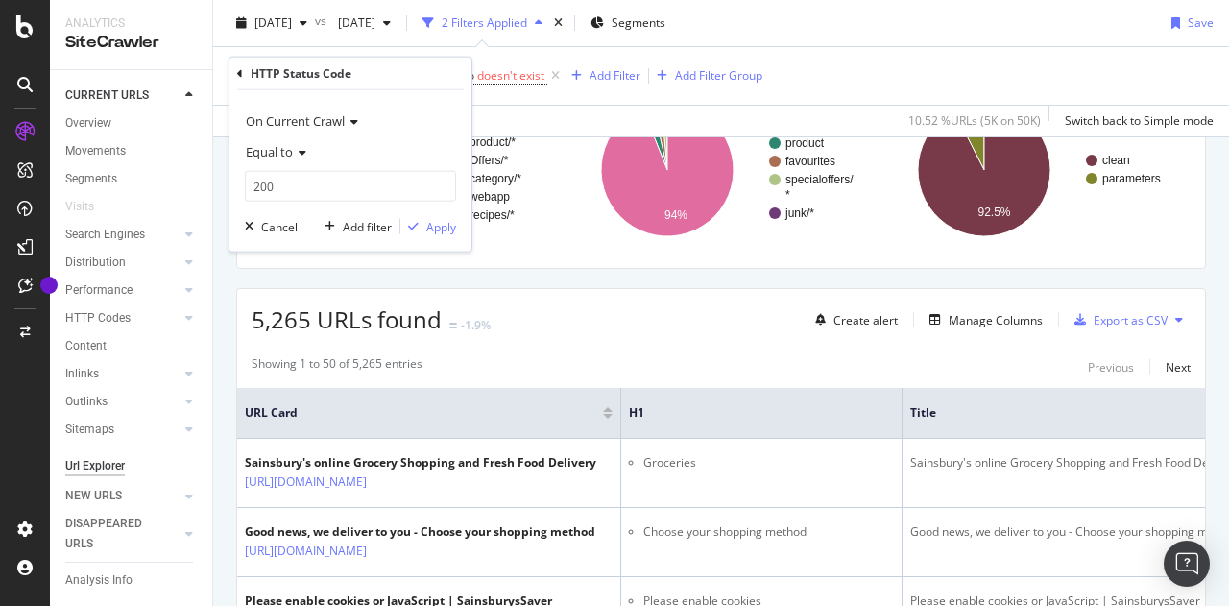
click at [284, 150] on span "Equal to" at bounding box center [269, 151] width 47 height 17
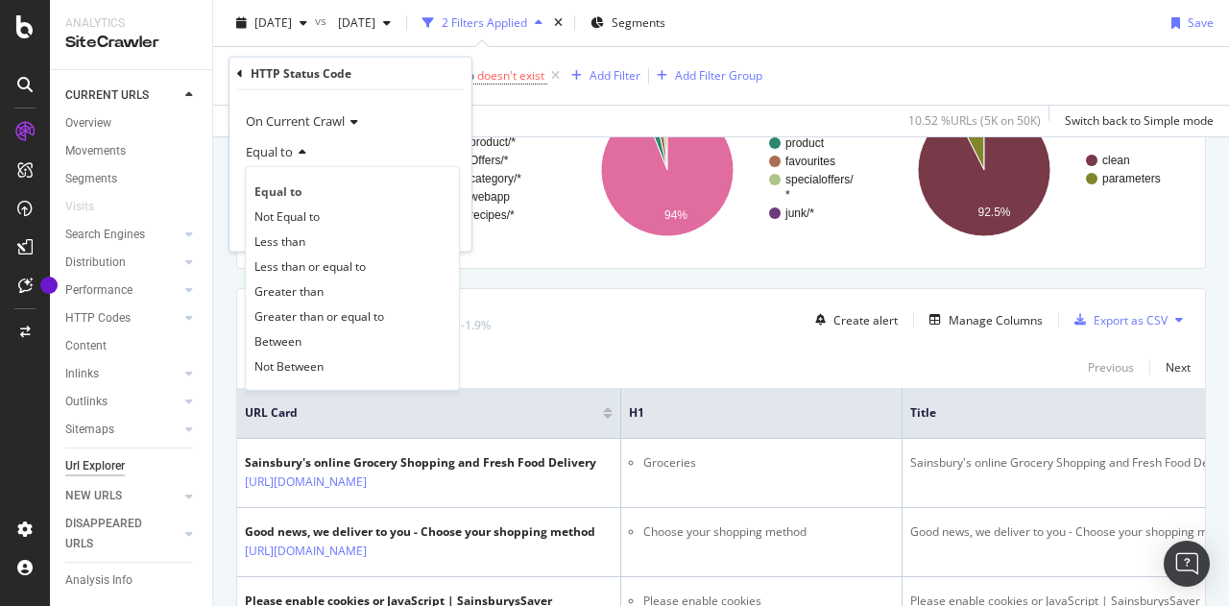
click at [284, 150] on span "Equal to" at bounding box center [269, 151] width 47 height 17
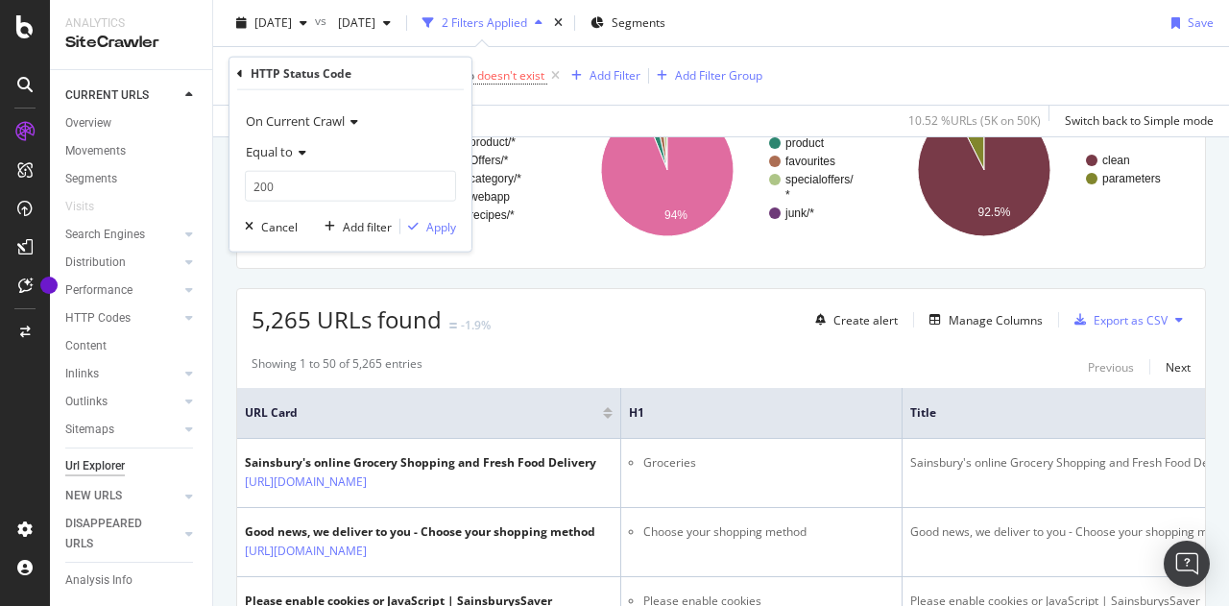
click at [275, 147] on span "Equal to" at bounding box center [269, 151] width 47 height 17
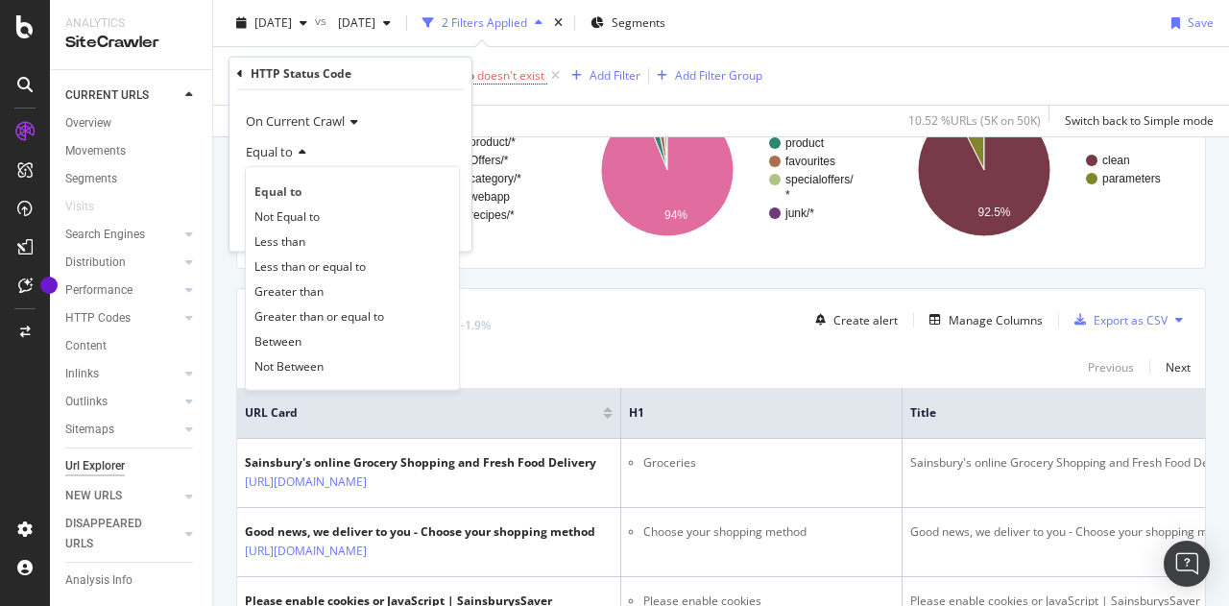
click at [263, 147] on span "Equal to" at bounding box center [269, 151] width 47 height 17
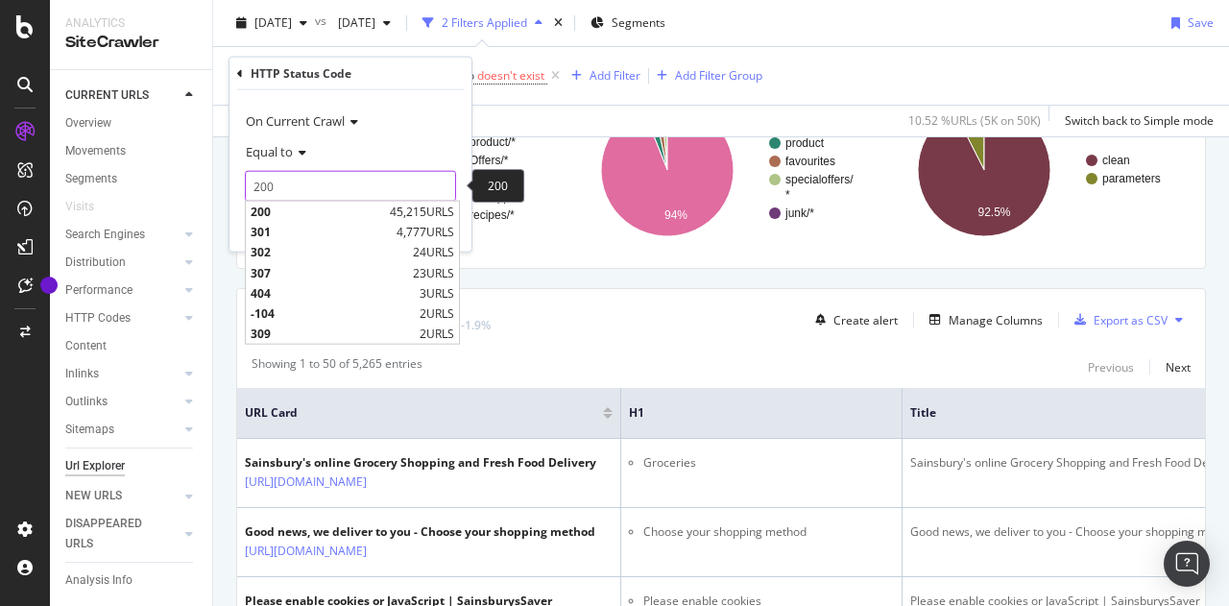
click at [265, 184] on input "200" at bounding box center [350, 186] width 211 height 31
click at [272, 290] on span "404" at bounding box center [333, 292] width 164 height 16
type input "404"
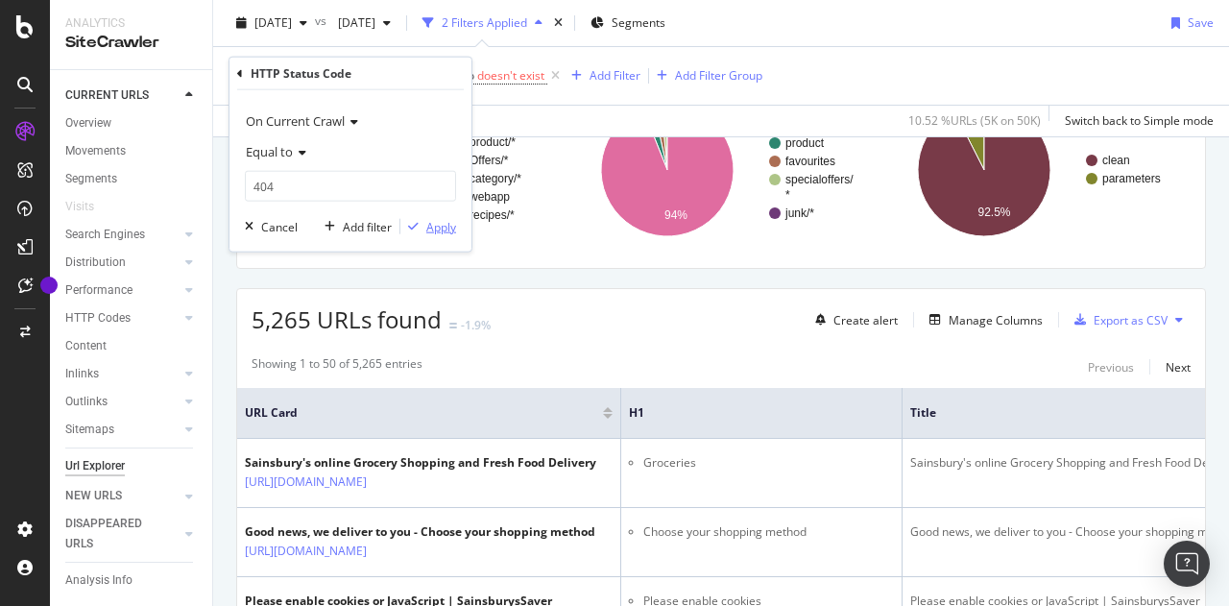
click at [452, 224] on div "Apply" at bounding box center [441, 226] width 30 height 16
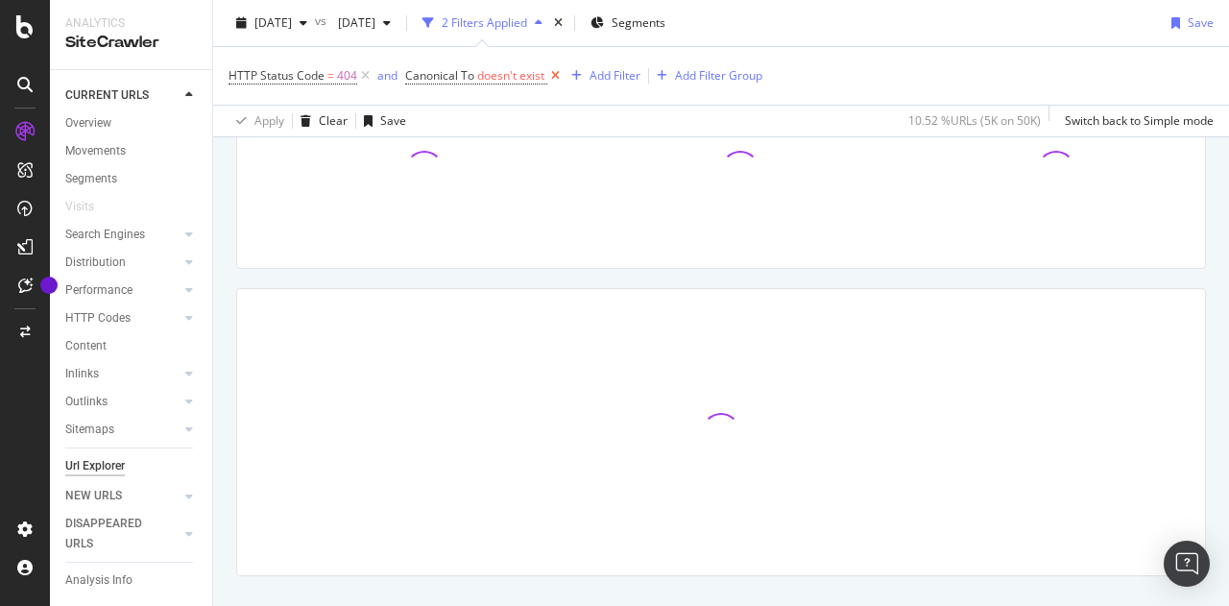
click at [555, 73] on icon at bounding box center [555, 75] width 16 height 19
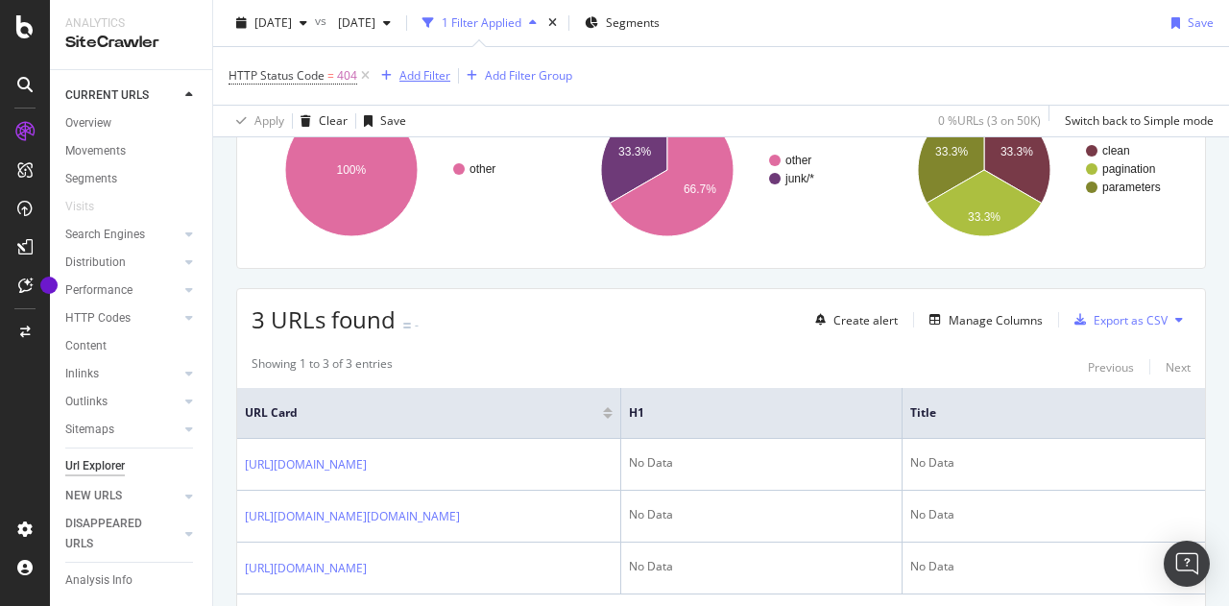
click at [422, 72] on div "Add Filter" at bounding box center [424, 75] width 51 height 16
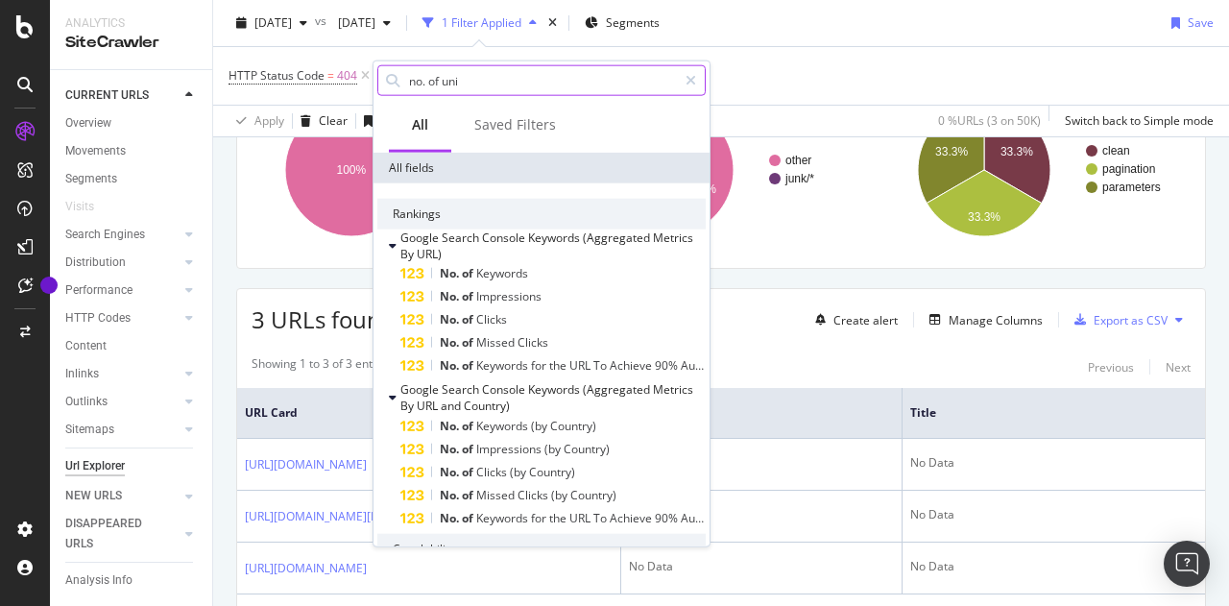
click at [486, 78] on input "no. of uni" at bounding box center [542, 80] width 270 height 29
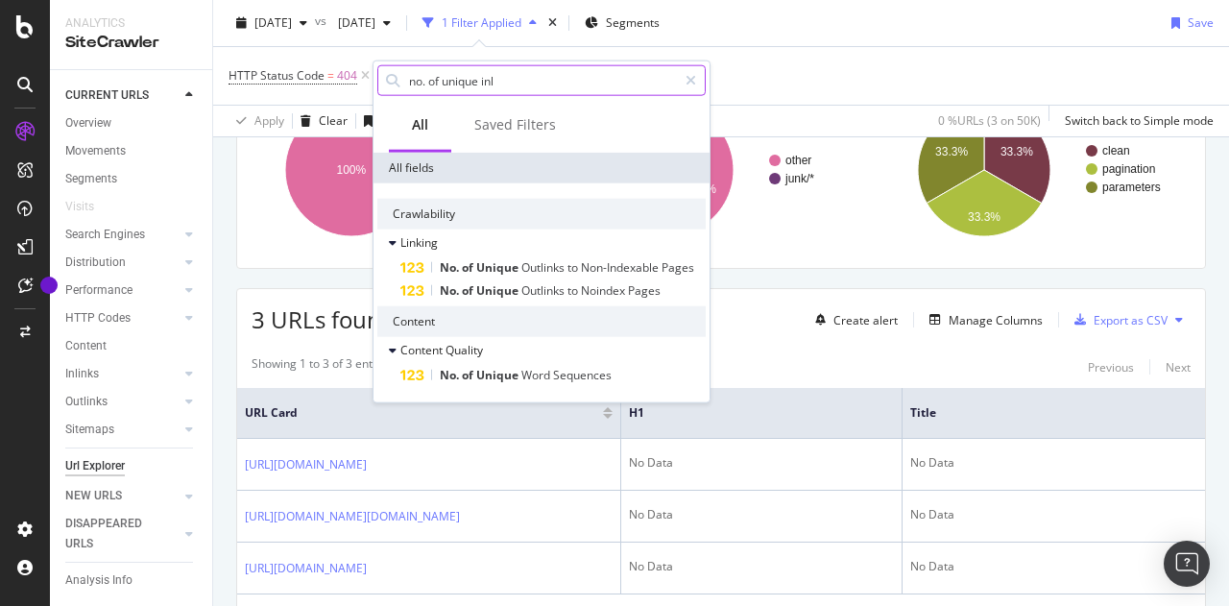
click at [512, 80] on input "no. of unique inl" at bounding box center [542, 80] width 270 height 29
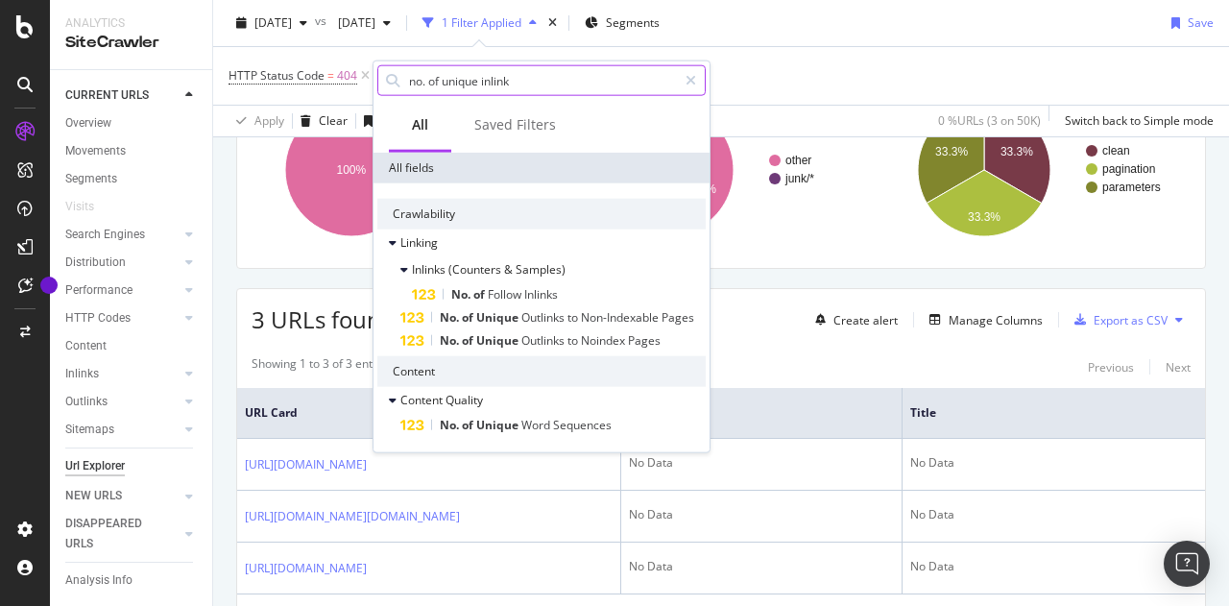
paste input "No. of Unique Inlinks"
type input "No. of Unique Inlinks"
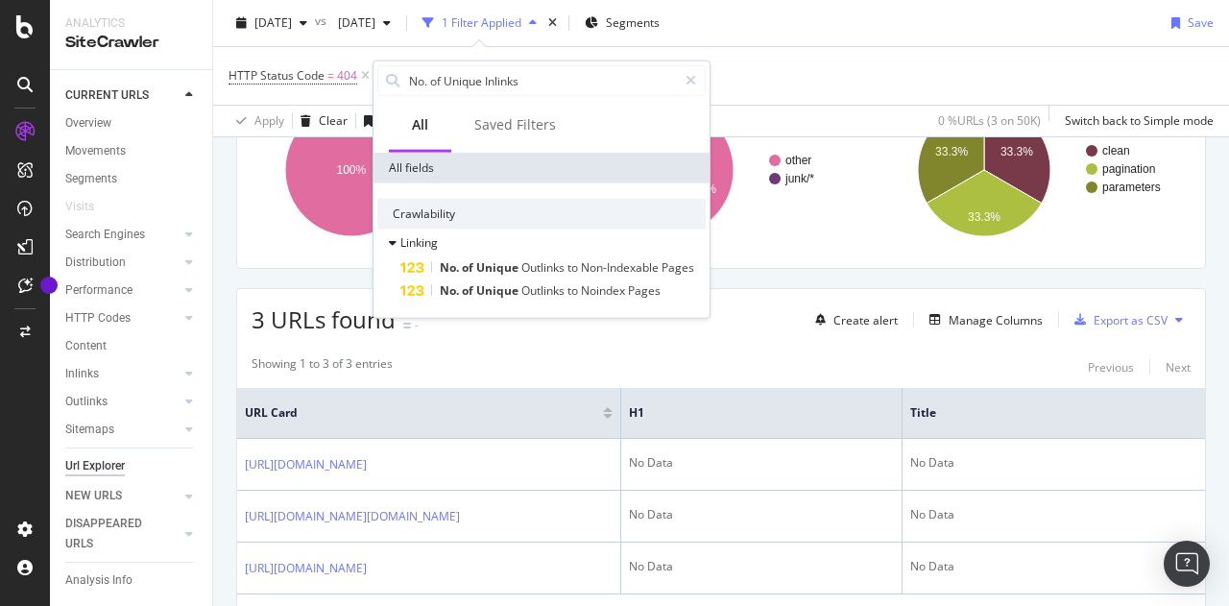
click at [804, 251] on rect "A chart." at bounding box center [717, 169] width 301 height 167
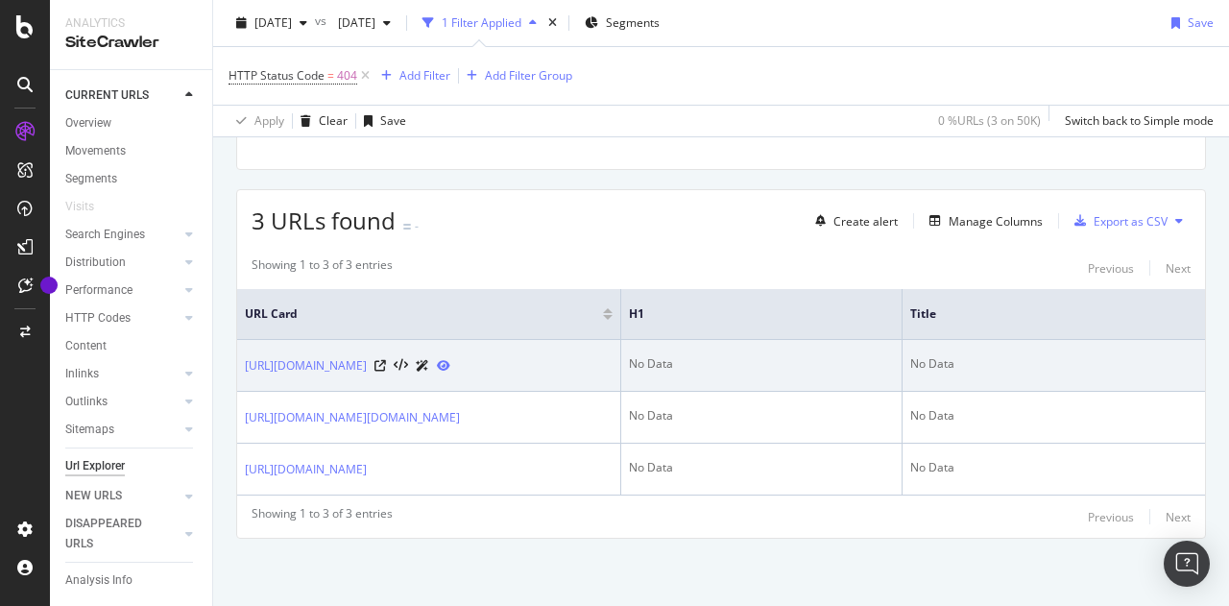
scroll to position [356, 0]
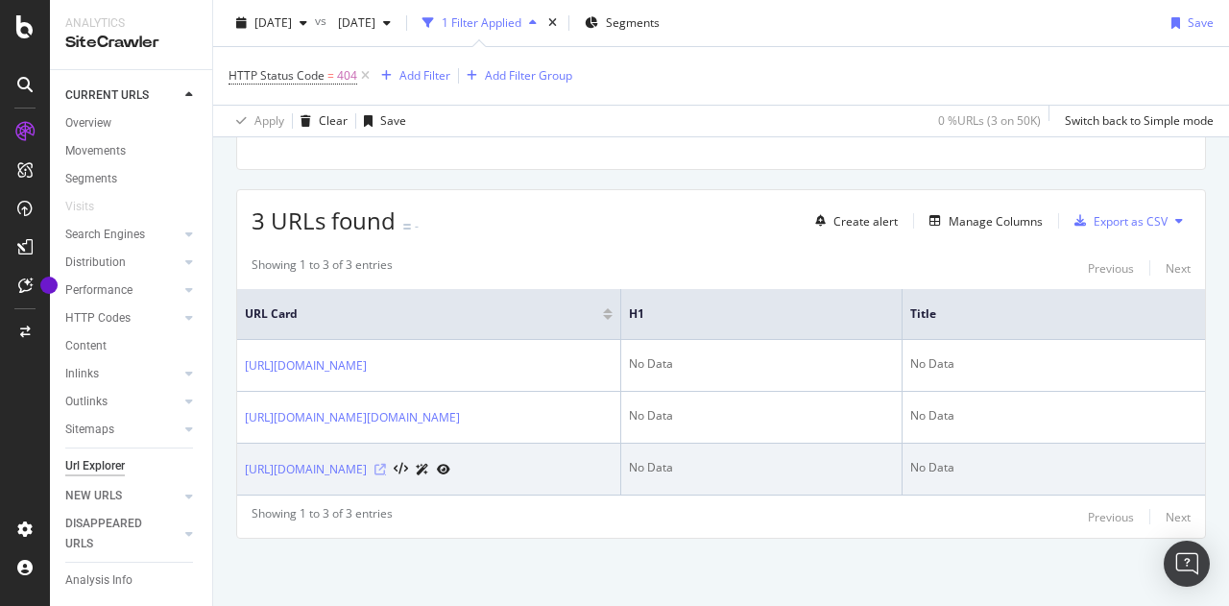
click at [386, 464] on icon at bounding box center [380, 470] width 12 height 12
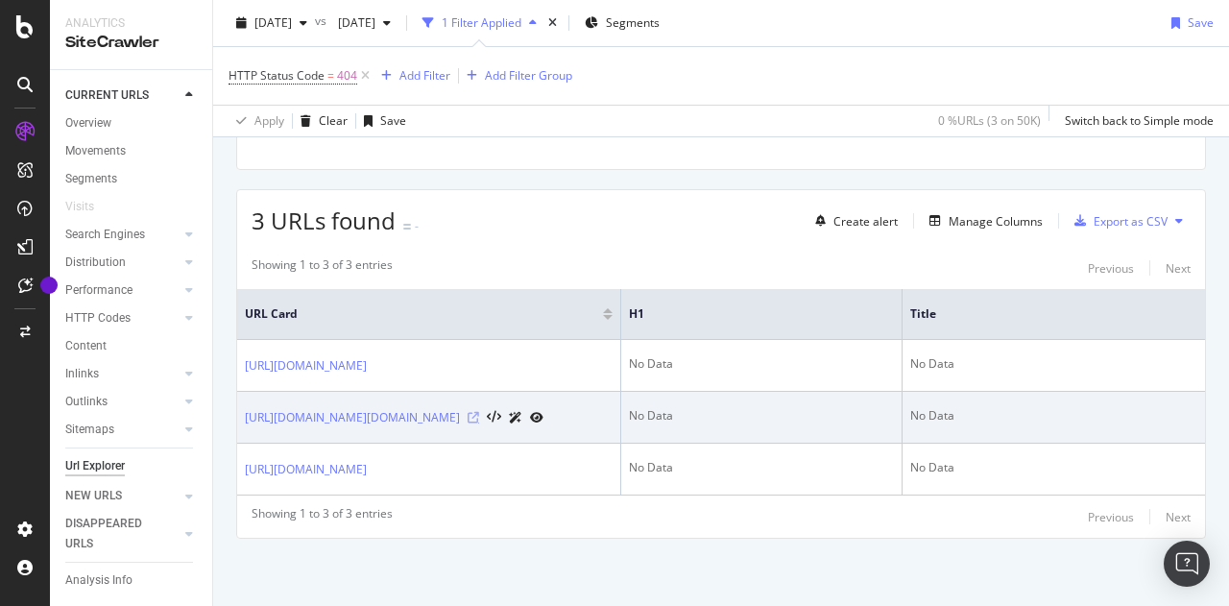
click at [479, 412] on icon at bounding box center [473, 418] width 12 height 12
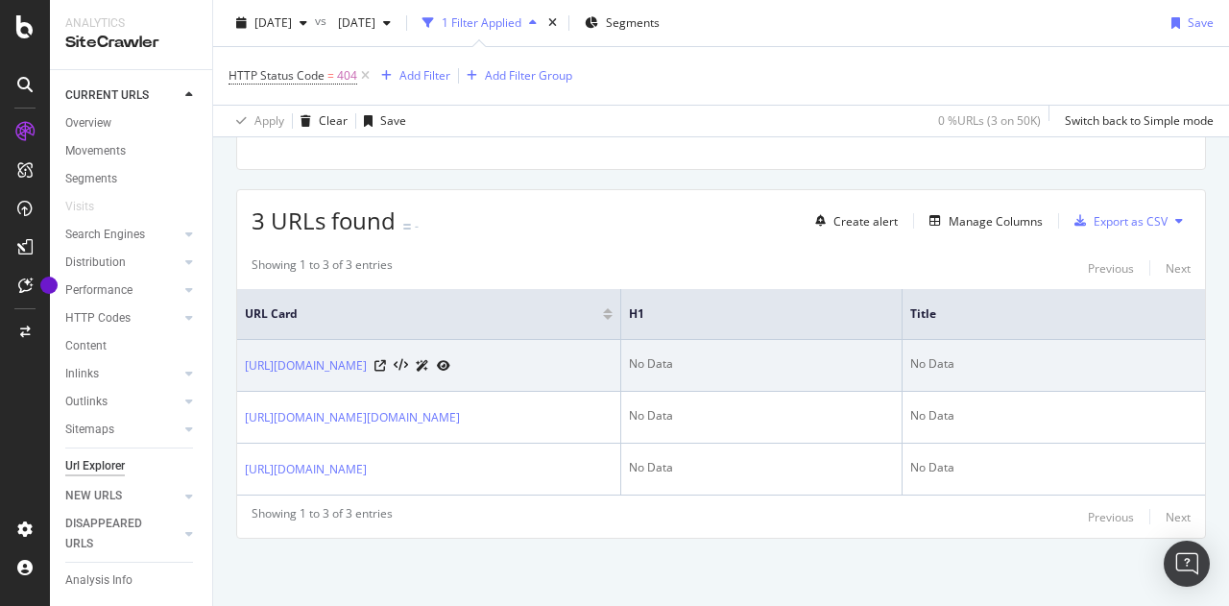
click at [450, 355] on div at bounding box center [412, 365] width 76 height 20
click at [386, 360] on icon at bounding box center [380, 366] width 12 height 12
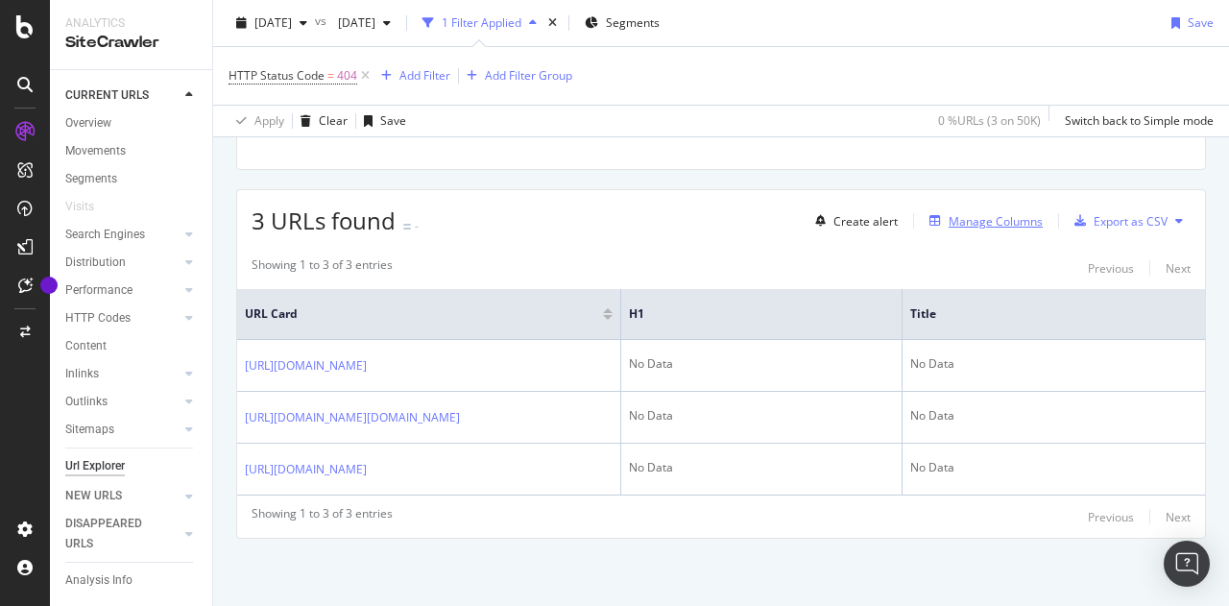
click at [954, 213] on div "Manage Columns" at bounding box center [995, 221] width 94 height 16
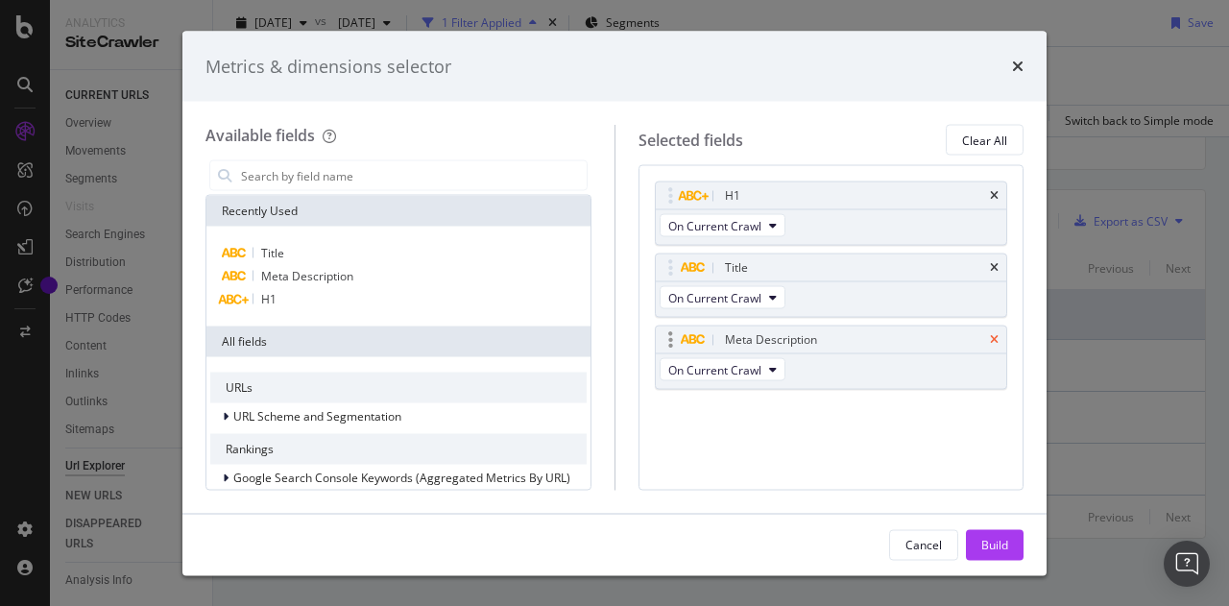
click at [996, 335] on icon "times" at bounding box center [994, 340] width 9 height 12
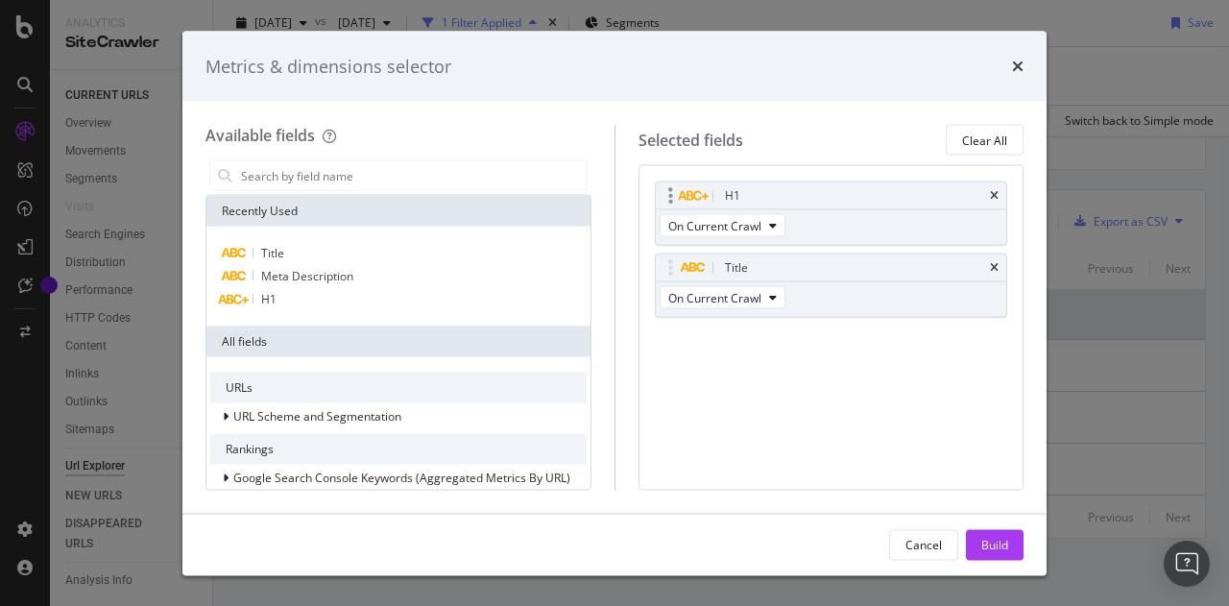
drag, startPoint x: 996, startPoint y: 270, endPoint x: 995, endPoint y: 235, distance: 34.6
click at [996, 269] on icon "times" at bounding box center [994, 268] width 9 height 12
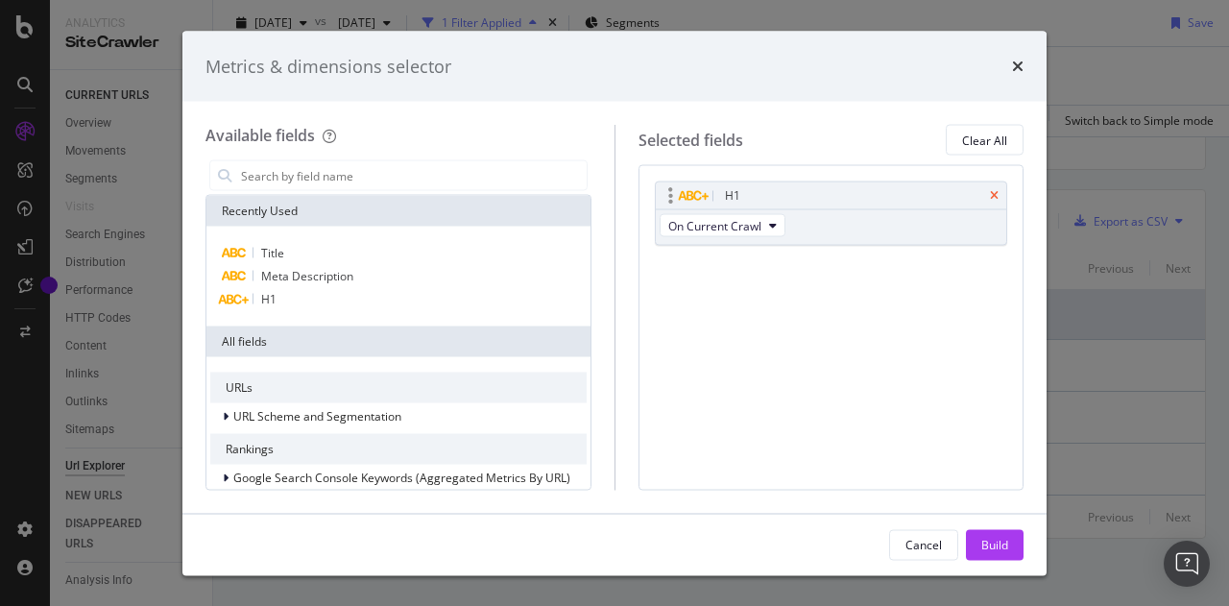
click at [993, 195] on icon "times" at bounding box center [994, 196] width 9 height 12
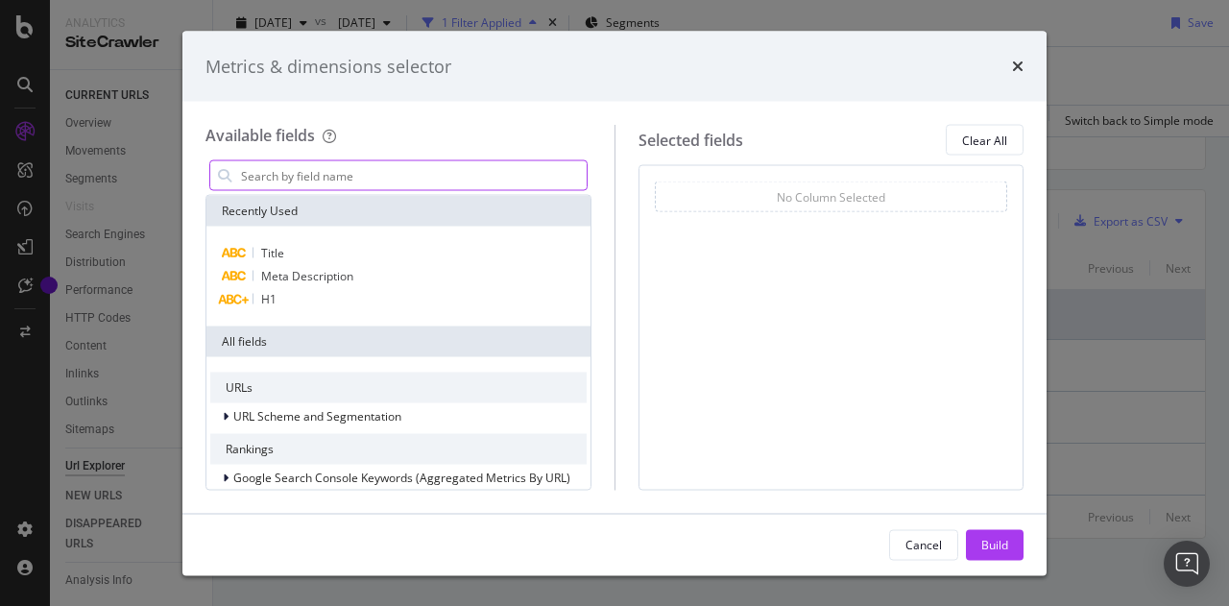
click at [301, 169] on input "modal" at bounding box center [412, 175] width 347 height 29
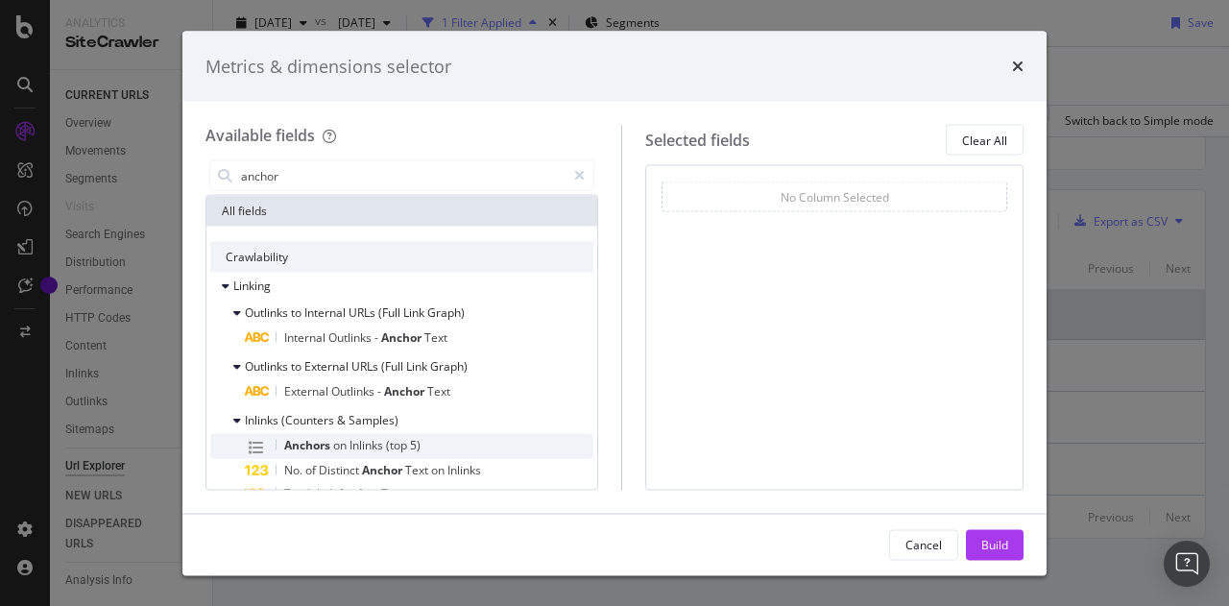
click at [351, 446] on span "Inlinks" at bounding box center [367, 445] width 36 height 16
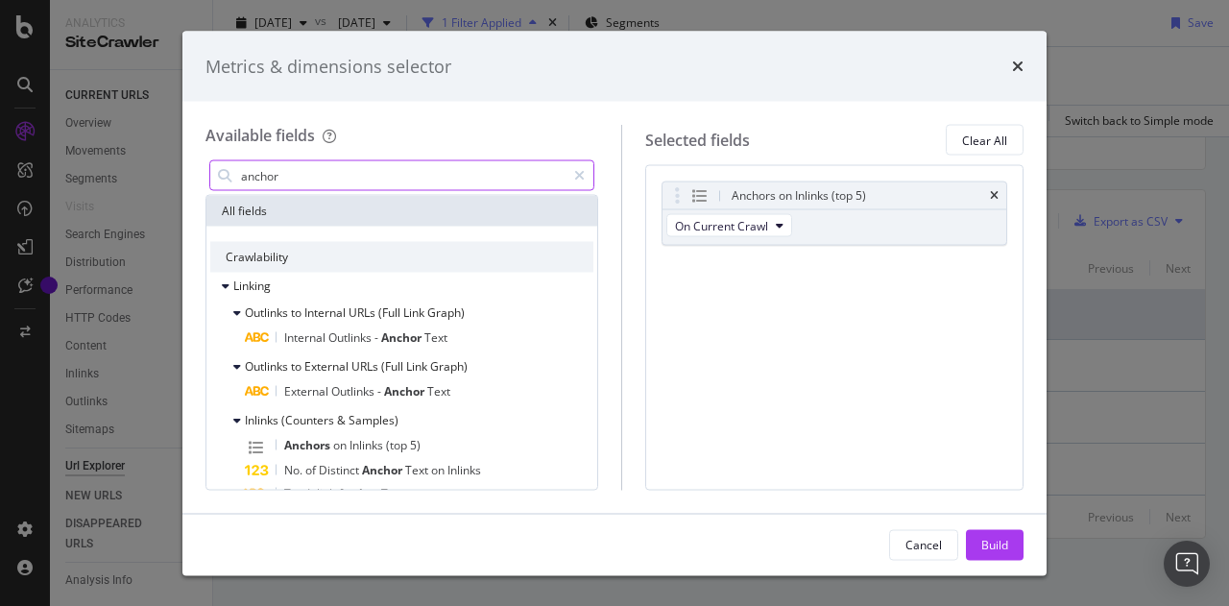
click at [316, 172] on input "anchor" at bounding box center [402, 175] width 326 height 29
paste input "Sample of Inlinks"
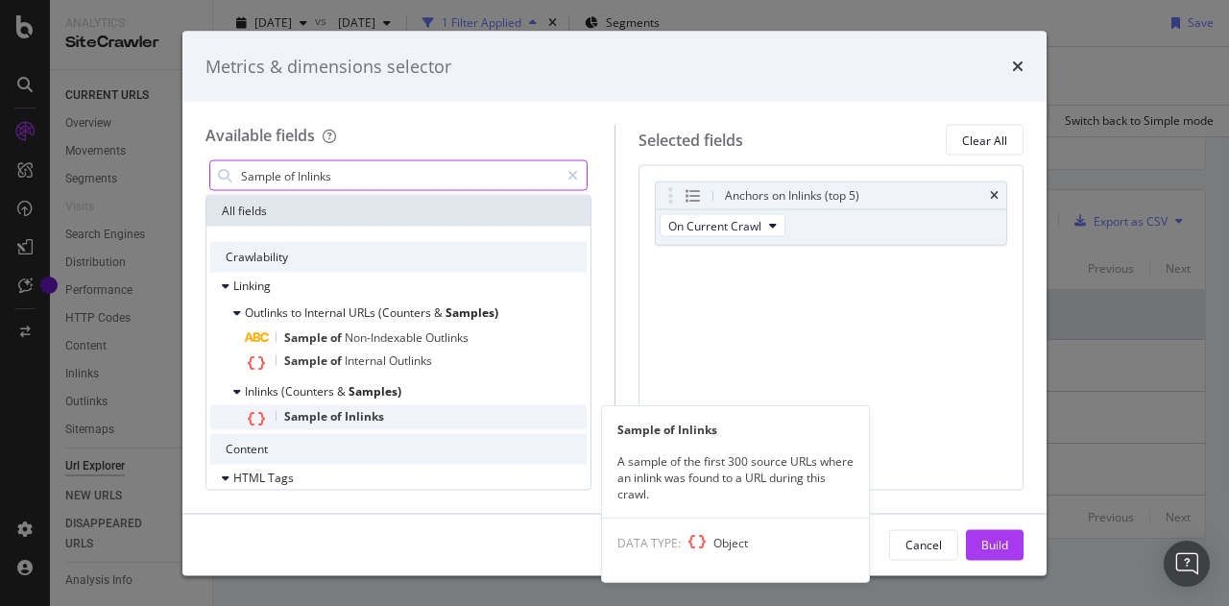
type input "Sample of Inlinks"
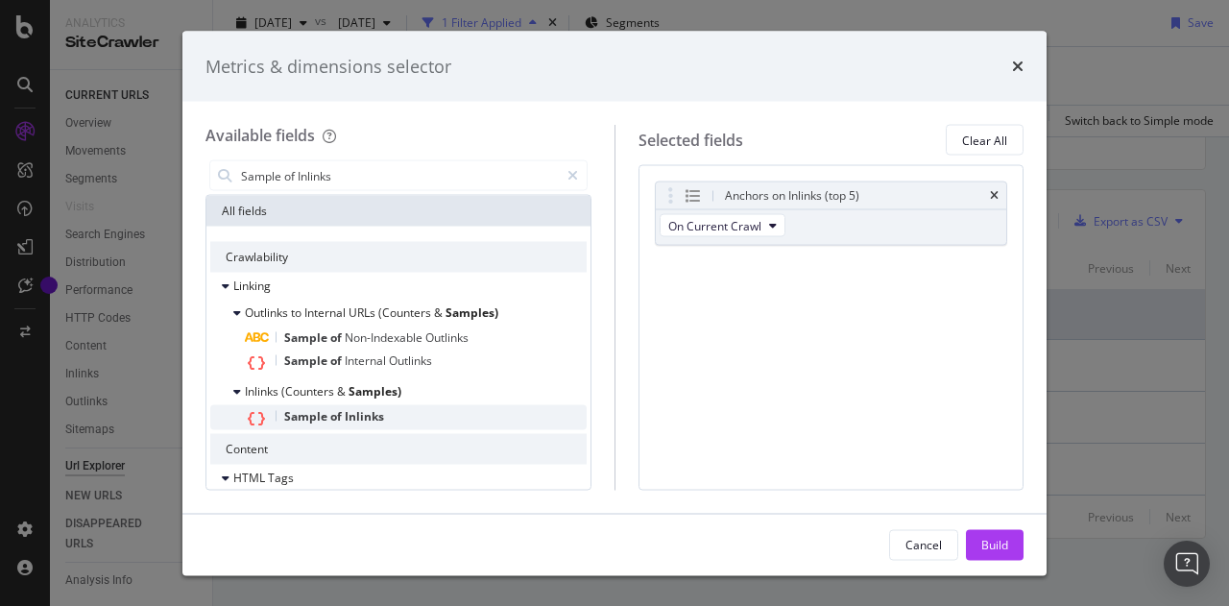
click at [412, 412] on div "Sample of Inlinks" at bounding box center [416, 417] width 342 height 25
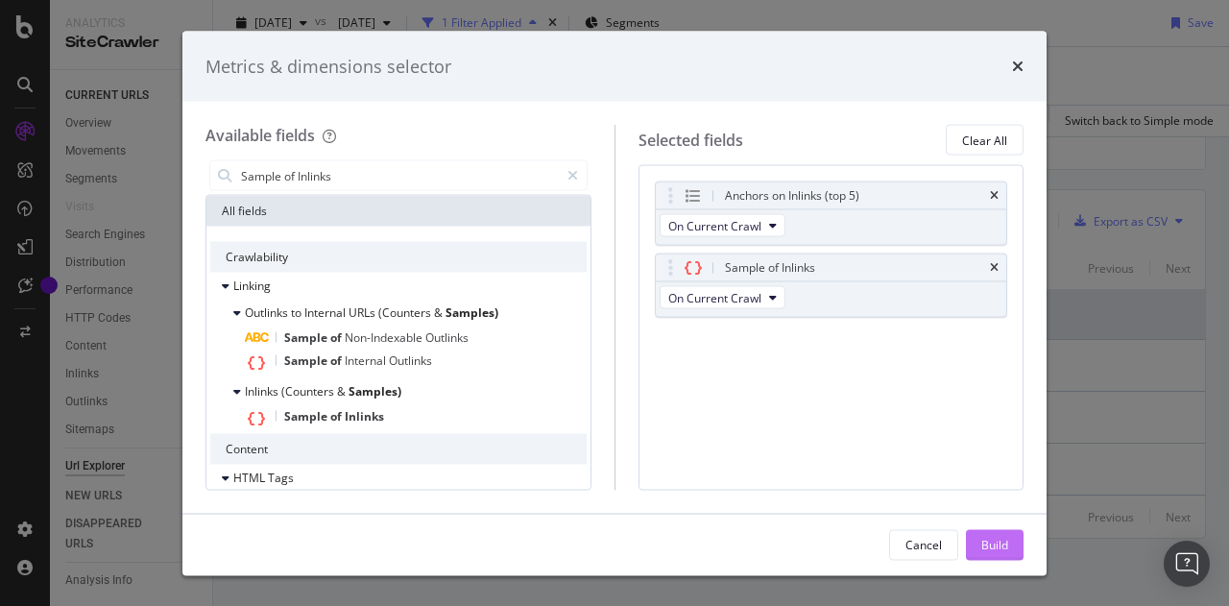
click at [1002, 539] on div "Build" at bounding box center [994, 544] width 27 height 16
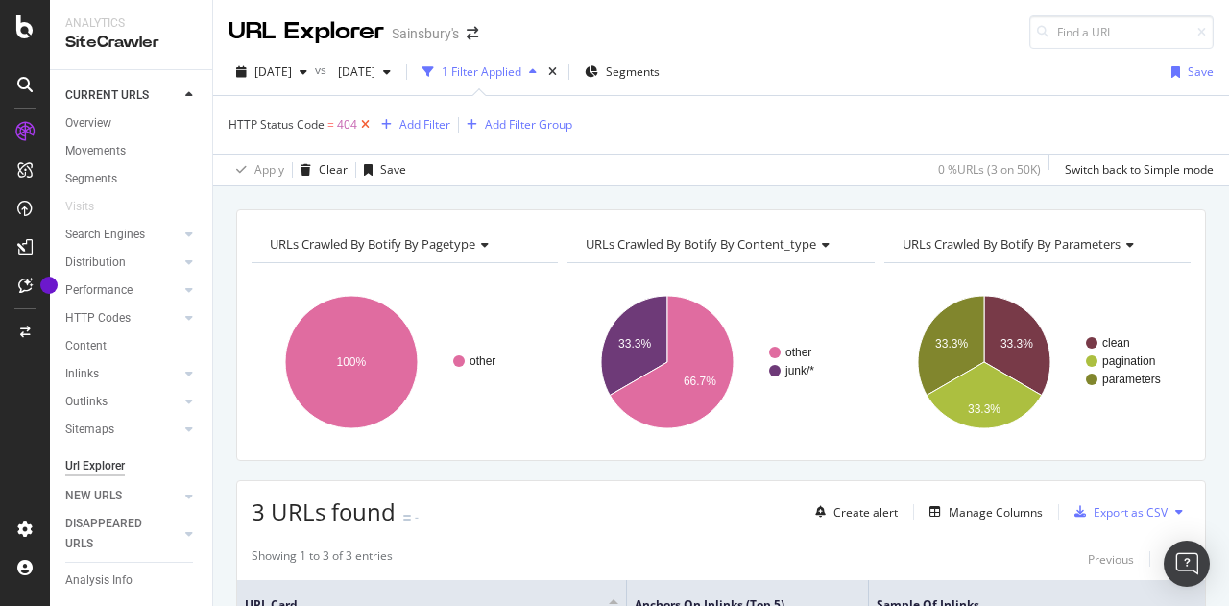
click at [366, 119] on icon at bounding box center [365, 124] width 16 height 19
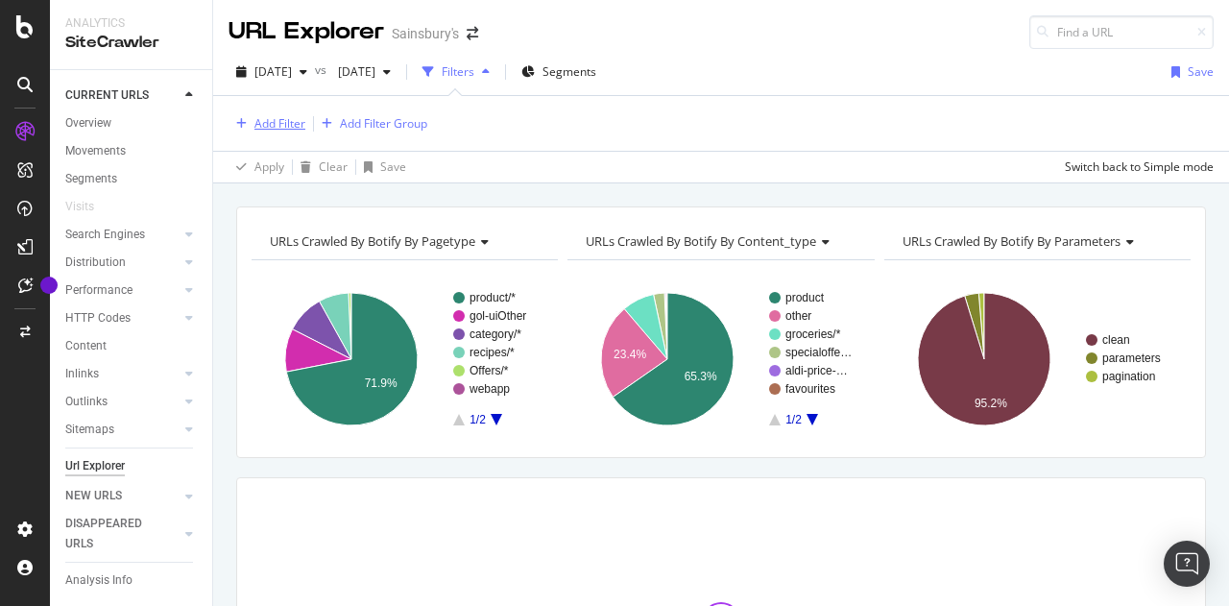
click at [286, 124] on div "Add Filter" at bounding box center [279, 123] width 51 height 16
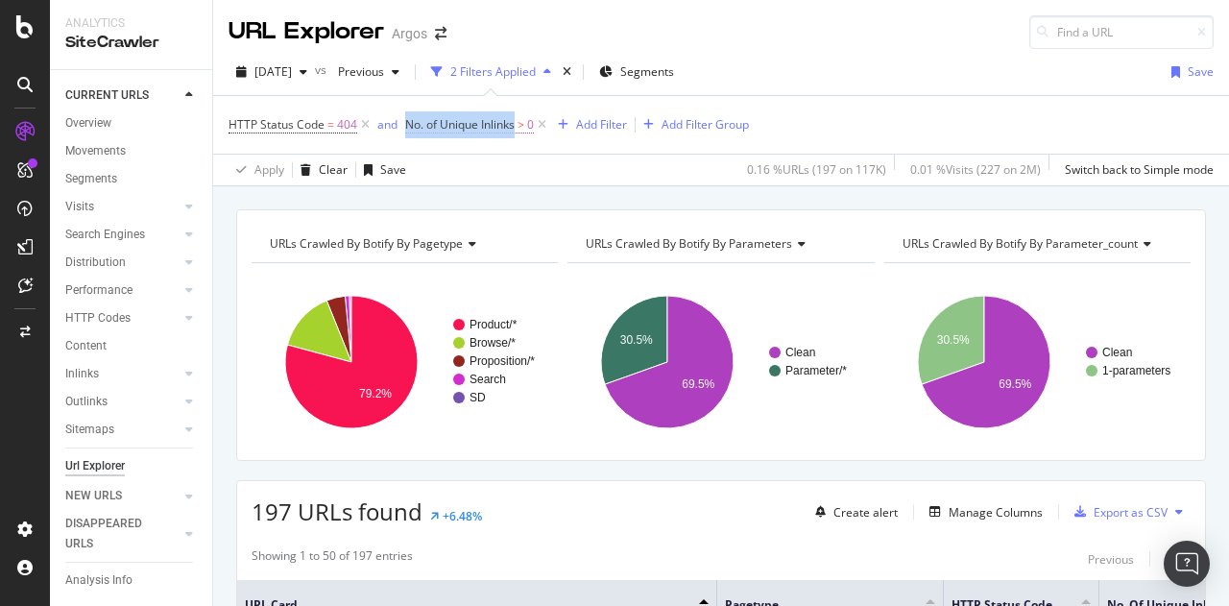
drag, startPoint x: 397, startPoint y: 114, endPoint x: 515, endPoint y: 130, distance: 118.1
click at [515, 130] on span "HTTP Status Code = 404 and No. of Unique Inlinks > 0" at bounding box center [389, 124] width 322 height 16
copy span "No. of Unique Inlinks"
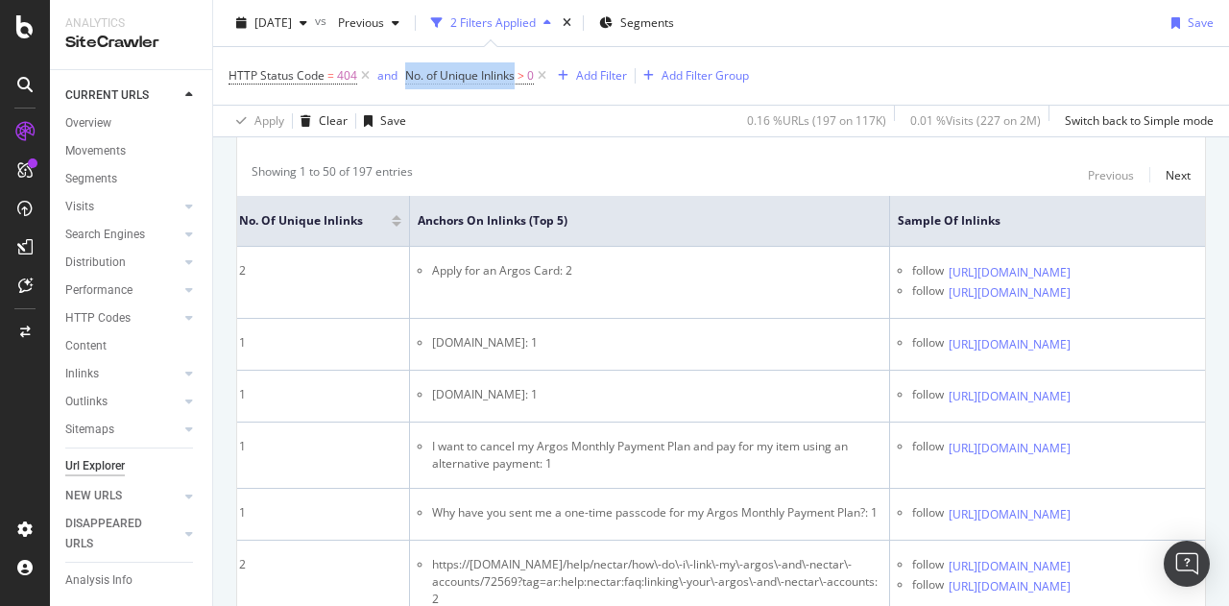
scroll to position [0, 869]
drag, startPoint x: 1024, startPoint y: 212, endPoint x: 893, endPoint y: 215, distance: 131.5
click at [893, 215] on th "Sample of Inlinks" at bounding box center [1071, 221] width 365 height 51
copy span "Sample of Inlinks"
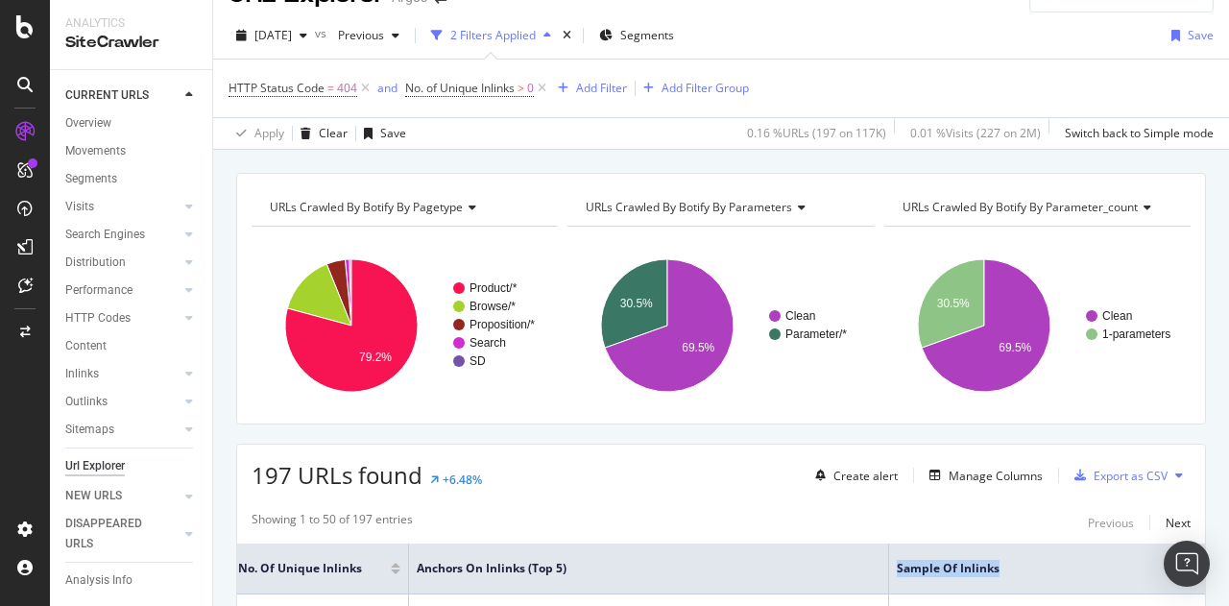
scroll to position [0, 0]
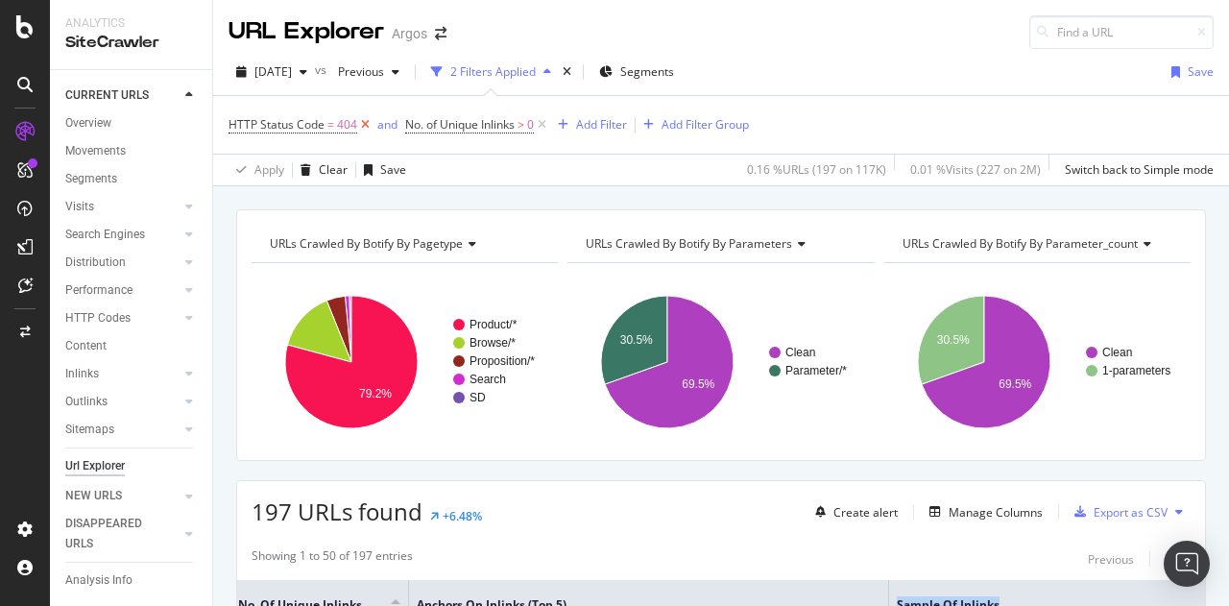
click at [362, 125] on icon at bounding box center [365, 124] width 16 height 19
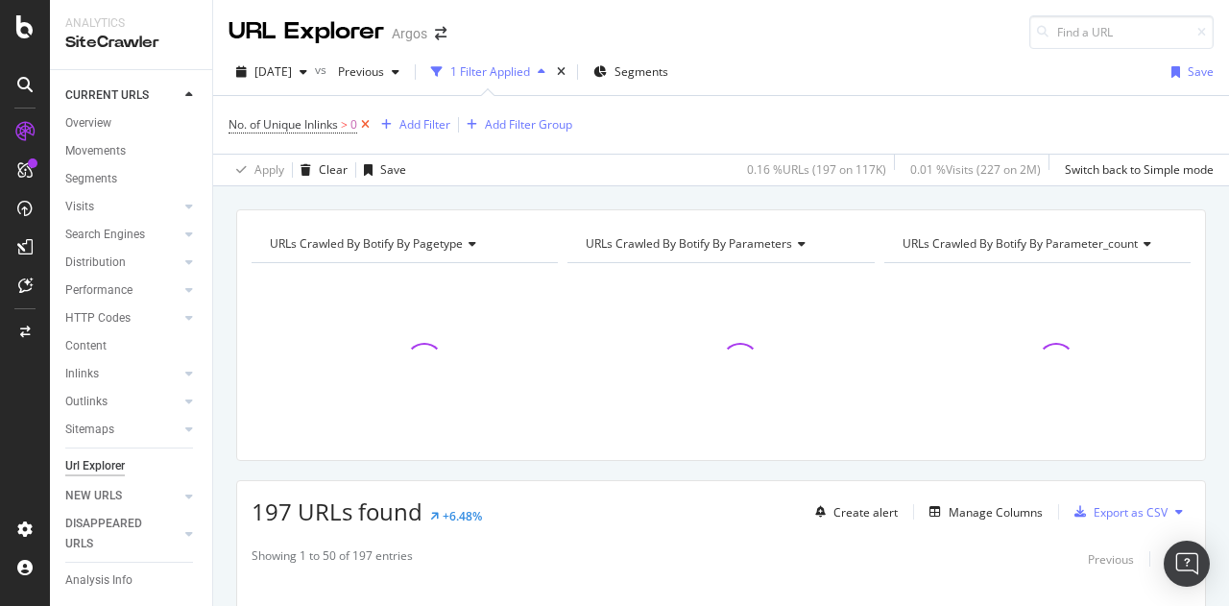
click at [369, 121] on icon at bounding box center [365, 124] width 16 height 19
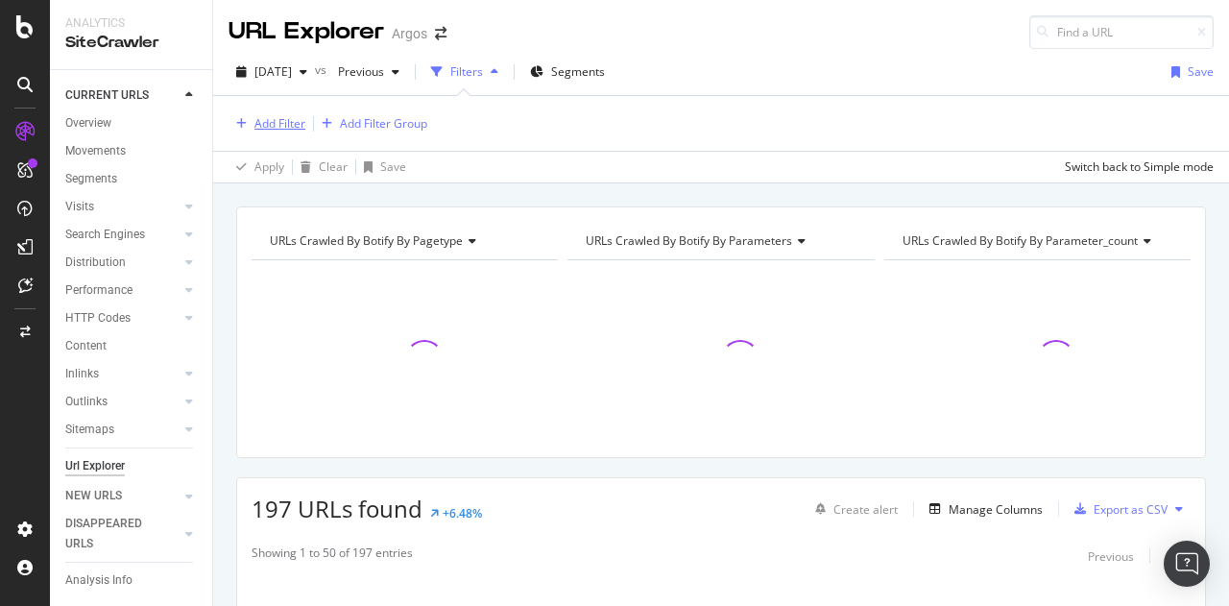
click at [284, 124] on div "Add Filter" at bounding box center [279, 123] width 51 height 16
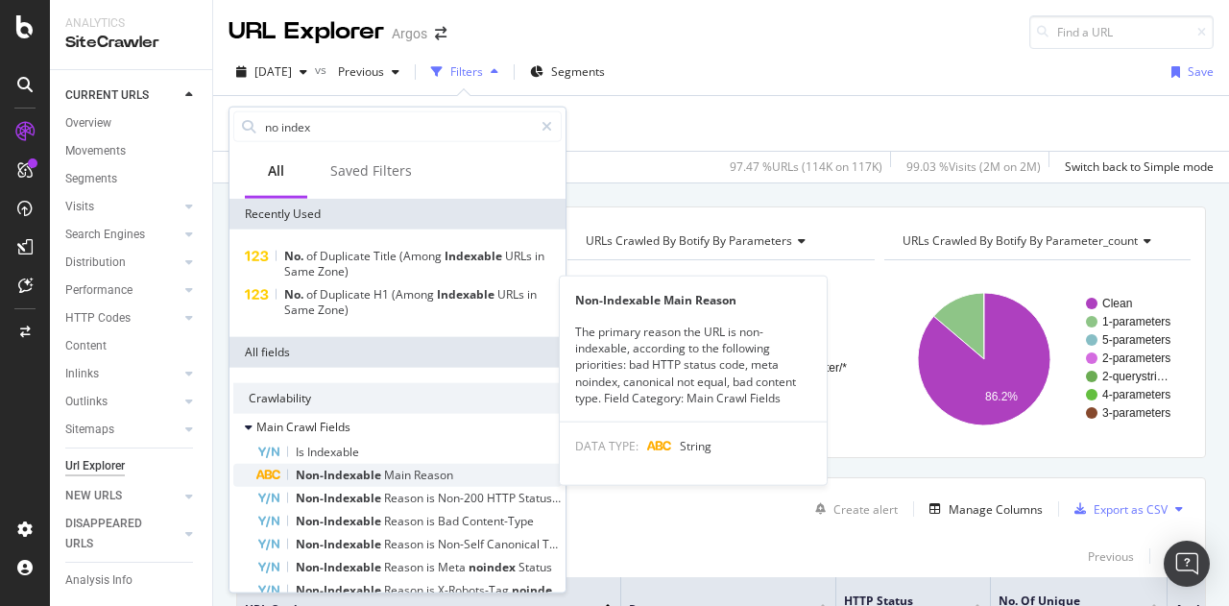
type input "no index"
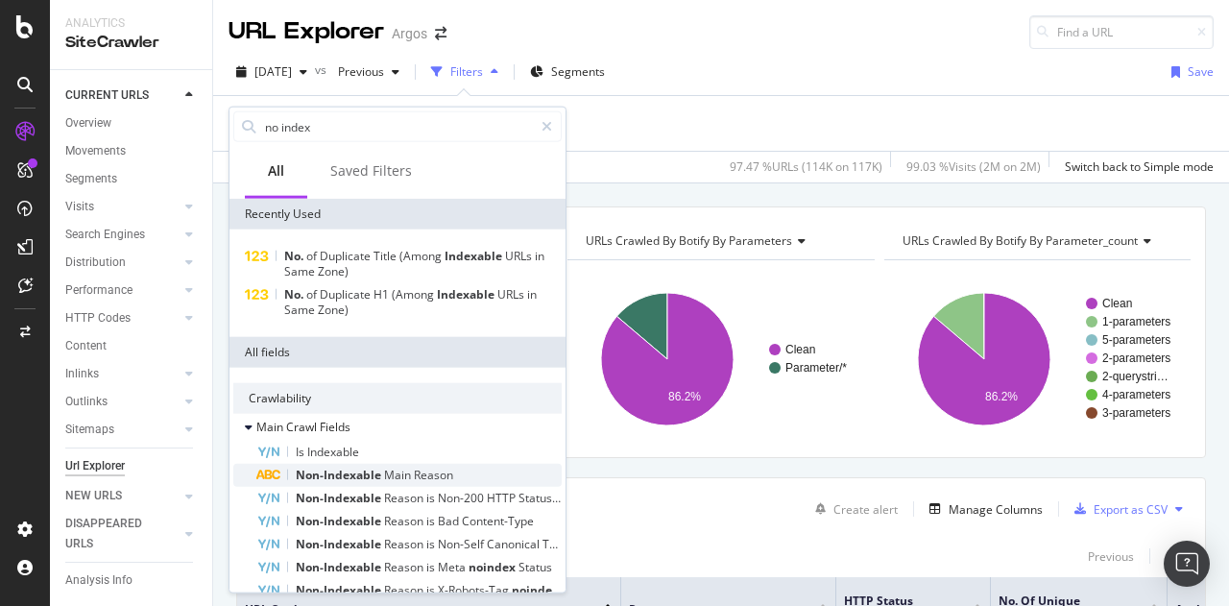
click at [409, 473] on span "Main" at bounding box center [399, 475] width 30 height 16
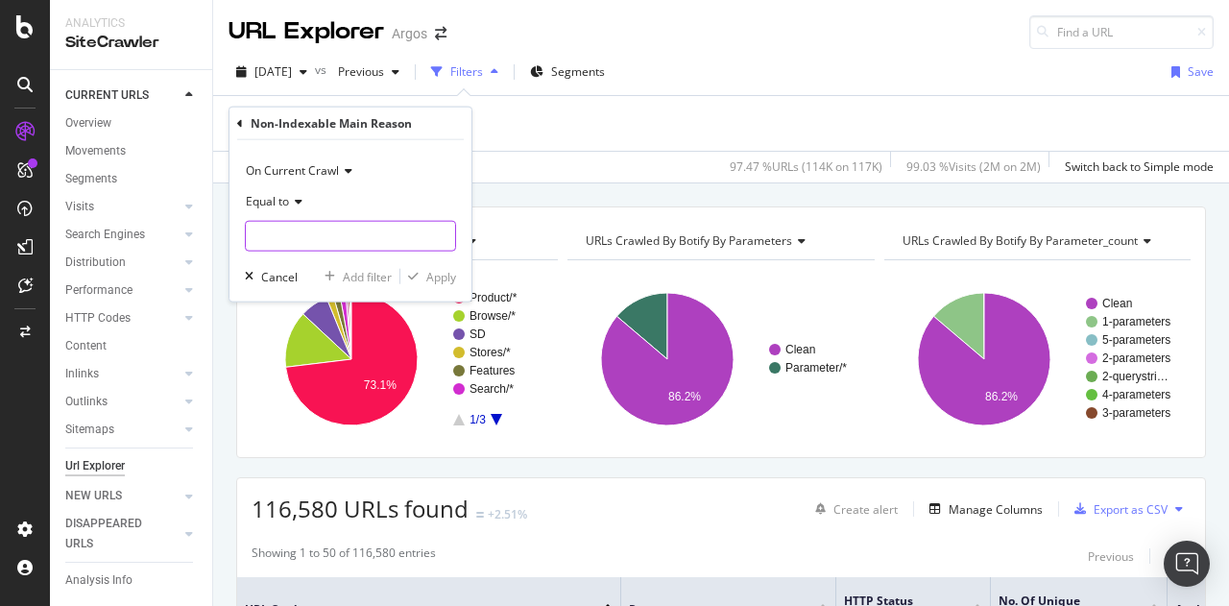
click at [274, 223] on input "text" at bounding box center [350, 236] width 209 height 31
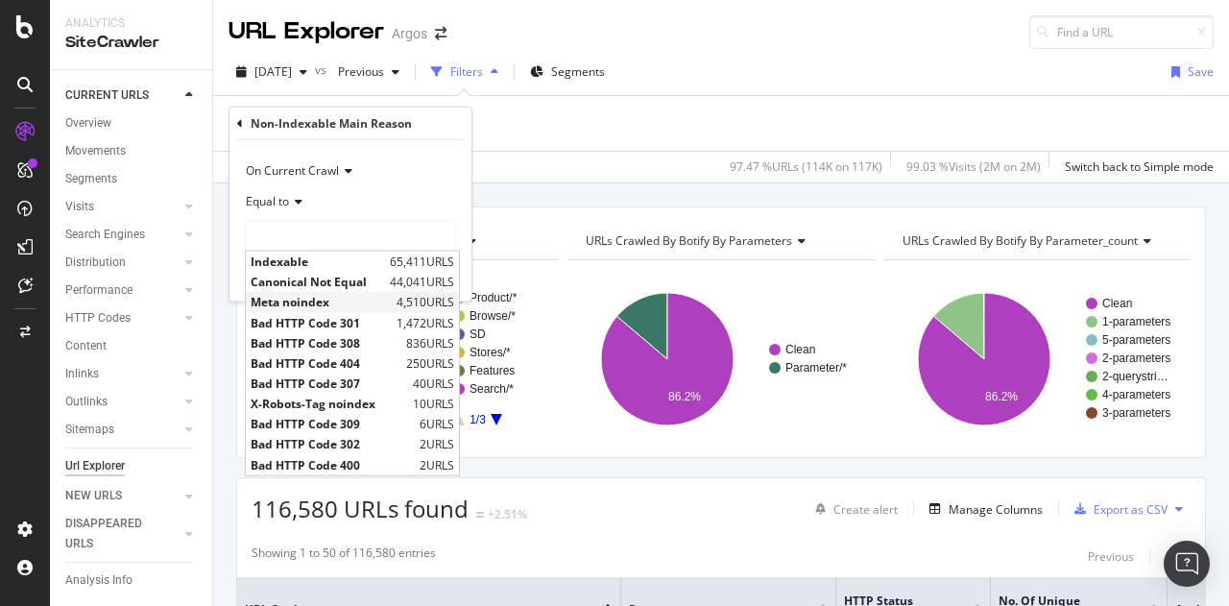
click at [342, 301] on span "Meta noindex" at bounding box center [321, 302] width 141 height 16
type input "Meta noindex"
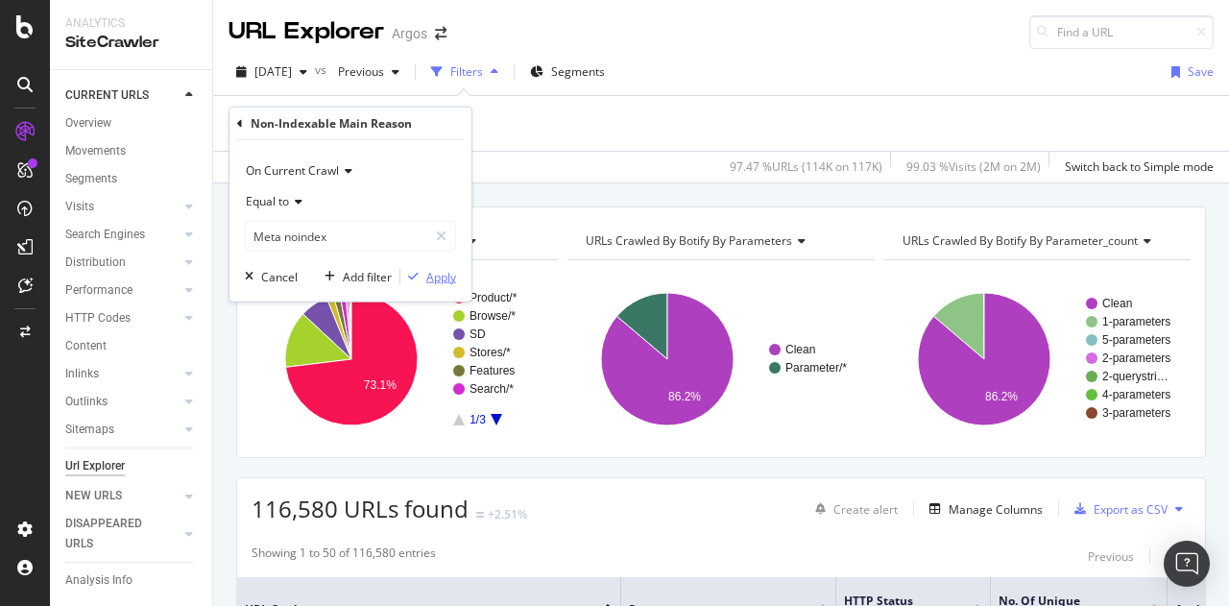
click at [447, 274] on div "Apply" at bounding box center [441, 276] width 30 height 16
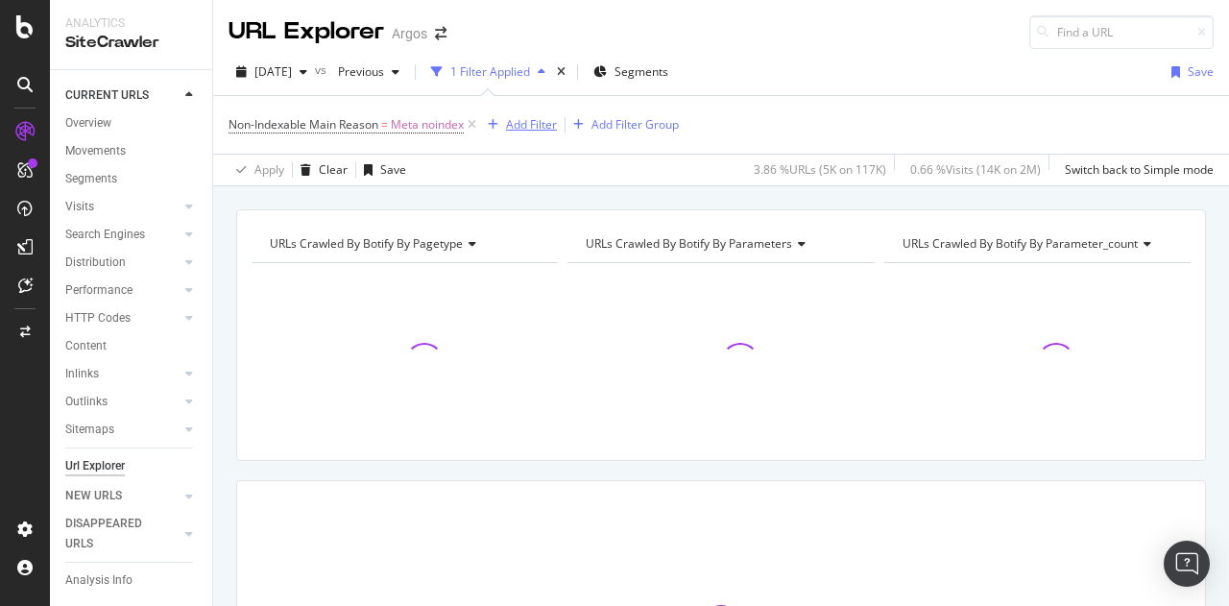
click at [525, 123] on div "Add Filter" at bounding box center [531, 124] width 51 height 16
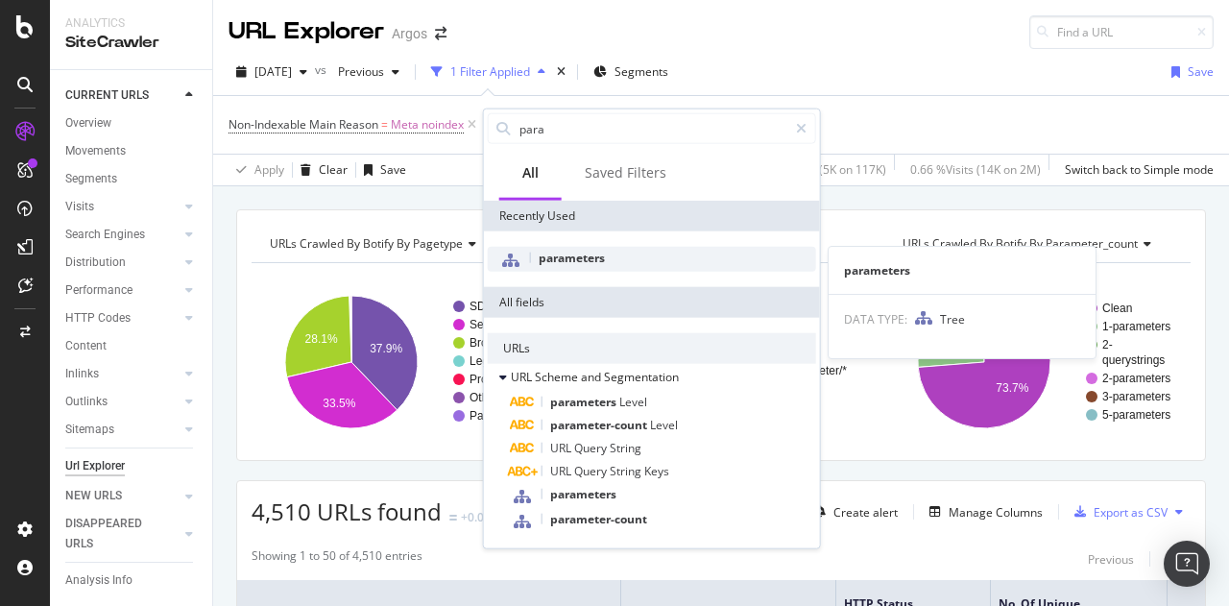
type input "para"
click at [587, 258] on span "parameters" at bounding box center [572, 258] width 66 height 16
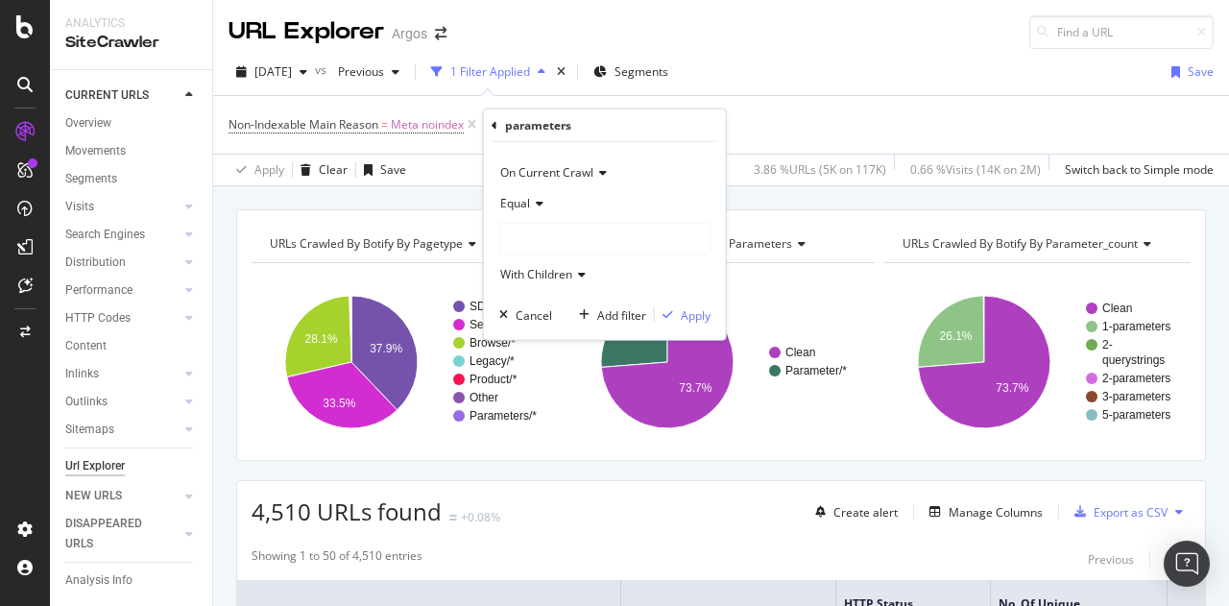
click at [556, 230] on div at bounding box center [604, 239] width 209 height 31
click at [547, 274] on span "Clean" at bounding box center [534, 278] width 31 height 16
click at [701, 319] on div "Apply" at bounding box center [696, 314] width 30 height 16
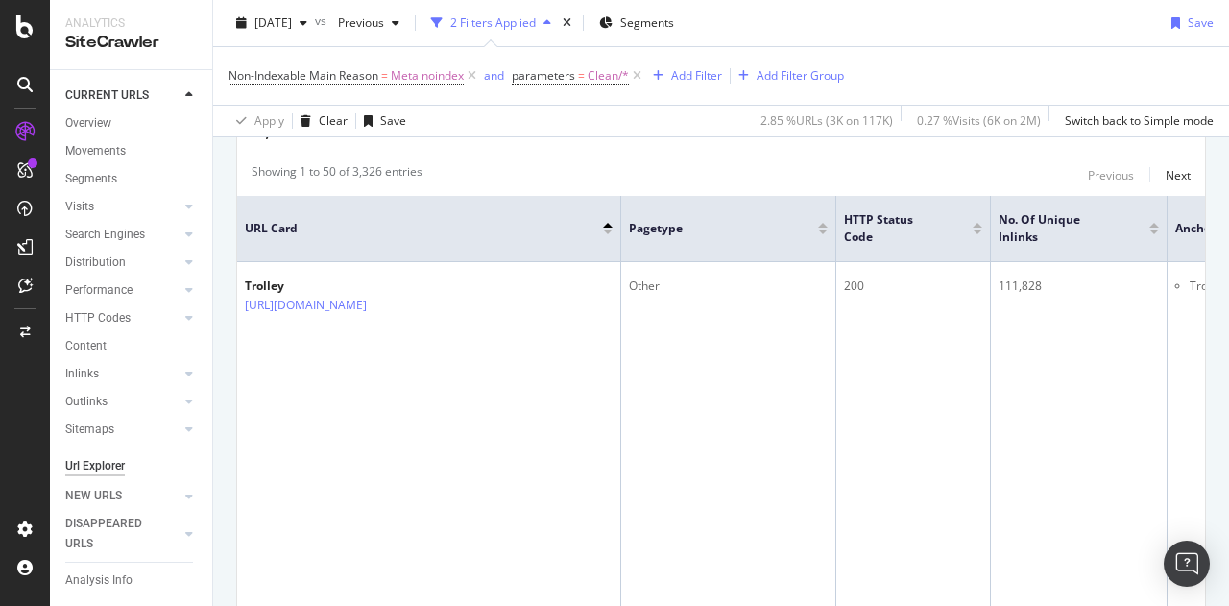
scroll to position [96, 0]
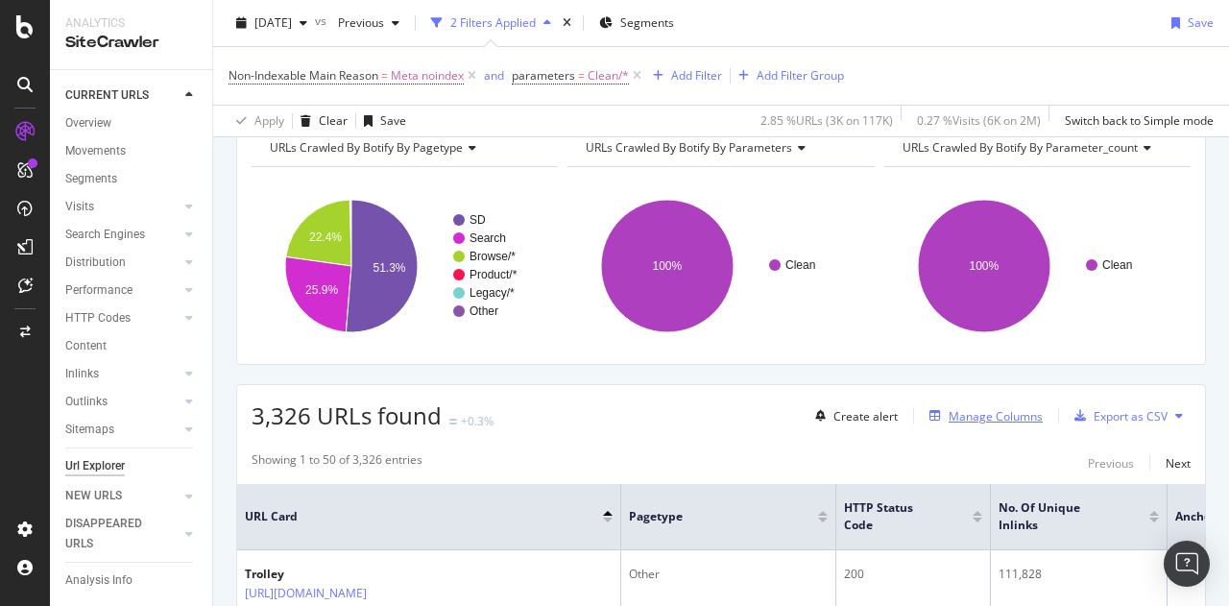
click at [982, 414] on div "Manage Columns" at bounding box center [995, 416] width 94 height 16
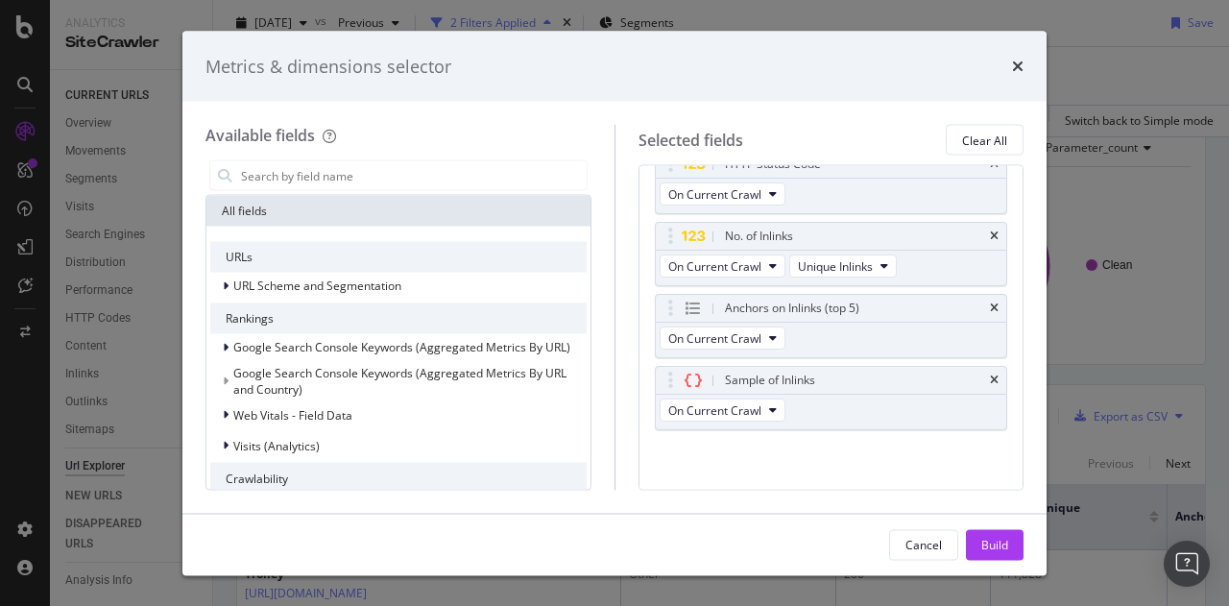
scroll to position [104, 0]
click at [985, 371] on div "Sample of Inlinks" at bounding box center [831, 380] width 351 height 27
click at [990, 302] on icon "times" at bounding box center [994, 308] width 9 height 12
drag, startPoint x: 983, startPoint y: 373, endPoint x: 983, endPoint y: 356, distance: 17.3
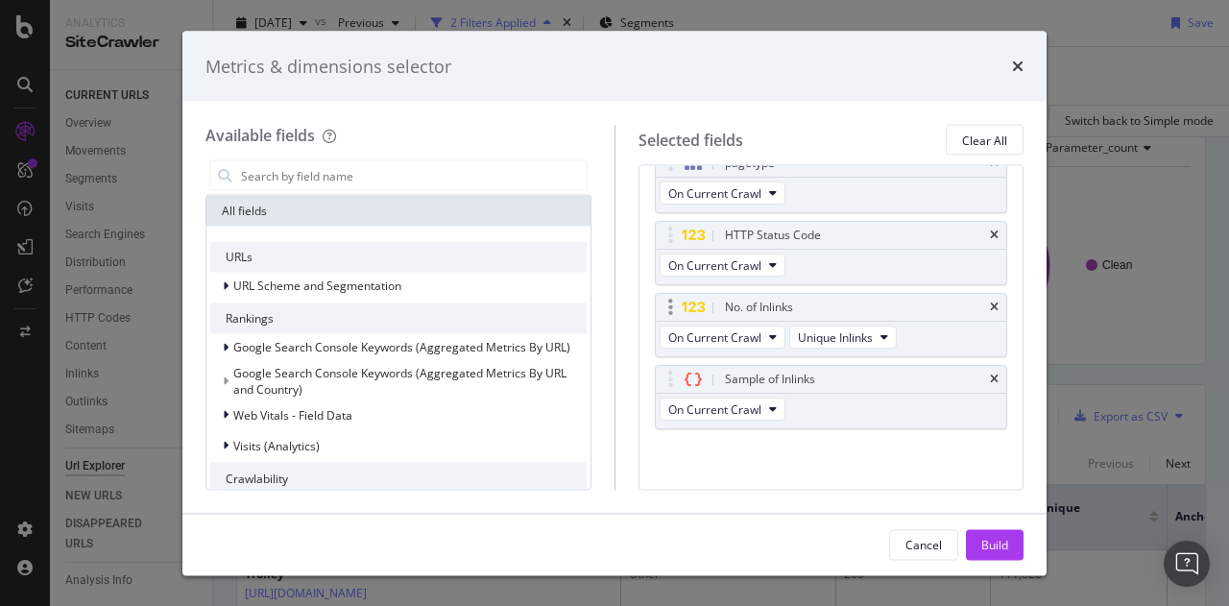
click at [990, 373] on icon "times" at bounding box center [994, 379] width 9 height 12
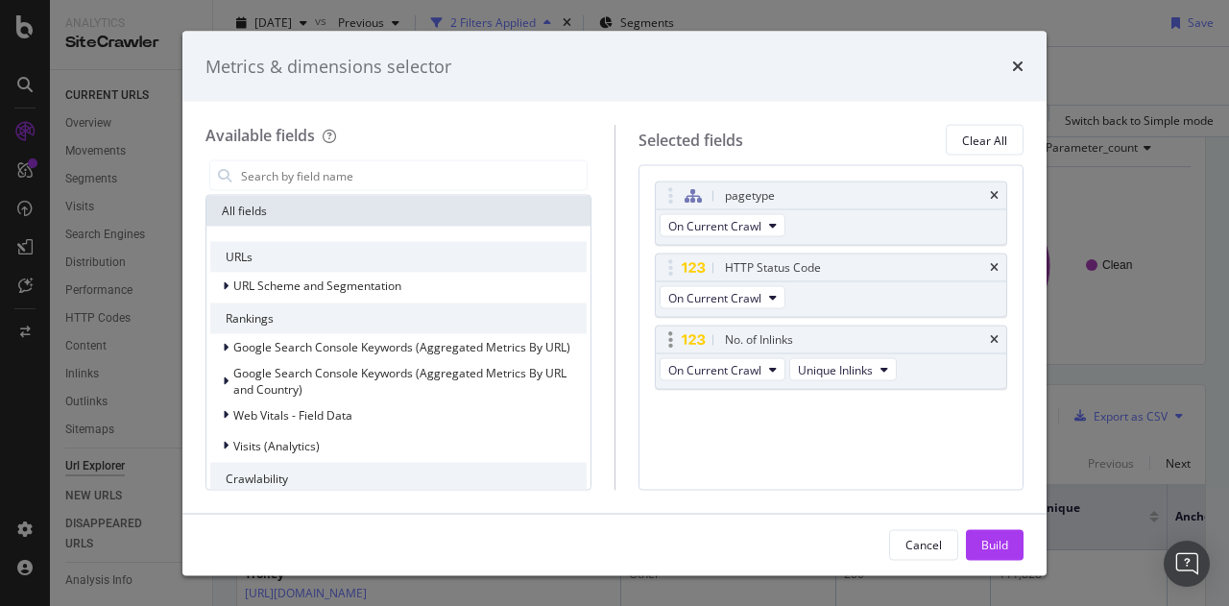
scroll to position [0, 0]
click at [990, 338] on icon "times" at bounding box center [994, 340] width 9 height 12
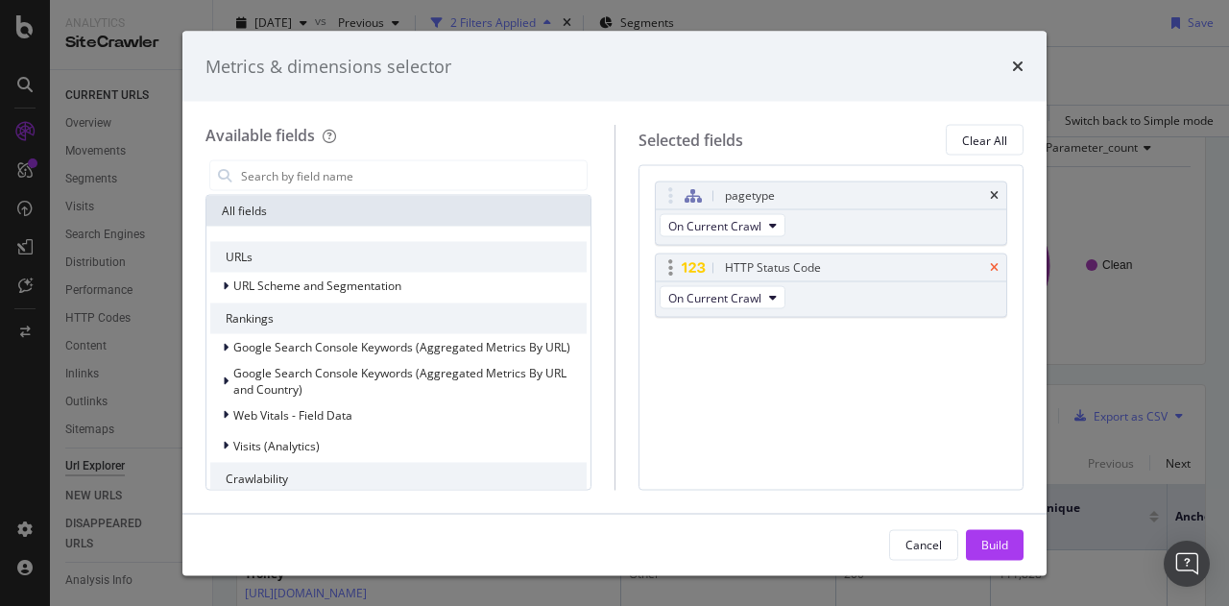
click at [990, 264] on icon "times" at bounding box center [994, 268] width 9 height 12
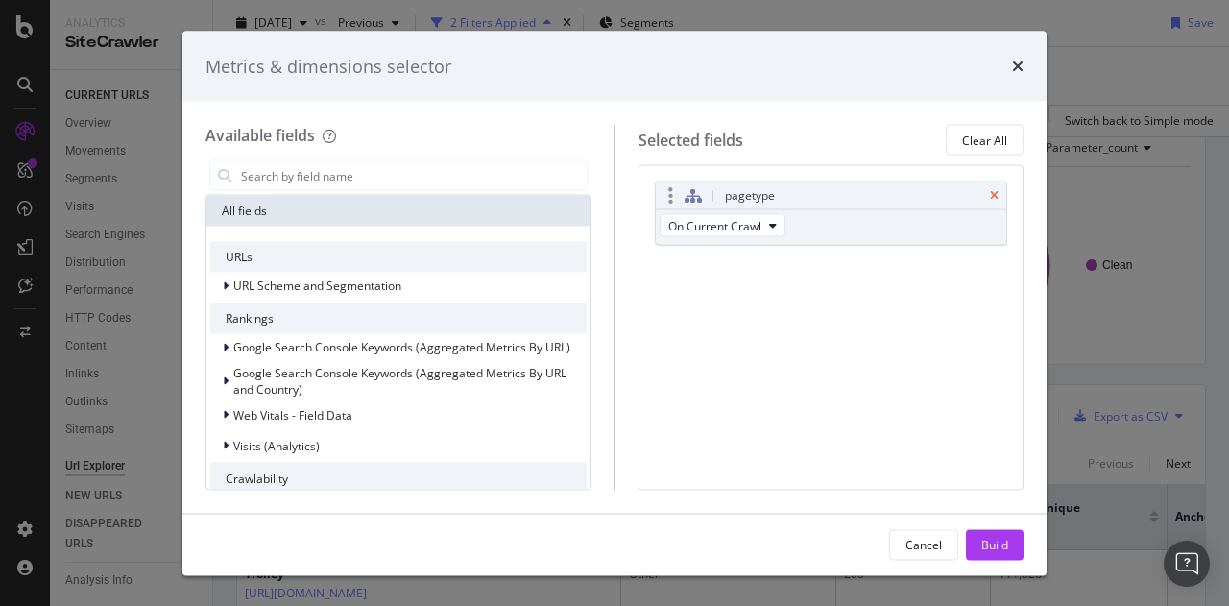
click at [993, 191] on icon "times" at bounding box center [994, 196] width 9 height 12
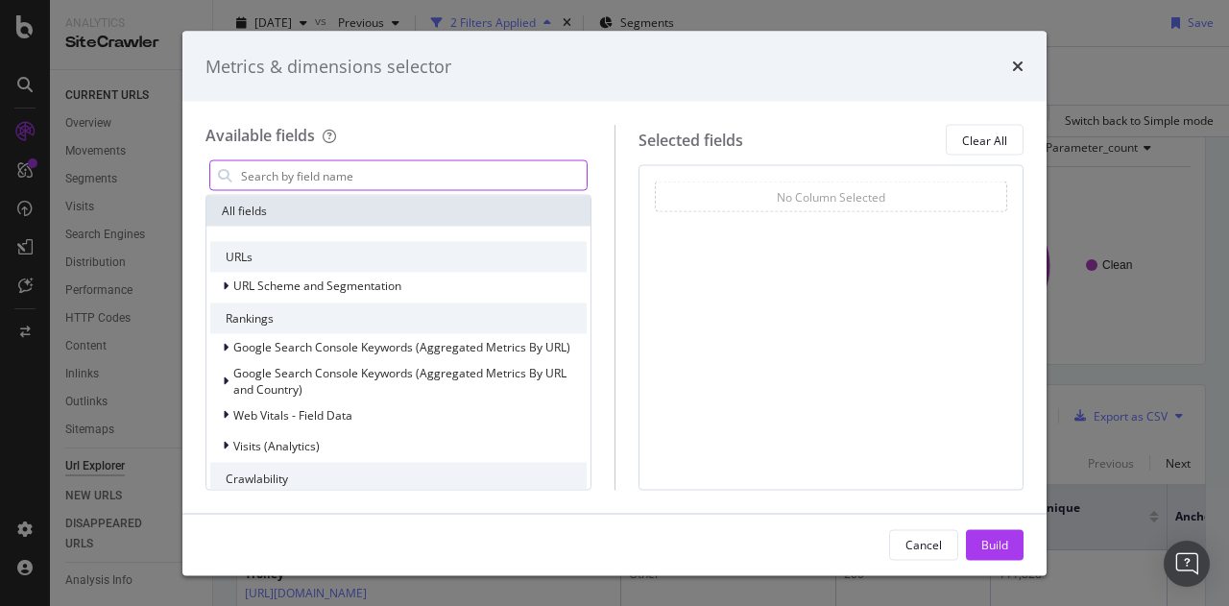
click at [302, 187] on input "modal" at bounding box center [412, 175] width 347 height 29
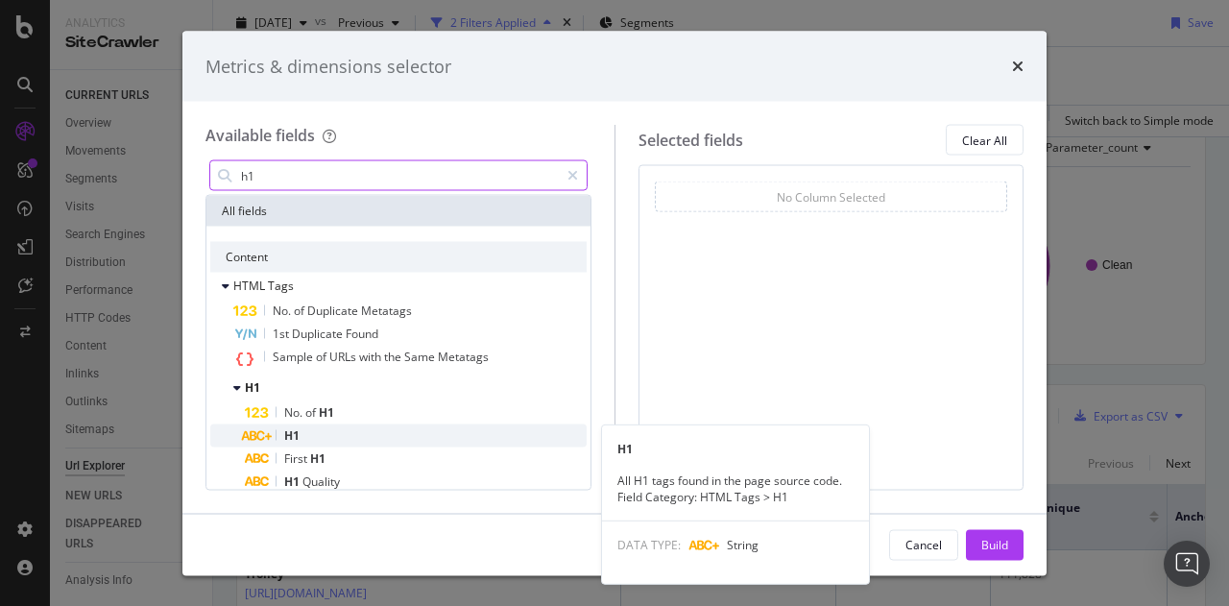
type input "h1"
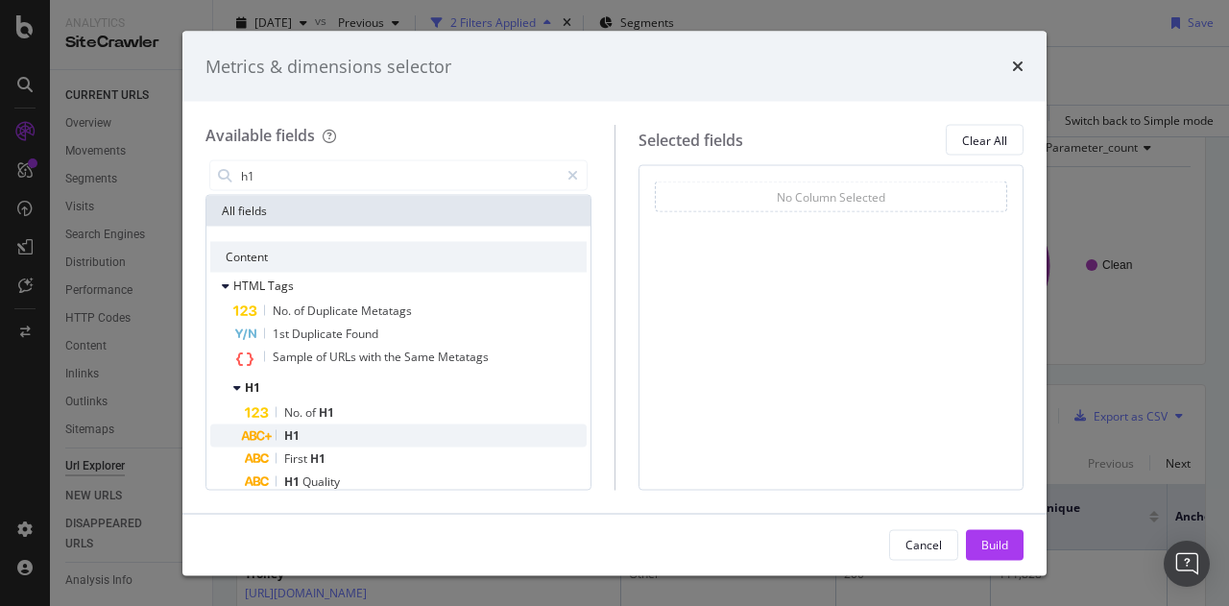
click at [319, 435] on div "H1" at bounding box center [416, 435] width 342 height 23
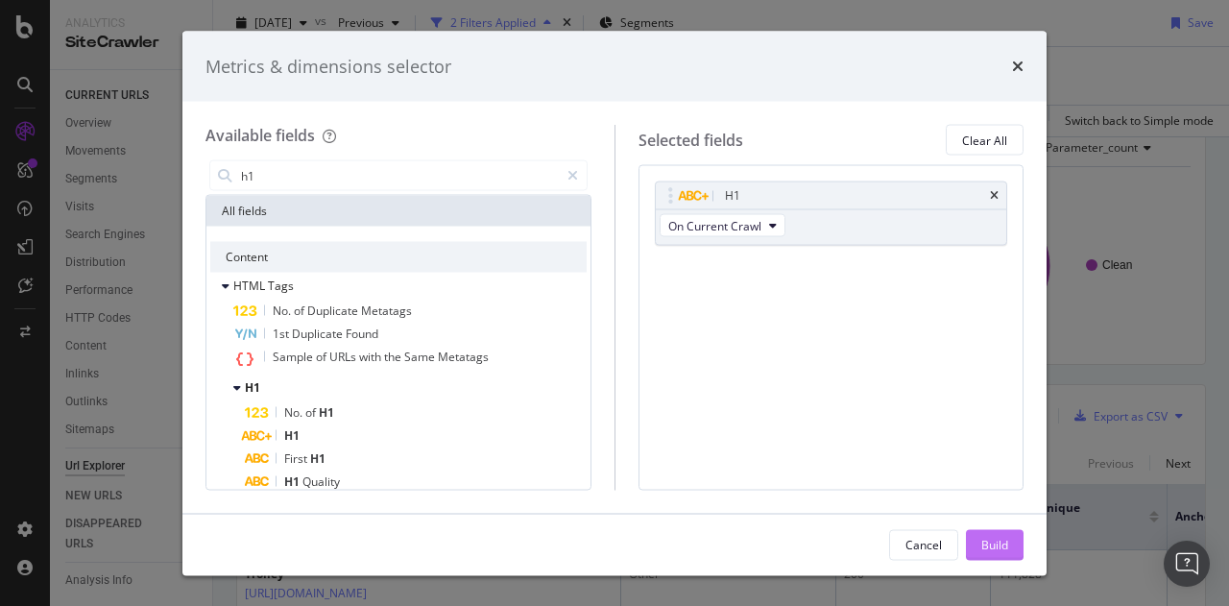
click at [987, 542] on div "Build" at bounding box center [994, 544] width 27 height 16
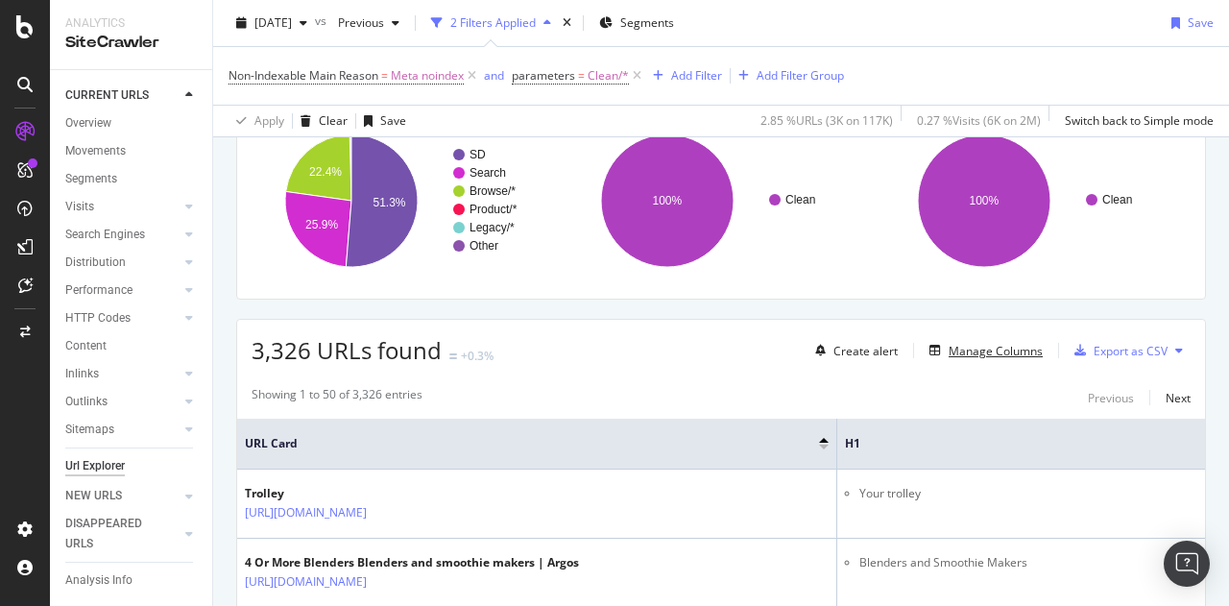
scroll to position [192, 0]
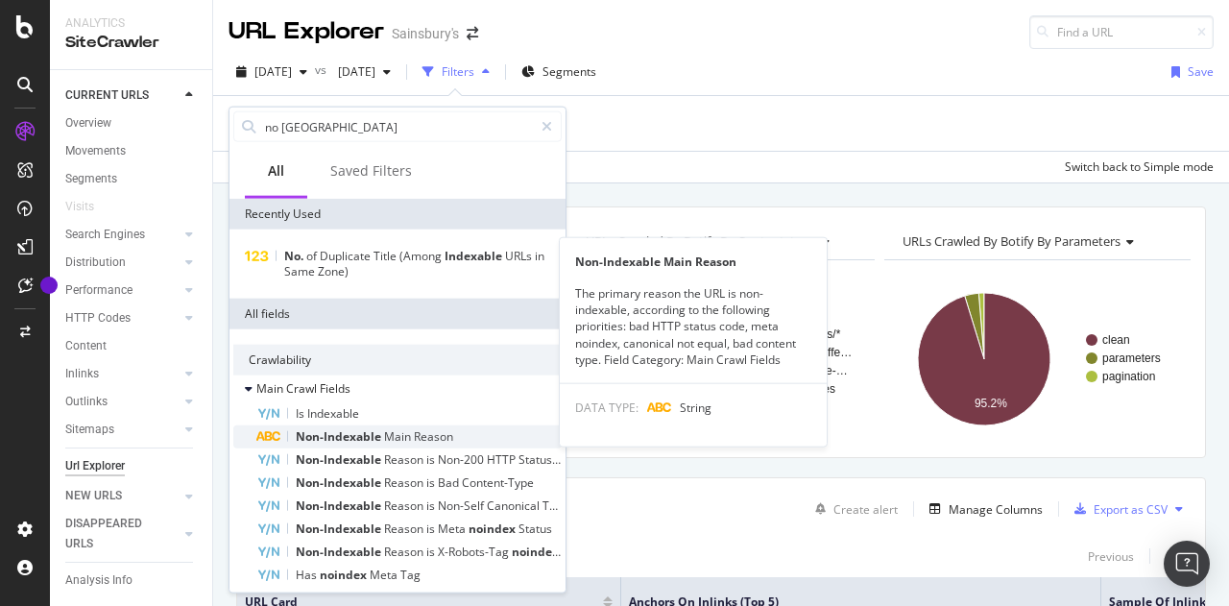
type input "no [GEOGRAPHIC_DATA]"
click at [391, 430] on span "Main" at bounding box center [399, 436] width 30 height 16
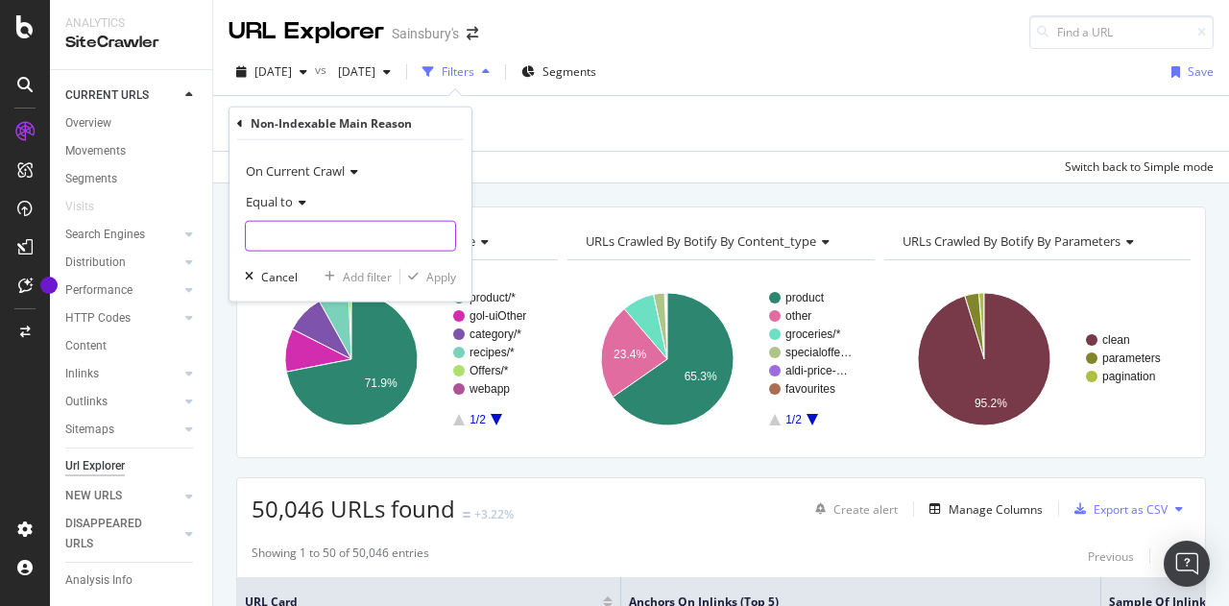
click at [302, 228] on input "text" at bounding box center [350, 236] width 209 height 31
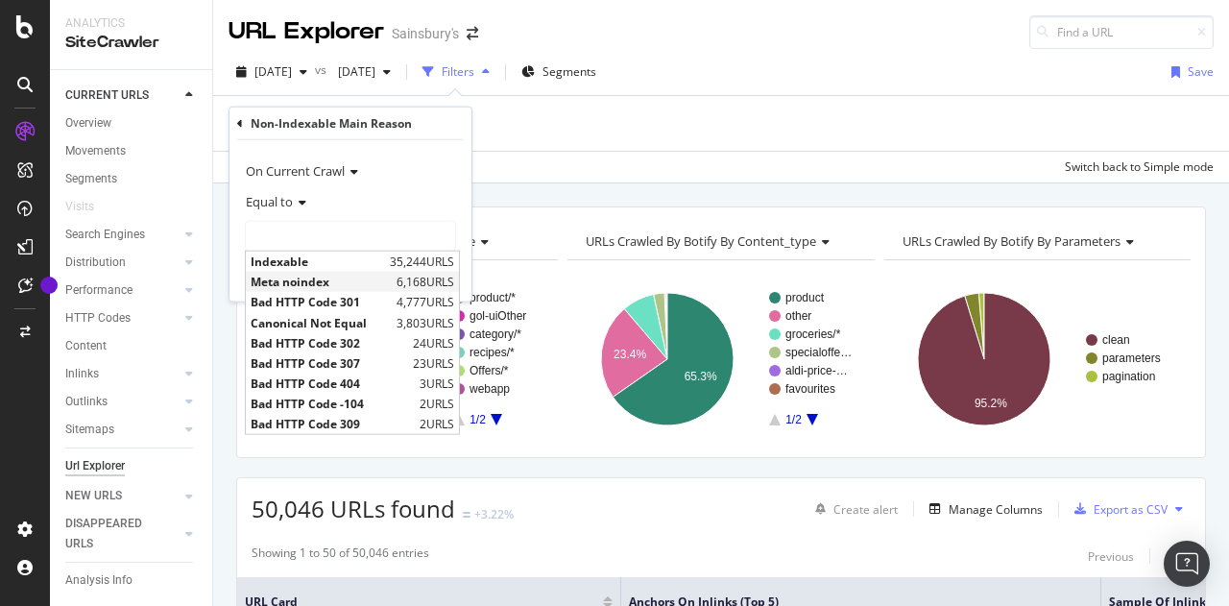
click at [285, 280] on span "Meta noindex" at bounding box center [321, 282] width 141 height 16
type input "Meta noindex"
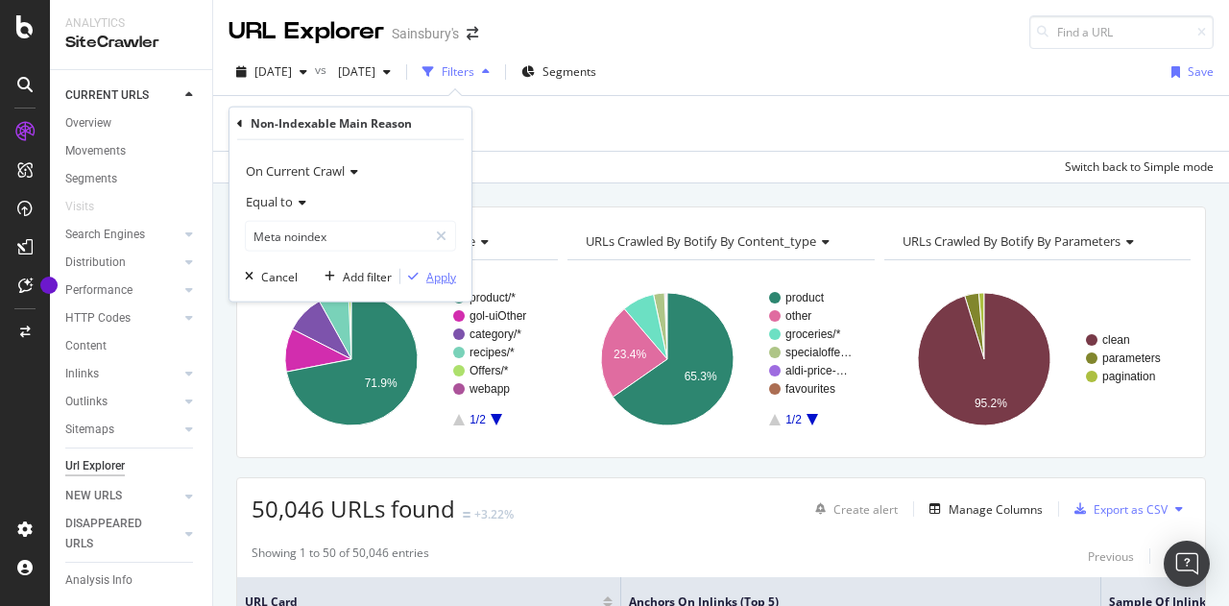
click at [433, 275] on div "Apply" at bounding box center [441, 276] width 30 height 16
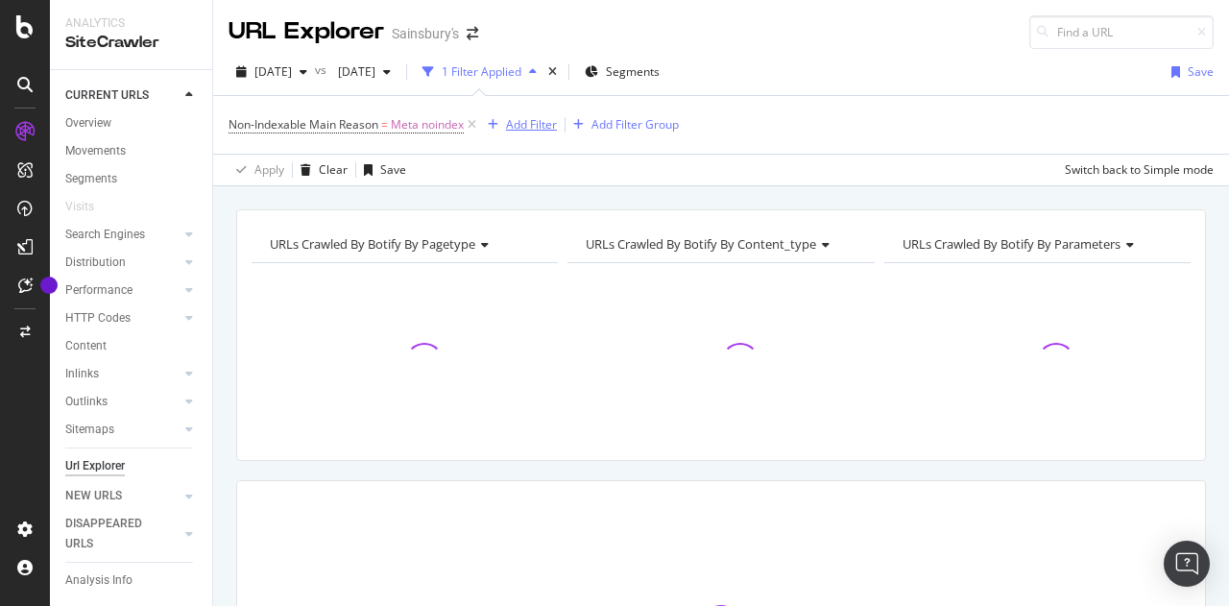
click at [525, 122] on div "Add Filter" at bounding box center [531, 124] width 51 height 16
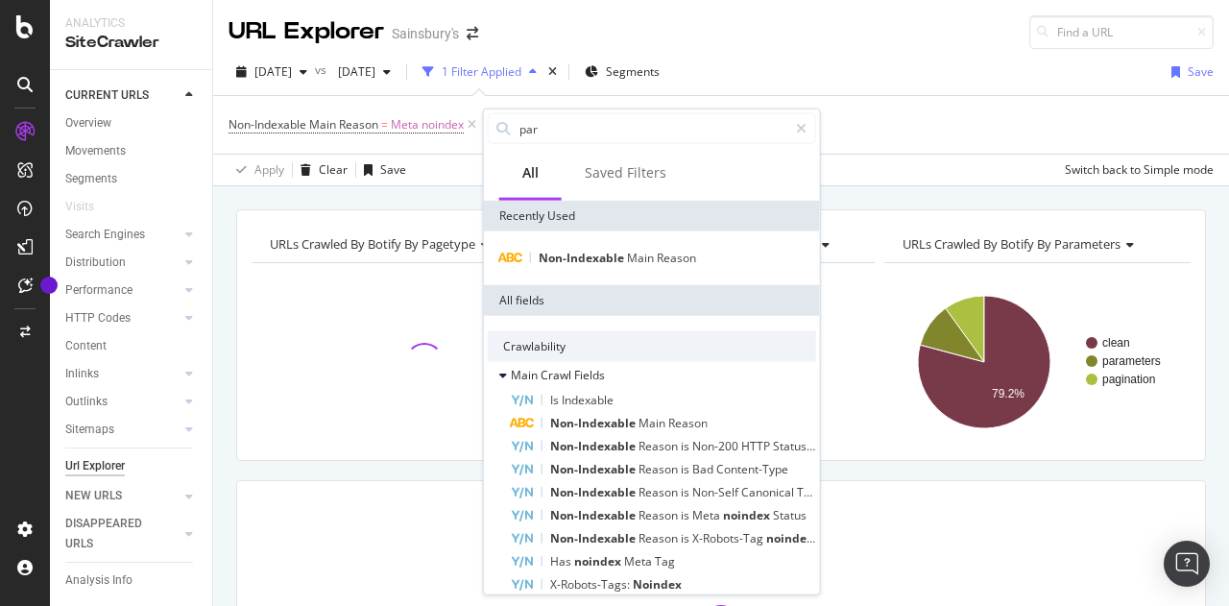
type input "para"
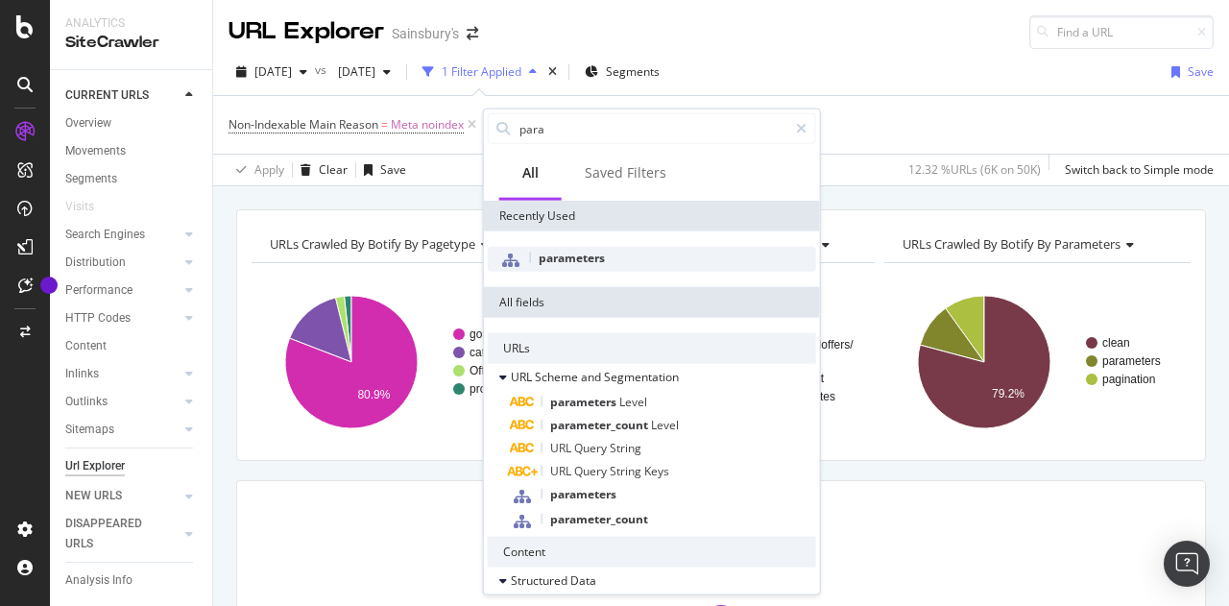
click at [566, 257] on span "parameters" at bounding box center [572, 258] width 66 height 16
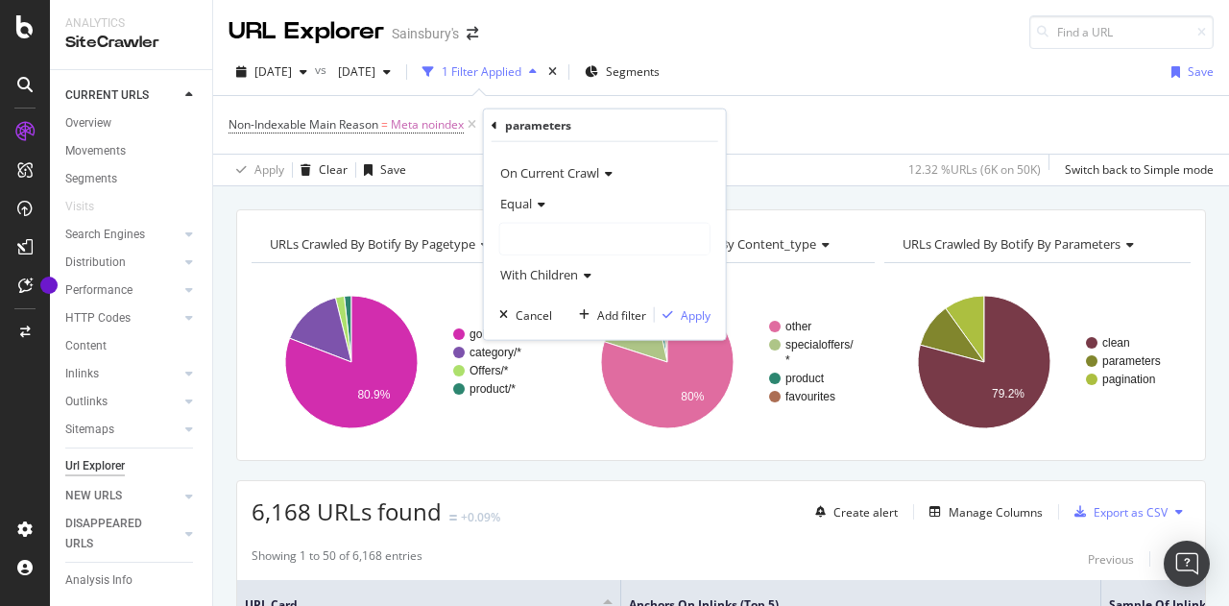
click at [534, 231] on div at bounding box center [604, 239] width 209 height 31
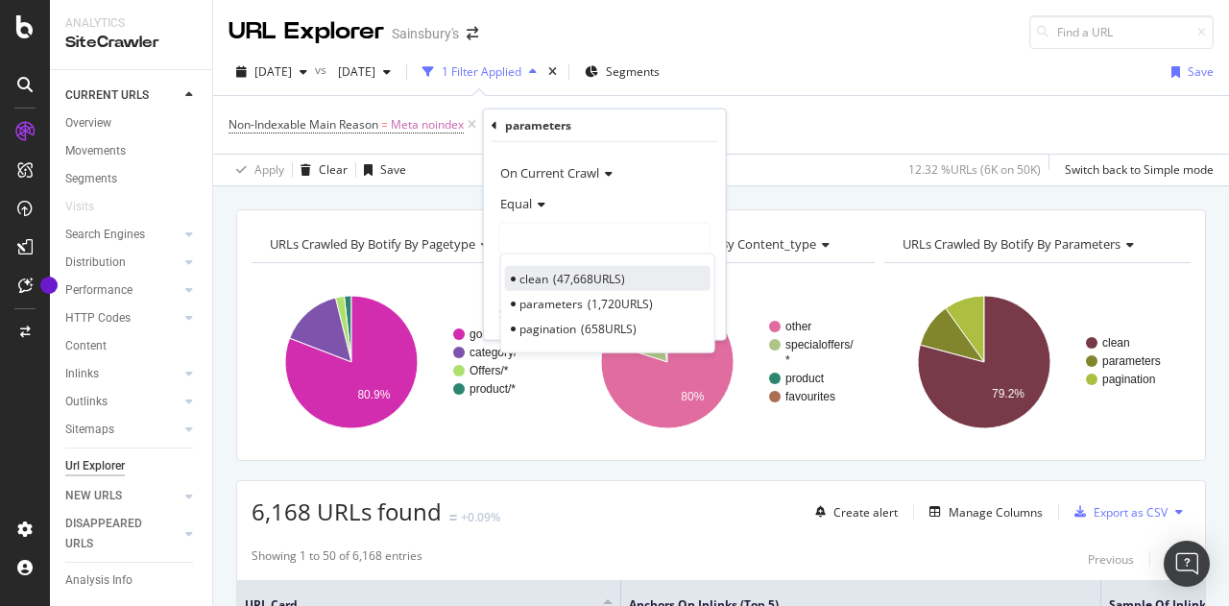
click at [547, 283] on div "clean 47,668 URLS" at bounding box center [607, 278] width 205 height 25
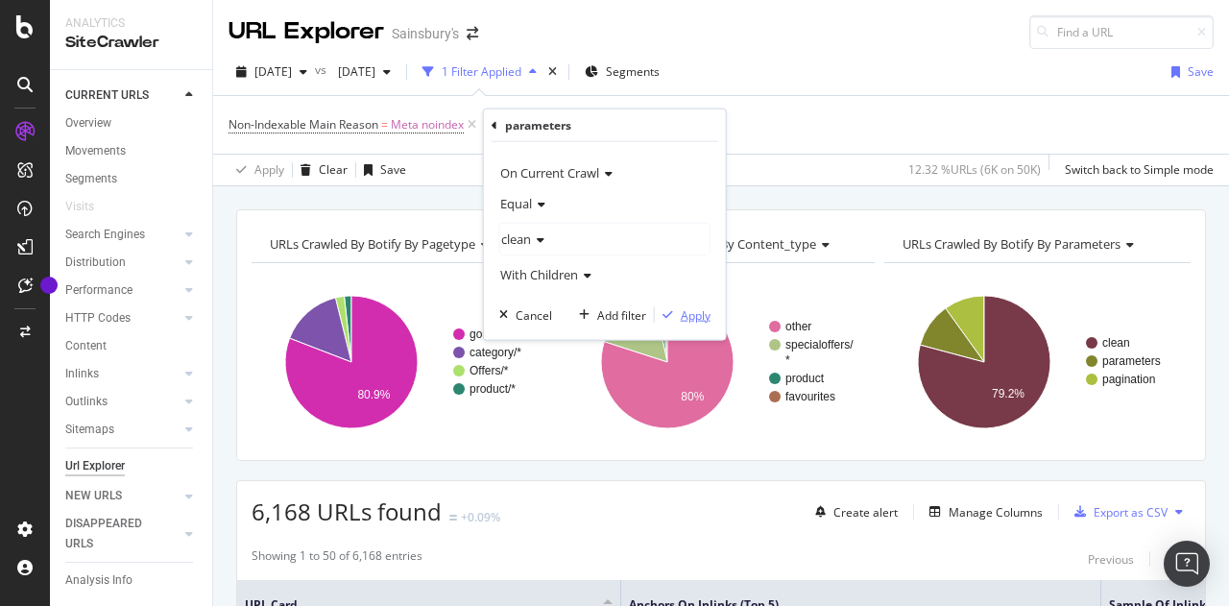
click at [701, 314] on div "Apply" at bounding box center [696, 314] width 30 height 16
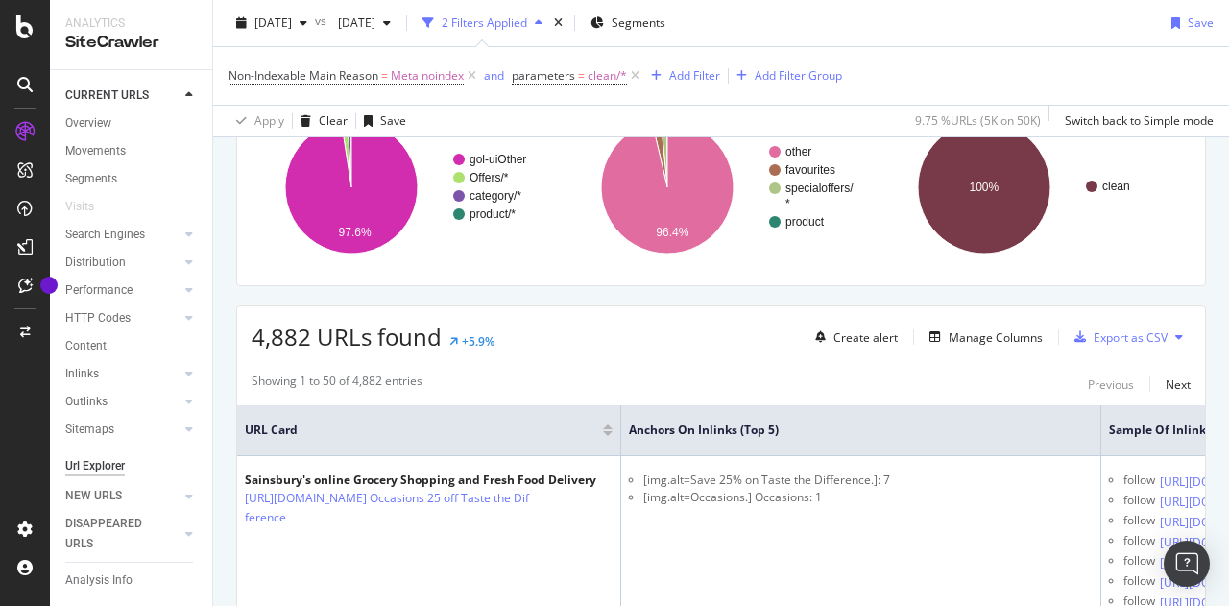
scroll to position [192, 0]
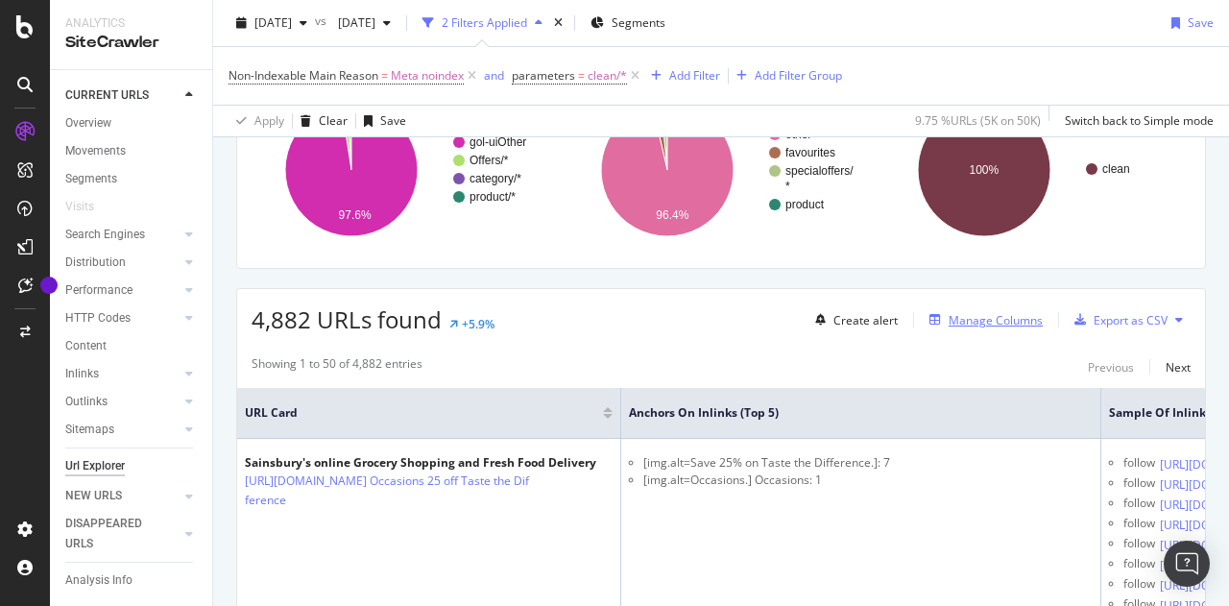
click at [954, 321] on div "Manage Columns" at bounding box center [995, 320] width 94 height 16
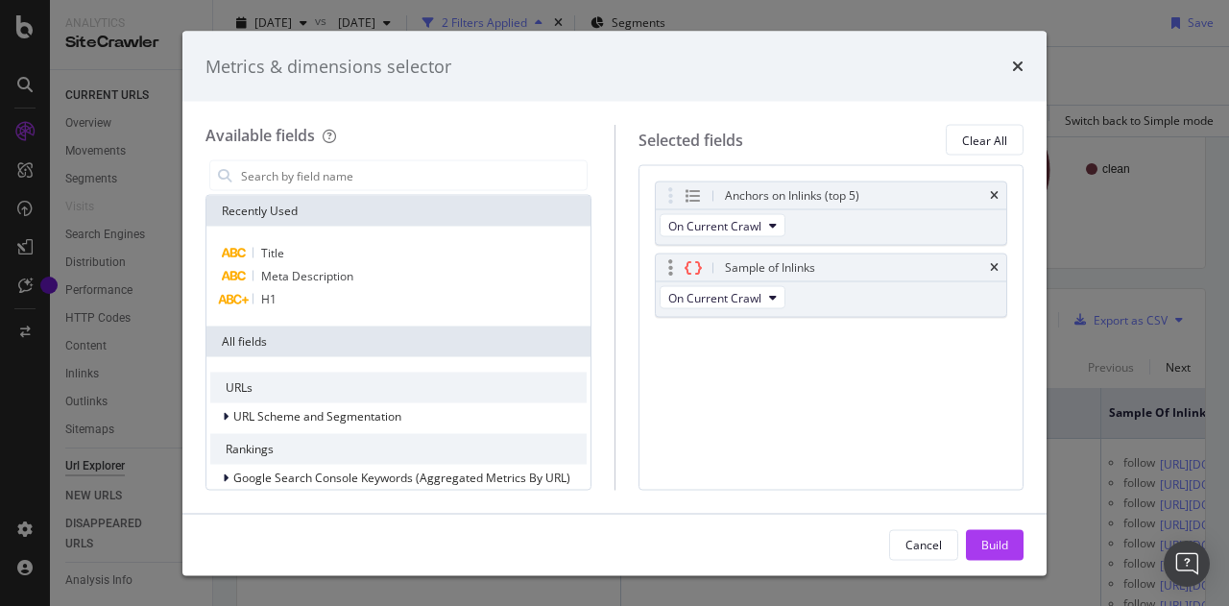
click at [994, 273] on div "Sample of Inlinks" at bounding box center [831, 267] width 351 height 27
click at [993, 194] on icon "times" at bounding box center [994, 196] width 9 height 12
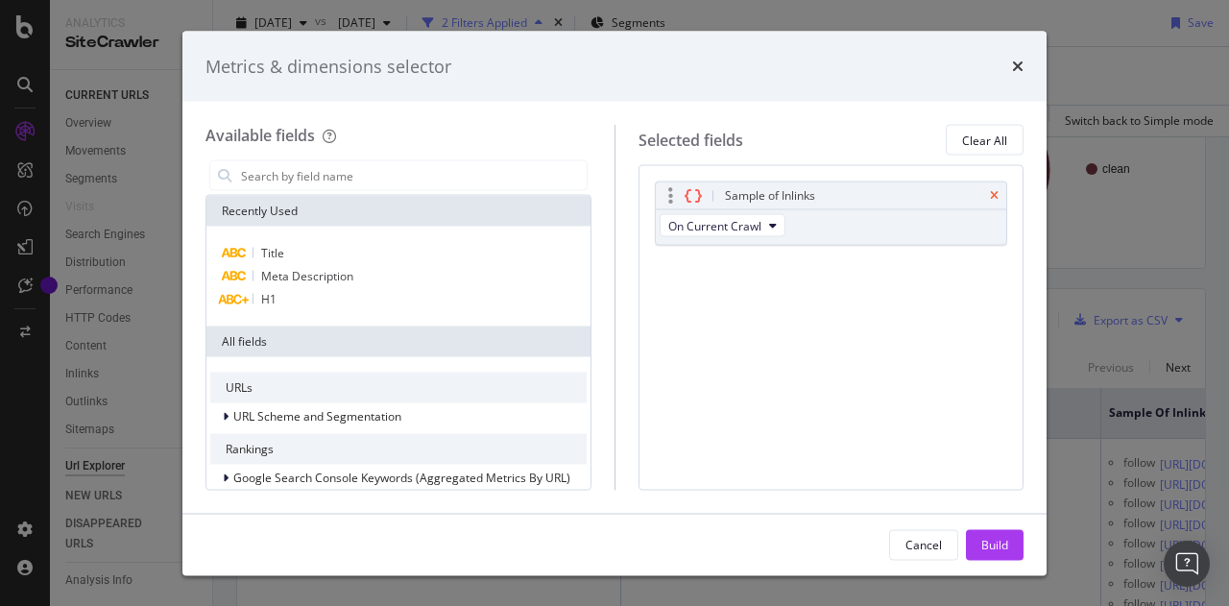
click at [993, 192] on icon "times" at bounding box center [994, 196] width 9 height 12
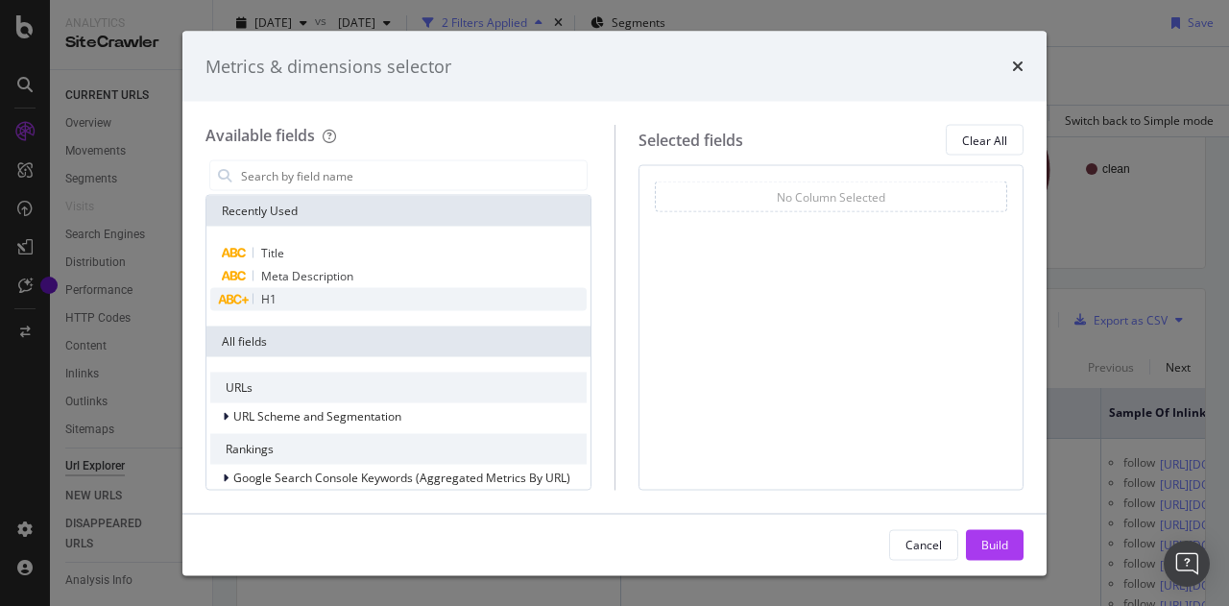
click at [299, 302] on div "H1" at bounding box center [398, 299] width 376 height 23
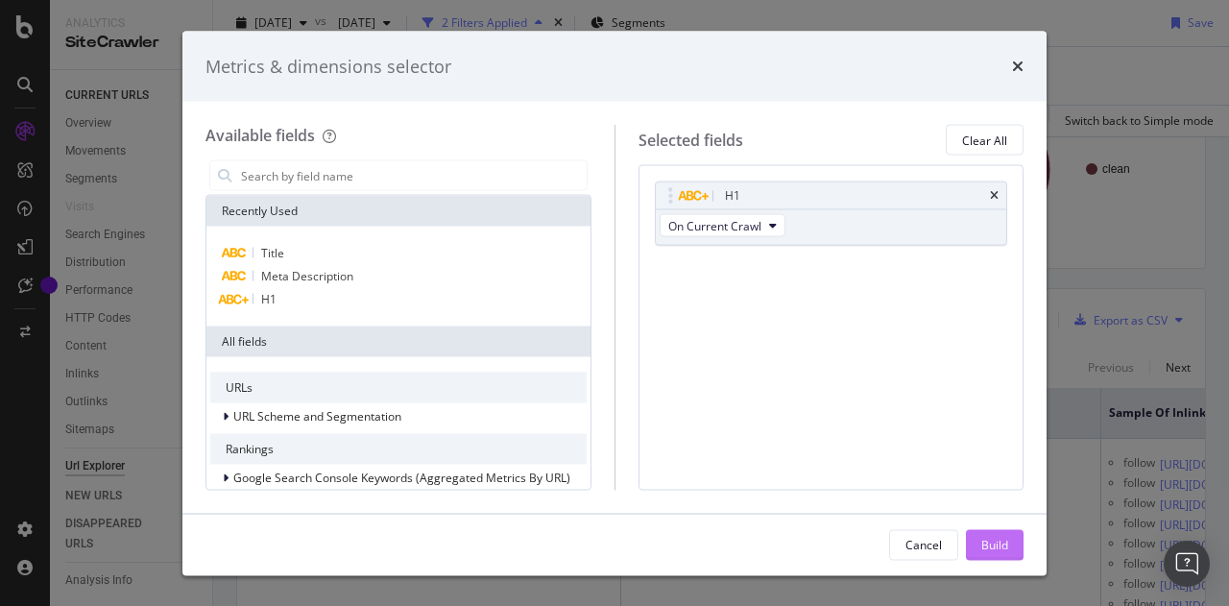
click at [996, 547] on div "Build" at bounding box center [994, 544] width 27 height 16
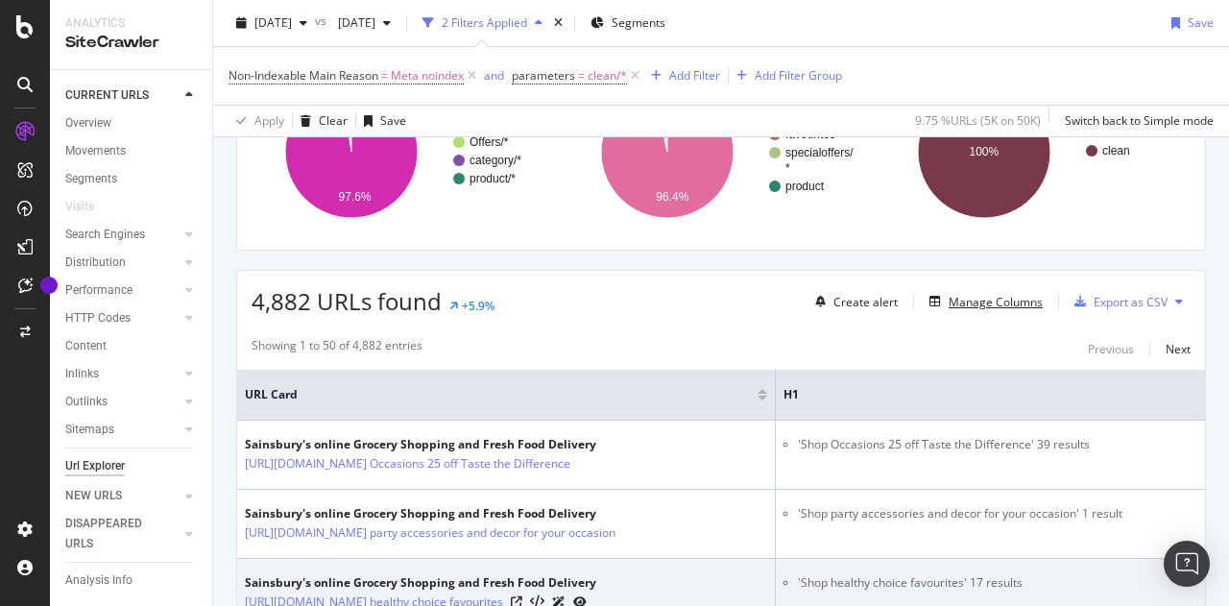
scroll to position [96, 0]
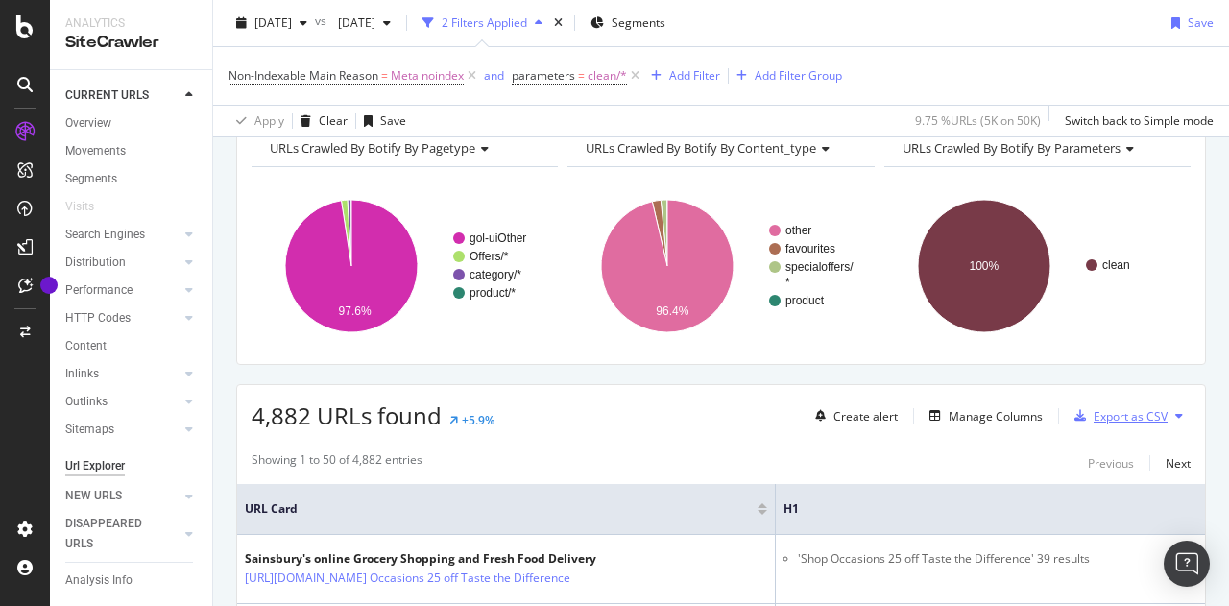
click at [1108, 413] on div "Export as CSV" at bounding box center [1130, 416] width 74 height 16
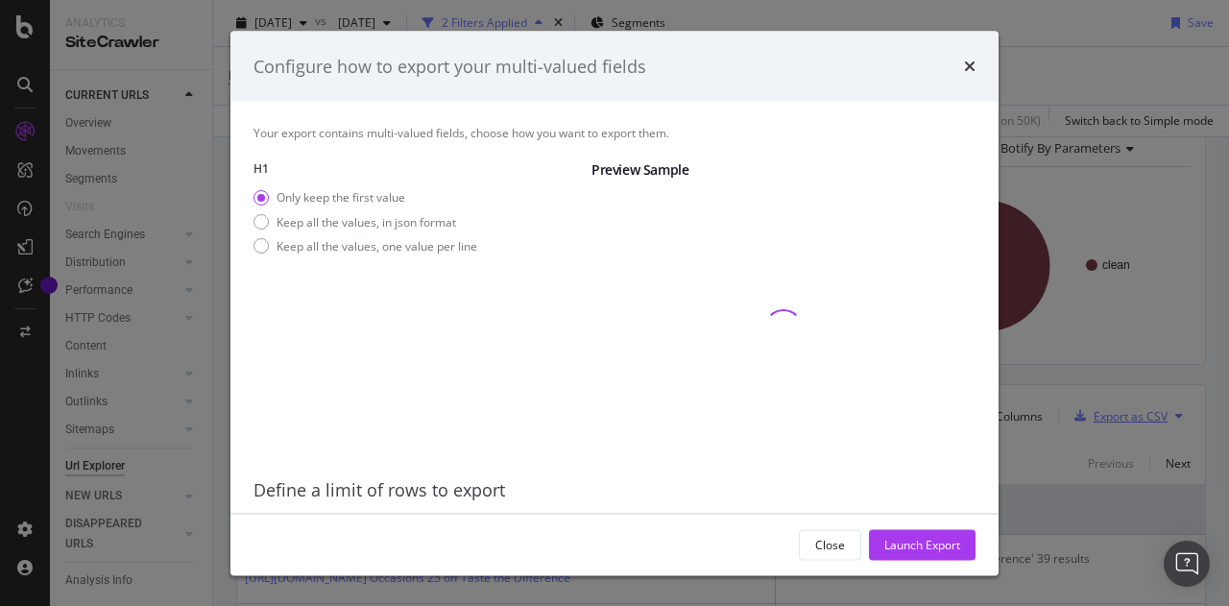
scroll to position [61, 0]
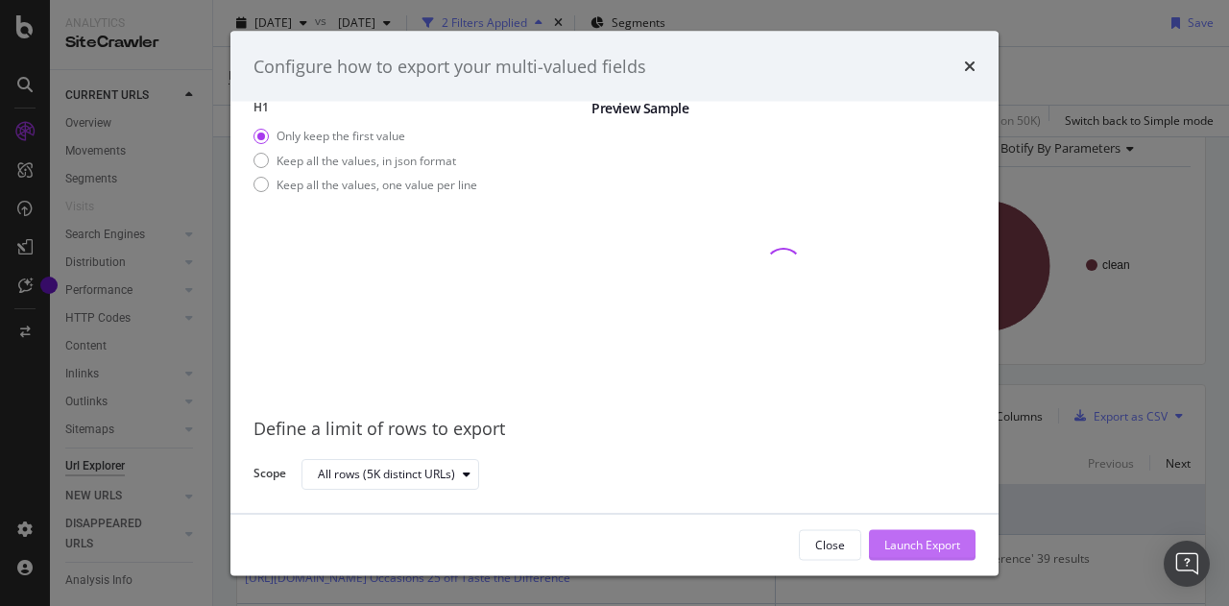
click at [906, 540] on div "Launch Export" at bounding box center [922, 544] width 76 height 16
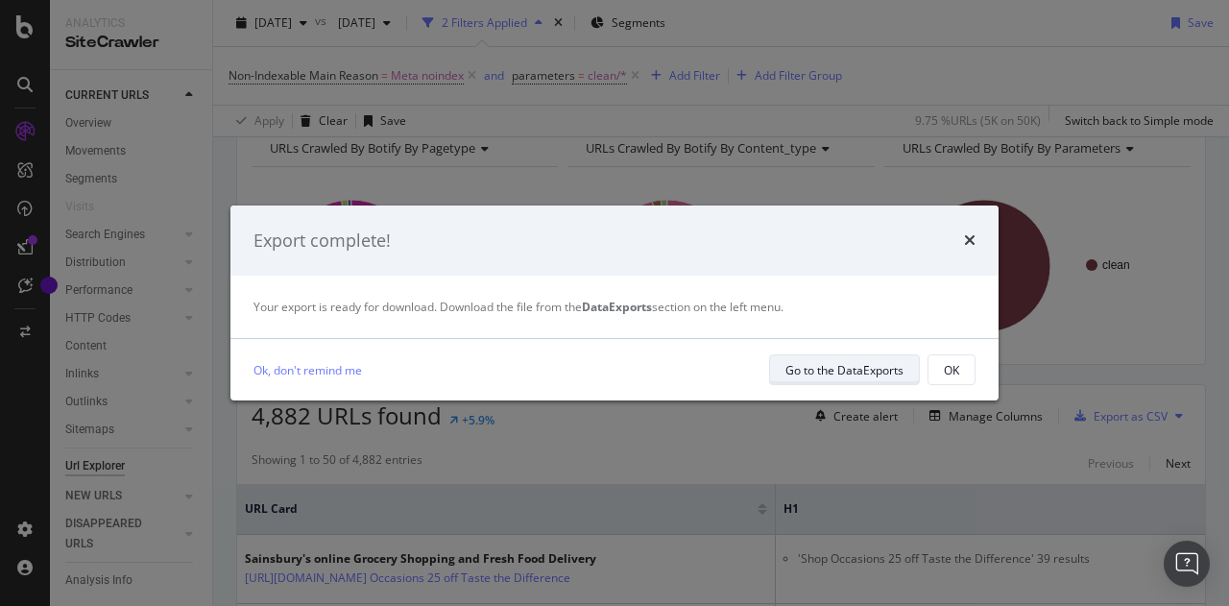
click at [830, 366] on div "Go to the DataExports" at bounding box center [844, 370] width 118 height 16
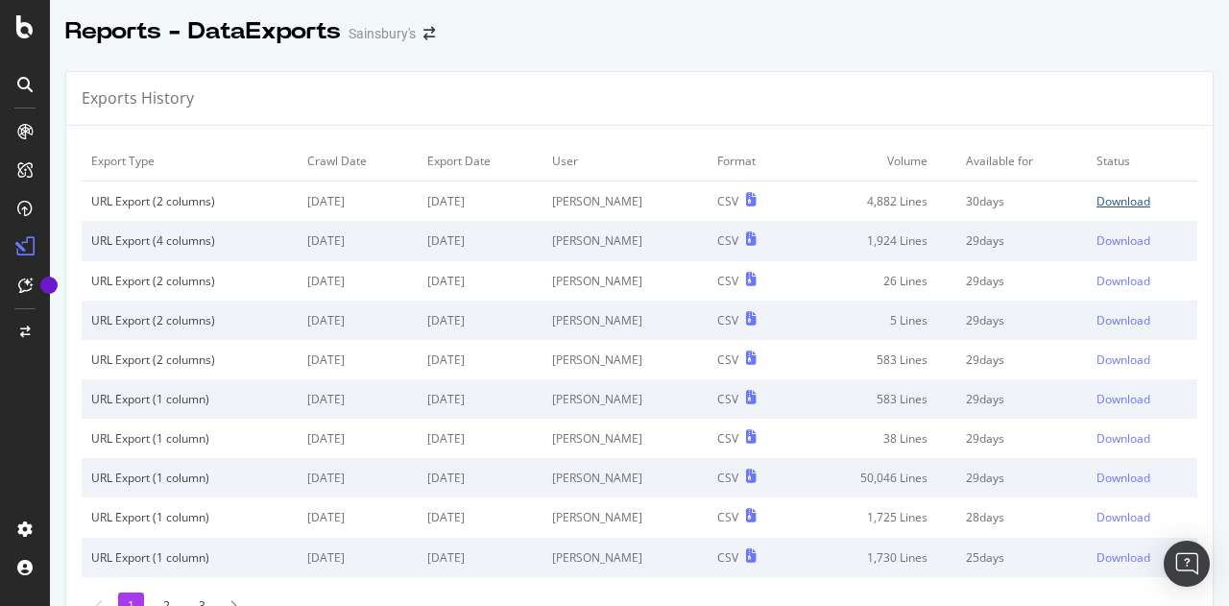
click at [1106, 200] on div "Download" at bounding box center [1123, 201] width 54 height 16
